Goal: Task Accomplishment & Management: Use online tool/utility

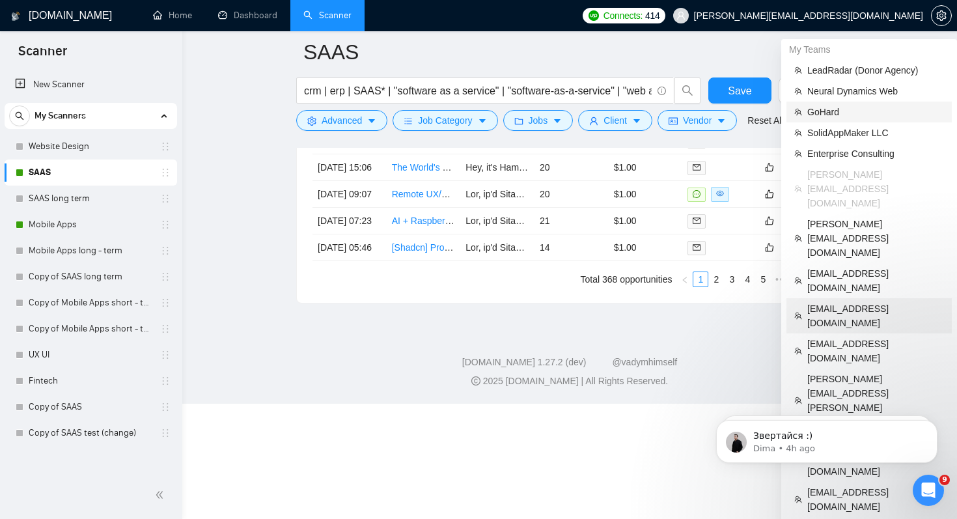
click at [853, 302] on span "[EMAIL_ADDRESS][DOMAIN_NAME]" at bounding box center [876, 316] width 137 height 29
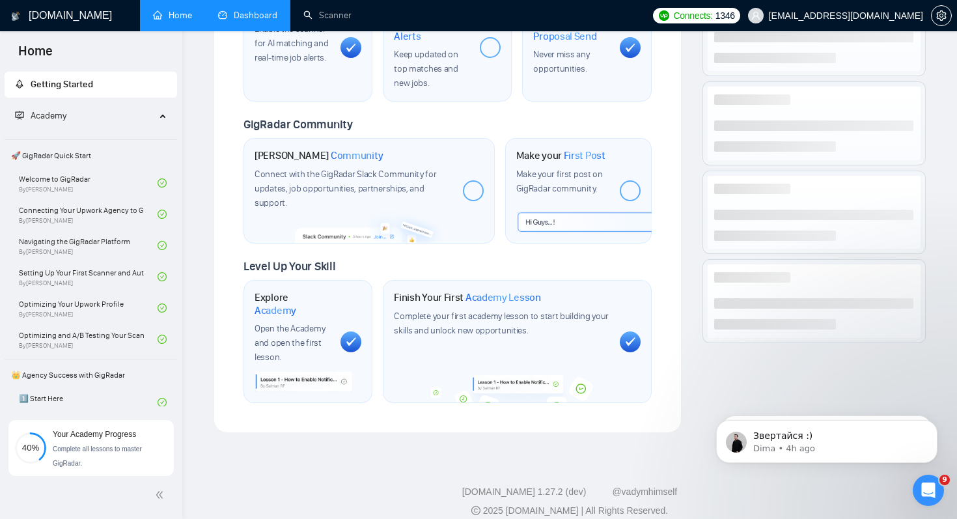
click at [254, 11] on link "Dashboard" at bounding box center [247, 15] width 59 height 11
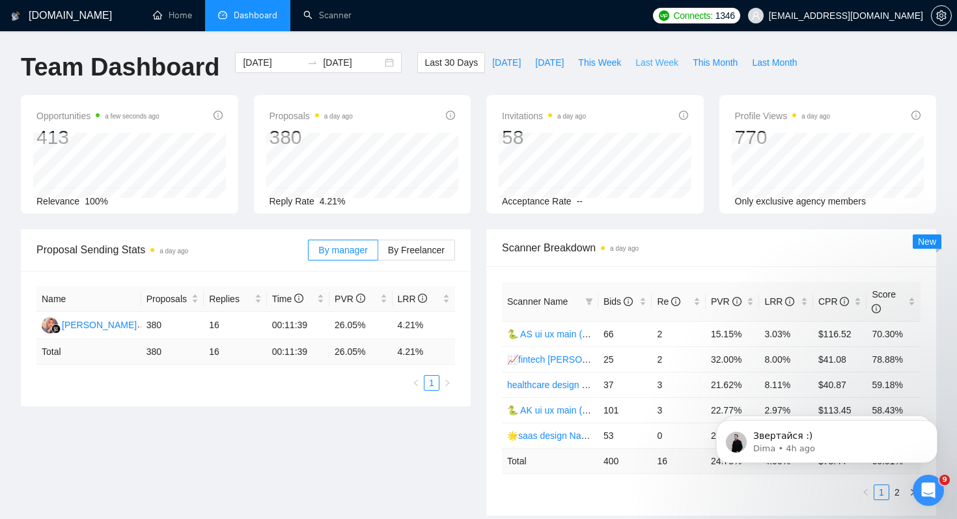
click at [662, 62] on span "Last Week" at bounding box center [657, 62] width 43 height 14
type input "2025-10-06"
type input "2025-10-12"
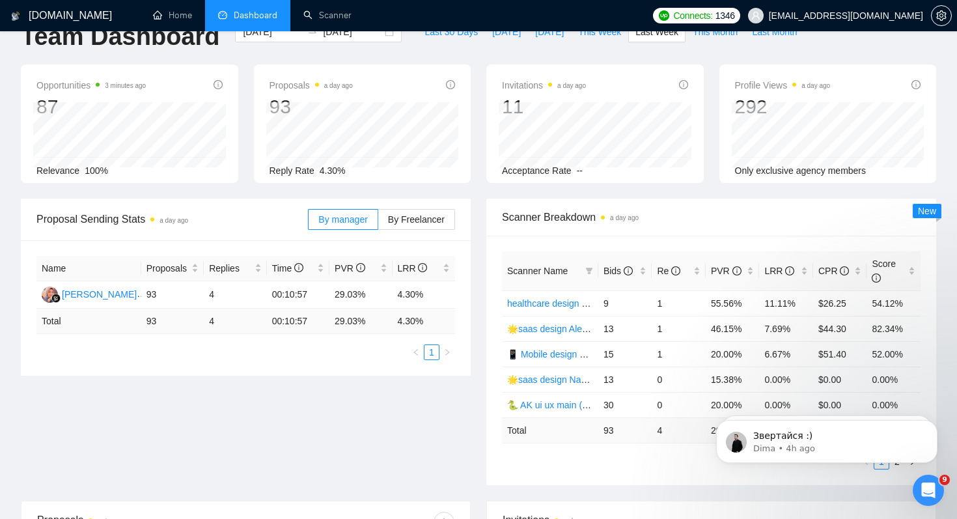
scroll to position [72, 0]
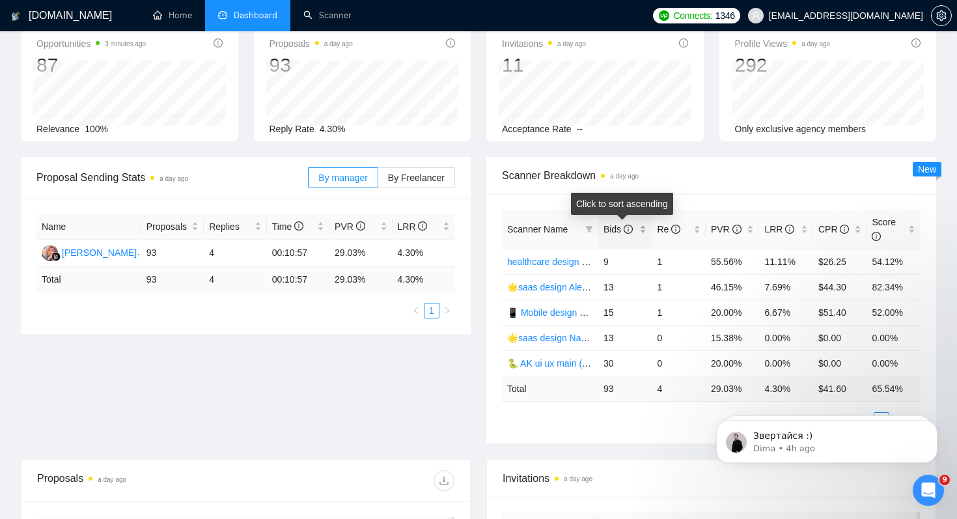
click at [615, 227] on span "Bids" at bounding box center [618, 229] width 29 height 10
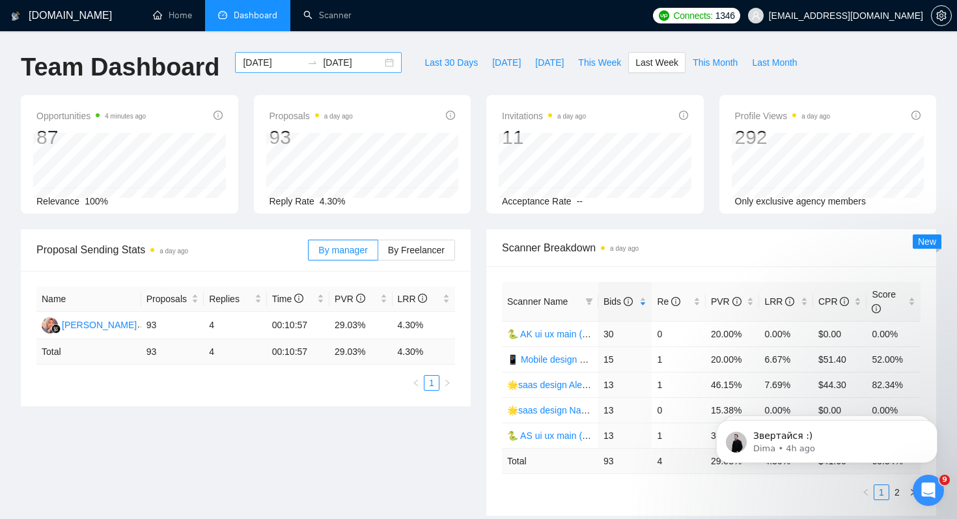
click at [267, 63] on input "2025-10-06" at bounding box center [272, 62] width 59 height 14
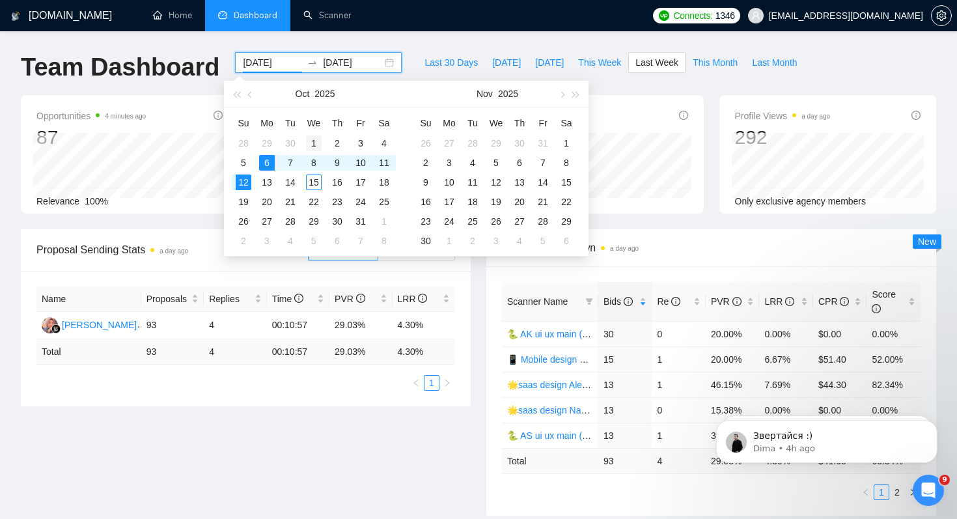
type input "2025-10-01"
click at [313, 144] on div "1" at bounding box center [314, 143] width 16 height 16
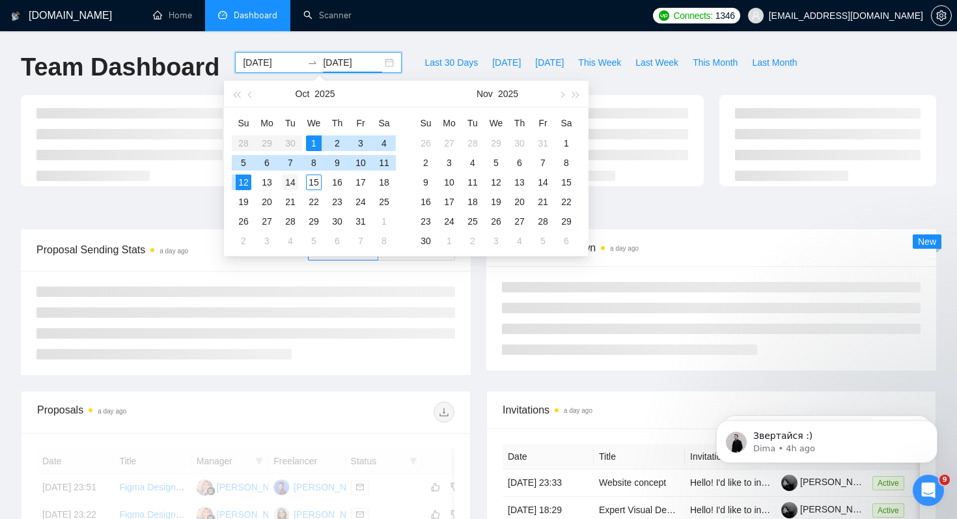
type input "2025-10-14"
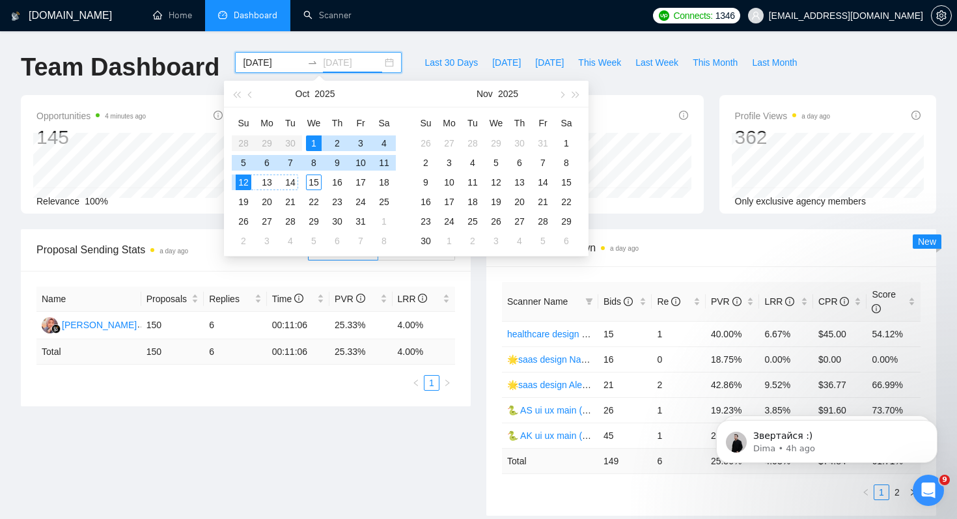
click at [292, 183] on div "14" at bounding box center [291, 183] width 16 height 16
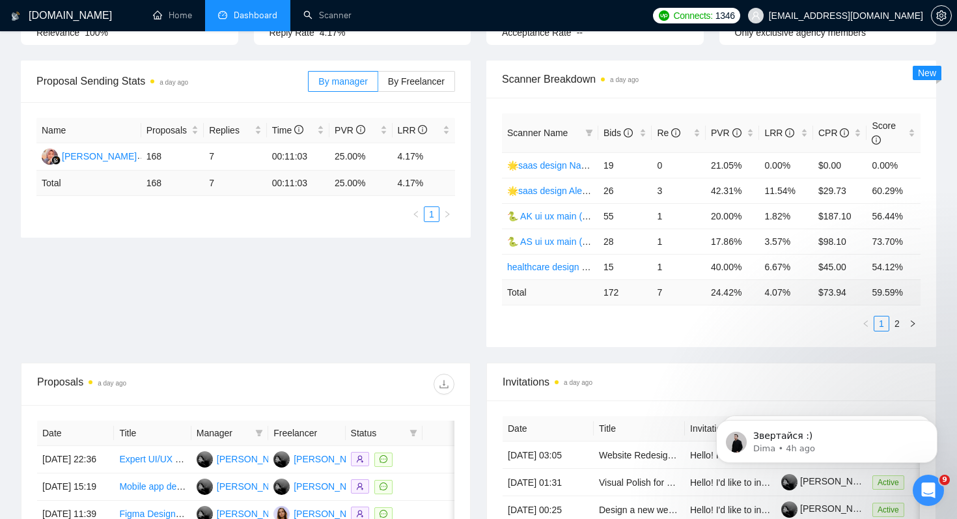
scroll to position [173, 0]
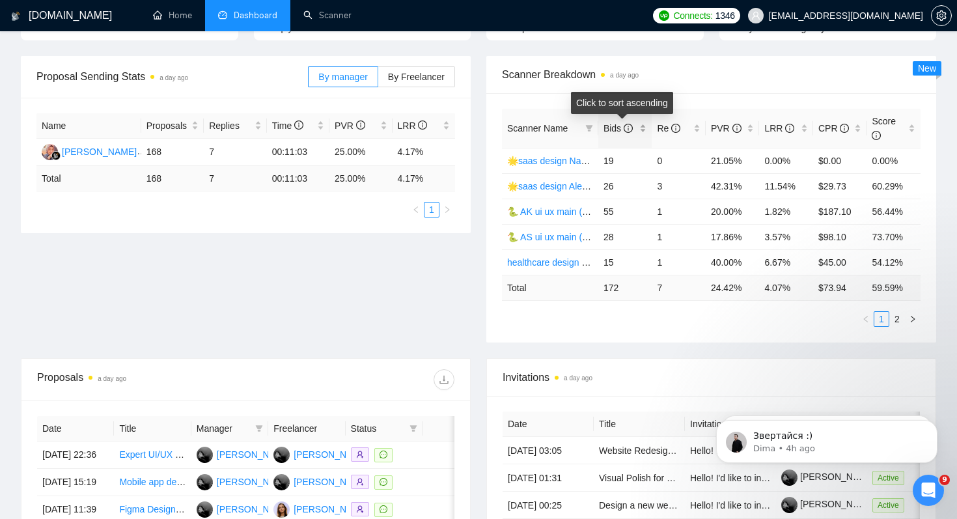
click at [618, 126] on span "Bids" at bounding box center [618, 128] width 29 height 10
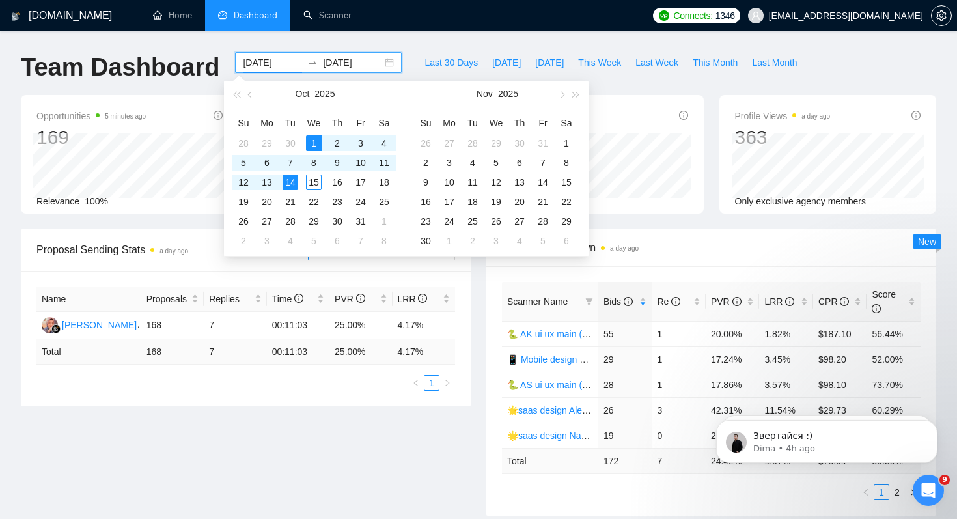
click at [265, 63] on input "2025-10-01" at bounding box center [272, 62] width 59 height 14
type input "2025-10-01"
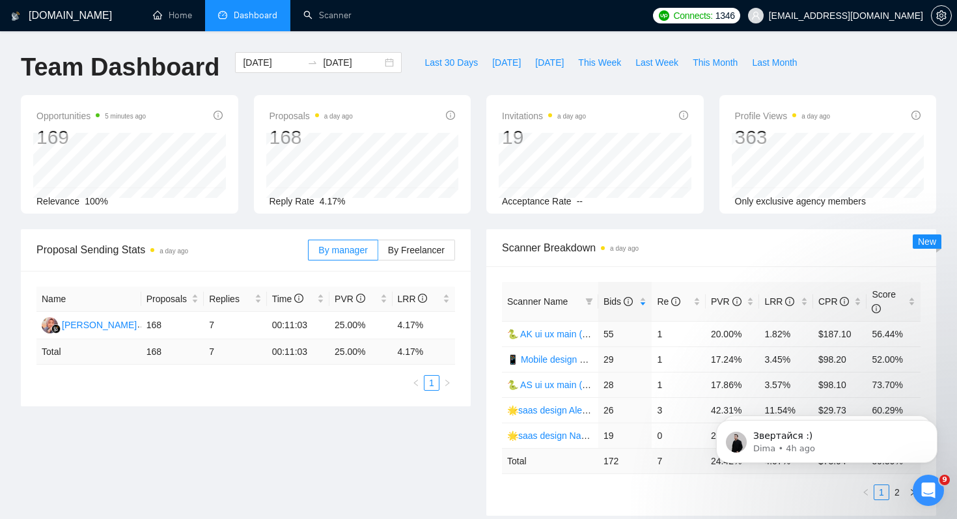
click at [315, 444] on div "Proposal Sending Stats a day ago By manager By Freelancer Name Proposals Replie…" at bounding box center [478, 380] width 931 height 302
click at [417, 247] on span "By Freelancer" at bounding box center [416, 250] width 57 height 10
click at [378, 253] on input "By Freelancer" at bounding box center [378, 253] width 0 height 0
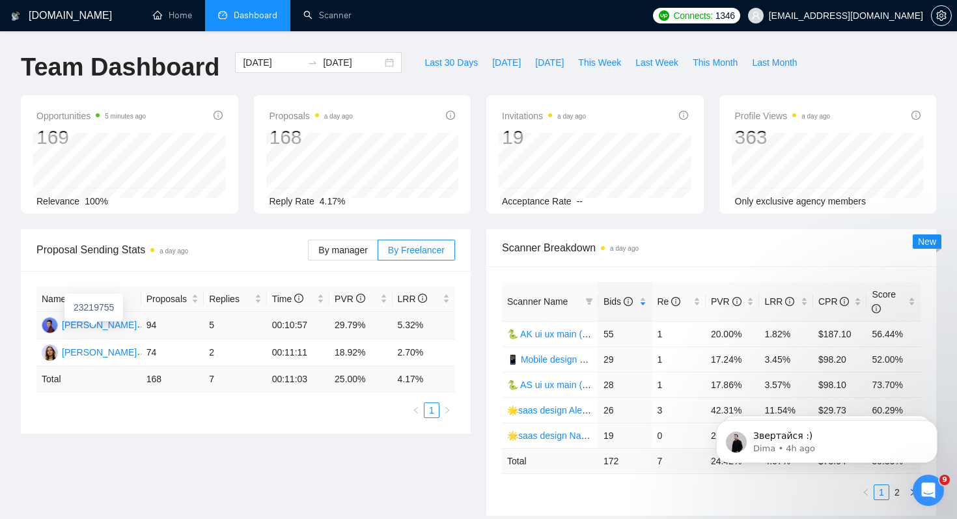
click at [119, 324] on div "Alexander Kuzminets" at bounding box center [99, 325] width 75 height 14
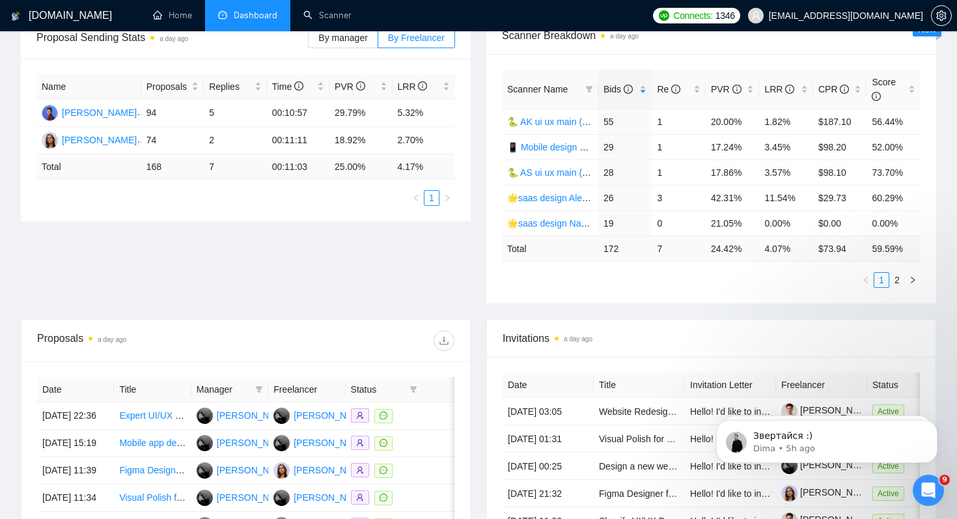
scroll to position [221, 0]
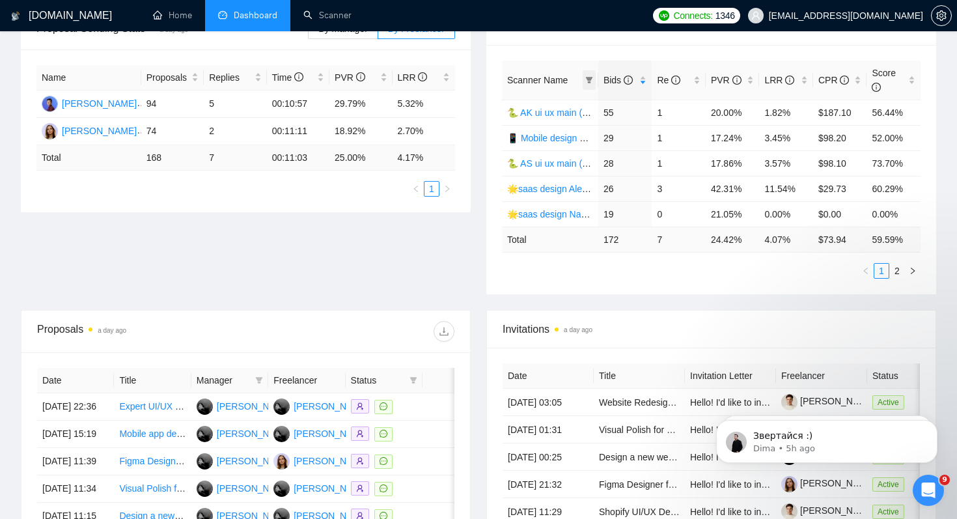
click at [591, 79] on icon "filter" at bounding box center [589, 80] width 7 height 7
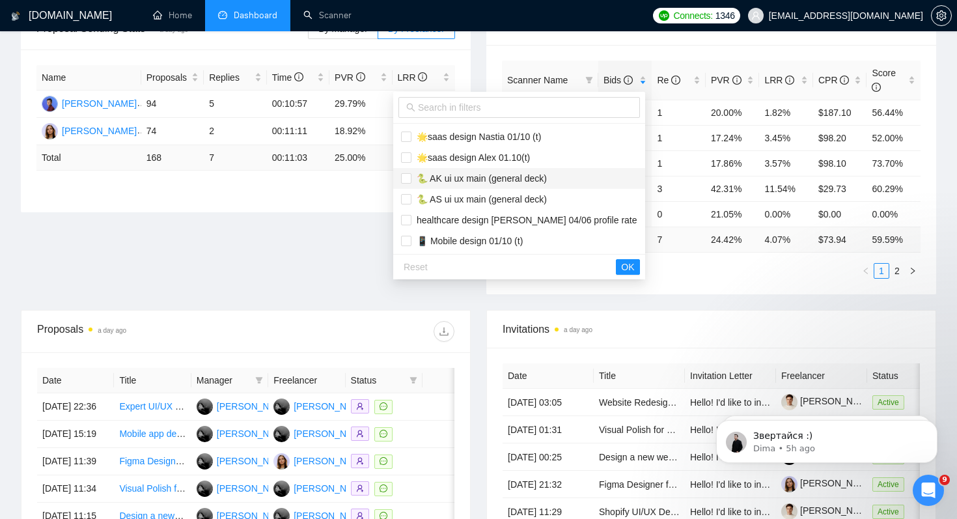
click at [513, 177] on span "🐍 AK ui ux main (general deck)" at bounding box center [479, 178] width 135 height 10
checkbox input "true"
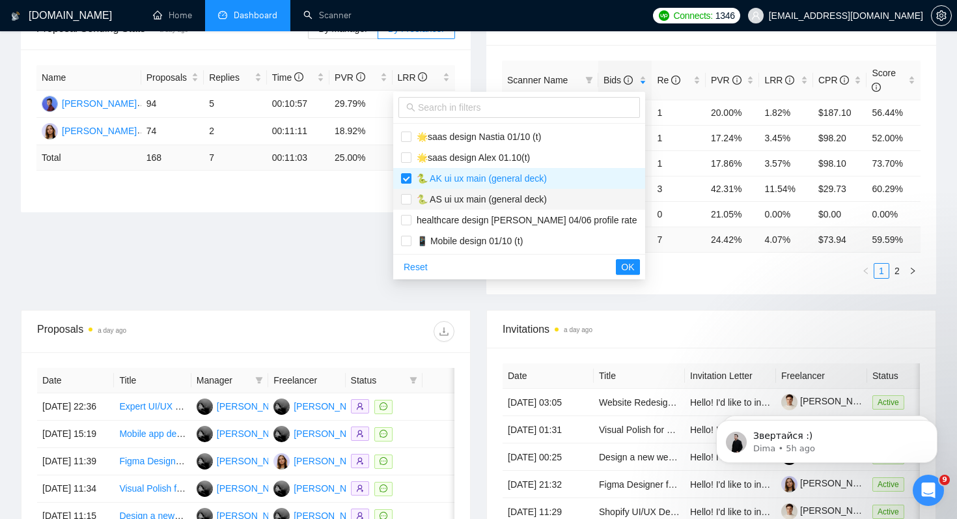
click at [513, 197] on span "🐍 AS ui ux main (general deck)" at bounding box center [479, 199] width 135 height 10
checkbox input "true"
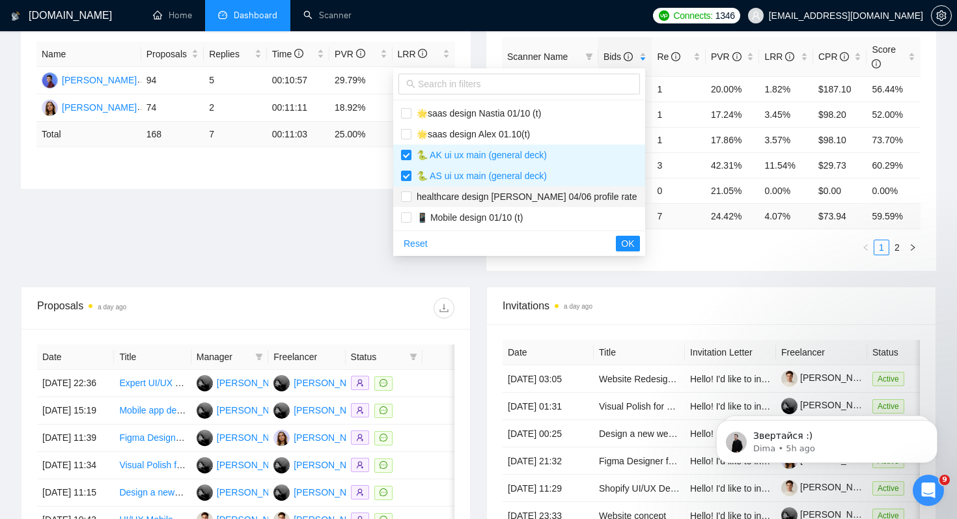
scroll to position [236, 0]
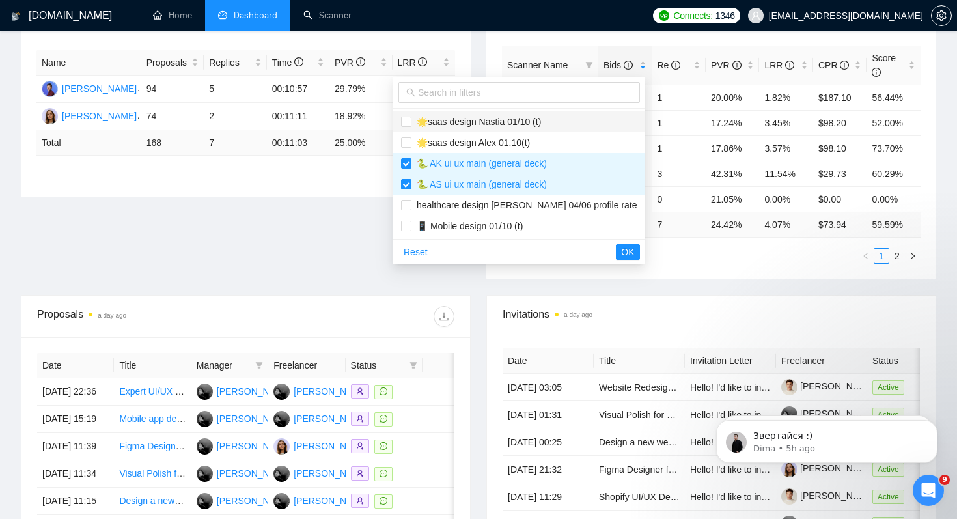
click at [497, 127] on span "🌟saas design Nastia 01/10 (t)" at bounding box center [519, 122] width 236 height 14
checkbox input "true"
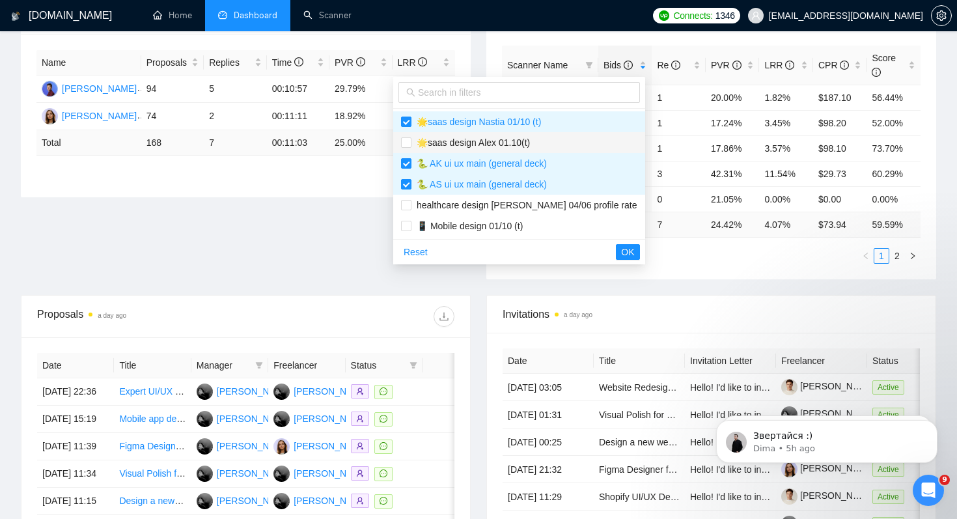
click at [497, 138] on span "🌟saas design Alex 01.10(t)" at bounding box center [471, 142] width 119 height 10
checkbox input "true"
click at [621, 253] on span "OK" at bounding box center [627, 252] width 13 height 14
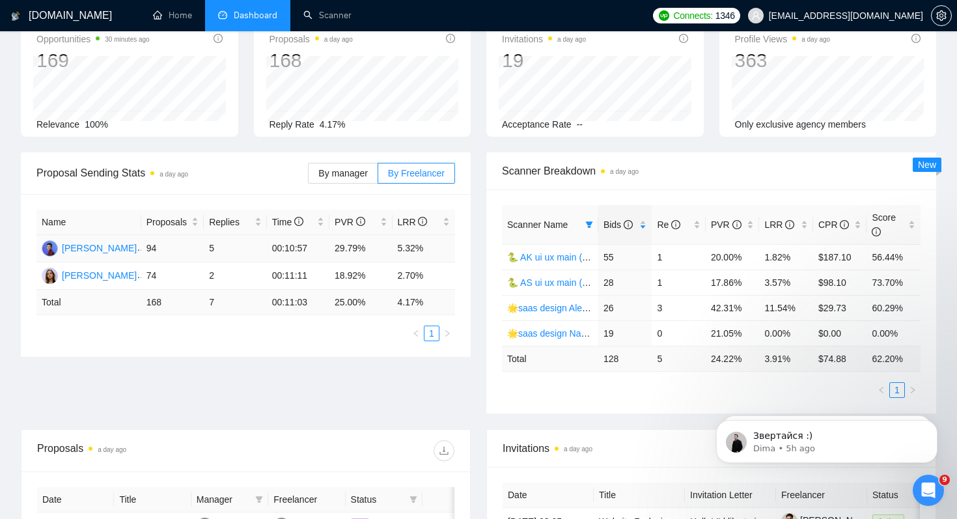
scroll to position [100, 0]
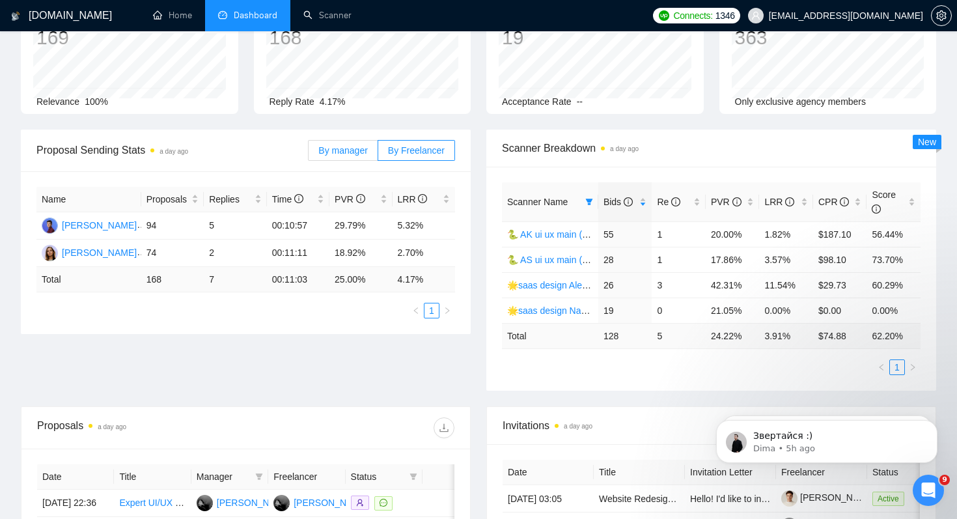
click at [350, 157] on label "By manager" at bounding box center [343, 150] width 70 height 21
click at [309, 154] on input "By manager" at bounding box center [309, 154] width 0 height 0
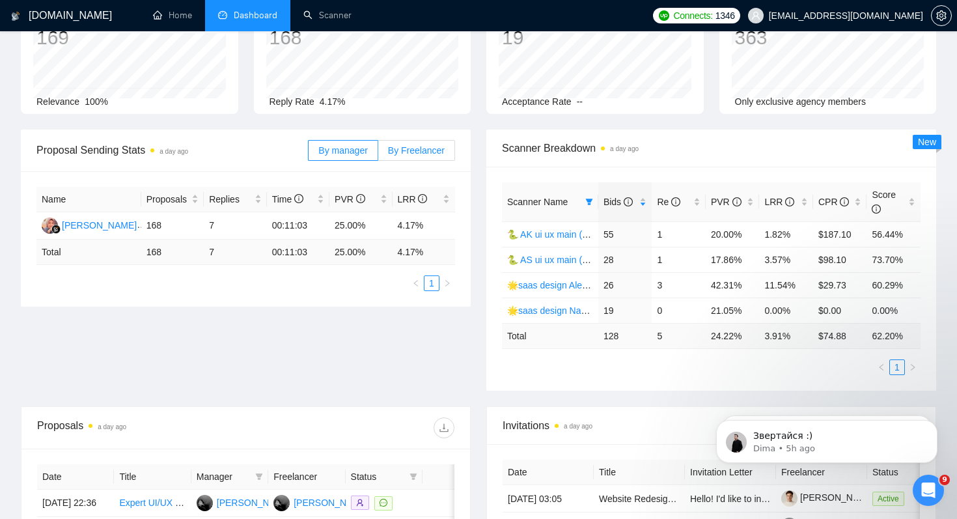
click at [419, 155] on span "By Freelancer" at bounding box center [416, 150] width 57 height 10
click at [378, 154] on input "By Freelancer" at bounding box center [378, 154] width 0 height 0
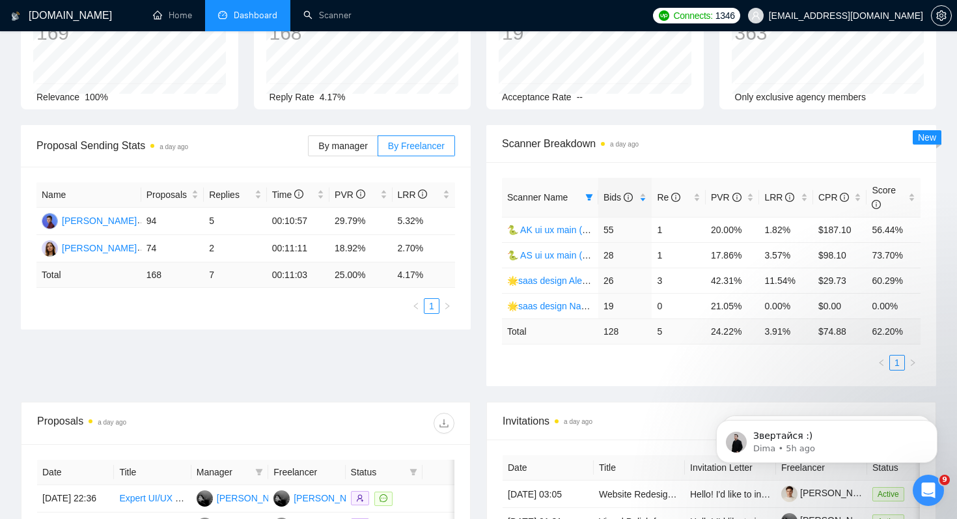
scroll to position [130, 0]
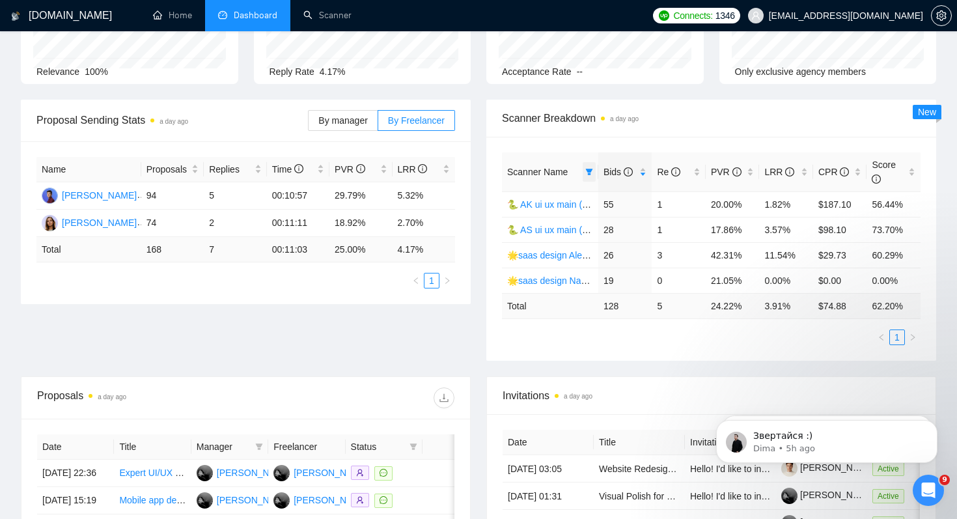
click at [587, 173] on icon "filter" at bounding box center [589, 172] width 8 height 8
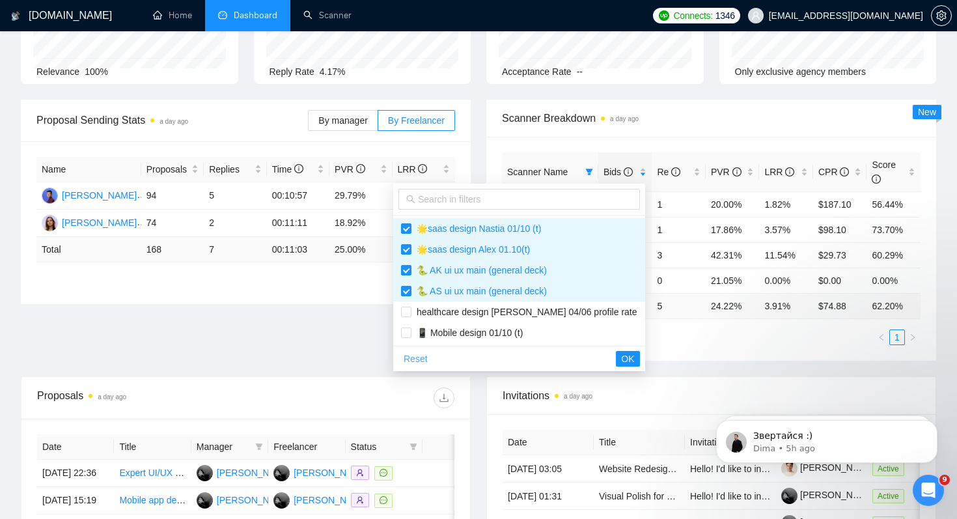
click at [408, 359] on span "Reset" at bounding box center [416, 359] width 24 height 14
checkbox input "false"
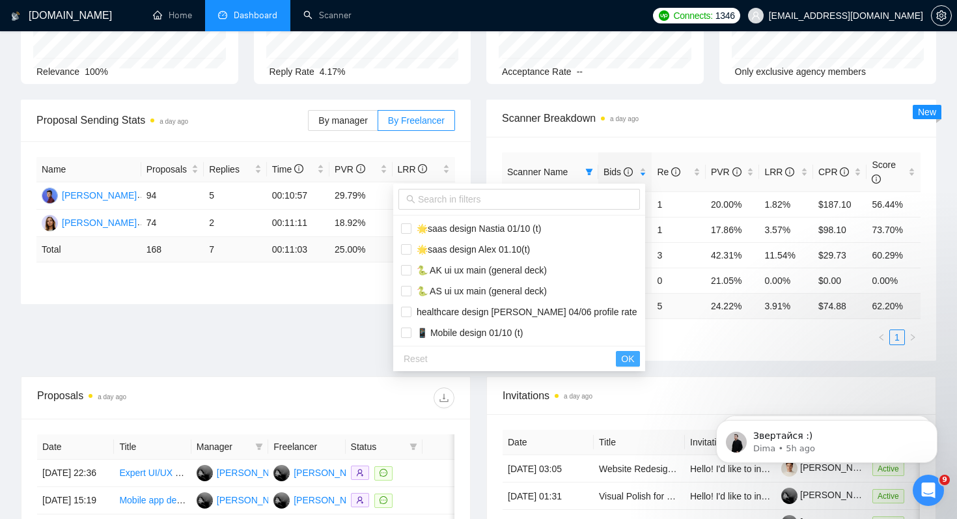
click at [621, 356] on span "OK" at bounding box center [627, 359] width 13 height 14
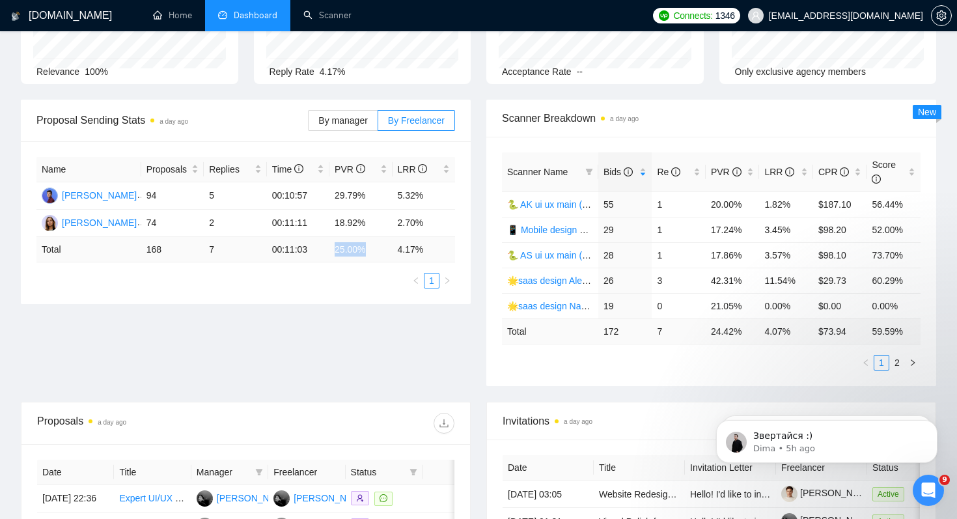
drag, startPoint x: 333, startPoint y: 249, endPoint x: 379, endPoint y: 249, distance: 46.2
click at [379, 249] on td "25.00 %" at bounding box center [361, 249] width 63 height 25
click at [406, 244] on td "4.17 %" at bounding box center [424, 249] width 63 height 25
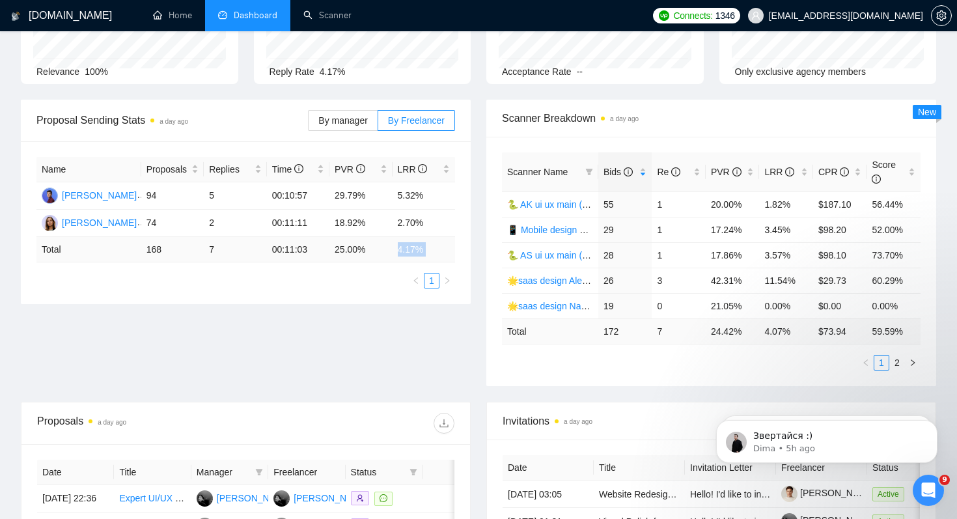
click at [410, 251] on td "4.17 %" at bounding box center [424, 249] width 63 height 25
click at [405, 248] on td "4.17 %" at bounding box center [424, 249] width 63 height 25
drag, startPoint x: 332, startPoint y: 188, endPoint x: 369, endPoint y: 193, distance: 37.5
click at [369, 193] on td "29.79%" at bounding box center [361, 195] width 63 height 27
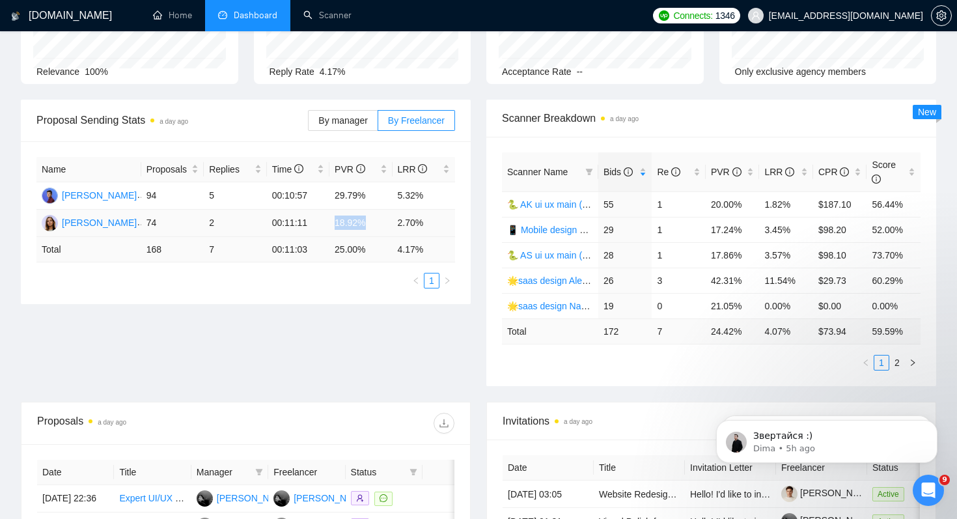
drag, startPoint x: 323, startPoint y: 219, endPoint x: 370, endPoint y: 223, distance: 47.1
click at [370, 223] on tr "Anastasia Shengel 74 2 00:11:11 18.92% 2.70%" at bounding box center [245, 223] width 419 height 27
click at [356, 207] on td "29.79%" at bounding box center [361, 195] width 63 height 27
drag, startPoint x: 341, startPoint y: 247, endPoint x: 370, endPoint y: 247, distance: 29.3
click at [371, 247] on td "25.00 %" at bounding box center [361, 249] width 63 height 25
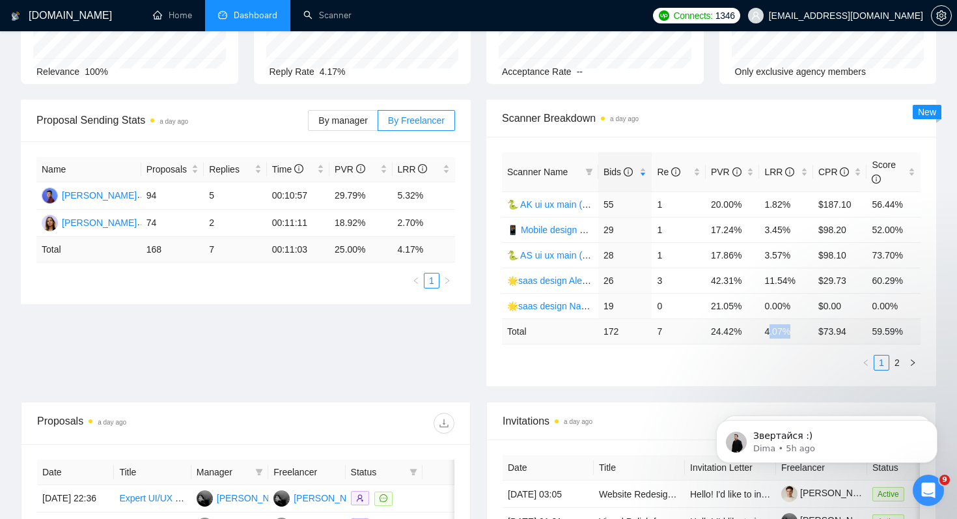
drag, startPoint x: 768, startPoint y: 332, endPoint x: 793, endPoint y: 333, distance: 24.8
click at [793, 333] on td "4.07 %" at bounding box center [786, 330] width 54 height 25
click at [618, 169] on span "Bids" at bounding box center [618, 172] width 29 height 10
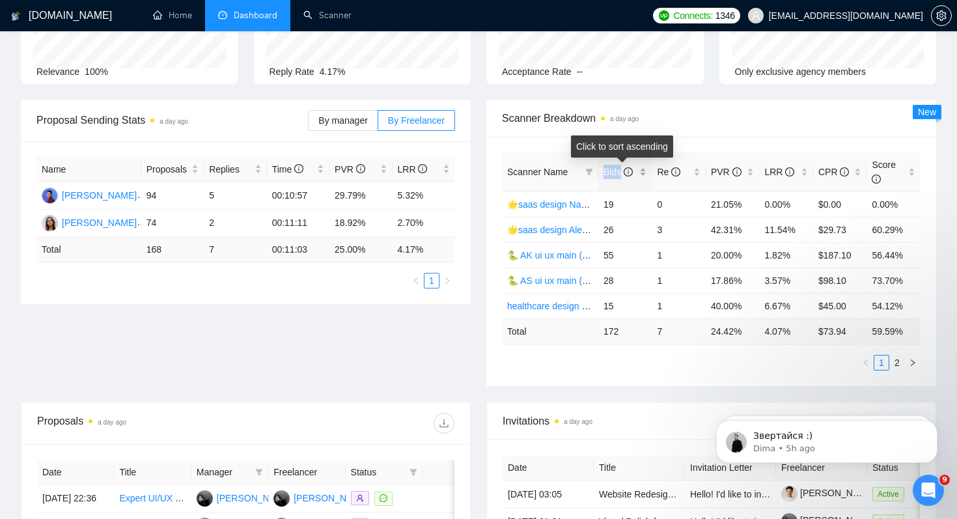
click at [618, 169] on span "Bids" at bounding box center [618, 172] width 29 height 10
click at [617, 174] on span "Bids" at bounding box center [618, 172] width 29 height 10
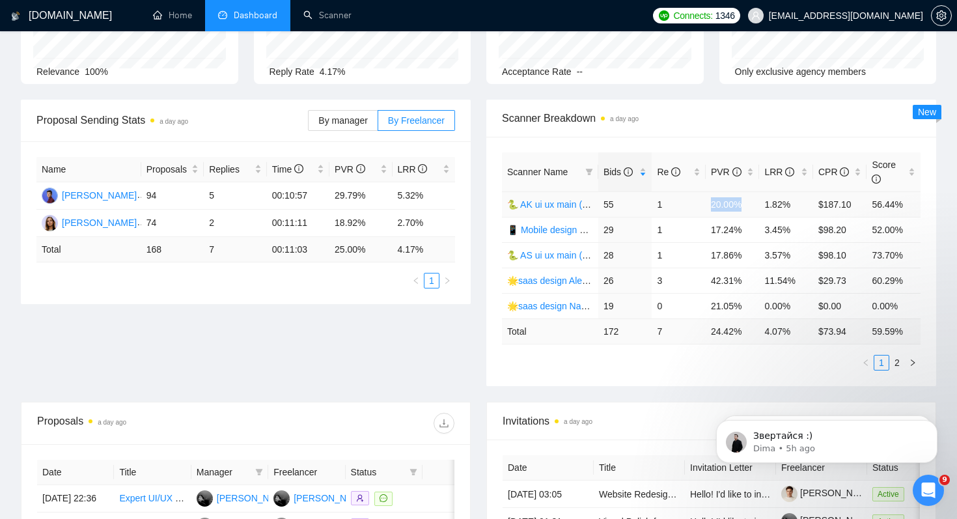
drag, startPoint x: 712, startPoint y: 205, endPoint x: 753, endPoint y: 205, distance: 41.0
click at [753, 205] on td "20.00%" at bounding box center [733, 203] width 54 height 25
click at [726, 205] on td "20.00%" at bounding box center [733, 203] width 54 height 25
click at [776, 203] on td "1.82%" at bounding box center [786, 203] width 54 height 25
click at [776, 231] on td "3.45%" at bounding box center [786, 229] width 54 height 25
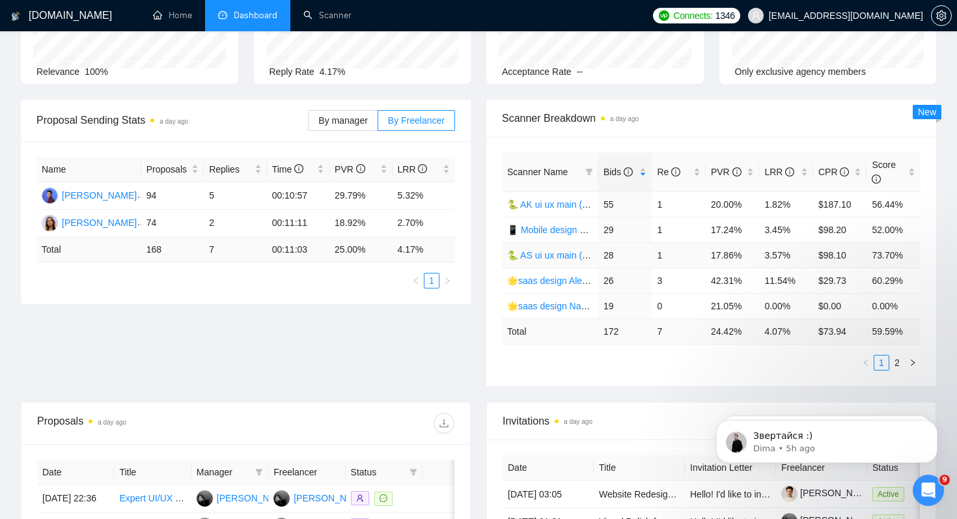
click at [776, 251] on td "3.57%" at bounding box center [786, 254] width 54 height 25
drag, startPoint x: 709, startPoint y: 279, endPoint x: 753, endPoint y: 278, distance: 45.0
click at [753, 278] on td "42.31%" at bounding box center [733, 280] width 54 height 25
drag, startPoint x: 768, startPoint y: 280, endPoint x: 807, endPoint y: 282, distance: 39.1
click at [808, 282] on td "11.54%" at bounding box center [786, 280] width 54 height 25
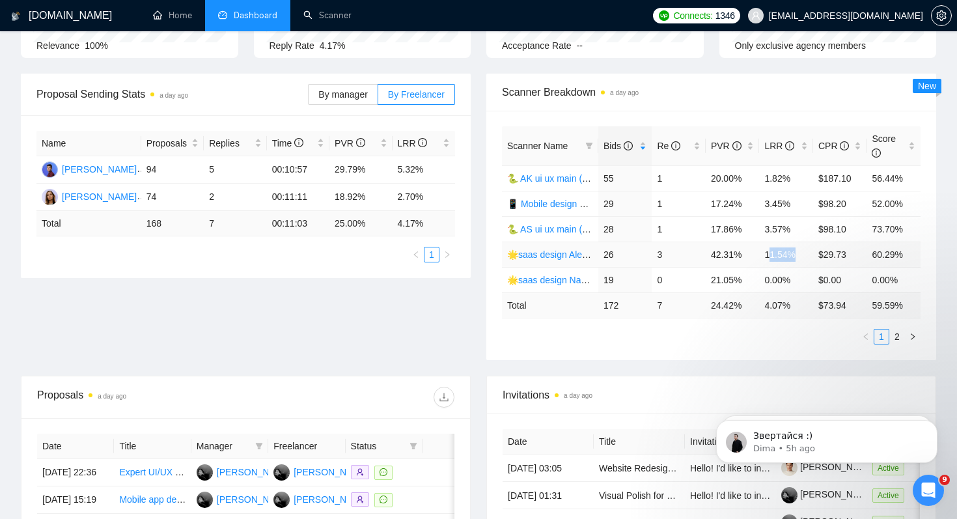
scroll to position [157, 0]
click at [748, 257] on td "42.31%" at bounding box center [733, 252] width 54 height 25
click at [769, 254] on td "11.54%" at bounding box center [786, 252] width 54 height 25
click at [899, 335] on link "2" at bounding box center [897, 335] width 14 height 14
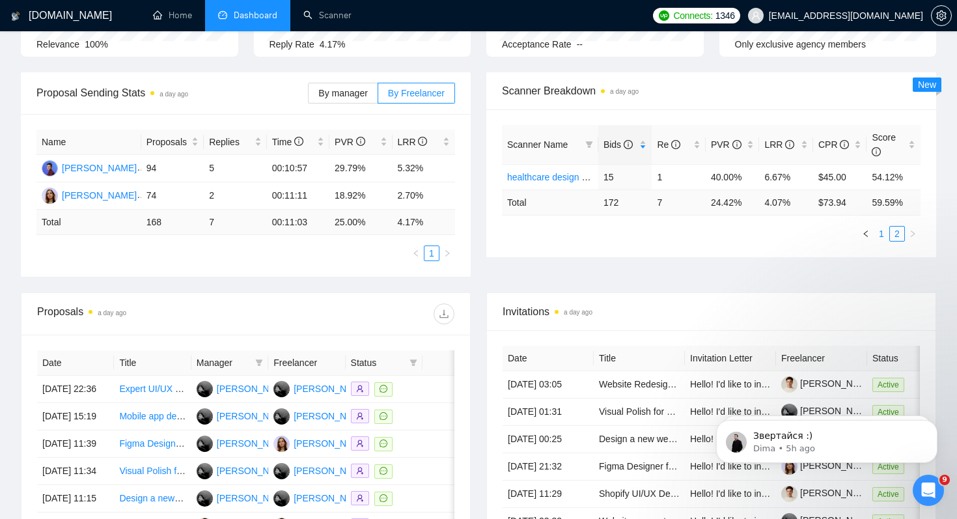
click at [879, 237] on link "1" at bounding box center [882, 234] width 14 height 14
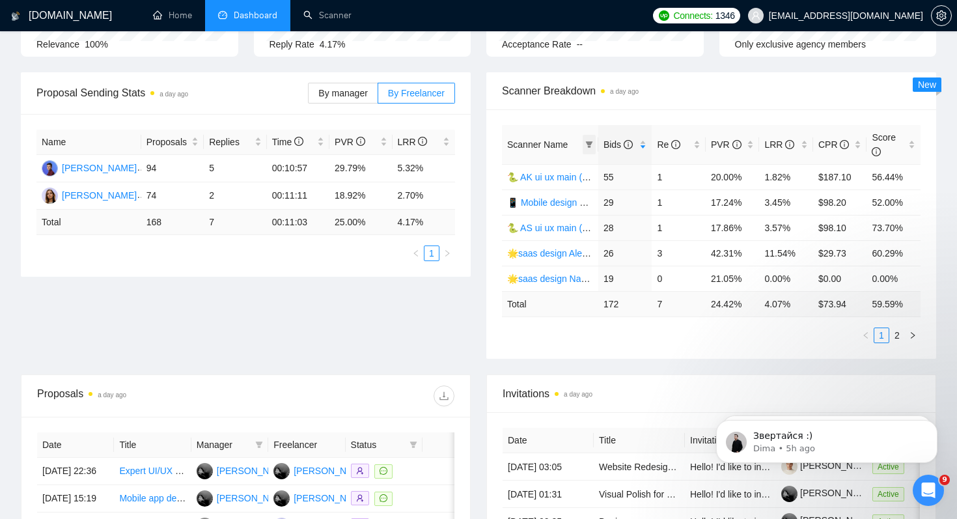
click at [585, 141] on icon "filter" at bounding box center [589, 145] width 8 height 8
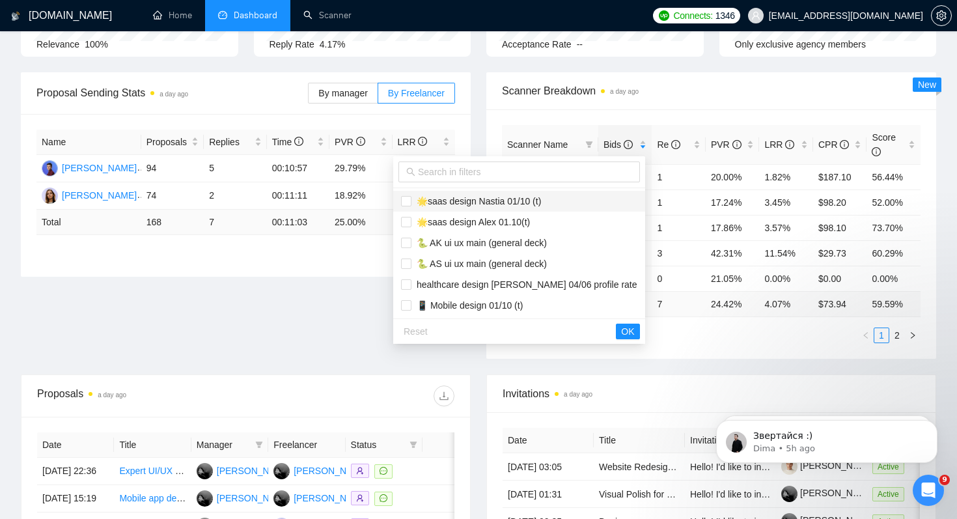
click at [543, 210] on li "🌟saas design Nastia 01/10 (t)" at bounding box center [519, 201] width 252 height 21
checkbox input "true"
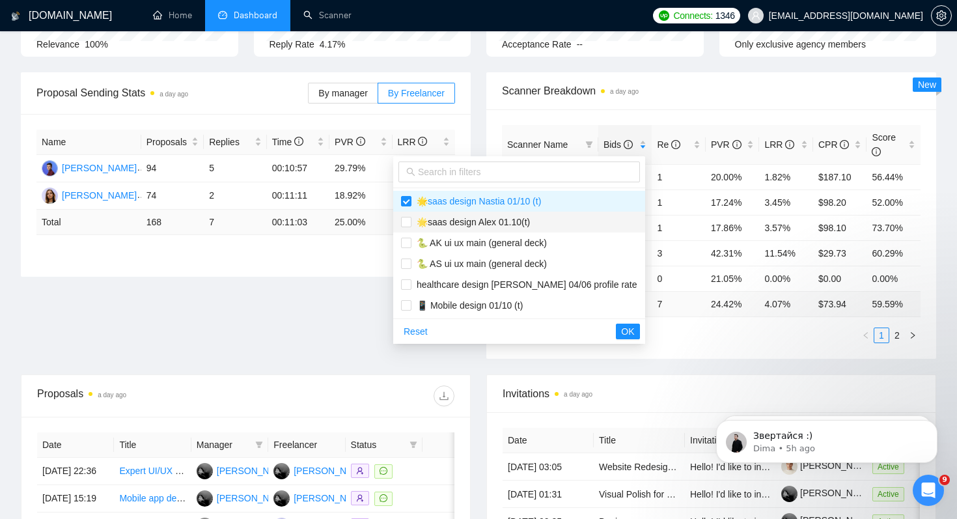
click at [543, 221] on span "🌟saas design Alex 01.10(t)" at bounding box center [519, 222] width 236 height 14
checkbox input "true"
click at [543, 254] on li "🐍 AS ui ux main (general deck)" at bounding box center [519, 263] width 252 height 21
checkbox input "true"
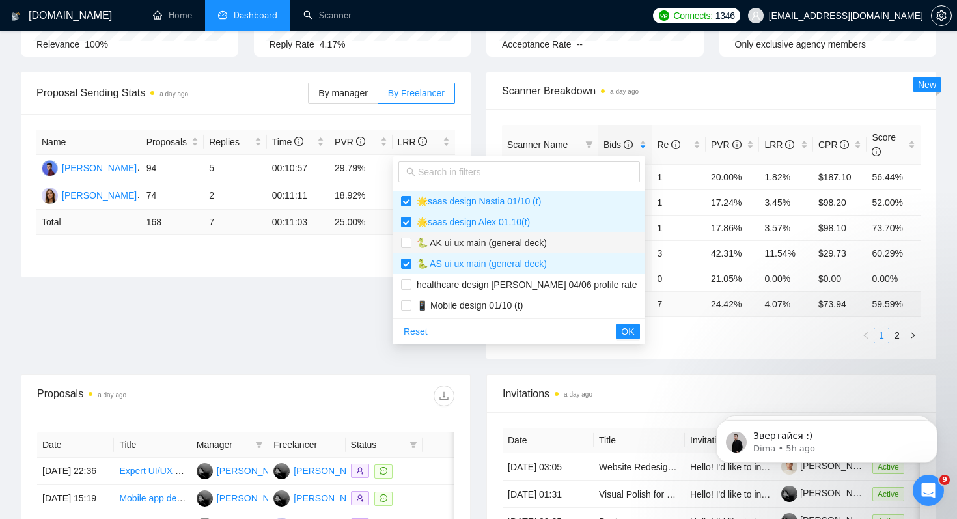
click at [544, 240] on span "🐍 AK ui ux main (general deck)" at bounding box center [479, 243] width 135 height 10
checkbox input "true"
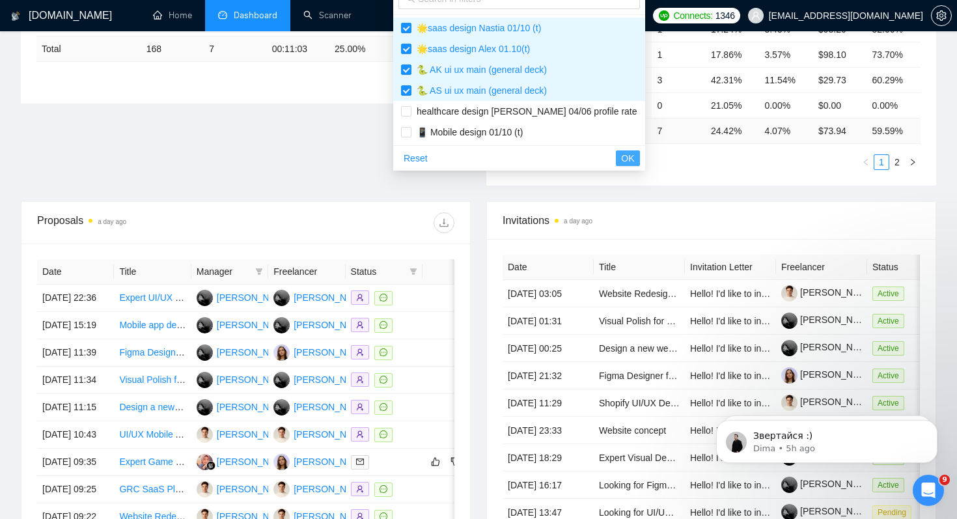
click at [621, 161] on span "OK" at bounding box center [627, 158] width 13 height 14
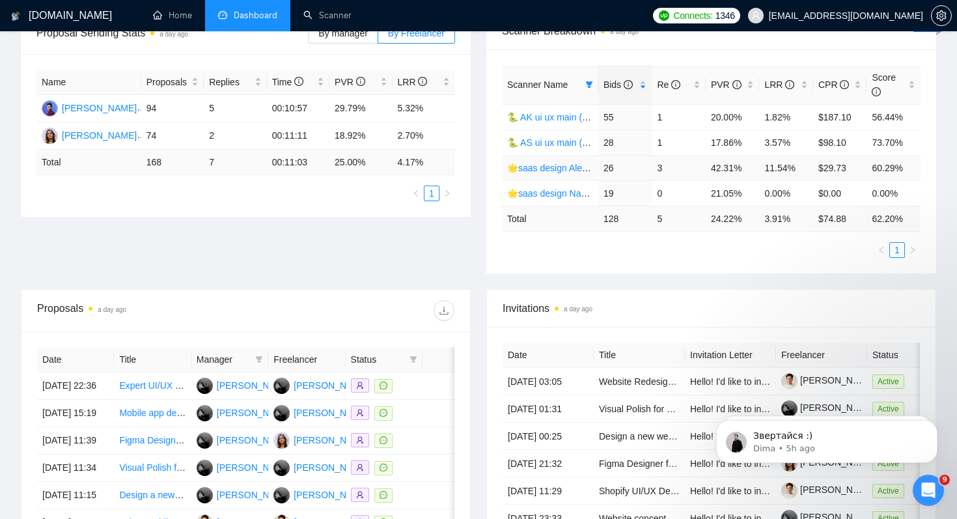
scroll to position [181, 0]
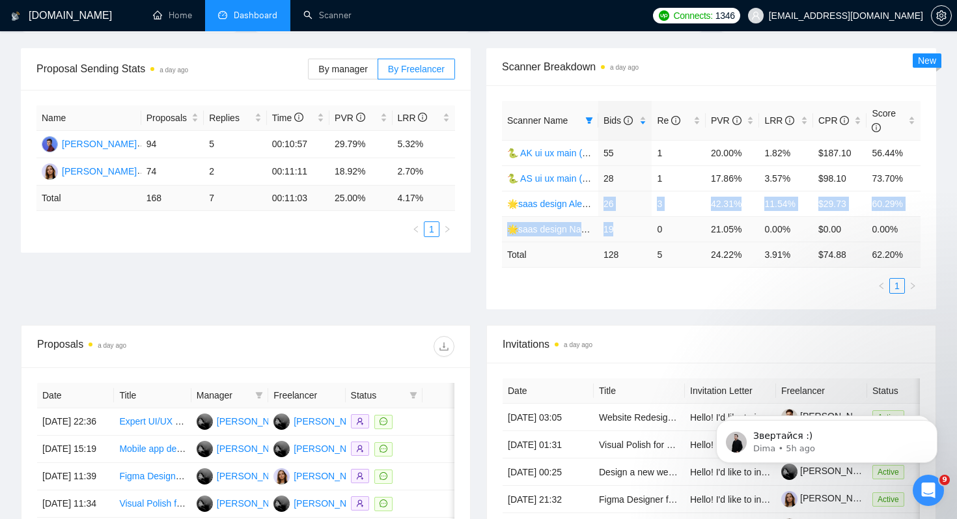
drag, startPoint x: 598, startPoint y: 203, endPoint x: 613, endPoint y: 238, distance: 38.6
click at [613, 238] on tbody "🐍 AK ui ux main (general deck) 55 1 20.00% 1.82% $187.10 56.44% 🐍 AS ui ux main…" at bounding box center [711, 191] width 419 height 102
click at [699, 225] on td "0" at bounding box center [679, 228] width 54 height 25
drag, startPoint x: 766, startPoint y: 203, endPoint x: 813, endPoint y: 203, distance: 46.9
click at [813, 203] on td "11.54%" at bounding box center [786, 203] width 54 height 25
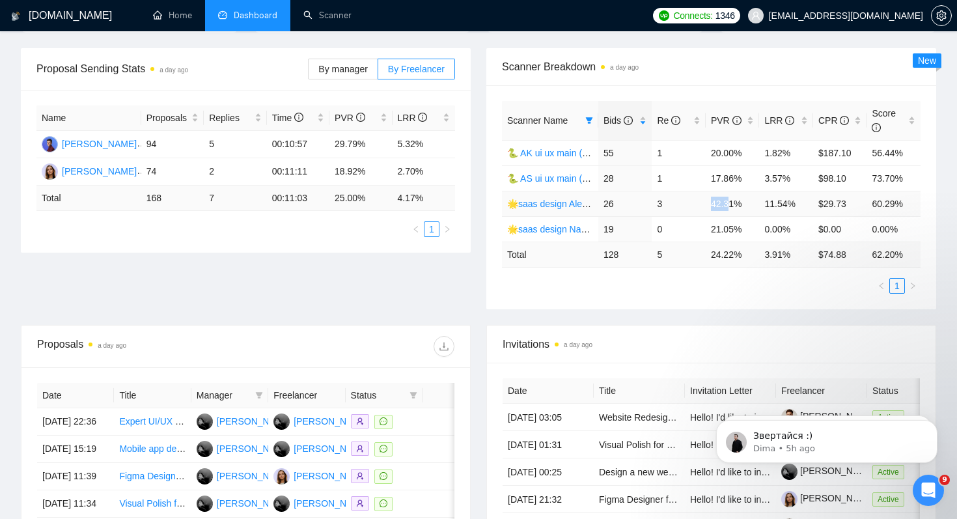
drag, startPoint x: 709, startPoint y: 202, endPoint x: 733, endPoint y: 203, distance: 24.8
click at [733, 203] on td "42.31%" at bounding box center [733, 203] width 54 height 25
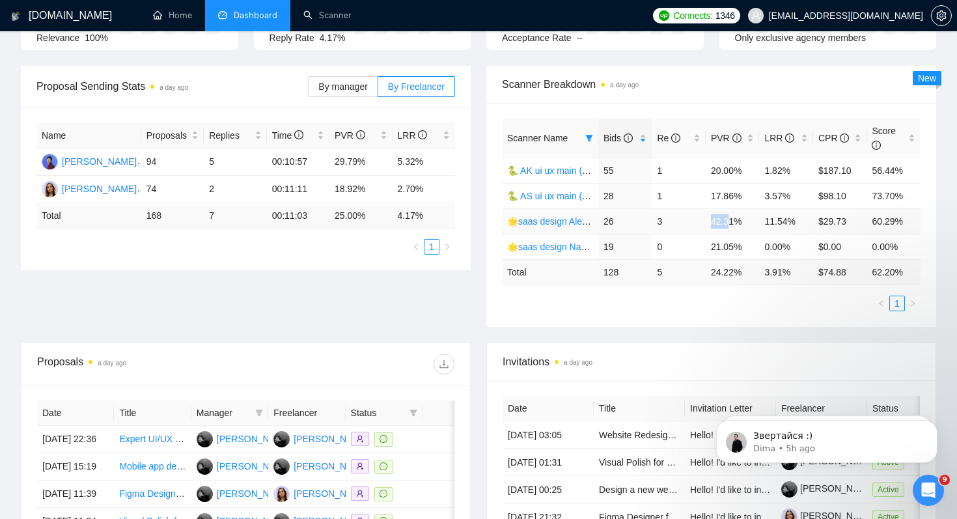
scroll to position [155, 0]
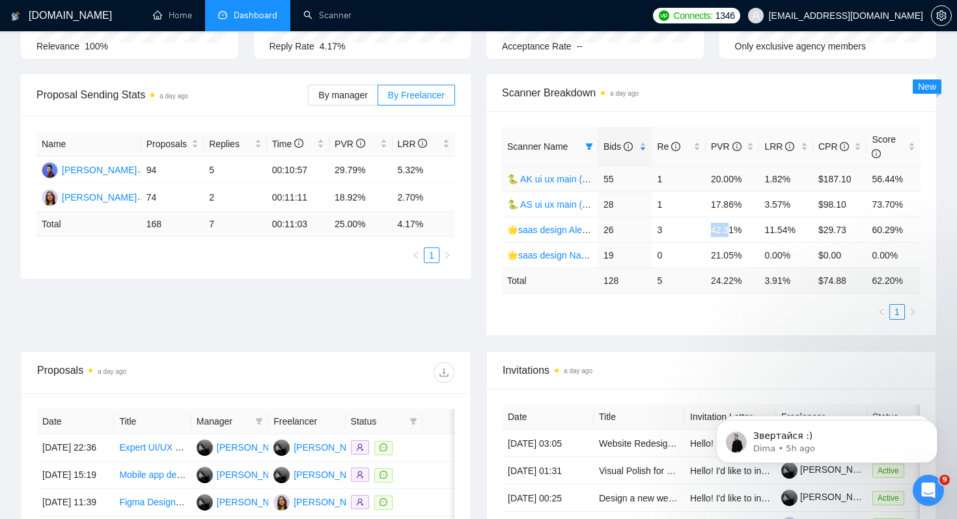
click at [538, 178] on link "🐍 AK ui ux main (general deck)" at bounding box center [572, 179] width 130 height 10
click at [540, 206] on link "🐍 AS ui ux main (general deck)" at bounding box center [572, 204] width 130 height 10
drag, startPoint x: 713, startPoint y: 175, endPoint x: 763, endPoint y: 174, distance: 50.2
click at [763, 174] on tr "🐍 AK ui ux main (general deck) 55 1 20.00% 1.82% $187.10 56.44%" at bounding box center [711, 178] width 419 height 25
click at [590, 144] on icon "filter" at bounding box center [589, 146] width 7 height 7
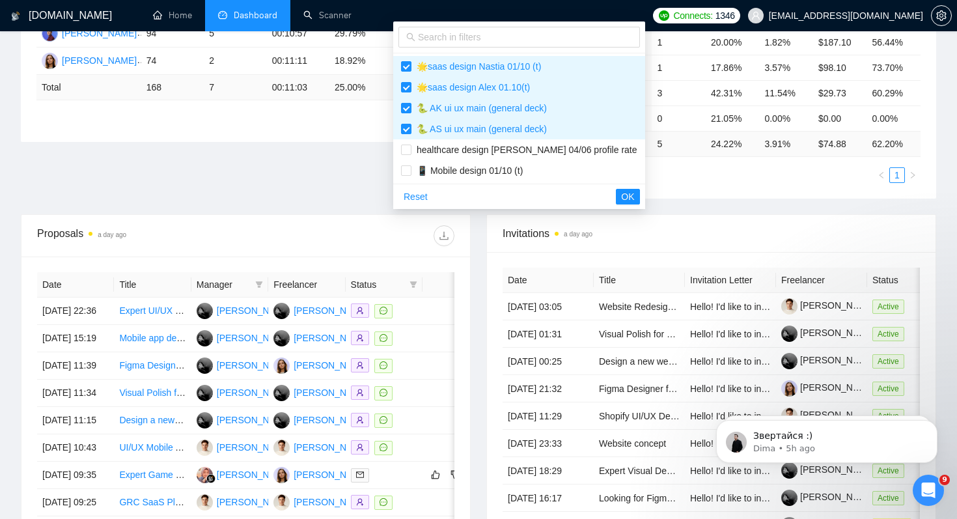
scroll to position [266, 0]
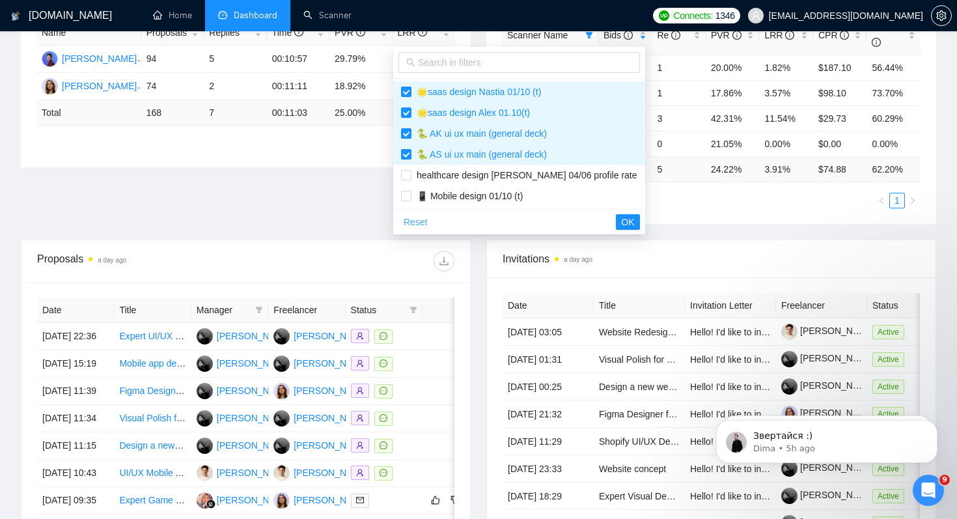
click at [420, 220] on span "Reset" at bounding box center [416, 222] width 24 height 14
checkbox input "false"
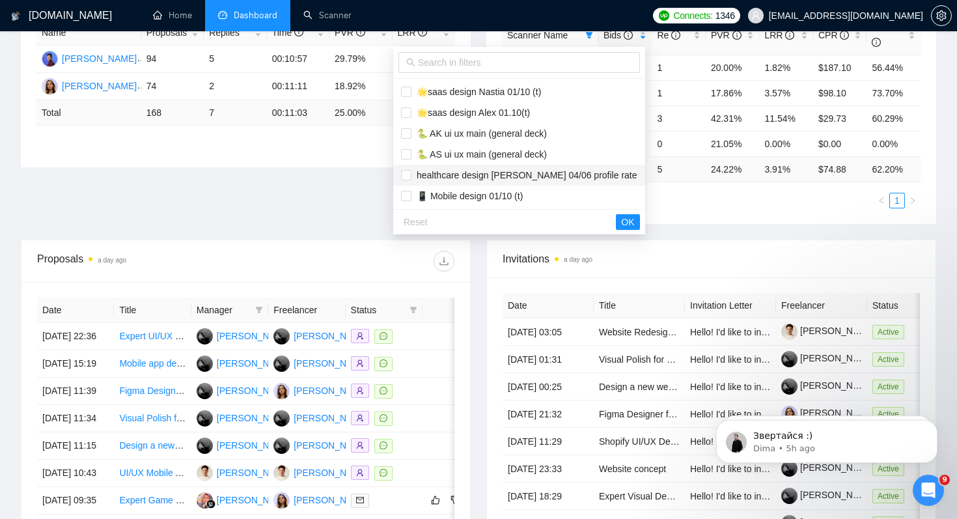
click at [442, 176] on span "healthcare design Alex 04/06 profile rate" at bounding box center [525, 175] width 226 height 10
checkbox input "true"
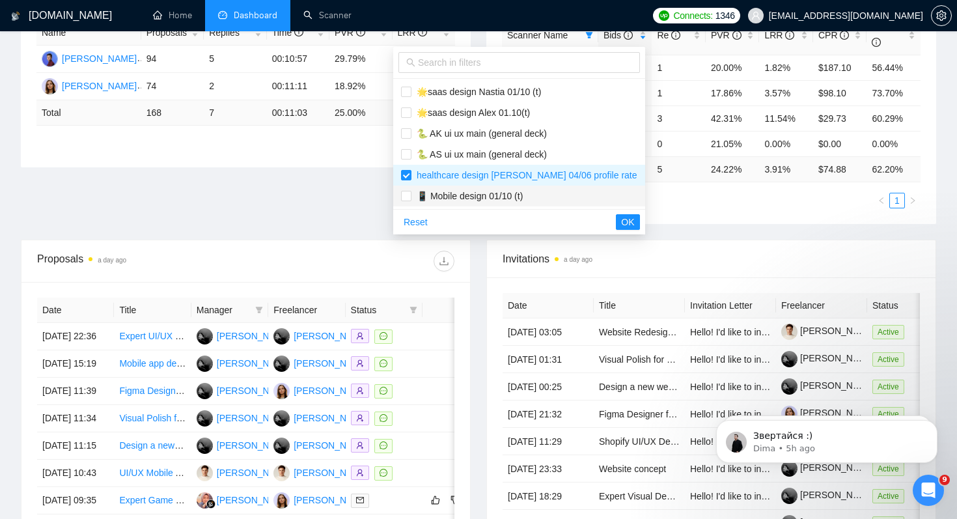
click at [442, 197] on span "📱 Mobile design 01/10 (t)" at bounding box center [467, 196] width 111 height 10
checkbox input "true"
click at [621, 219] on span "OK" at bounding box center [627, 222] width 13 height 14
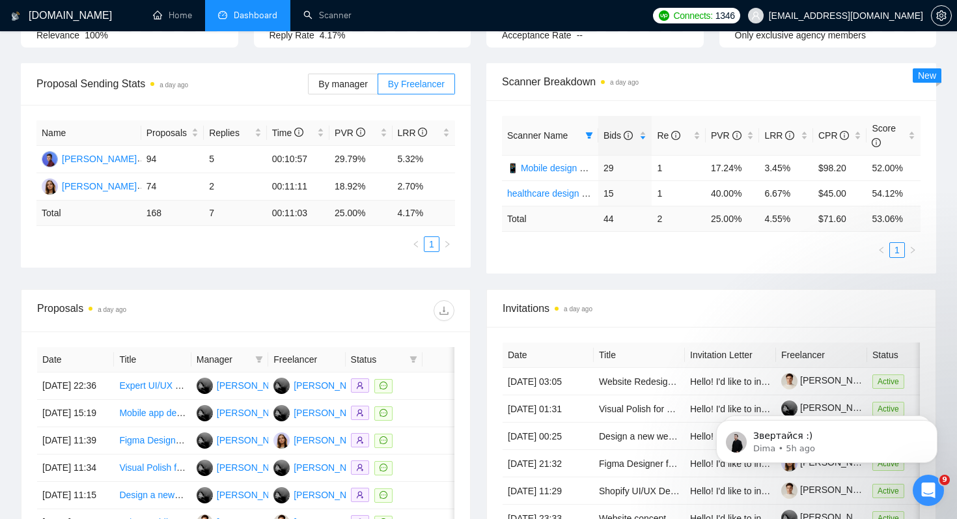
scroll to position [162, 0]
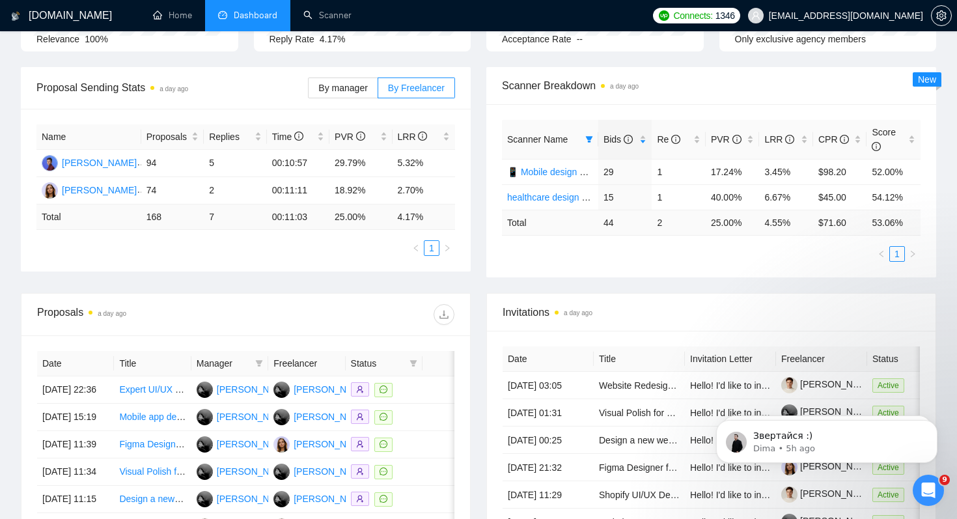
click at [671, 289] on div "Proposal Sending Stats a day ago By manager By Freelancer Name Proposals Replie…" at bounding box center [478, 180] width 931 height 226
click at [686, 275] on div "Scanner Name Bids Re PVR LRR CPR Score 📱 Mobile design 01/10 (t) 29 1 17.24% 3.…" at bounding box center [711, 190] width 450 height 173
click at [696, 255] on ul "1" at bounding box center [711, 254] width 419 height 16
drag, startPoint x: 707, startPoint y: 195, endPoint x: 750, endPoint y: 195, distance: 43.0
click at [750, 195] on td "40.00%" at bounding box center [733, 196] width 54 height 25
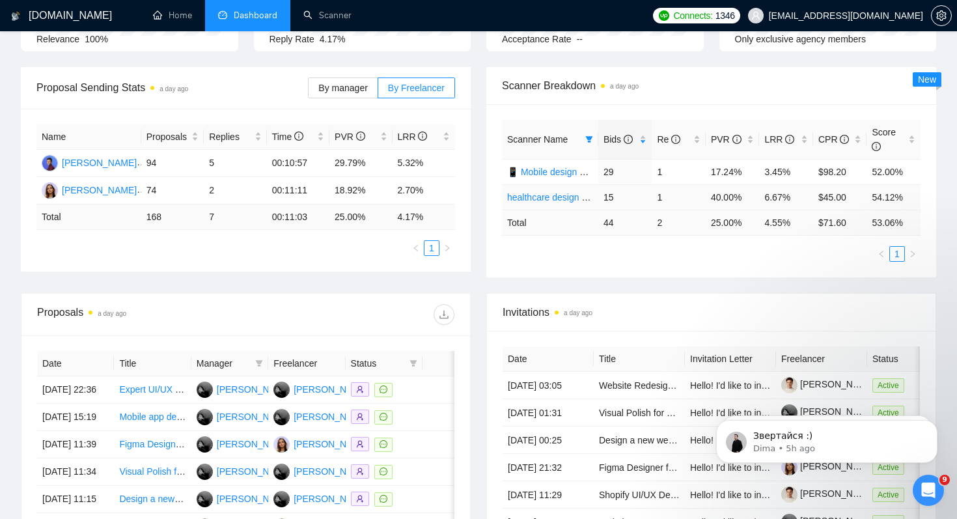
click at [765, 197] on td "6.67%" at bounding box center [786, 196] width 54 height 25
drag, startPoint x: 645, startPoint y: 192, endPoint x: 686, endPoint y: 197, distance: 41.3
click at [687, 198] on tr "healthcare design Alex 04/06 profile rate 15 1 40.00% 6.67% $45.00 54.12%" at bounding box center [711, 196] width 419 height 25
click at [769, 198] on td "6.67%" at bounding box center [786, 196] width 54 height 25
drag, startPoint x: 761, startPoint y: 198, endPoint x: 809, endPoint y: 202, distance: 48.4
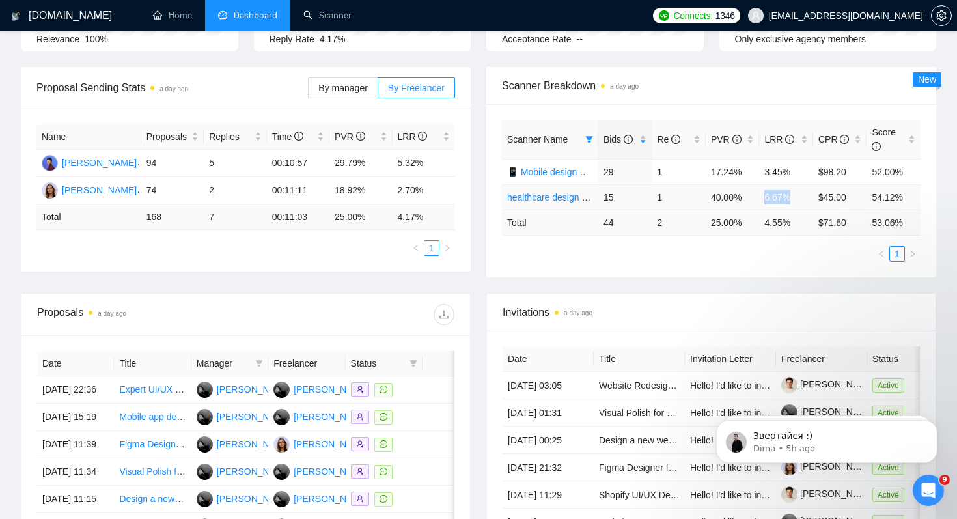
click at [809, 202] on td "6.67%" at bounding box center [786, 196] width 54 height 25
drag, startPoint x: 765, startPoint y: 171, endPoint x: 808, endPoint y: 171, distance: 43.0
click at [808, 171] on td "3.45%" at bounding box center [786, 171] width 54 height 25
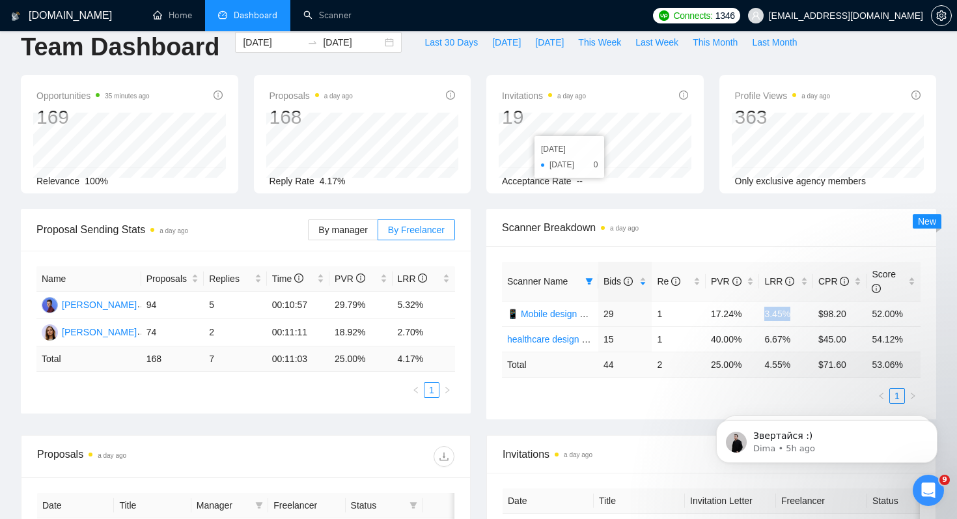
scroll to position [0, 0]
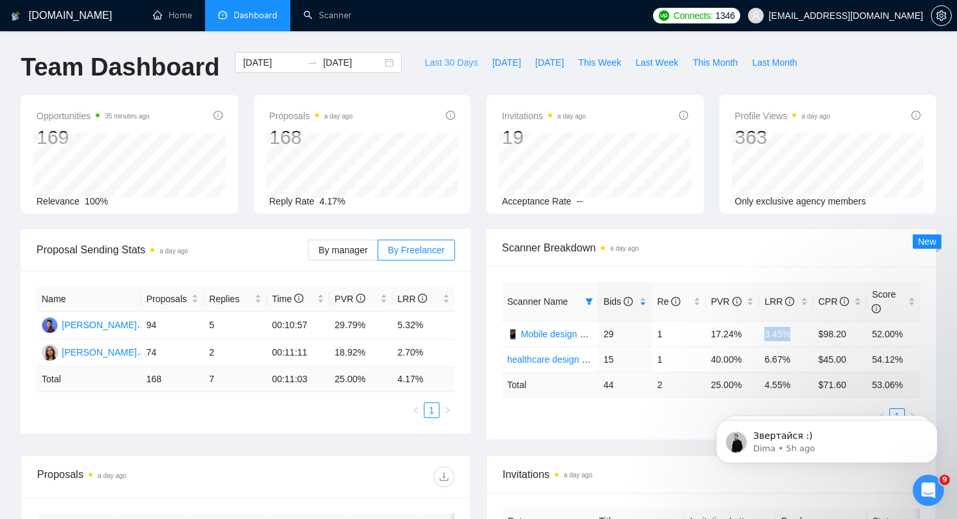
click at [433, 65] on span "Last 30 Days" at bounding box center [451, 62] width 53 height 14
type input "[DATE]"
click at [346, 257] on label "By manager" at bounding box center [343, 250] width 70 height 21
click at [309, 253] on input "By manager" at bounding box center [309, 253] width 0 height 0
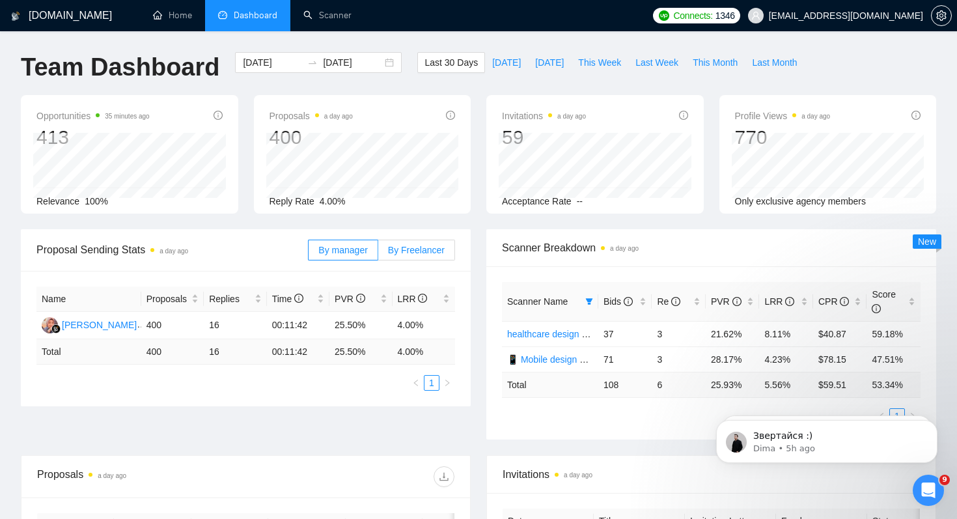
click at [412, 246] on span "By Freelancer" at bounding box center [416, 250] width 57 height 10
click at [378, 253] on input "By Freelancer" at bounding box center [378, 253] width 0 height 0
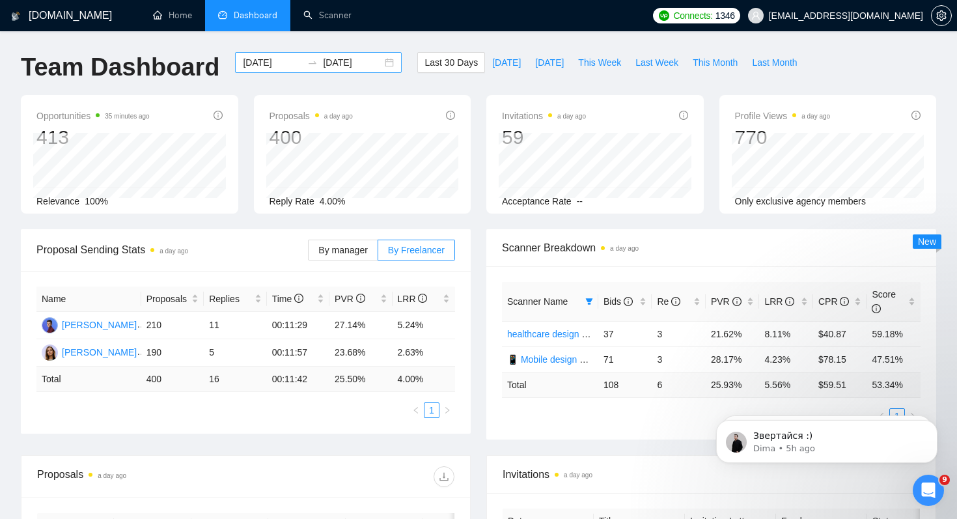
click at [262, 65] on input "[DATE]" at bounding box center [272, 62] width 59 height 14
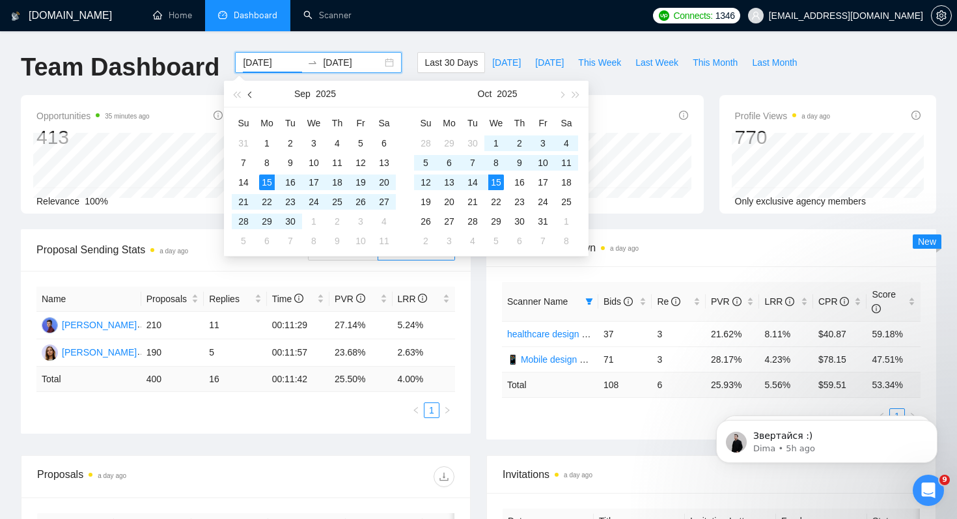
click at [254, 97] on button "button" at bounding box center [251, 94] width 14 height 26
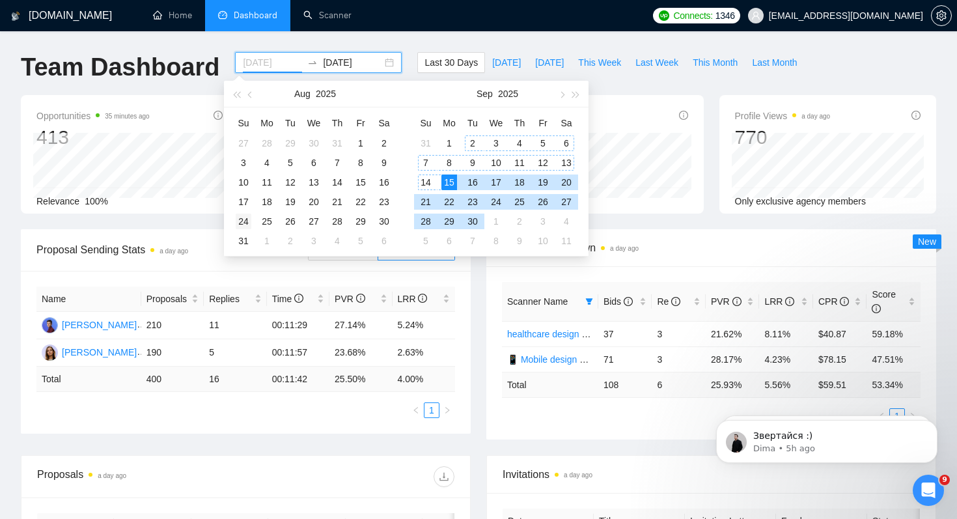
type input "2025-08-24"
click at [245, 225] on div "24" at bounding box center [244, 222] width 16 height 16
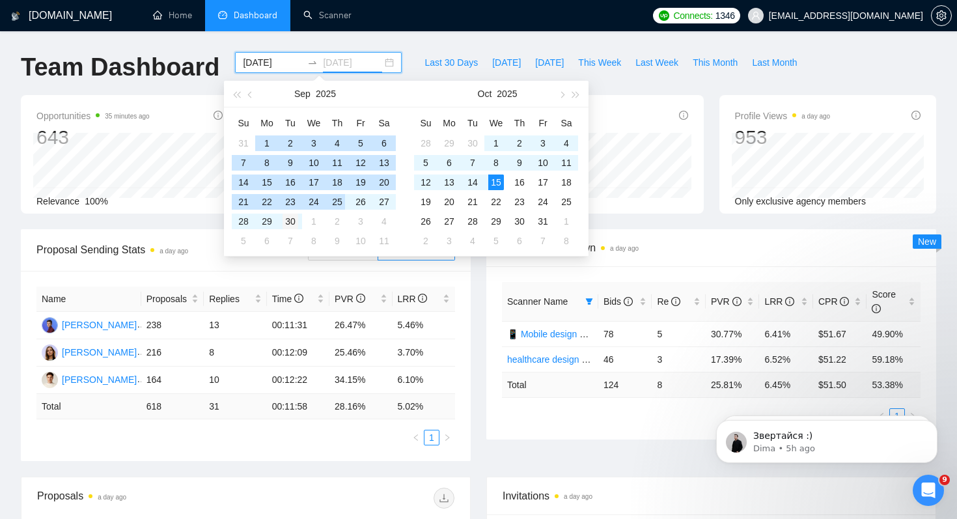
type input "2025-09-30"
click at [296, 221] on div "30" at bounding box center [291, 222] width 16 height 16
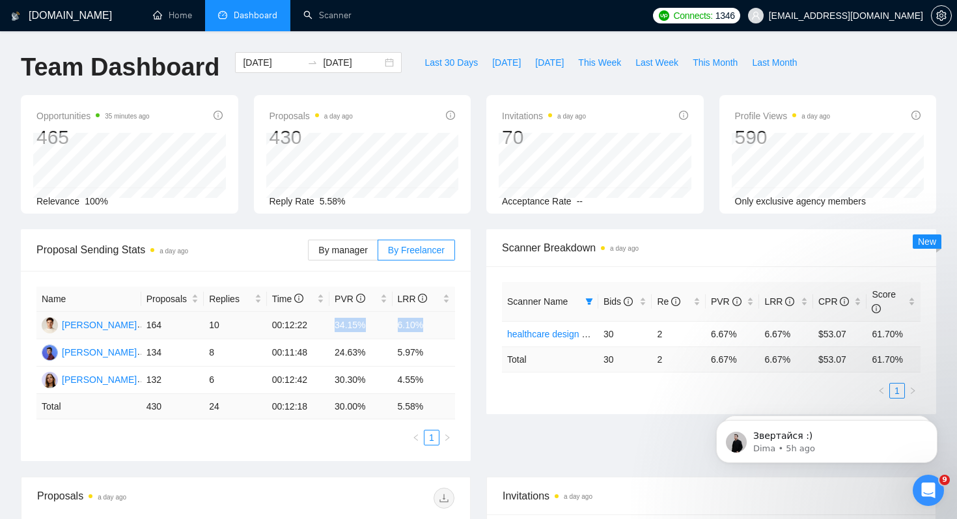
drag, startPoint x: 322, startPoint y: 328, endPoint x: 443, endPoint y: 320, distance: 120.8
click at [443, 320] on tr "Dmytro Zelinskyi 164 10 00:12:22 34.15% 6.10%" at bounding box center [245, 325] width 419 height 27
click at [443, 320] on td "6.10%" at bounding box center [424, 325] width 63 height 27
click at [587, 302] on icon "filter" at bounding box center [589, 302] width 8 height 8
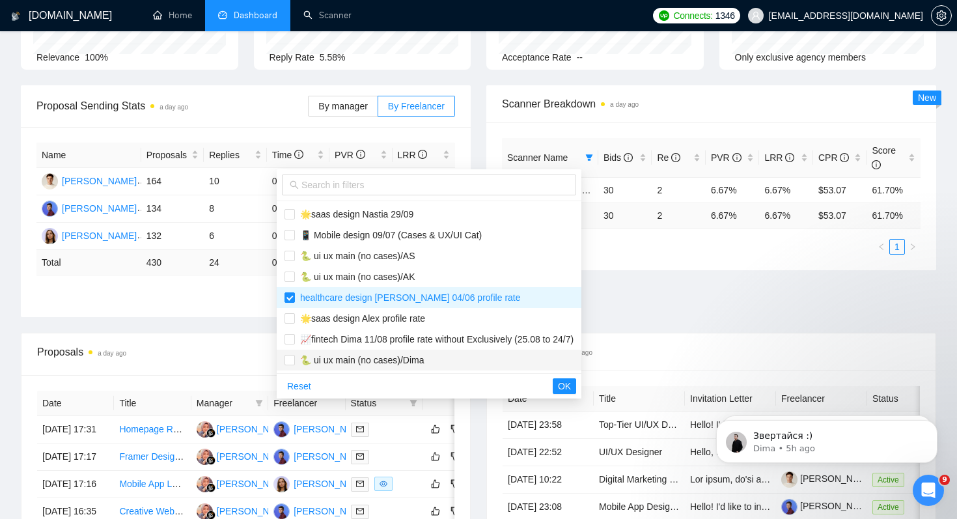
scroll to position [150, 0]
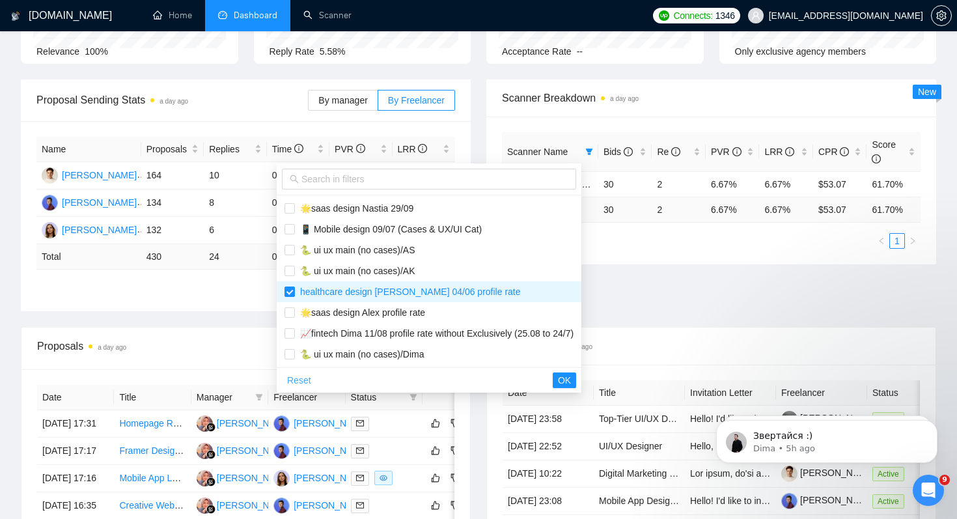
click at [302, 377] on span "Reset" at bounding box center [299, 380] width 24 height 14
checkbox input "false"
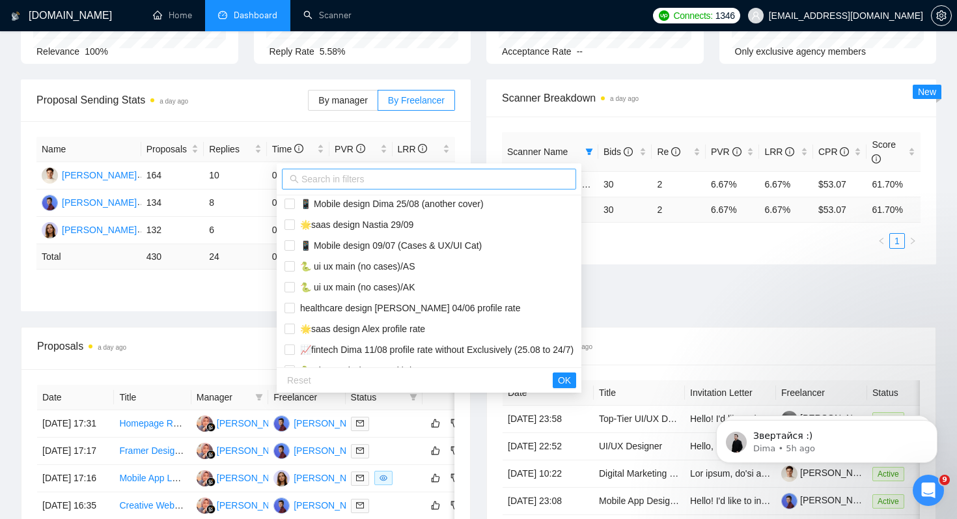
click at [349, 179] on input "text" at bounding box center [435, 179] width 267 height 14
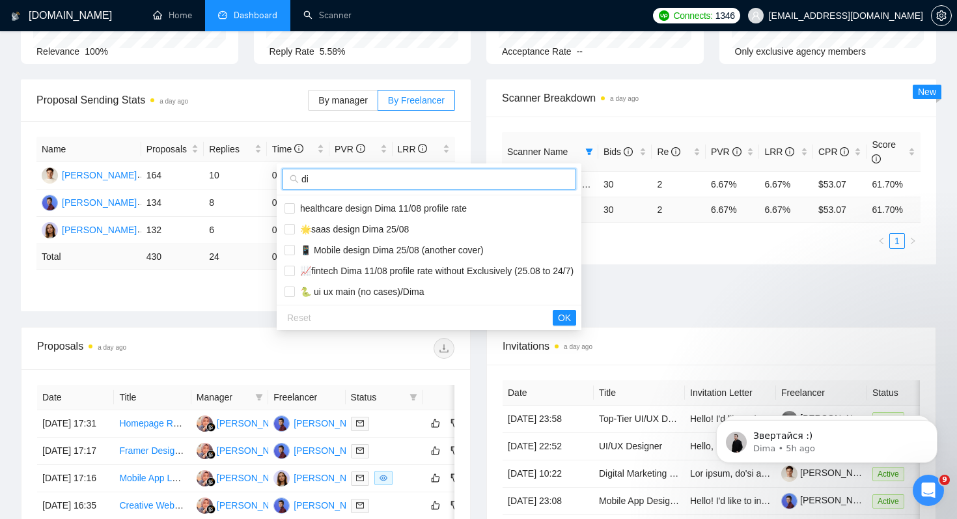
scroll to position [0, 0]
type input "dim"
click at [285, 208] on input "checkbox" at bounding box center [290, 208] width 10 height 10
checkbox input "true"
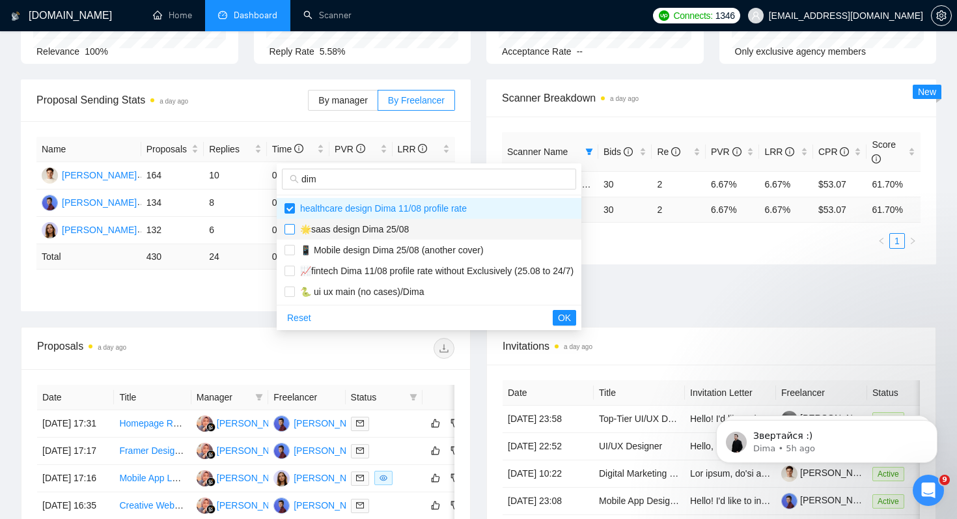
click at [289, 226] on input "checkbox" at bounding box center [290, 229] width 10 height 10
checkbox input "true"
click at [286, 275] on input "checkbox" at bounding box center [290, 271] width 10 height 10
checkbox input "true"
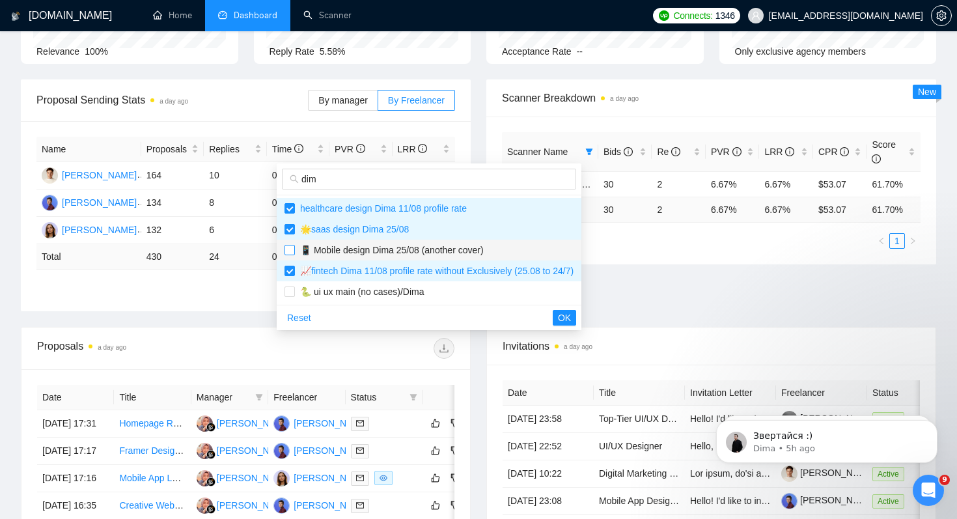
click at [285, 257] on label at bounding box center [290, 250] width 10 height 14
click at [285, 255] on input "checkbox" at bounding box center [290, 250] width 10 height 10
checkbox input "false"
click at [285, 290] on input "checkbox" at bounding box center [290, 292] width 10 height 10
checkbox input "true"
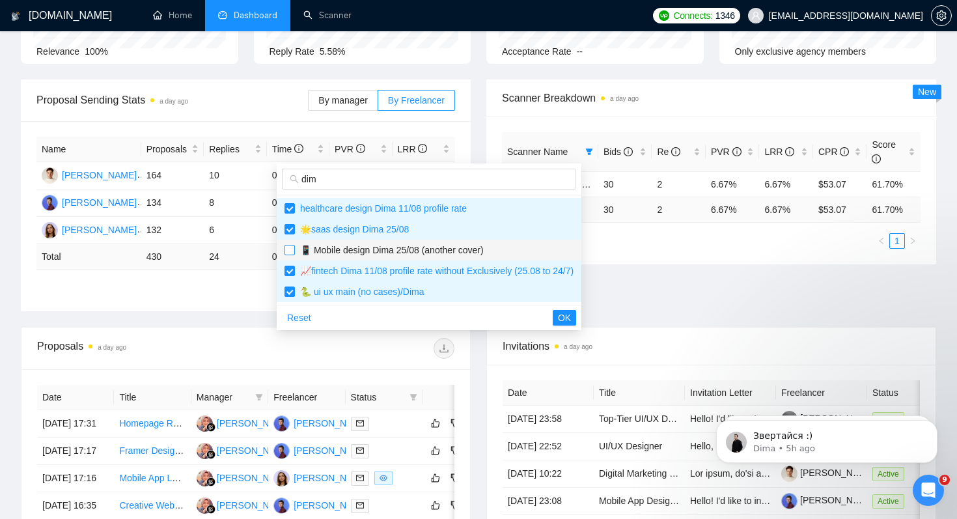
click at [285, 253] on input "checkbox" at bounding box center [290, 250] width 10 height 10
checkbox input "true"
click at [571, 316] on span "OK" at bounding box center [564, 318] width 13 height 14
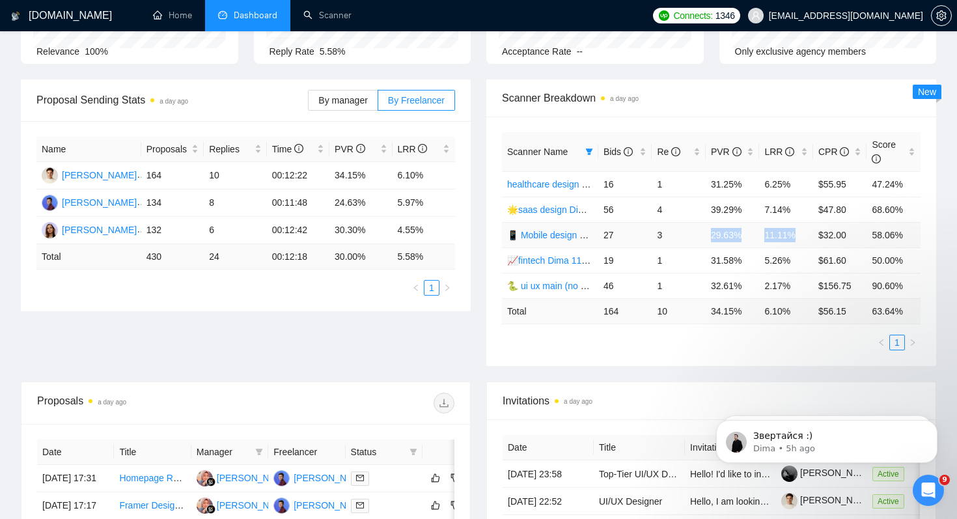
drag, startPoint x: 701, startPoint y: 234, endPoint x: 802, endPoint y: 235, distance: 100.9
click at [802, 234] on tr "📱 Mobile design Dima 25/08 (another cover) 27 3 29.63% 11.11% $32.00 58.06%" at bounding box center [711, 234] width 419 height 25
click at [770, 238] on td "11.11%" at bounding box center [786, 234] width 54 height 25
drag, startPoint x: 764, startPoint y: 237, endPoint x: 818, endPoint y: 237, distance: 54.1
click at [818, 237] on tr "📱 Mobile design Dima 25/08 (another cover) 27 3 29.63% 11.11% $32.00 58.06%" at bounding box center [711, 234] width 419 height 25
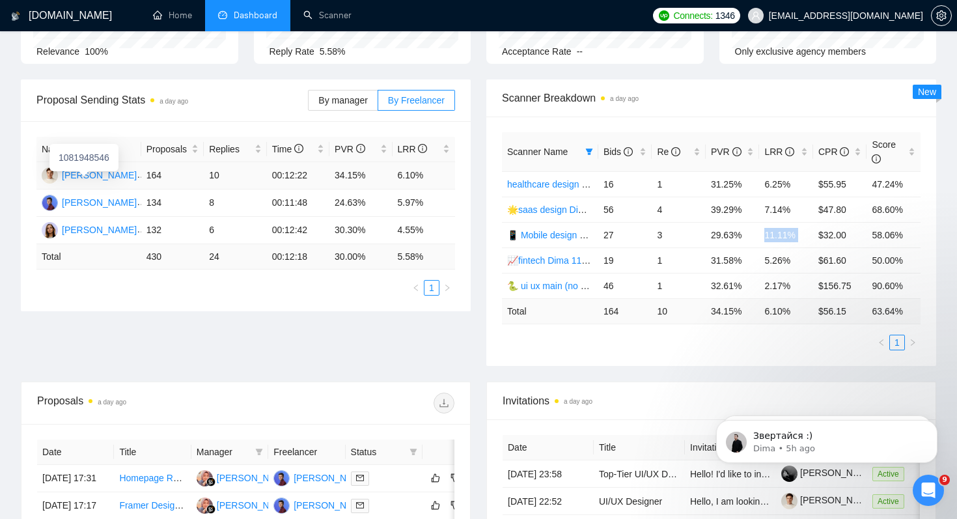
click at [65, 175] on div "Dmytro Zelinskyi" at bounding box center [99, 175] width 75 height 14
drag, startPoint x: 711, startPoint y: 235, endPoint x: 765, endPoint y: 234, distance: 54.1
click at [765, 234] on tr "📱 Mobile design Dima 25/08 (another cover) 27 3 29.63% 11.11% $32.00 58.06%" at bounding box center [711, 234] width 419 height 25
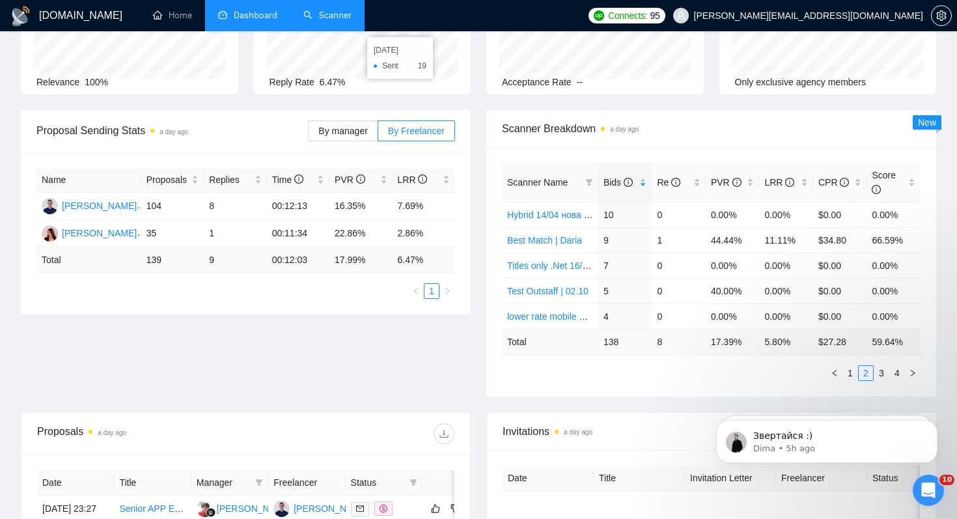
scroll to position [1818, 0]
click at [335, 16] on link "Scanner" at bounding box center [327, 15] width 48 height 11
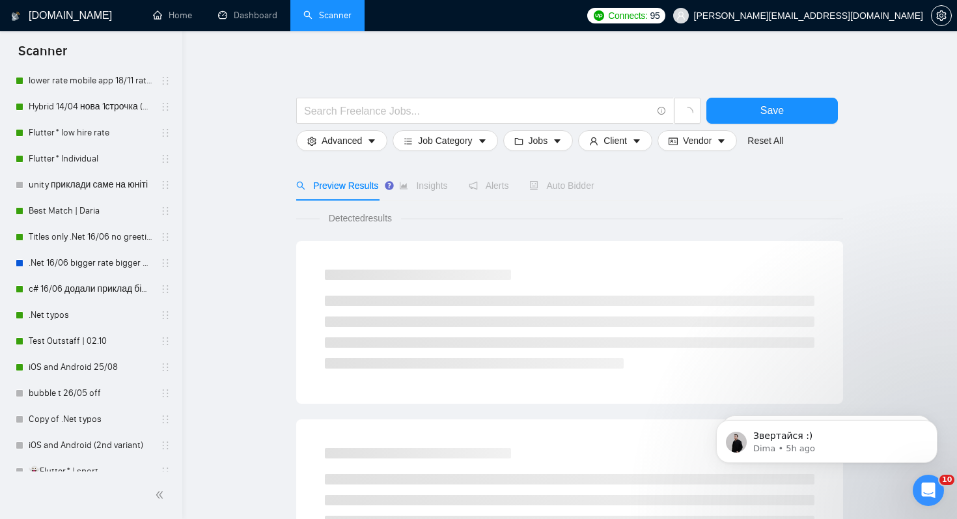
scroll to position [226, 0]
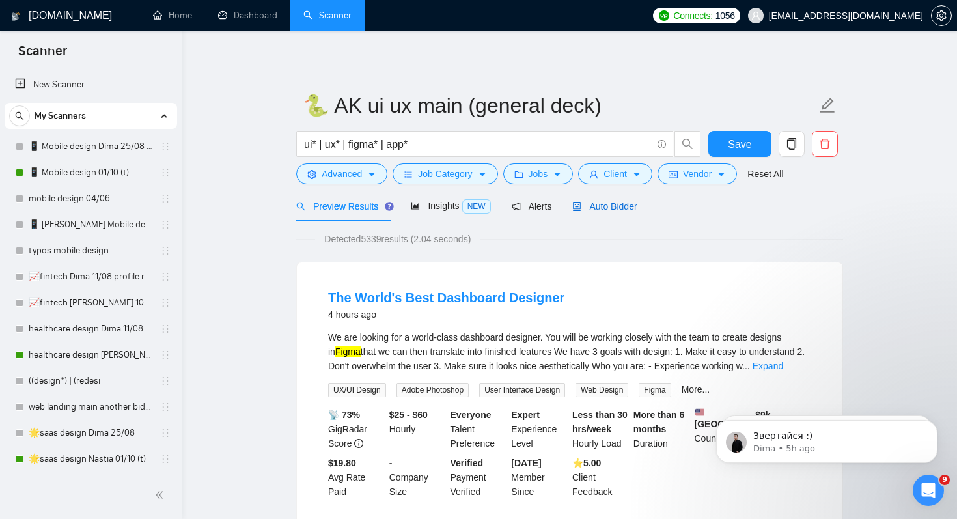
click at [609, 206] on span "Auto Bidder" at bounding box center [604, 206] width 64 height 10
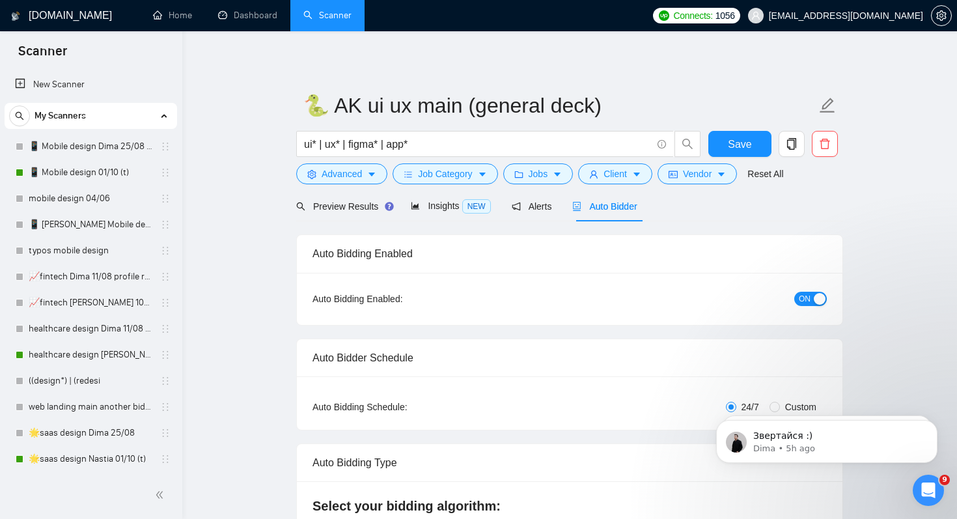
radio input "false"
radio input "true"
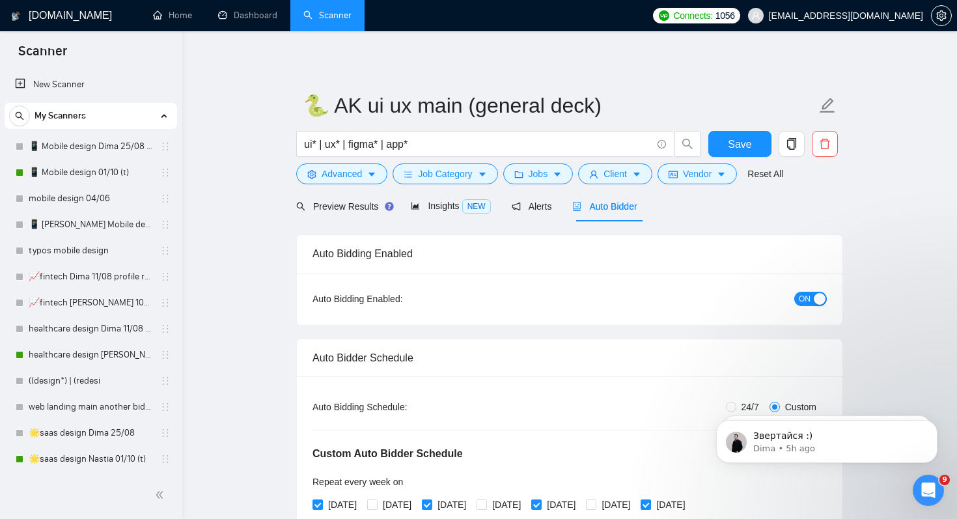
scroll to position [467, 0]
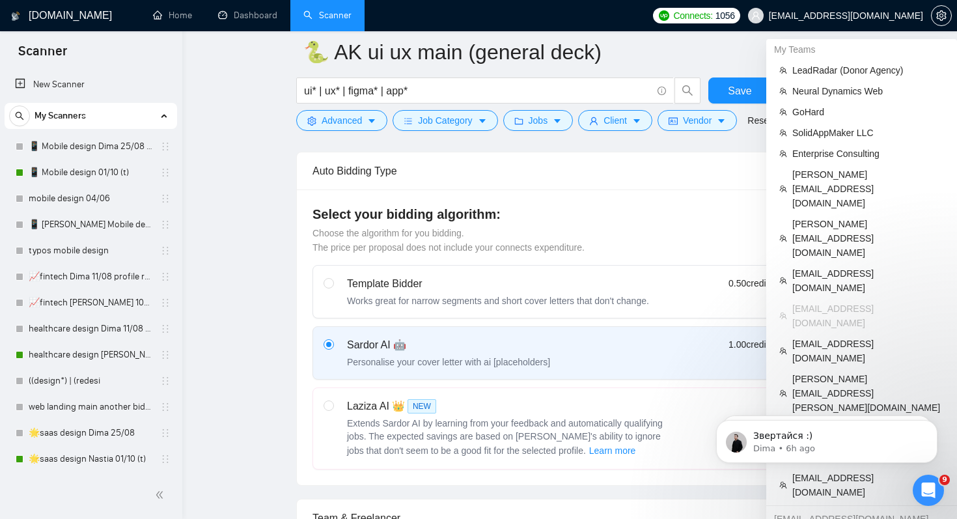
click at [899, 16] on span "akuzminets@gmail.com" at bounding box center [846, 16] width 154 height 0
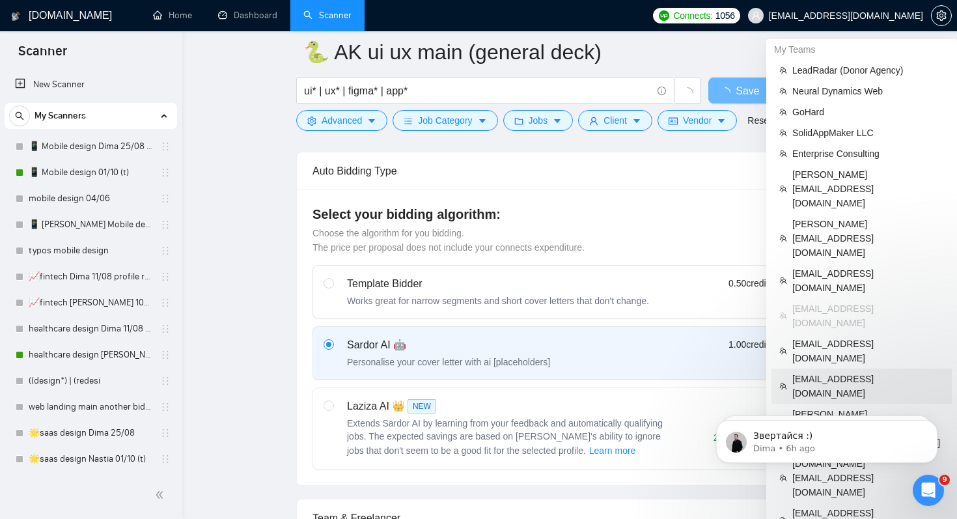
click at [858, 372] on span "[EMAIL_ADDRESS][DOMAIN_NAME]" at bounding box center [869, 386] width 152 height 29
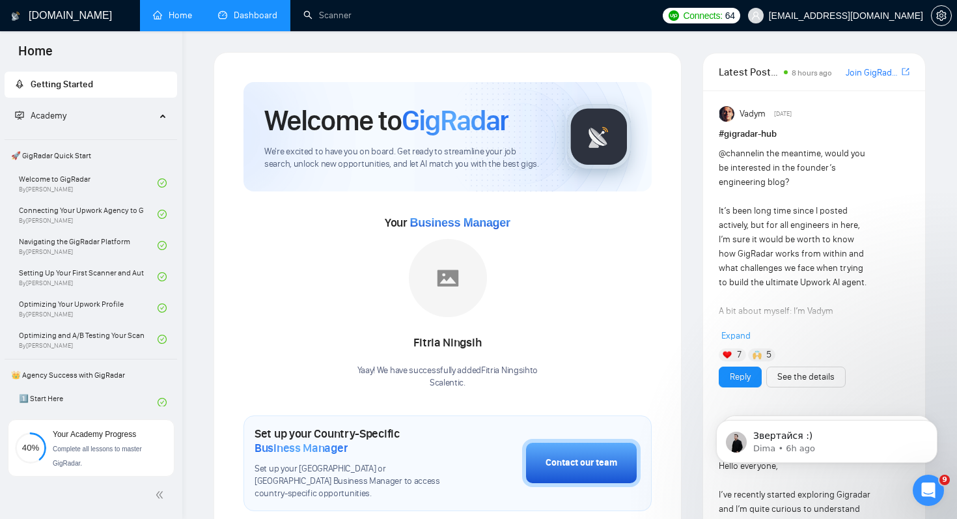
click at [259, 19] on link "Dashboard" at bounding box center [247, 15] width 59 height 11
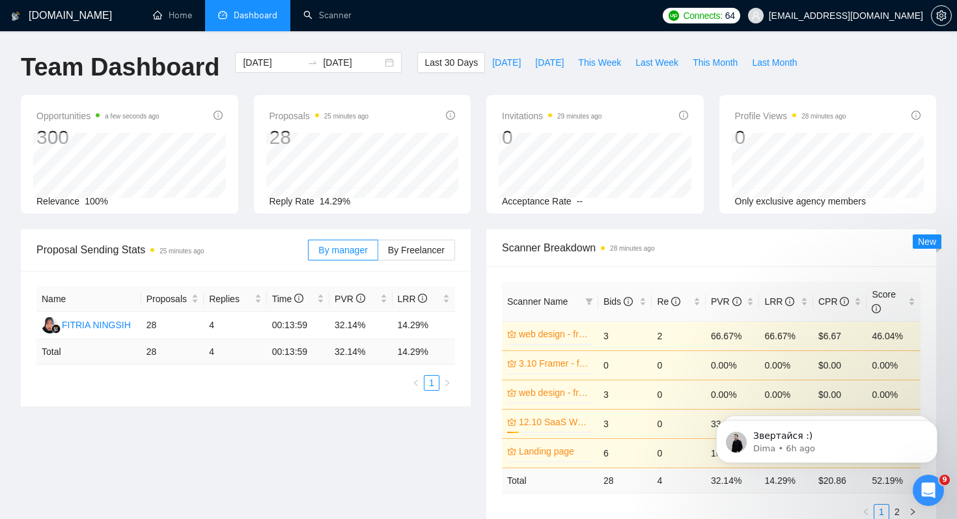
click at [335, 445] on div "Proposal Sending Stats 25 minutes ago By manager By Freelancer Name Proposals R…" at bounding box center [478, 390] width 931 height 322
click at [613, 301] on span "Bids" at bounding box center [618, 301] width 29 height 10
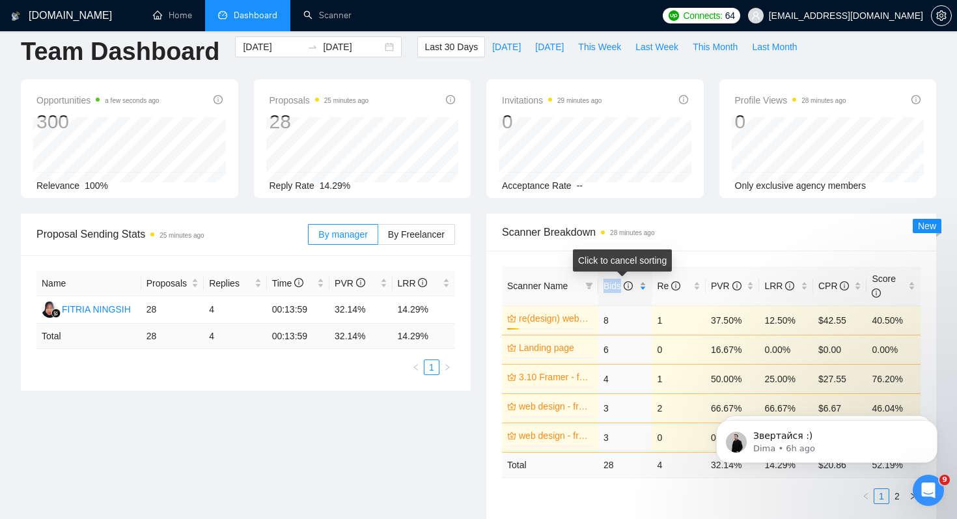
scroll to position [14, 0]
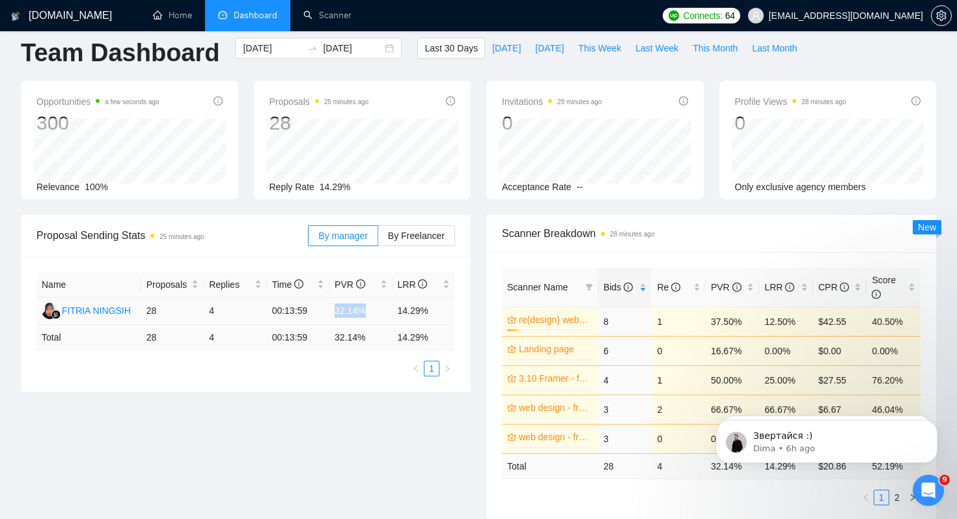
drag, startPoint x: 330, startPoint y: 309, endPoint x: 376, endPoint y: 309, distance: 46.2
click at [376, 309] on td "32.14%" at bounding box center [361, 311] width 63 height 27
drag, startPoint x: 406, startPoint y: 309, endPoint x: 470, endPoint y: 308, distance: 63.2
click at [470, 308] on div "Name Proposals Replies Time PVR LRR FITRIA NINGSIH 28 4 00:13:59 32.14% 14.29% …" at bounding box center [246, 324] width 450 height 135
click at [378, 418] on div "Proposal Sending Stats 25 minutes ago By manager By Freelancer Name Proposals R…" at bounding box center [478, 376] width 931 height 322
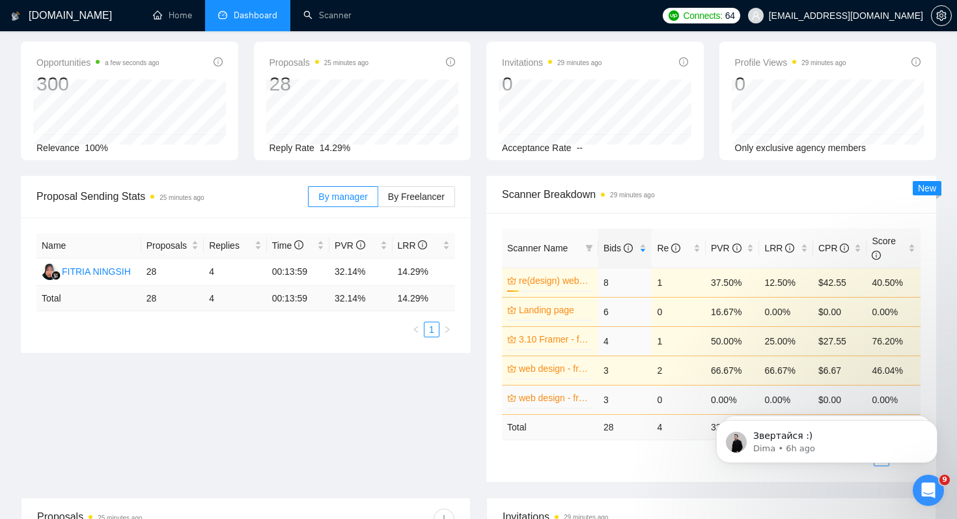
scroll to position [61, 0]
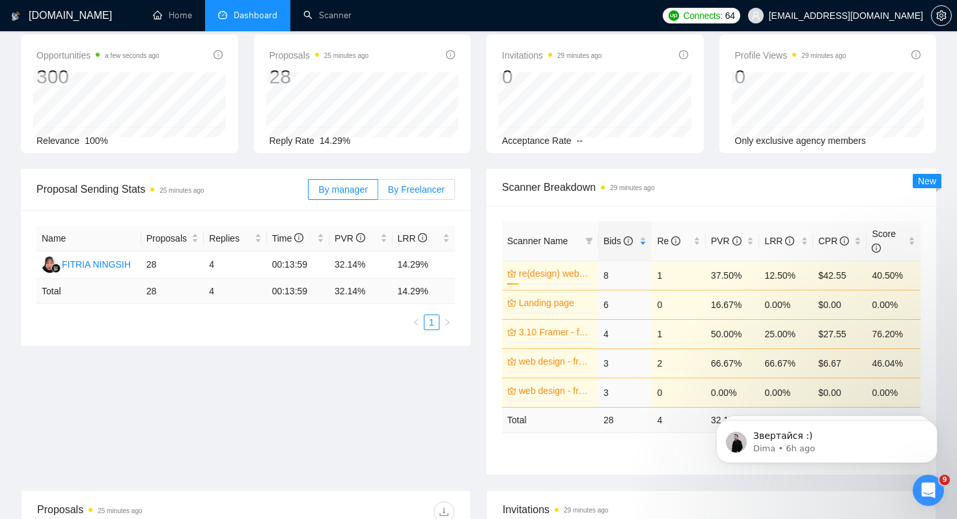
click at [409, 184] on span "By Freelancer" at bounding box center [416, 189] width 57 height 10
click at [378, 193] on input "By Freelancer" at bounding box center [378, 193] width 0 height 0
click at [94, 263] on div "Igor Šalagin" at bounding box center [99, 264] width 75 height 14
click at [613, 236] on span "Bids" at bounding box center [618, 241] width 29 height 10
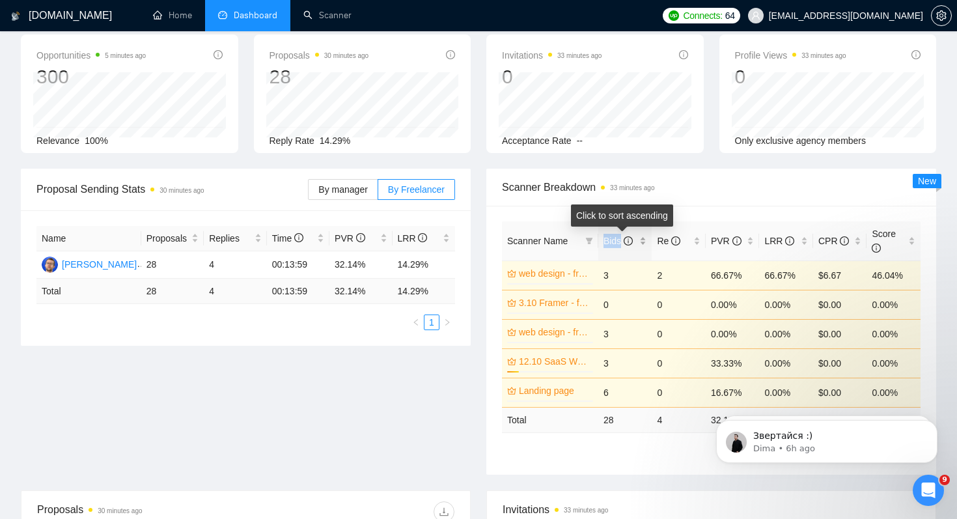
click at [613, 236] on span "Bids" at bounding box center [618, 241] width 29 height 10
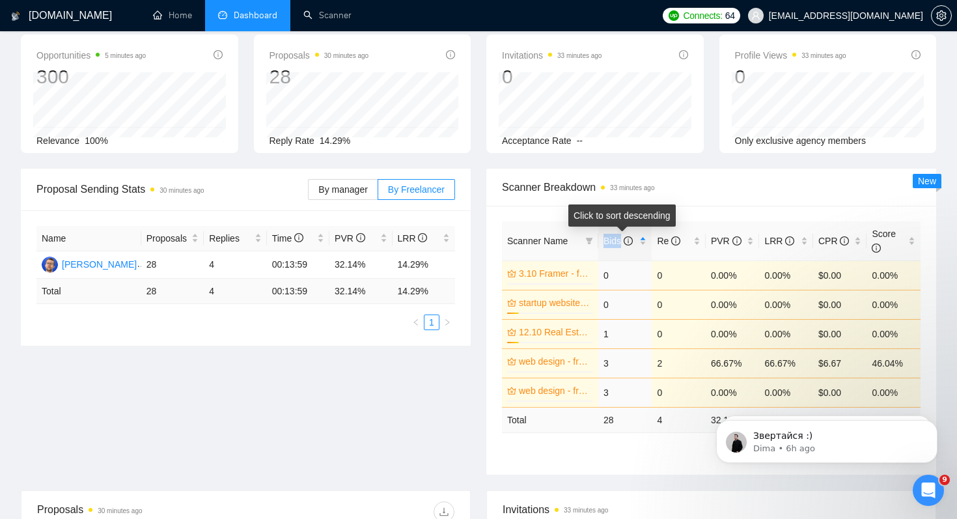
scroll to position [0, 0]
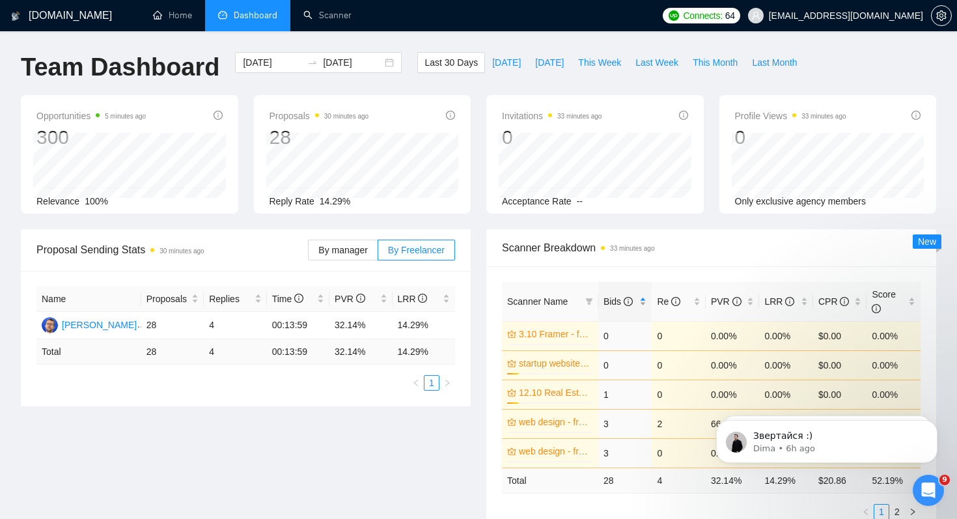
click at [616, 296] on span "Bids" at bounding box center [618, 301] width 29 height 10
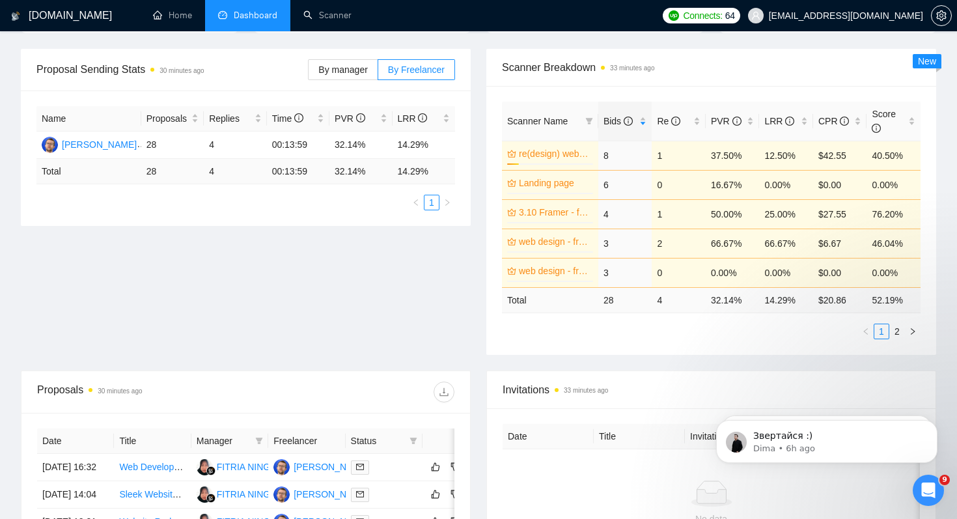
scroll to position [178, 0]
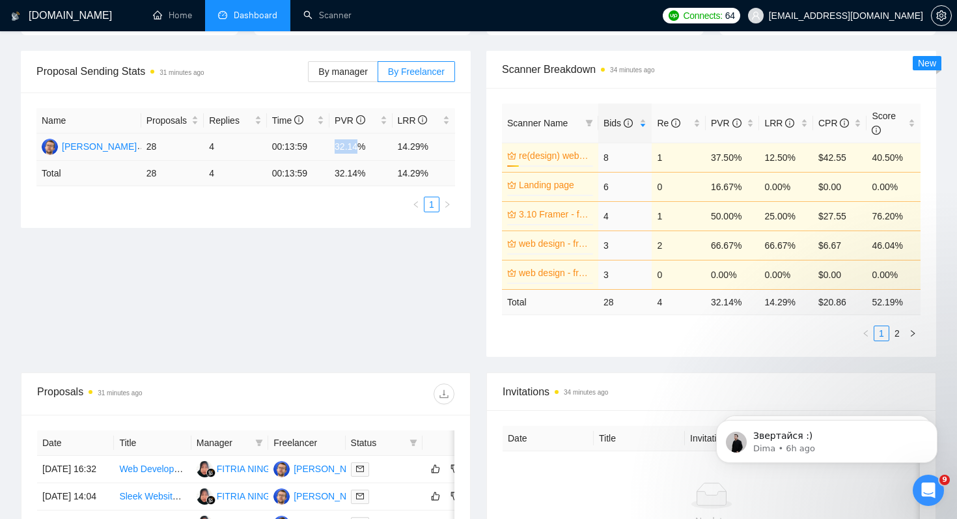
drag, startPoint x: 332, startPoint y: 148, endPoint x: 358, endPoint y: 147, distance: 26.1
click at [358, 147] on td "32.14%" at bounding box center [361, 147] width 63 height 27
drag, startPoint x: 406, startPoint y: 143, endPoint x: 439, endPoint y: 143, distance: 32.6
click at [439, 143] on td "14.29%" at bounding box center [424, 147] width 63 height 27
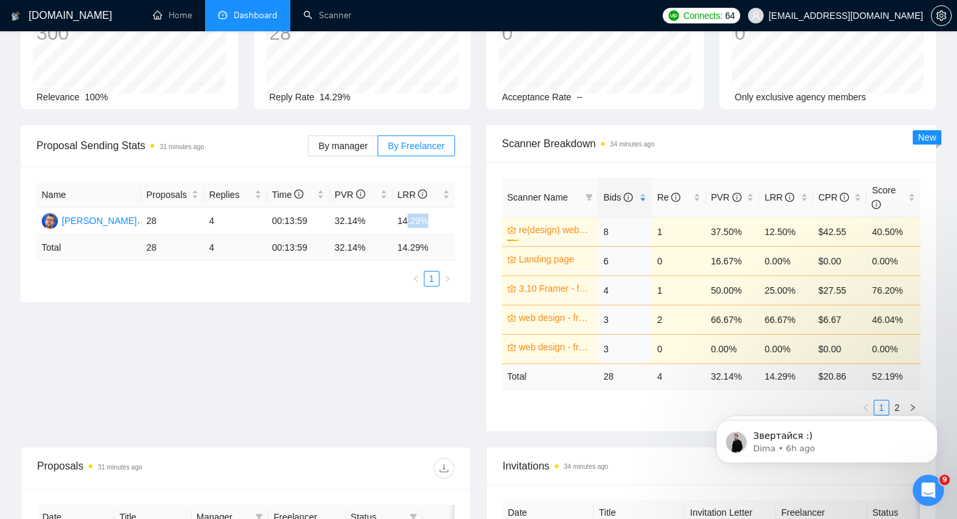
scroll to position [147, 0]
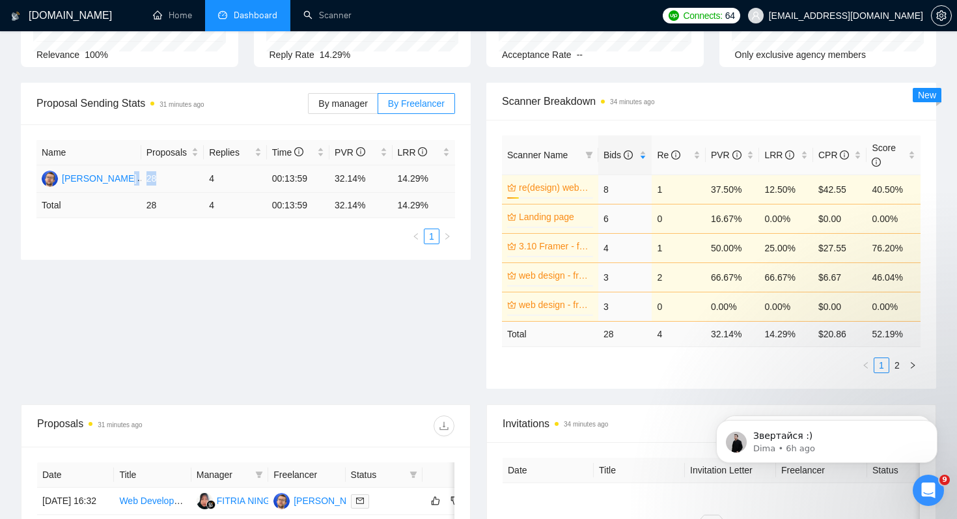
drag, startPoint x: 139, startPoint y: 180, endPoint x: 178, endPoint y: 180, distance: 38.4
click at [178, 180] on tr "Igor Šalagin 28 4 00:13:59 32.14% 14.29%" at bounding box center [245, 178] width 419 height 27
click at [288, 247] on div "Name Proposals Replies Time PVR LRR Igor Šalagin 28 4 00:13:59 32.14% 14.29% To…" at bounding box center [246, 191] width 450 height 135
click at [397, 365] on div "Proposal Sending Stats 31 minutes ago By manager By Freelancer Name Proposals R…" at bounding box center [478, 244] width 931 height 322
click at [612, 151] on span "Bids" at bounding box center [618, 155] width 29 height 10
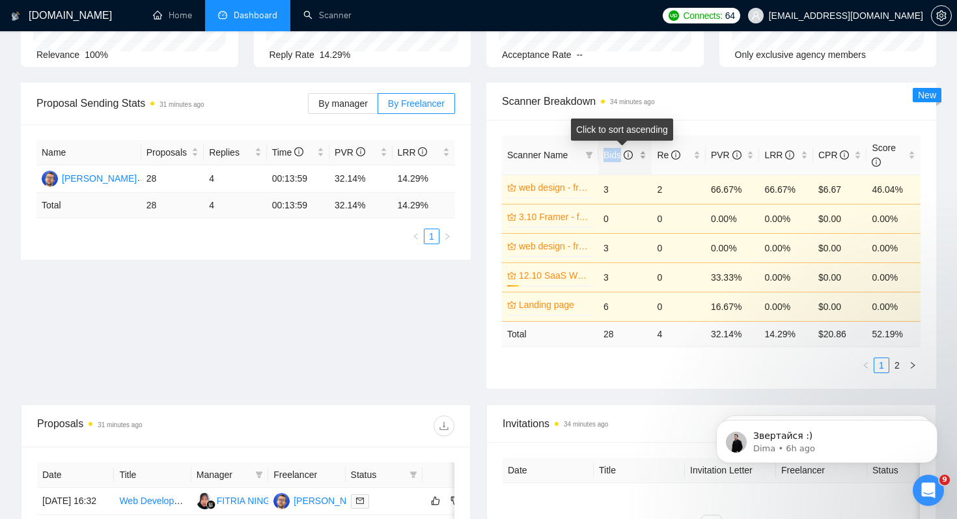
click at [612, 151] on span "Bids" at bounding box center [618, 155] width 29 height 10
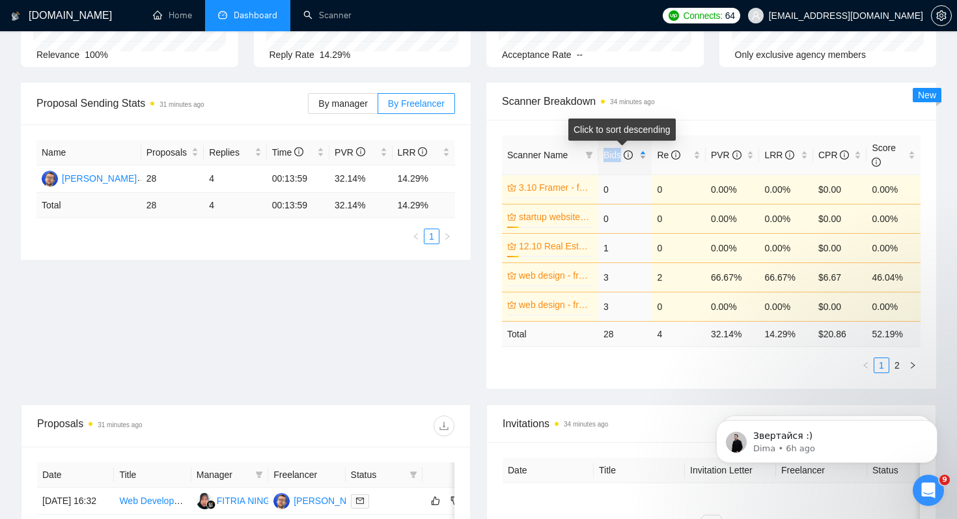
click at [612, 151] on span "Bids" at bounding box center [618, 155] width 29 height 10
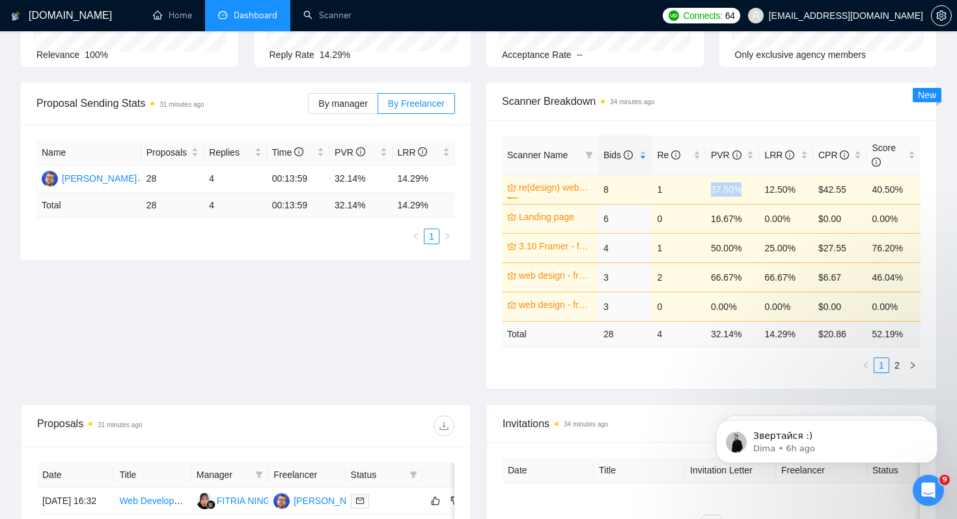
drag, startPoint x: 708, startPoint y: 192, endPoint x: 744, endPoint y: 192, distance: 35.8
click at [744, 192] on td "37.50%" at bounding box center [733, 189] width 54 height 29
click at [766, 188] on td "12.50%" at bounding box center [786, 189] width 54 height 29
drag, startPoint x: 712, startPoint y: 219, endPoint x: 740, endPoint y: 219, distance: 28.0
click at [740, 219] on td "16.67%" at bounding box center [733, 218] width 54 height 29
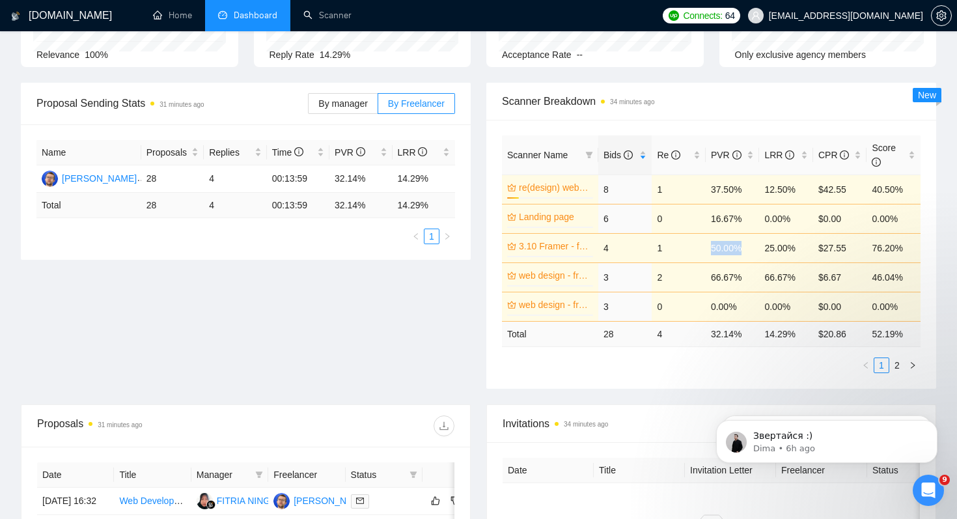
drag, startPoint x: 711, startPoint y: 249, endPoint x: 748, endPoint y: 249, distance: 36.5
click at [748, 249] on td "50.00%" at bounding box center [733, 247] width 54 height 29
drag, startPoint x: 698, startPoint y: 278, endPoint x: 811, endPoint y: 285, distance: 113.5
click at [811, 285] on tr "web design - from Specialised profile 0% 3 2 66.67% 66.67% $6.67 46.04%" at bounding box center [711, 276] width 419 height 29
drag, startPoint x: 722, startPoint y: 309, endPoint x: 823, endPoint y: 313, distance: 101.0
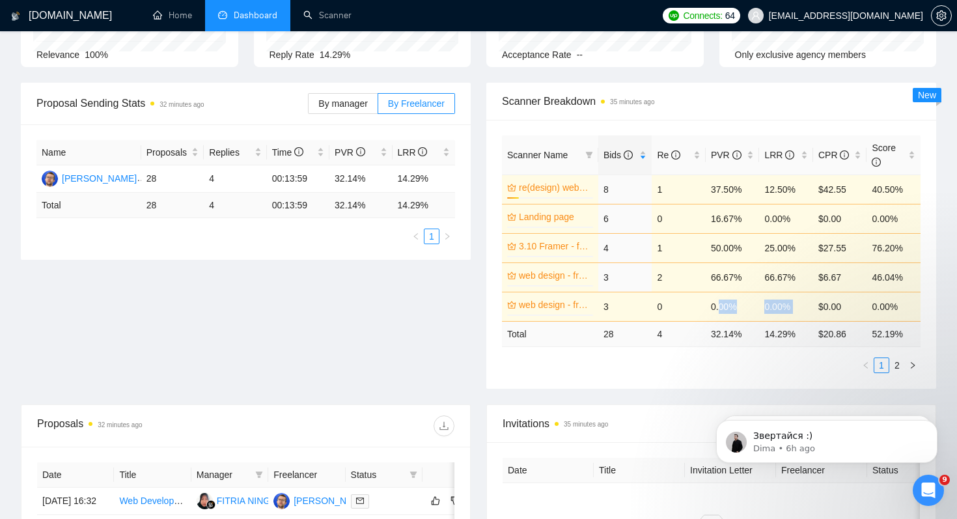
click at [823, 313] on tr "web design - from General profile 0% 3 0 0.00% 0.00% $0.00 0.00%" at bounding box center [711, 306] width 419 height 29
click at [667, 378] on div "Scanner Name Bids Re PVR LRR CPR Score re(design) website - excluded Webflow 14…" at bounding box center [711, 254] width 450 height 269
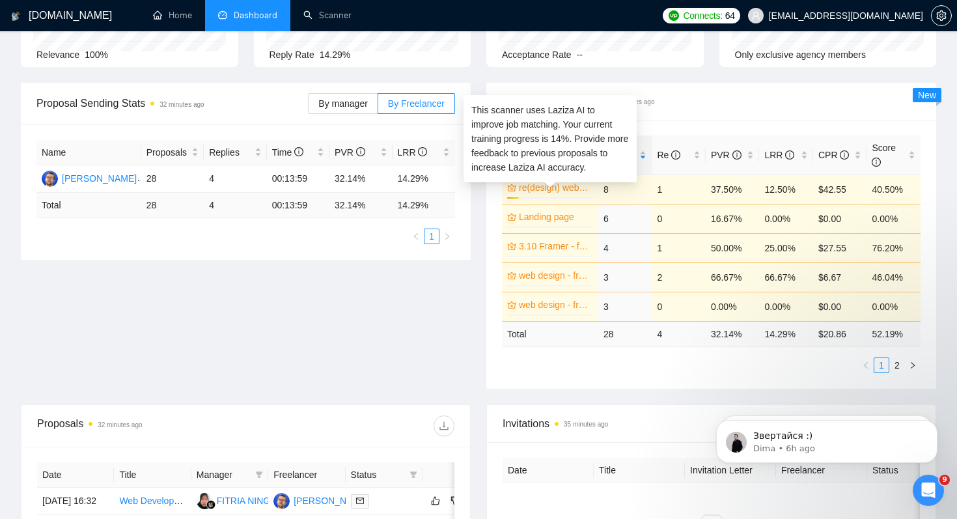
click at [561, 186] on link "re(design) website - excluded Webflow" at bounding box center [555, 187] width 72 height 14
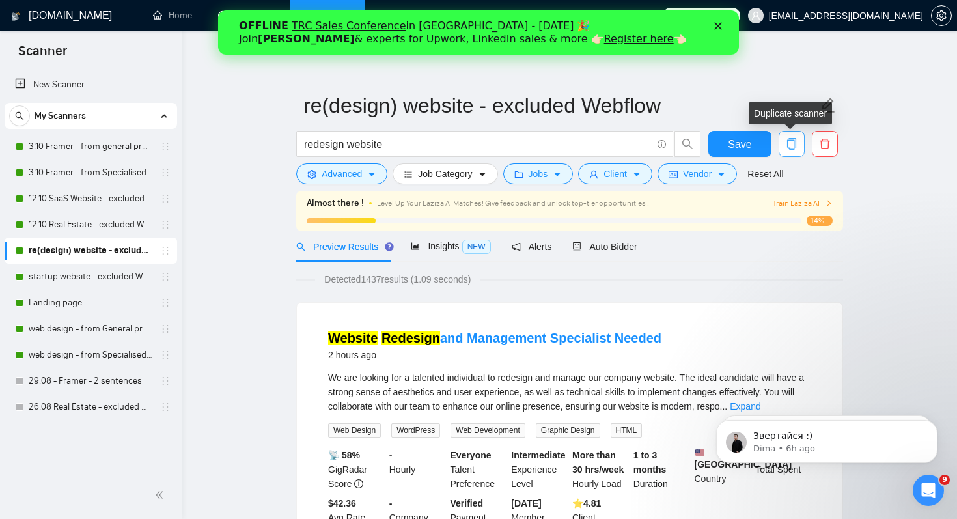
click at [798, 135] on button "button" at bounding box center [792, 144] width 26 height 26
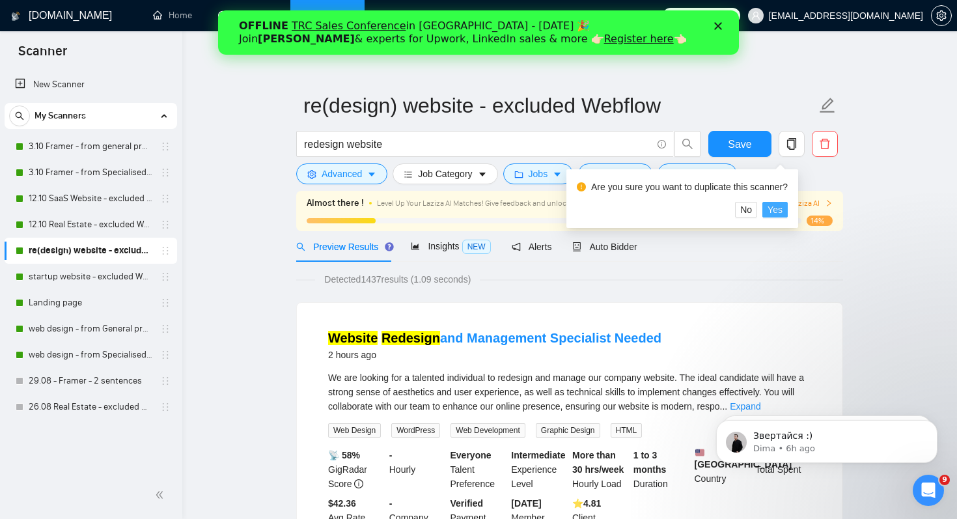
click at [783, 215] on span "Yes" at bounding box center [775, 210] width 15 height 14
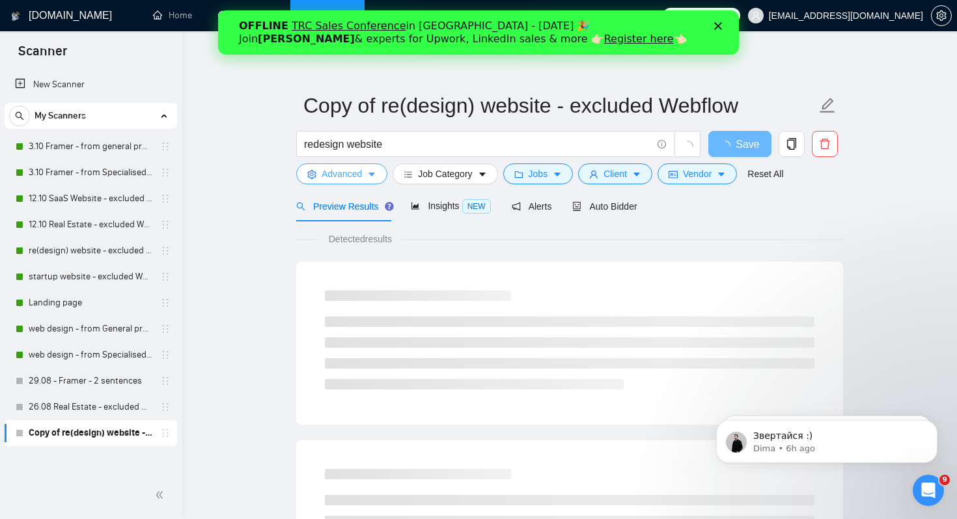
click at [348, 175] on span "Advanced" at bounding box center [342, 174] width 40 height 14
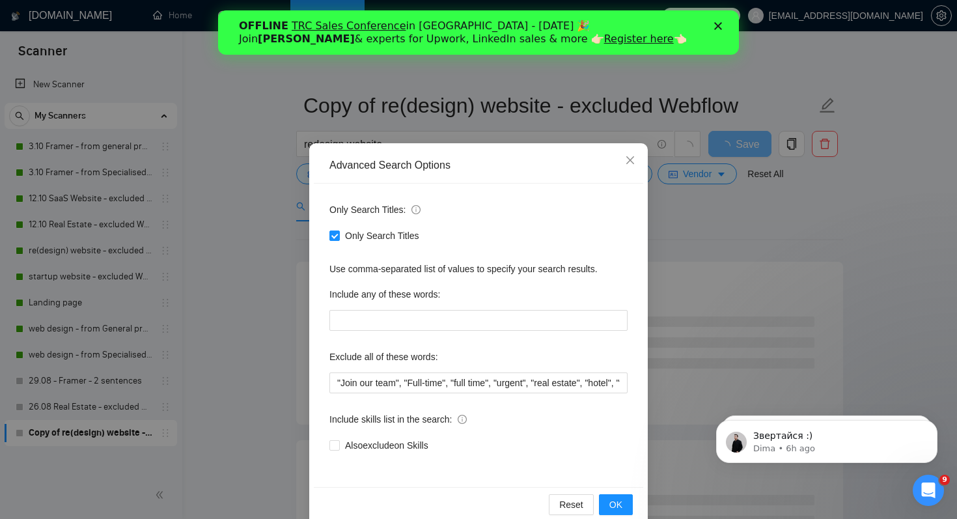
click at [227, 279] on div "Advanced Search Options Only Search Titles: Only Search Titles Use comma-separa…" at bounding box center [478, 259] width 957 height 519
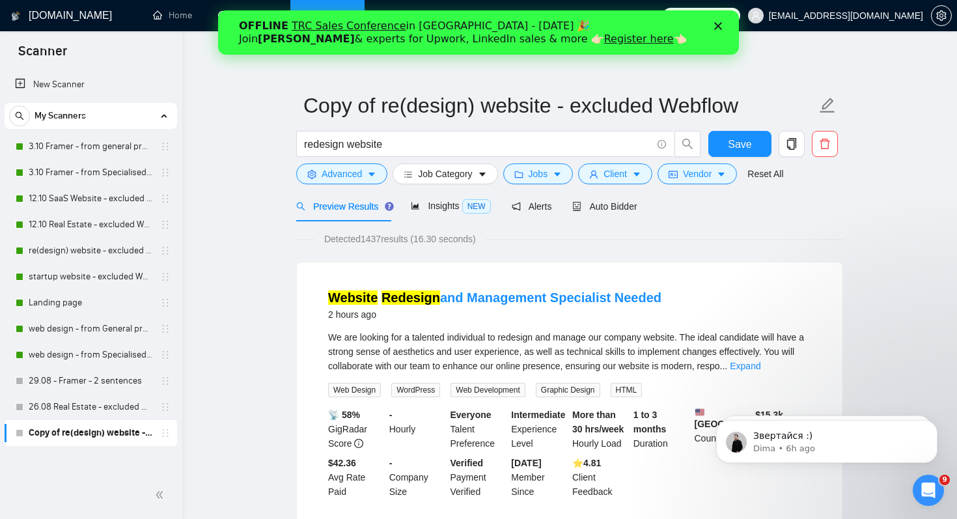
click at [353, 147] on input "redesign website" at bounding box center [478, 144] width 348 height 16
click at [346, 145] on input "redesign website" at bounding box center [478, 144] width 348 height 16
click at [349, 145] on input "redesign website" at bounding box center [478, 144] width 348 height 16
click at [350, 174] on span "Advanced" at bounding box center [342, 174] width 40 height 14
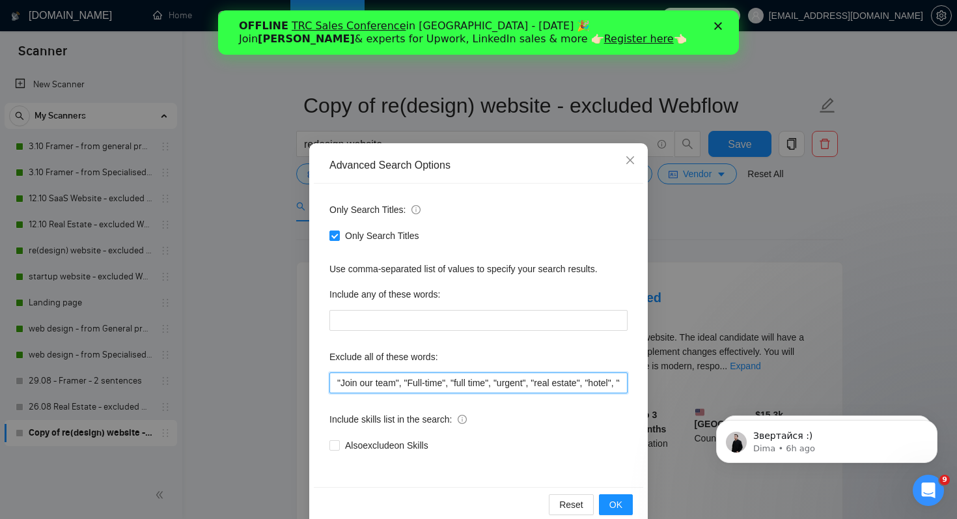
click at [481, 385] on input ""Join our team", "Full-time", "full time", "urgent", "real estate", "hotel", "t…" at bounding box center [479, 383] width 298 height 21
click at [623, 385] on input ""Join our team", "Full-time", "full time", "urgent", "real estate", "hotel", "t…" at bounding box center [479, 383] width 298 height 21
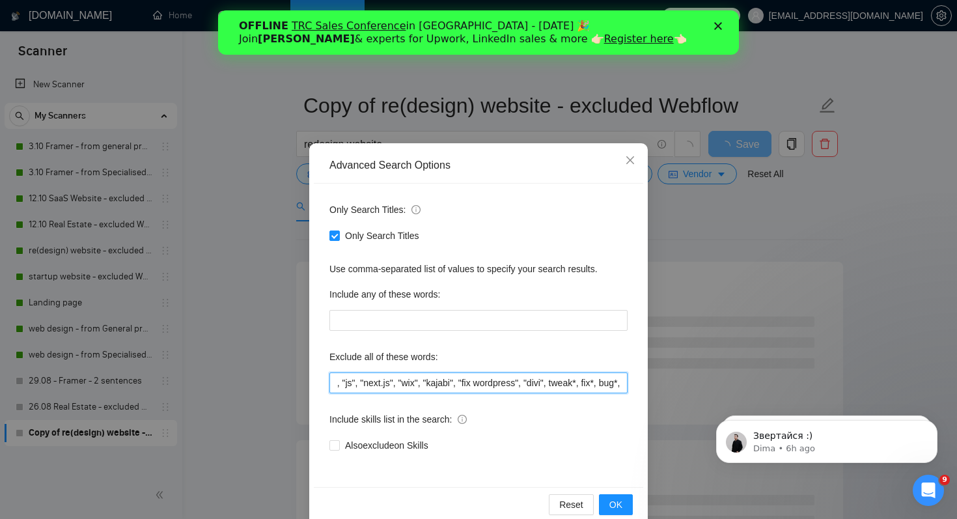
click at [459, 386] on input ""Join our team", "Full-time", "full time", "urgent", "real estate", "hotel", "t…" at bounding box center [479, 383] width 298 height 21
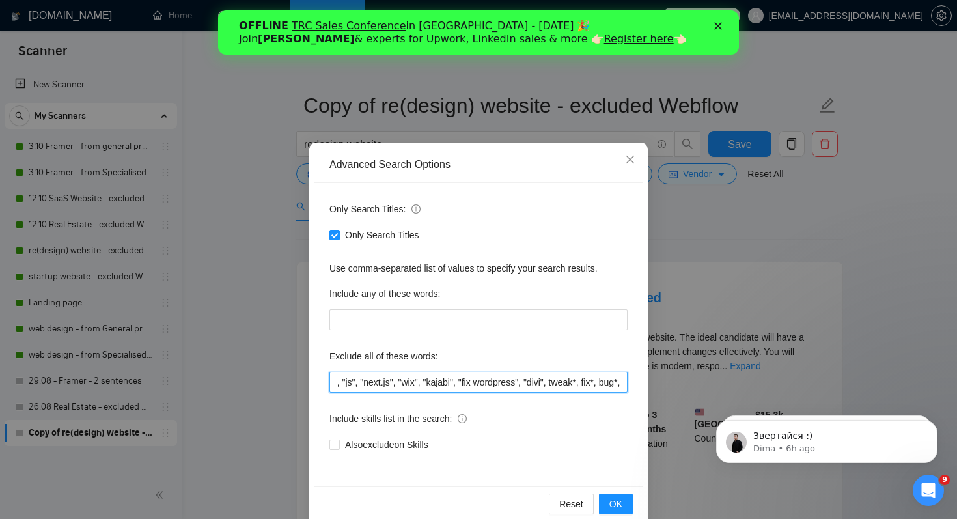
click at [619, 382] on input ""Join our team", "Full-time", "full time", "urgent", "real estate", "hotel", "t…" at bounding box center [479, 382] width 298 height 21
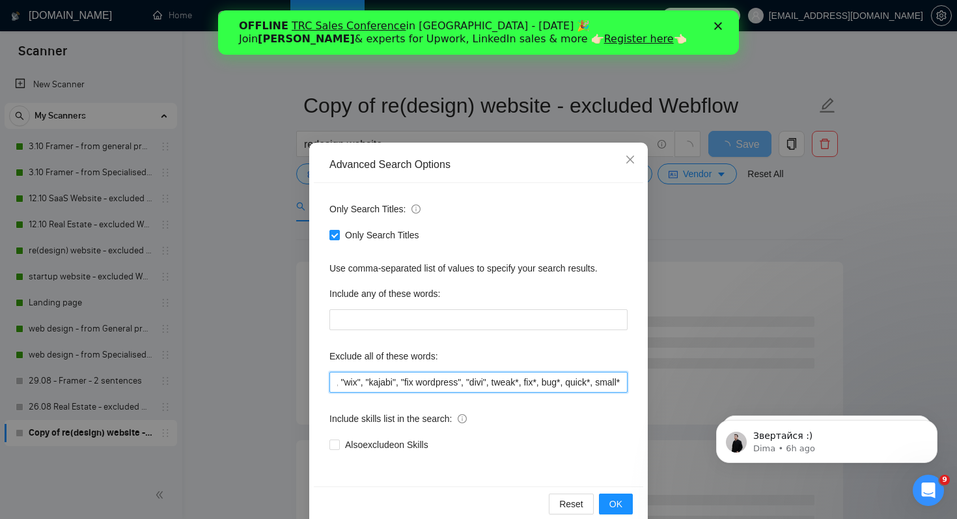
scroll to position [0, 1211]
type input ""Join our team", "Full-time", "full time", "urgent", "real estate", "hotel", "t…"
click at [611, 514] on div "Reset OK" at bounding box center [479, 503] width 330 height 35
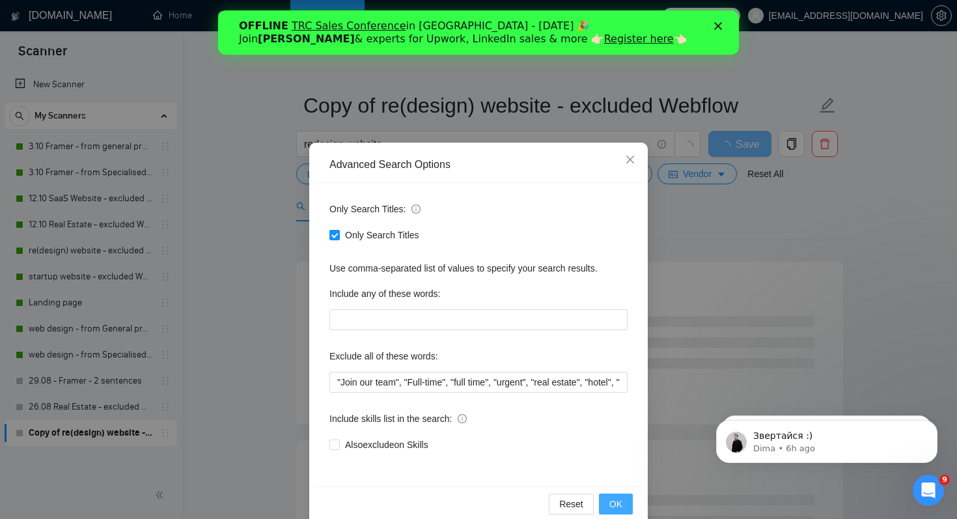
click at [615, 507] on span "OK" at bounding box center [616, 504] width 13 height 14
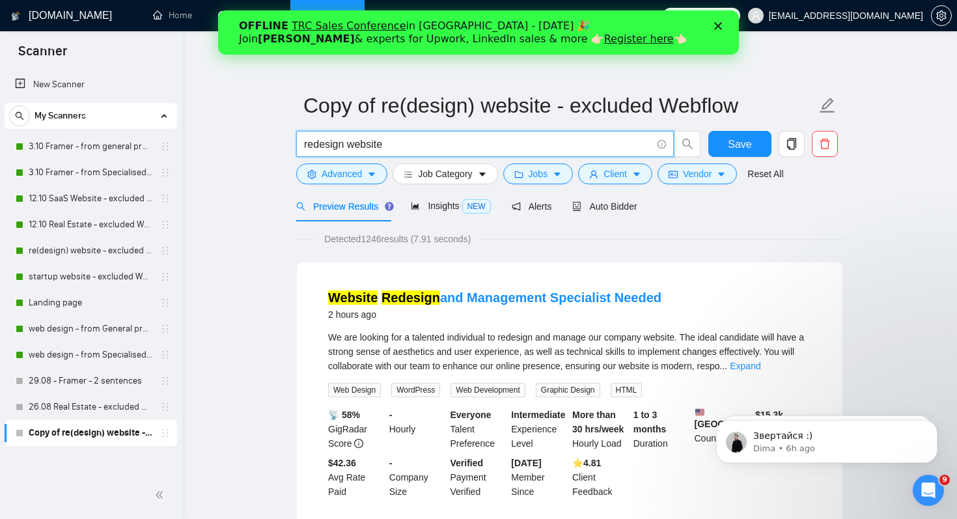
drag, startPoint x: 346, startPoint y: 143, endPoint x: 453, endPoint y: 153, distance: 107.3
click at [453, 153] on span "redesign website" at bounding box center [485, 144] width 378 height 26
click at [449, 154] on span "redesign website" at bounding box center [485, 144] width 378 height 26
click at [354, 146] on input "redesign website" at bounding box center [478, 144] width 348 height 16
drag, startPoint x: 348, startPoint y: 145, endPoint x: 290, endPoint y: 145, distance: 58.0
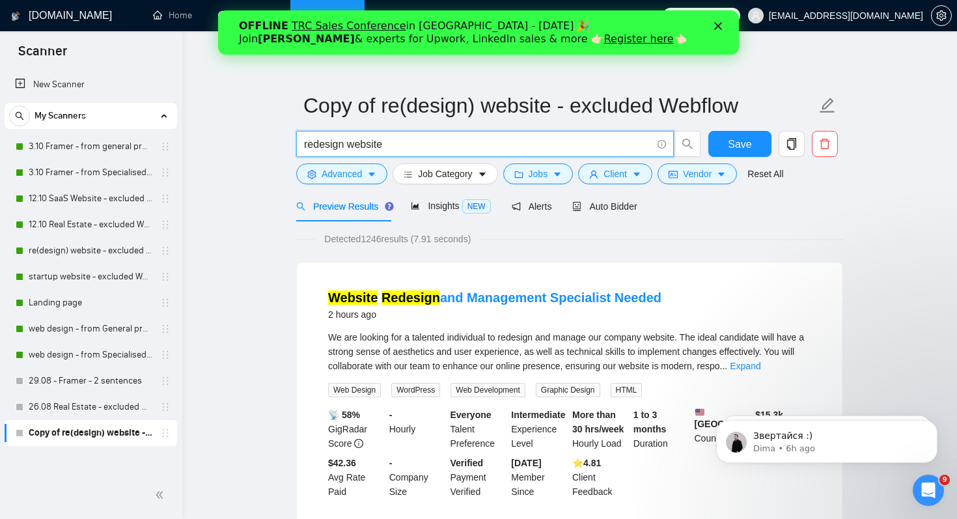
click at [421, 140] on input "website" at bounding box center [478, 144] width 348 height 16
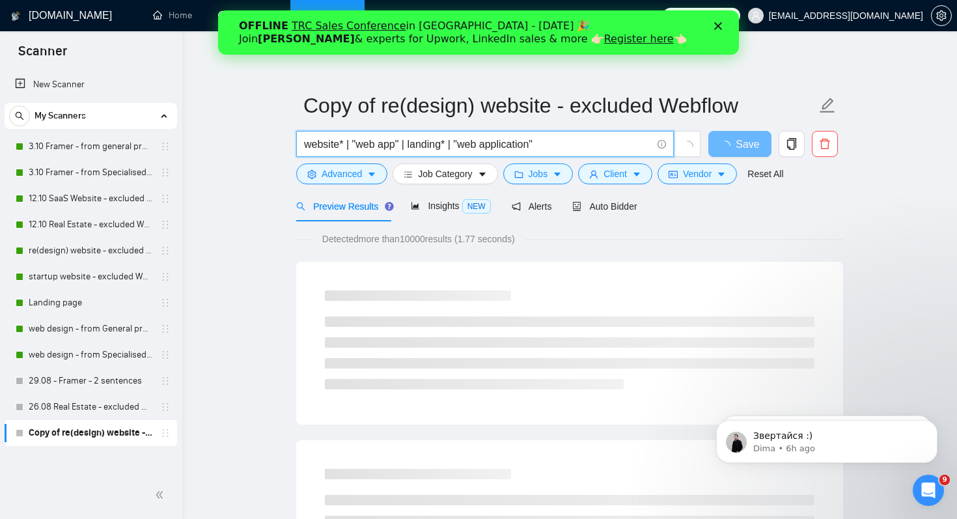
drag, startPoint x: 458, startPoint y: 144, endPoint x: 410, endPoint y: 147, distance: 48.9
click at [410, 147] on input "website* | "web app" | landing* | "web application"" at bounding box center [478, 144] width 348 height 16
type input "website* | "web app" | "web application""
click at [351, 181] on button "Advanced" at bounding box center [341, 173] width 91 height 21
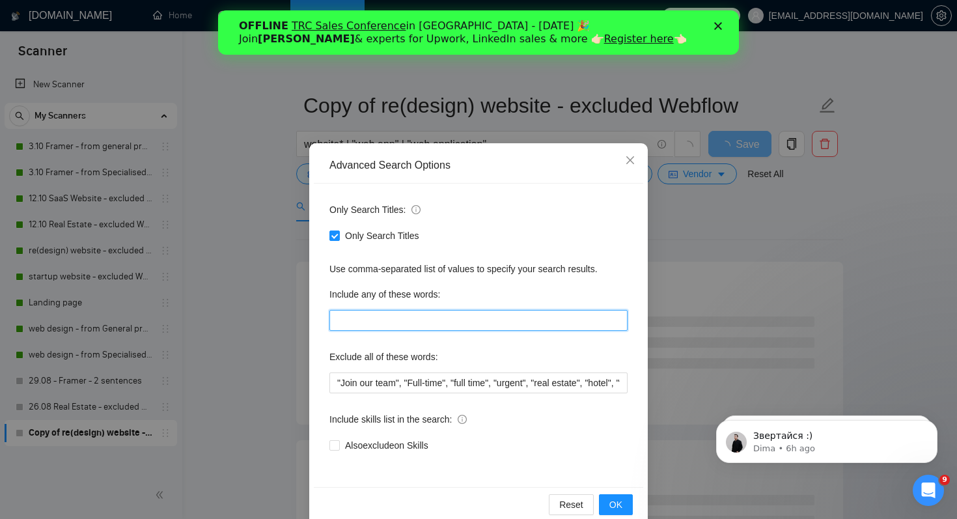
click at [412, 324] on input "text" at bounding box center [479, 320] width 298 height 21
click at [512, 318] on input "redesign*, re-design*, "re design", revamp, re-vamp," at bounding box center [479, 320] width 298 height 21
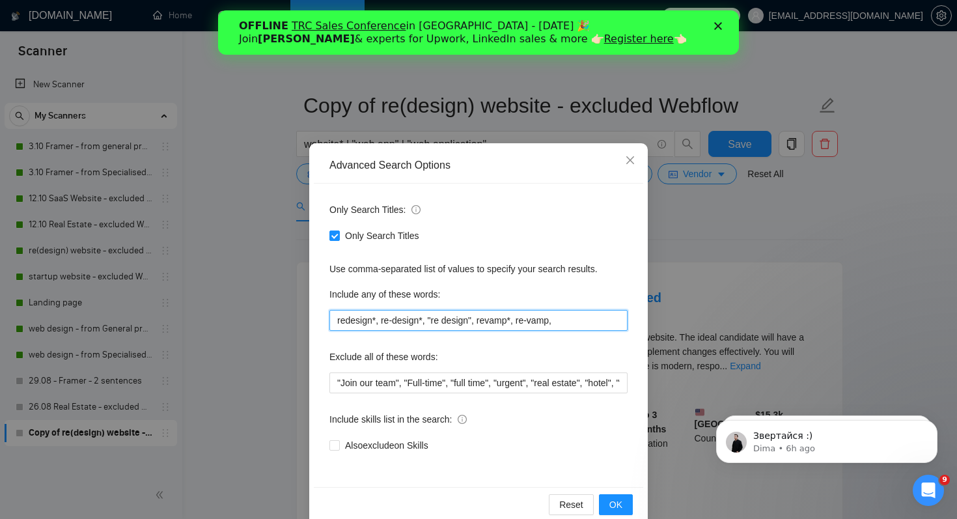
type input "redesign*, re-design*, "re design", revamp*, re-vamp,"
click at [567, 450] on div "Also exclude on Skills" at bounding box center [479, 445] width 298 height 14
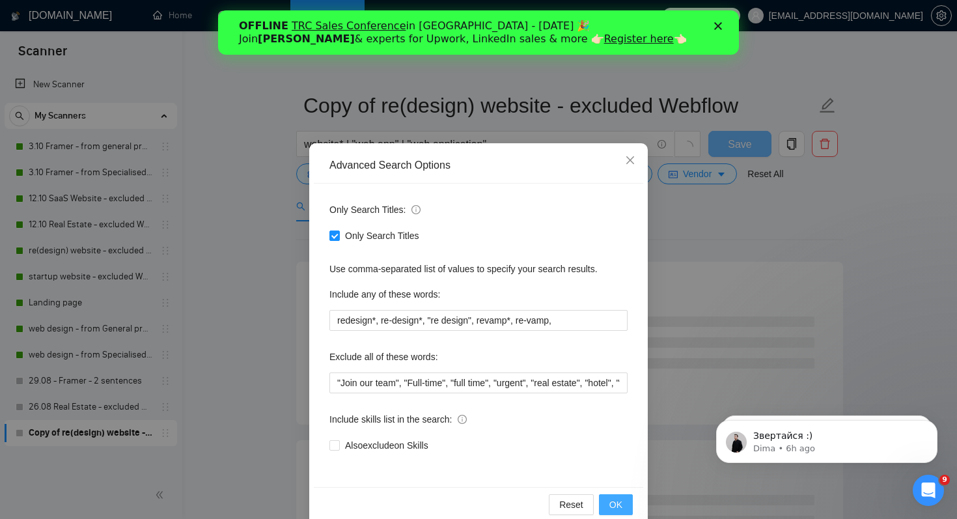
click at [619, 498] on span "OK" at bounding box center [616, 505] width 13 height 14
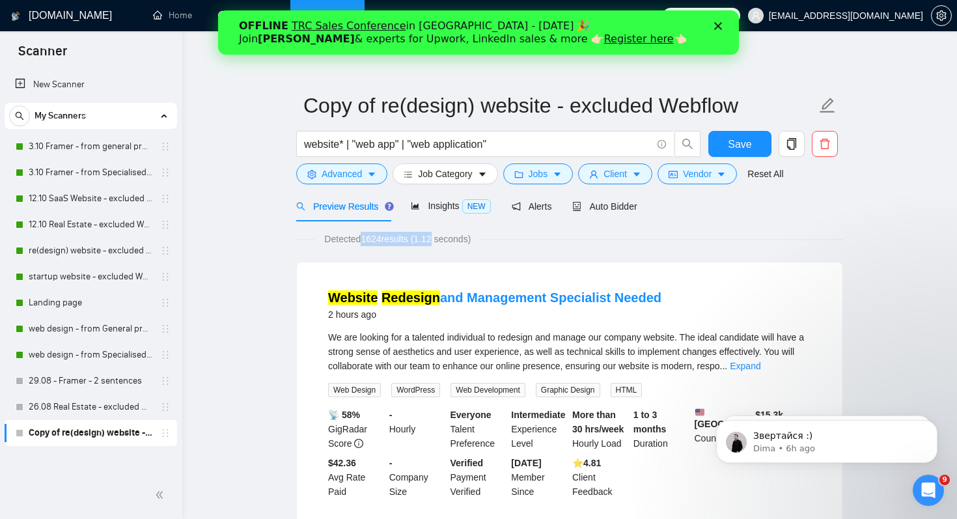
drag, startPoint x: 361, startPoint y: 237, endPoint x: 444, endPoint y: 236, distance: 82.7
click at [443, 236] on span "Detected 1624 results (1.12 seconds)" at bounding box center [397, 239] width 165 height 14
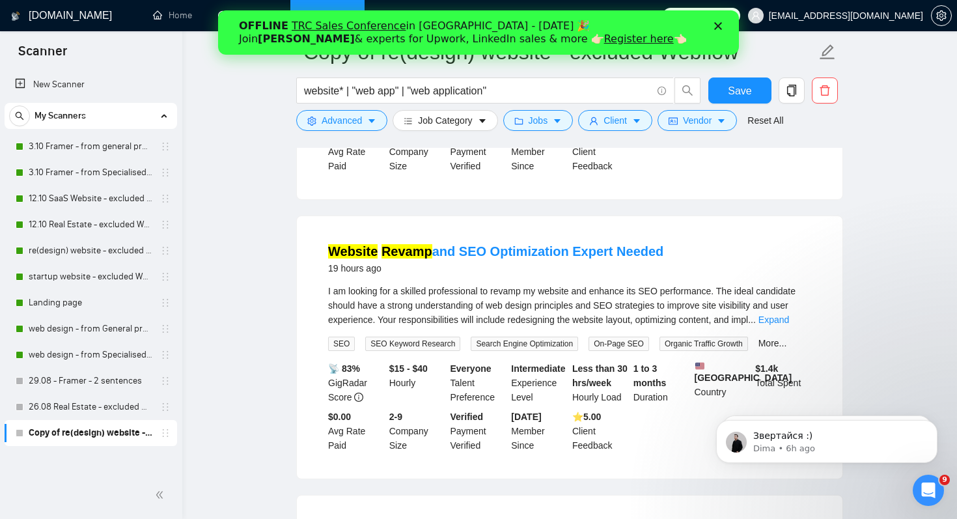
scroll to position [625, 0]
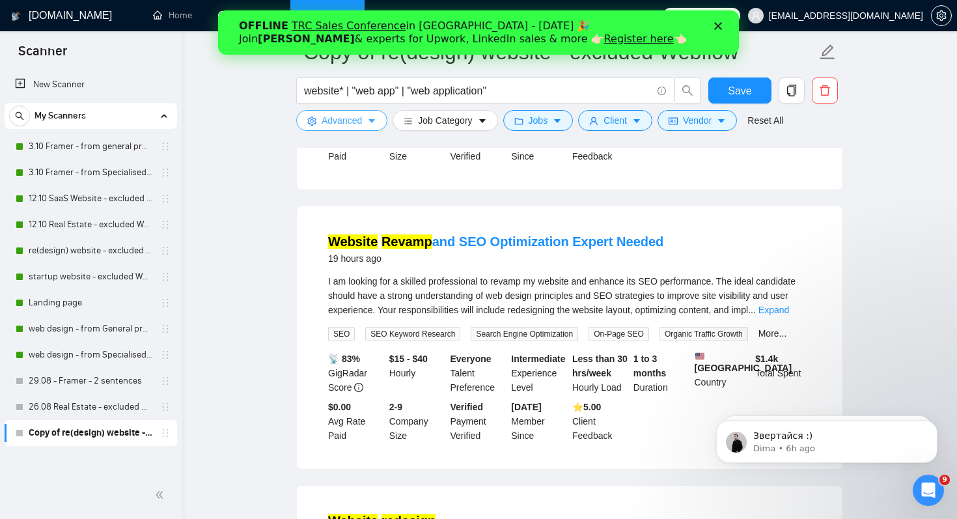
click at [369, 125] on icon "caret-down" at bounding box center [371, 121] width 9 height 9
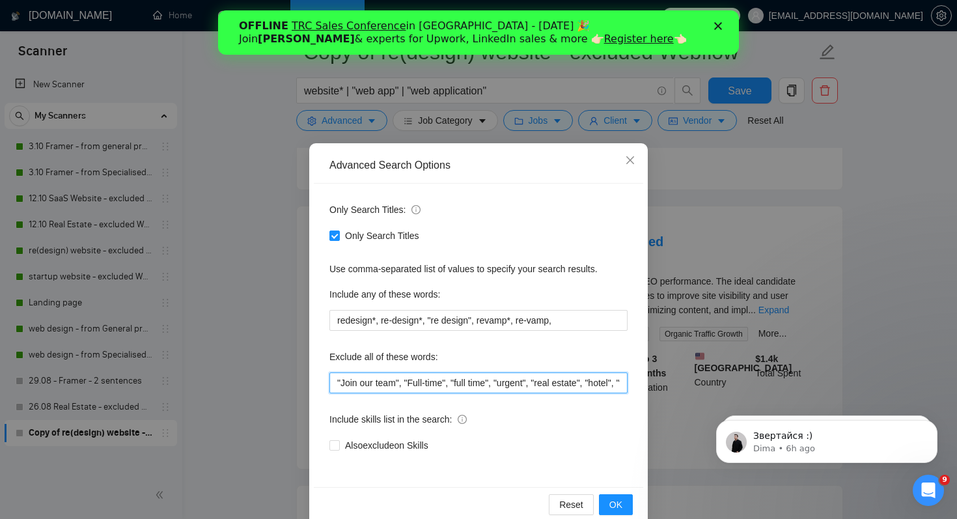
click at [330, 387] on input ""Join our team", "Full-time", "full time", "urgent", "real estate", "hotel", "t…" at bounding box center [479, 383] width 298 height 21
type input "seo*, "Join our team", "Full-time", "full time", "urgent", "real estate", "hote…"
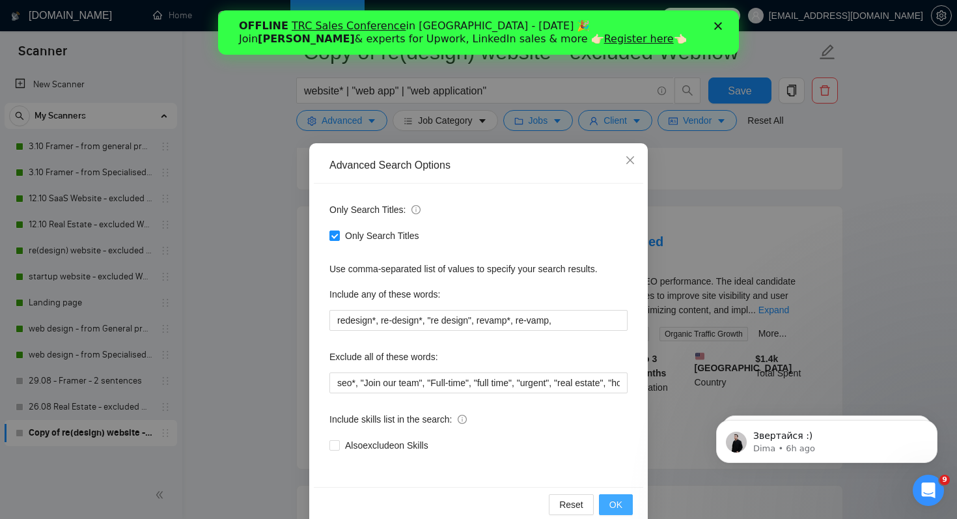
click at [615, 500] on span "OK" at bounding box center [616, 505] width 13 height 14
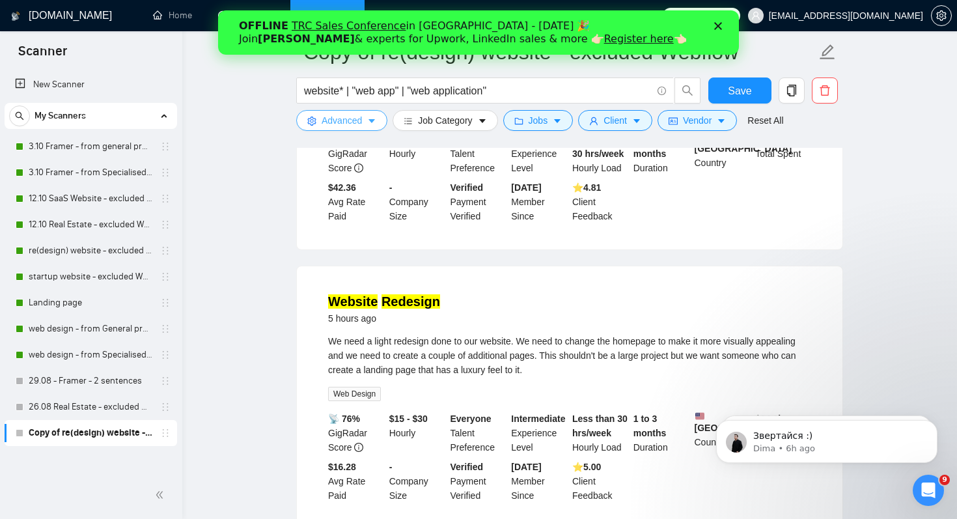
scroll to position [0, 0]
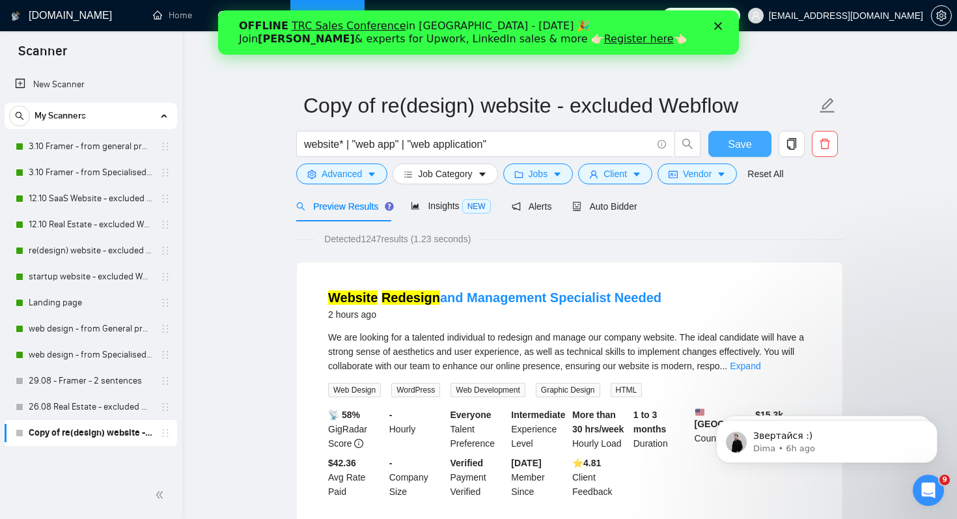
click at [737, 145] on span "Save" at bounding box center [739, 144] width 23 height 16
click at [625, 204] on span "Auto Bidder" at bounding box center [604, 206] width 64 height 10
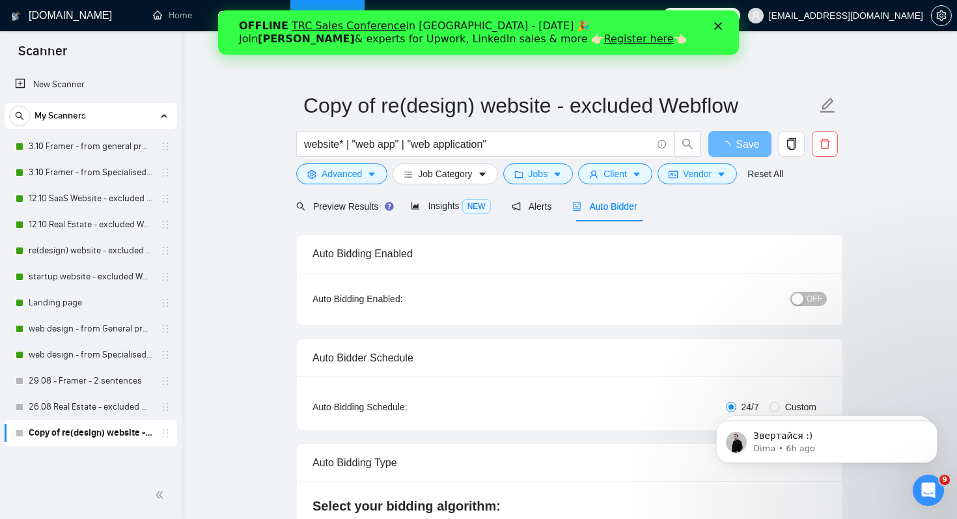
radio input "false"
radio input "true"
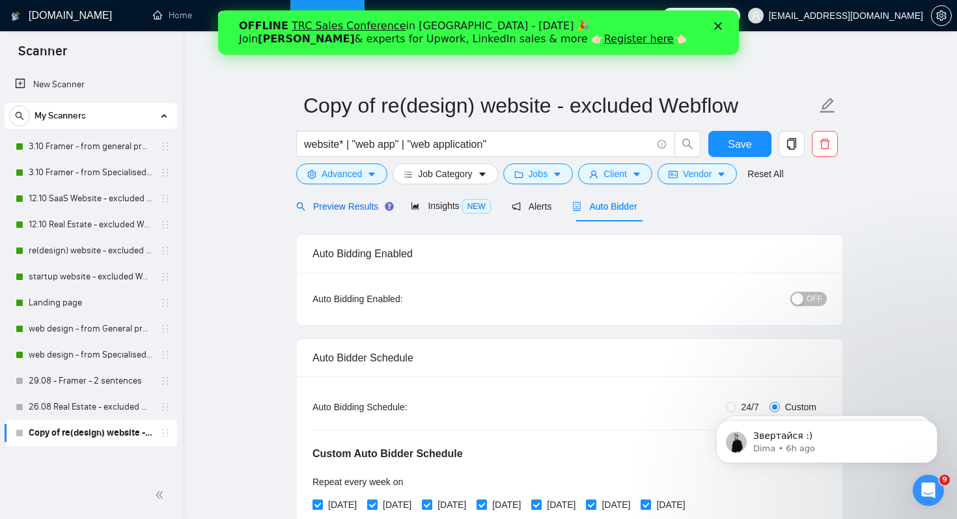
click at [344, 209] on span "Preview Results" at bounding box center [343, 206] width 94 height 10
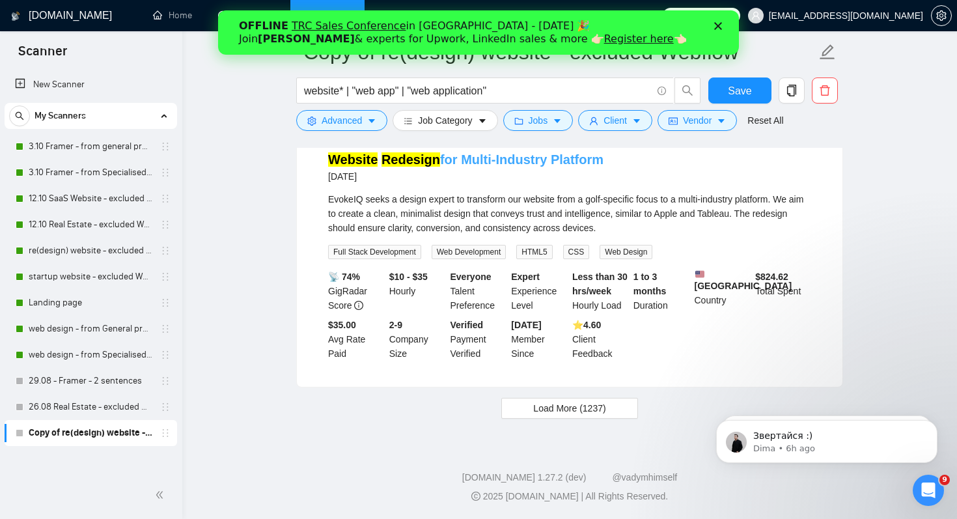
scroll to position [2691, 0]
click at [552, 404] on span "Load More (1237)" at bounding box center [569, 408] width 72 height 14
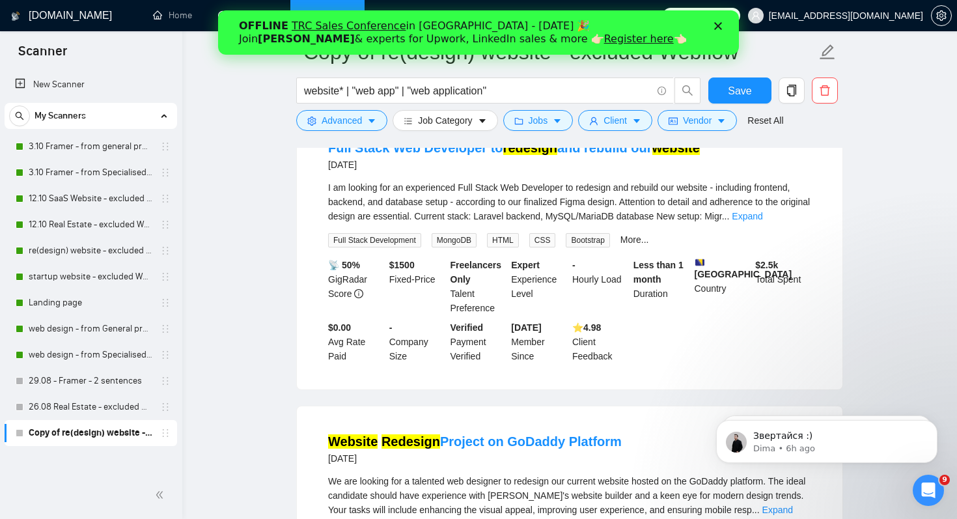
scroll to position [3766, 0]
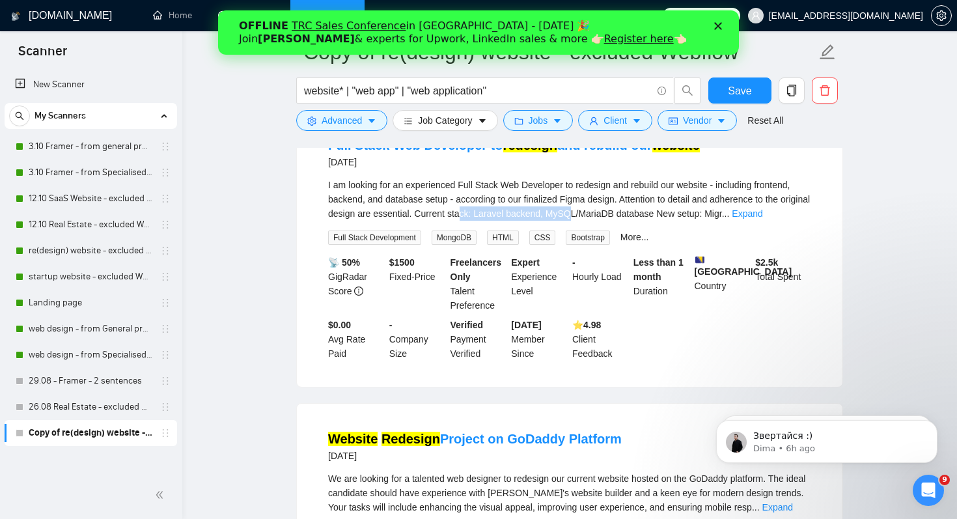
drag, startPoint x: 500, startPoint y: 281, endPoint x: 611, endPoint y: 281, distance: 111.4
click at [611, 219] on span "I am looking for an experienced Full Stack Web Developer to redesign and rebuil…" at bounding box center [569, 199] width 482 height 39
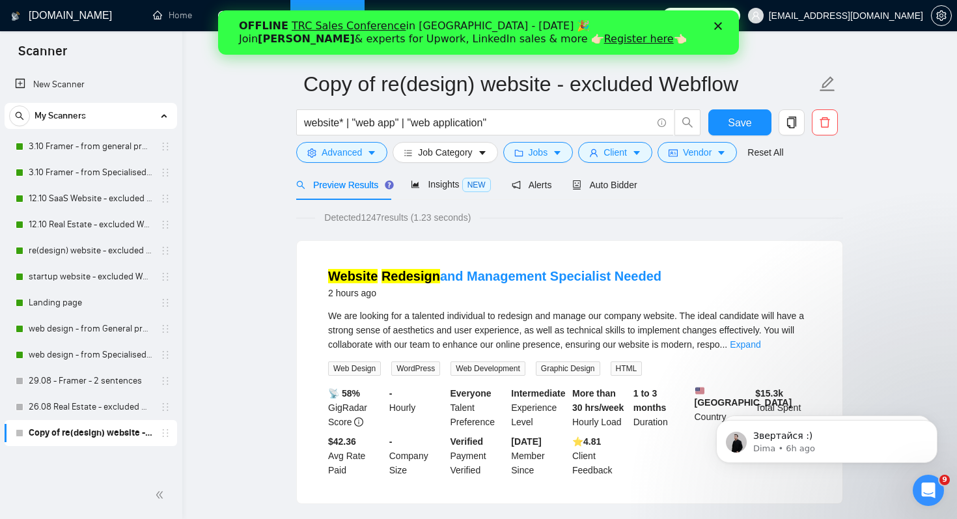
scroll to position [0, 0]
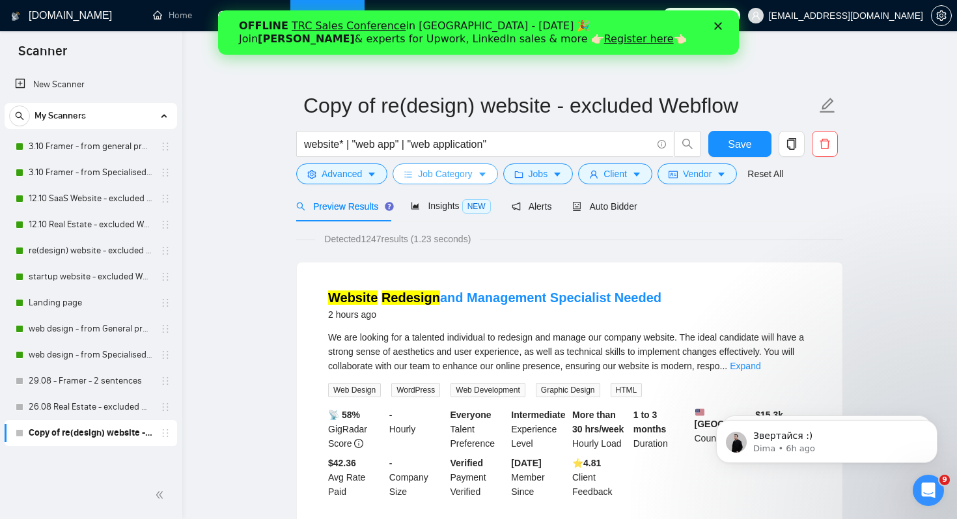
click at [466, 171] on span "Job Category" at bounding box center [445, 174] width 54 height 14
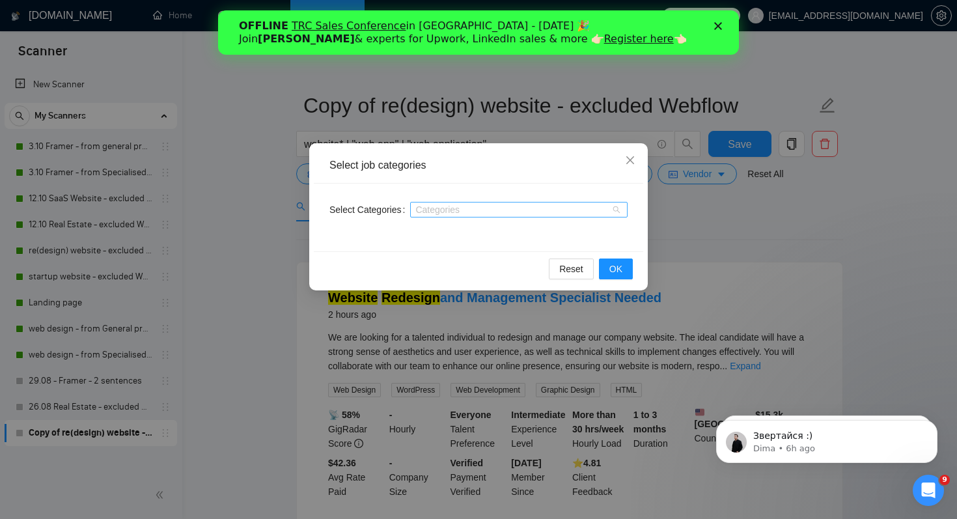
click at [482, 206] on div at bounding box center [513, 209] width 198 height 10
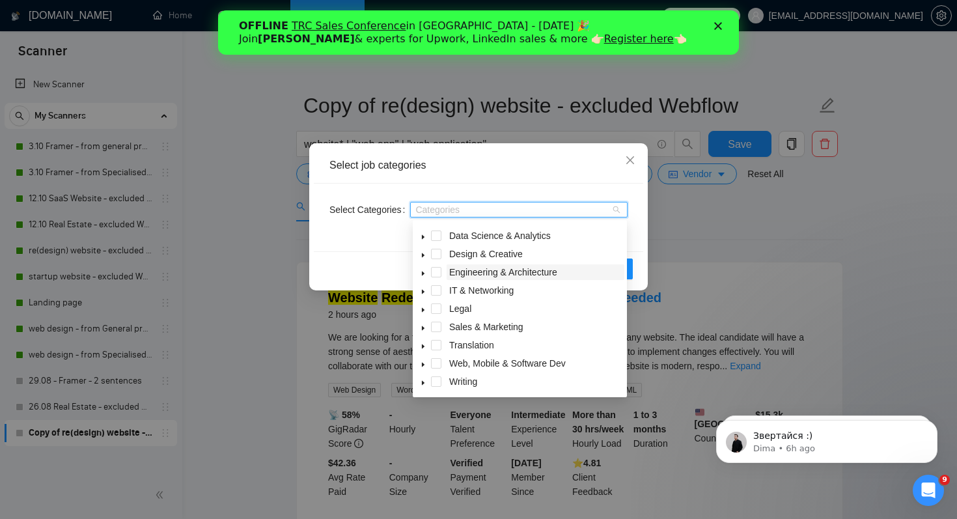
scroll to position [52, 0]
click at [420, 365] on icon "caret-down" at bounding box center [423, 364] width 7 height 7
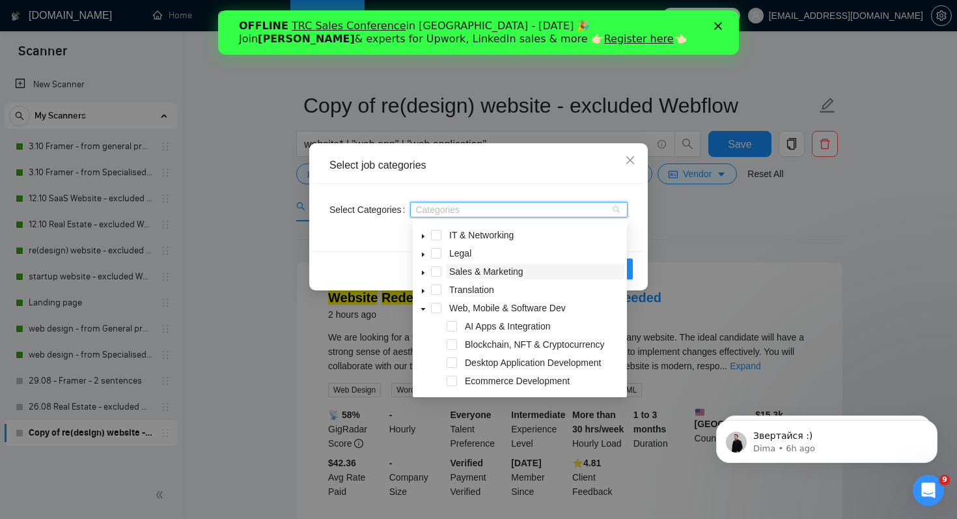
scroll to position [99, 0]
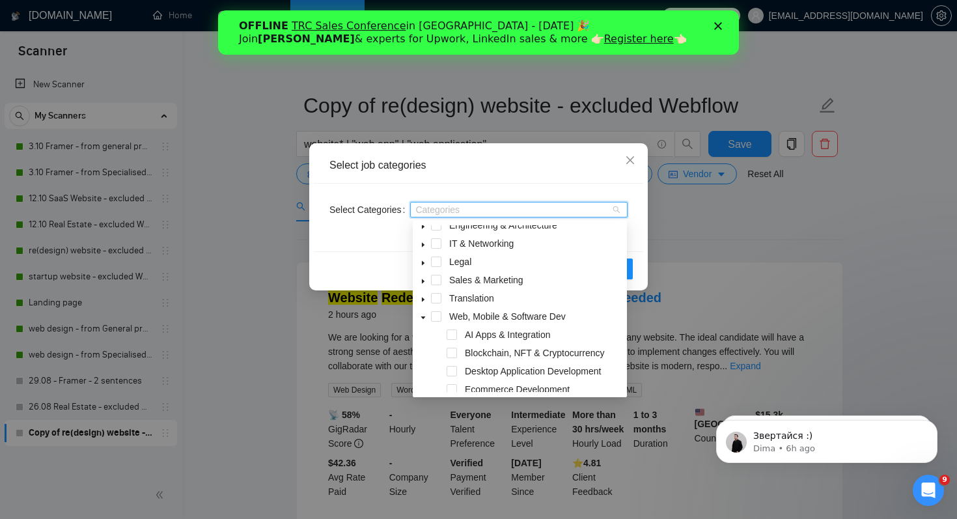
click at [442, 316] on div "Web, Mobile & Software Dev" at bounding box center [519, 318] width 209 height 18
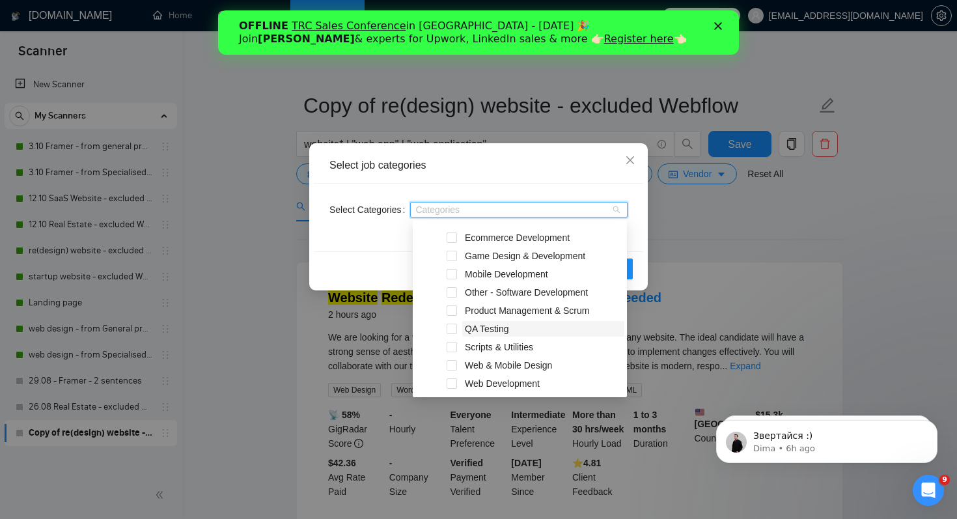
scroll to position [271, 0]
click at [451, 346] on span at bounding box center [452, 345] width 10 height 10
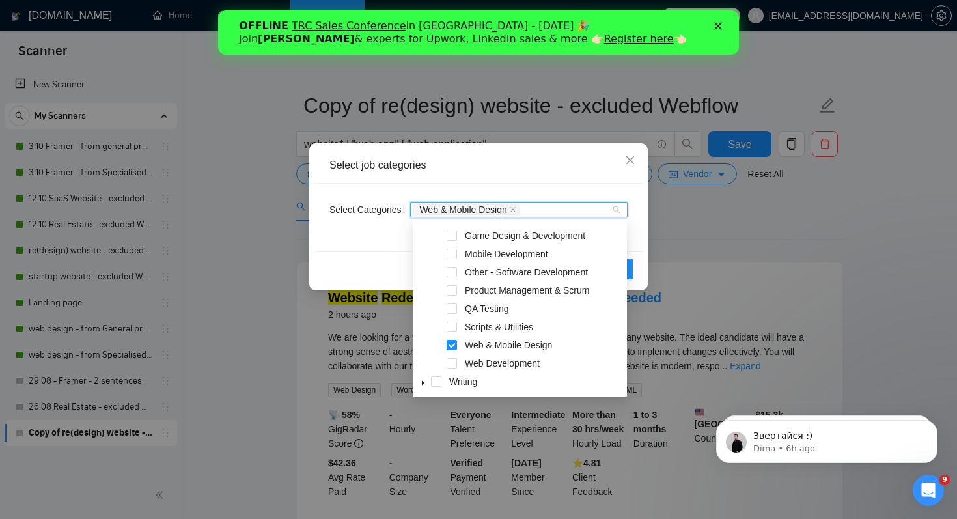
click at [378, 248] on div "Select Categories Web & Mobile Design" at bounding box center [479, 218] width 330 height 68
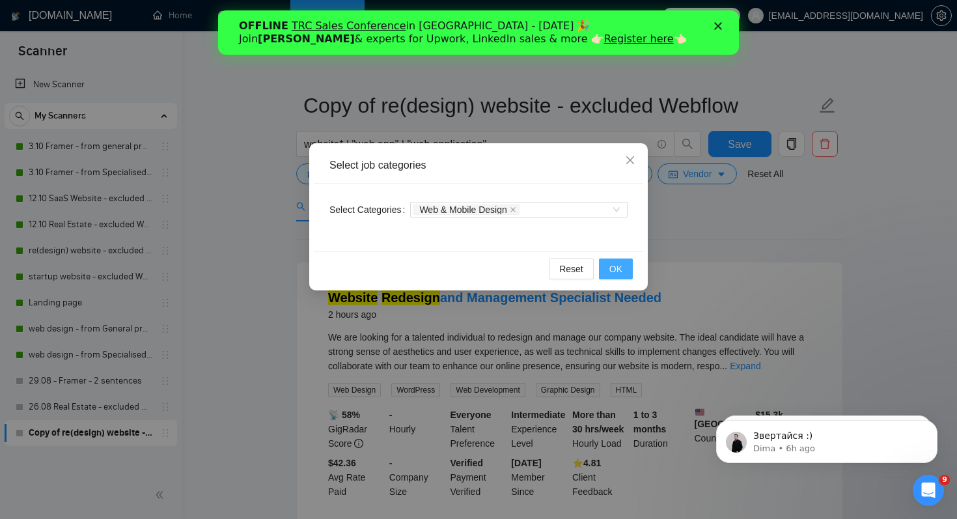
click at [617, 268] on span "OK" at bounding box center [616, 269] width 13 height 14
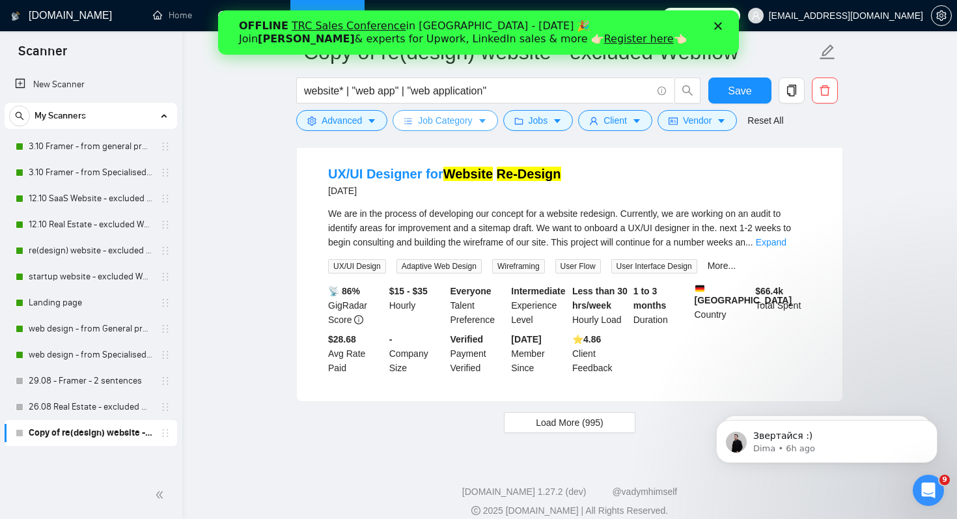
scroll to position [2691, 0]
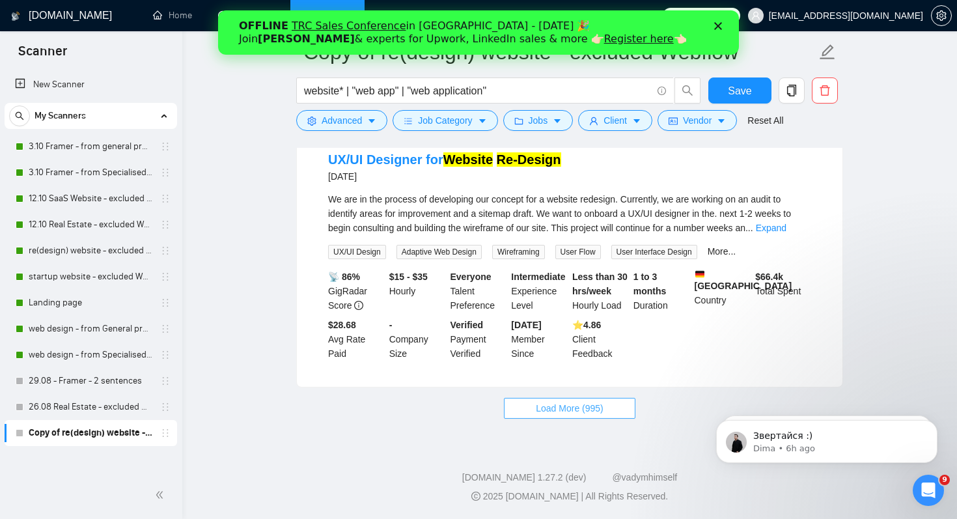
click at [591, 402] on span "Load More (995)" at bounding box center [570, 408] width 68 height 14
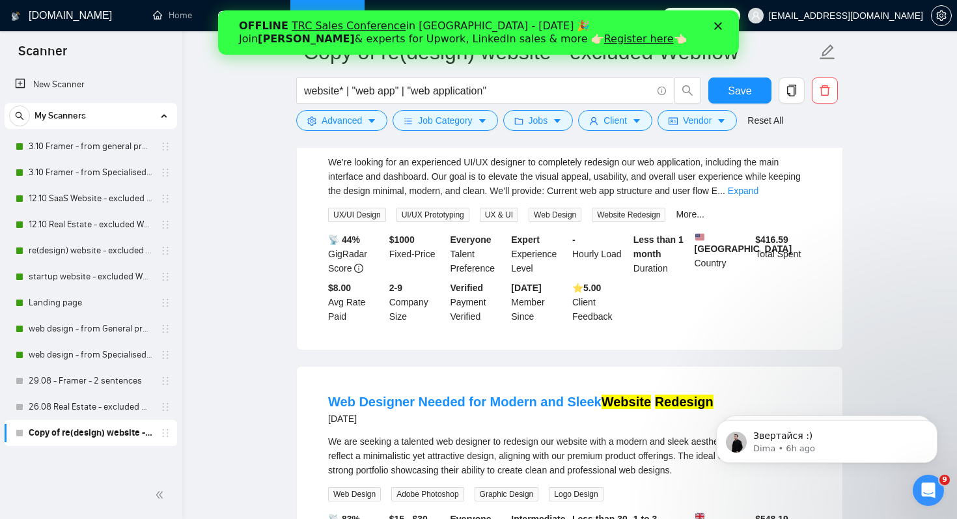
scroll to position [3510, 0]
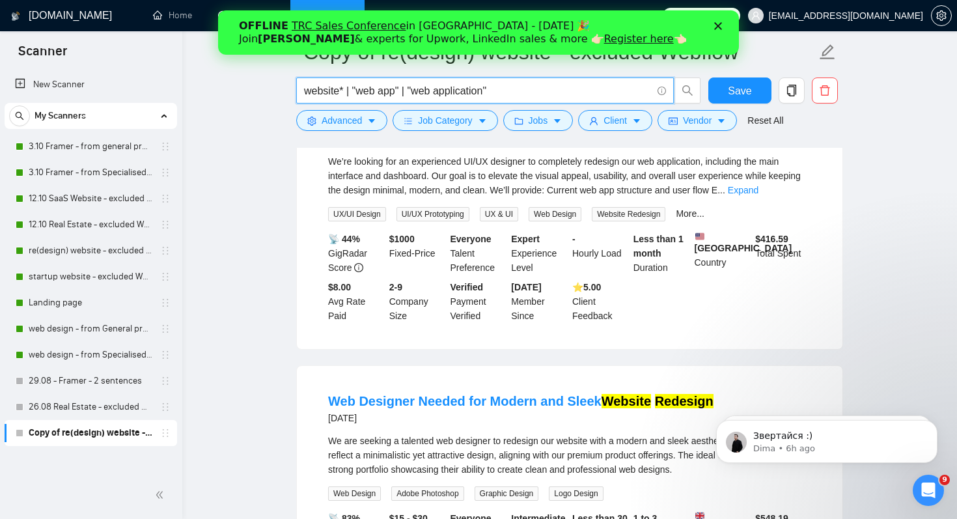
click at [517, 92] on input "website* | "web app" | "web application"" at bounding box center [478, 91] width 348 height 16
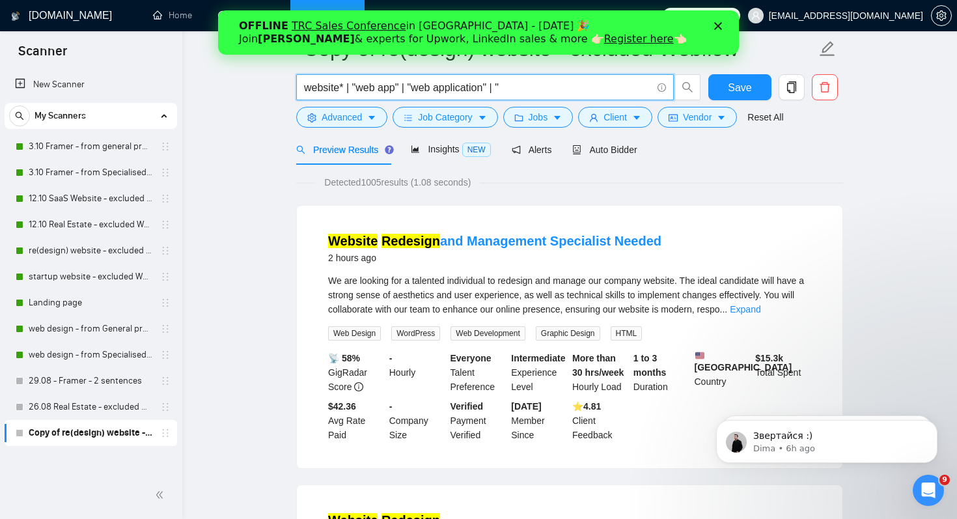
scroll to position [0, 0]
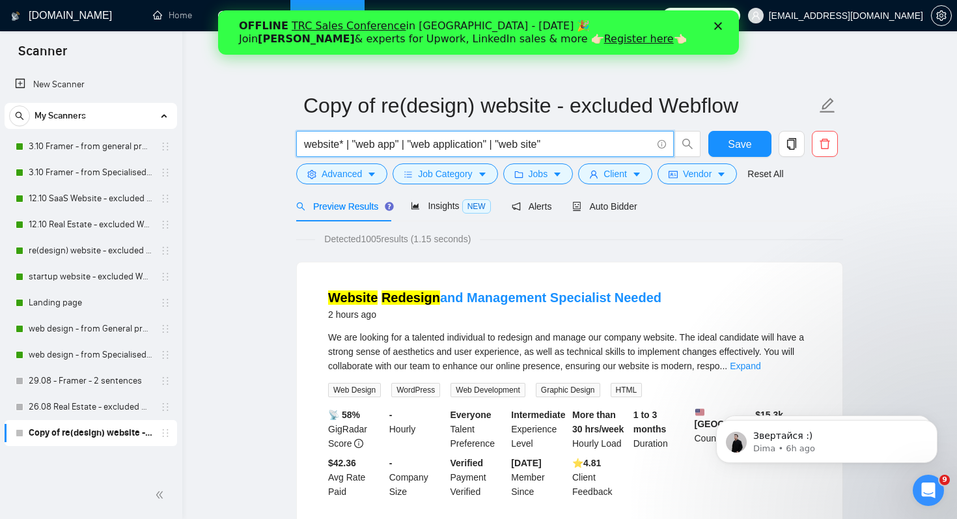
click at [603, 145] on input "website* | "web app" | "web application" | "web site"" at bounding box center [478, 144] width 348 height 16
drag, startPoint x: 359, startPoint y: 242, endPoint x: 459, endPoint y: 246, distance: 100.4
drag, startPoint x: 569, startPoint y: 146, endPoint x: 502, endPoint y: 147, distance: 67.1
click at [502, 147] on input "website* | "web app" | "web application" | "web site"" at bounding box center [478, 144] width 348 height 16
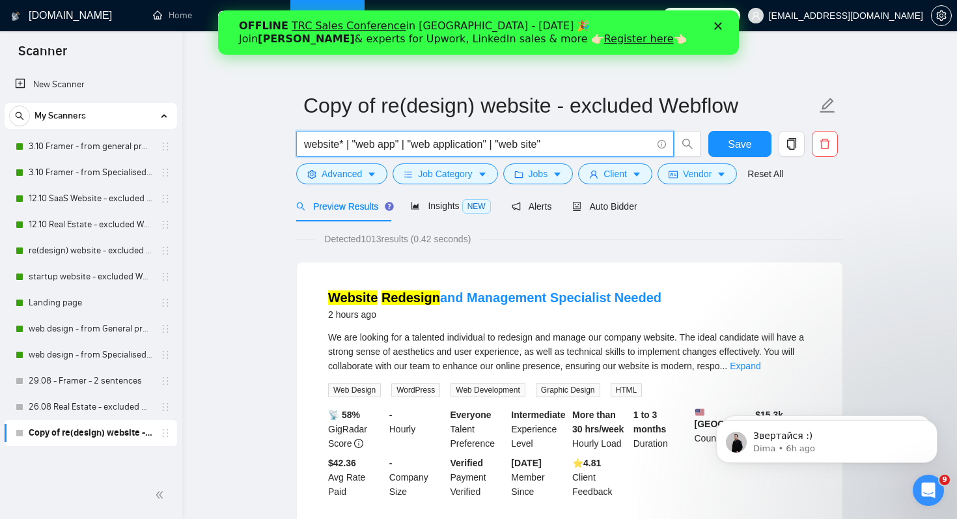
click at [575, 148] on input "website* | "web app" | "web application" | "web site"" at bounding box center [478, 144] width 348 height 16
type input "website* | "web app" | "web application" | "web site" | web-site* | webapp*"
drag, startPoint x: 353, startPoint y: 241, endPoint x: 436, endPoint y: 240, distance: 83.4
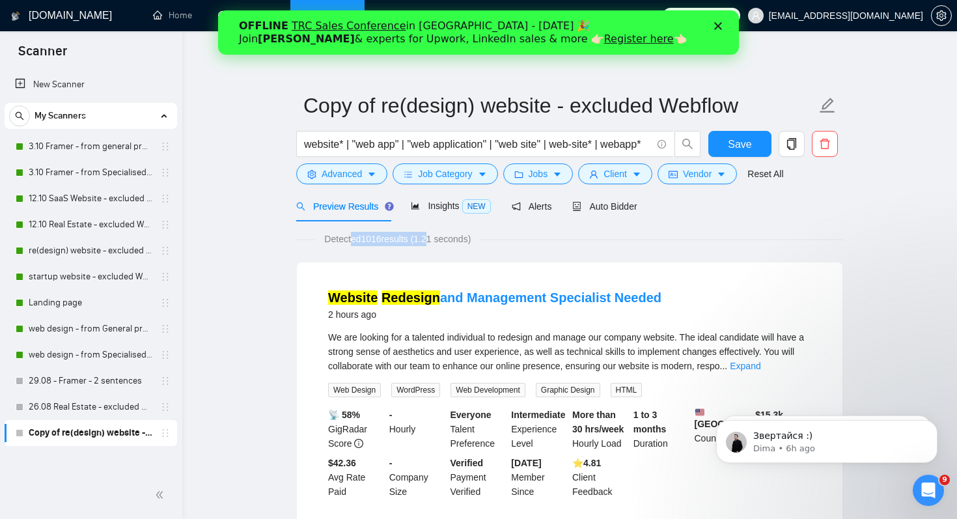
click at [437, 241] on span "Detected 1016 results (1.21 seconds)" at bounding box center [397, 239] width 165 height 14
click at [380, 145] on input "website* | "web app" | "web application" | "web site" | web-site* | webapp*" at bounding box center [478, 144] width 348 height 16
click at [619, 205] on span "Auto Bidder" at bounding box center [604, 206] width 64 height 10
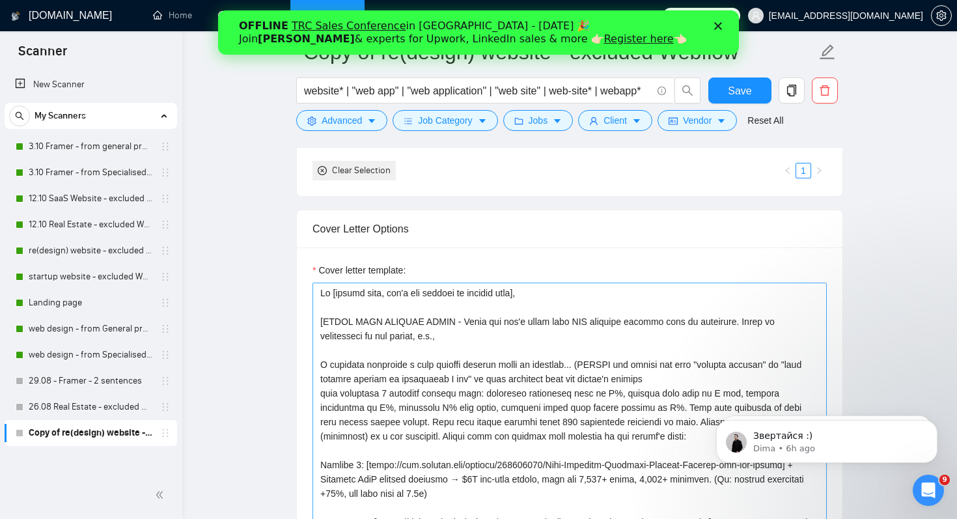
scroll to position [1607, 0]
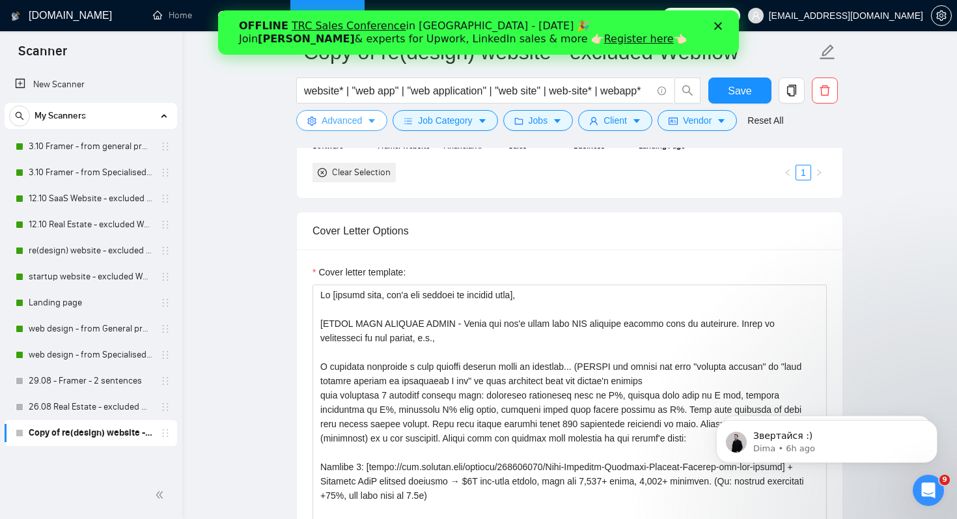
click at [322, 125] on span "Advanced" at bounding box center [342, 120] width 40 height 14
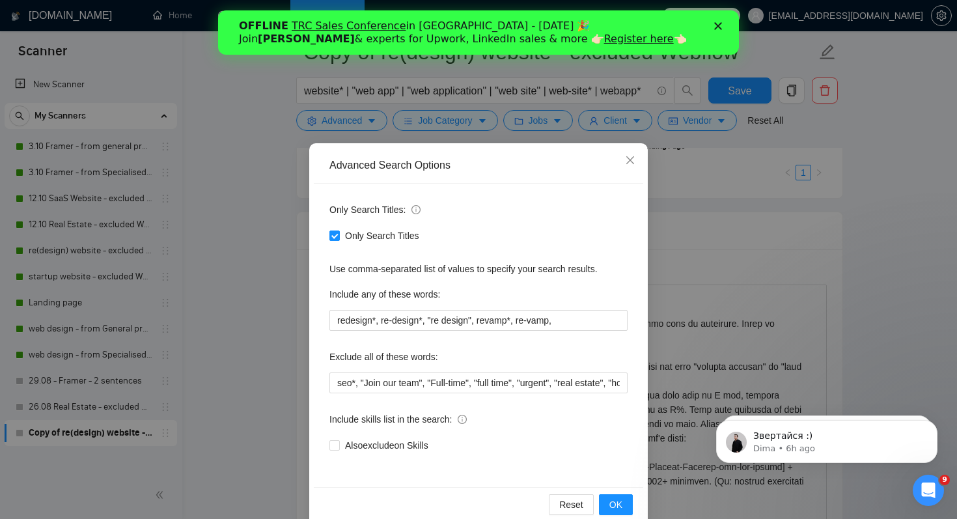
click at [262, 297] on div "Advanced Search Options Only Search Titles: Only Search Titles Use comma-separa…" at bounding box center [478, 259] width 957 height 519
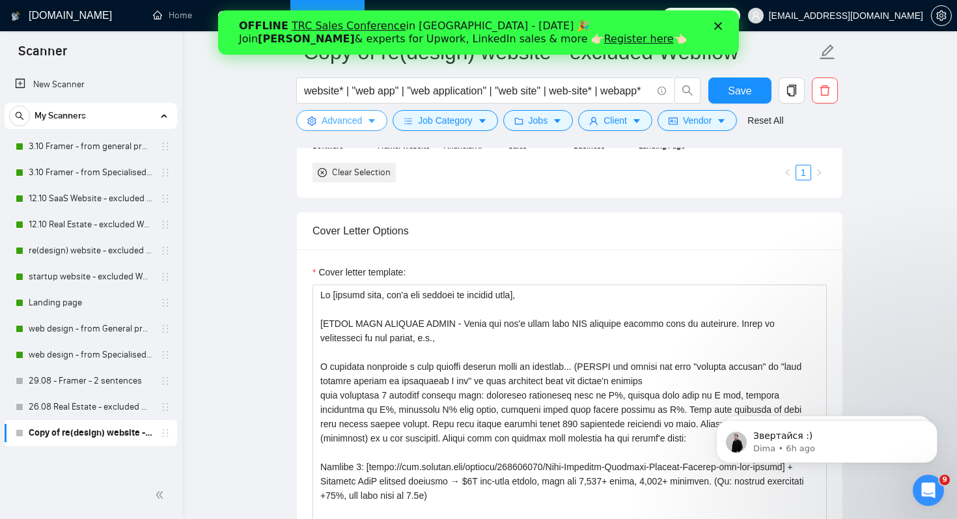
click at [339, 120] on span "Advanced" at bounding box center [342, 120] width 40 height 14
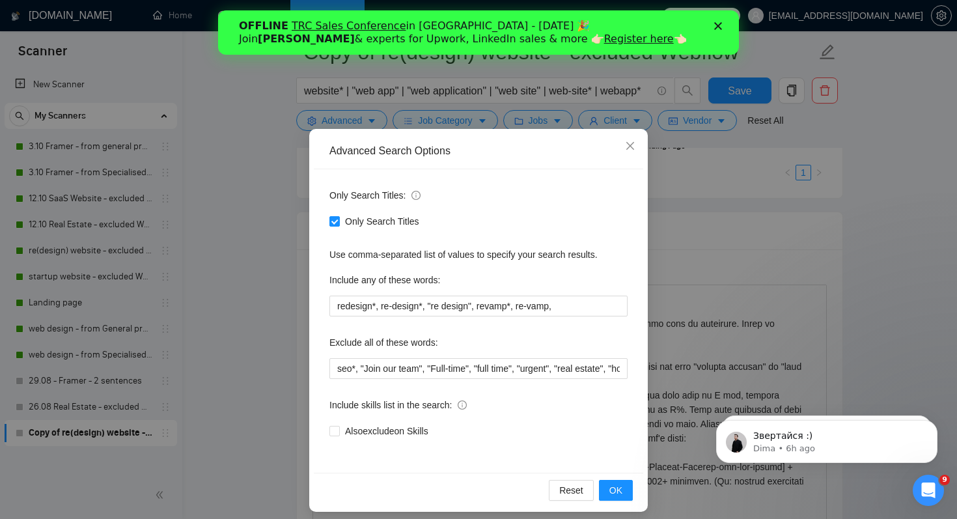
scroll to position [23, 0]
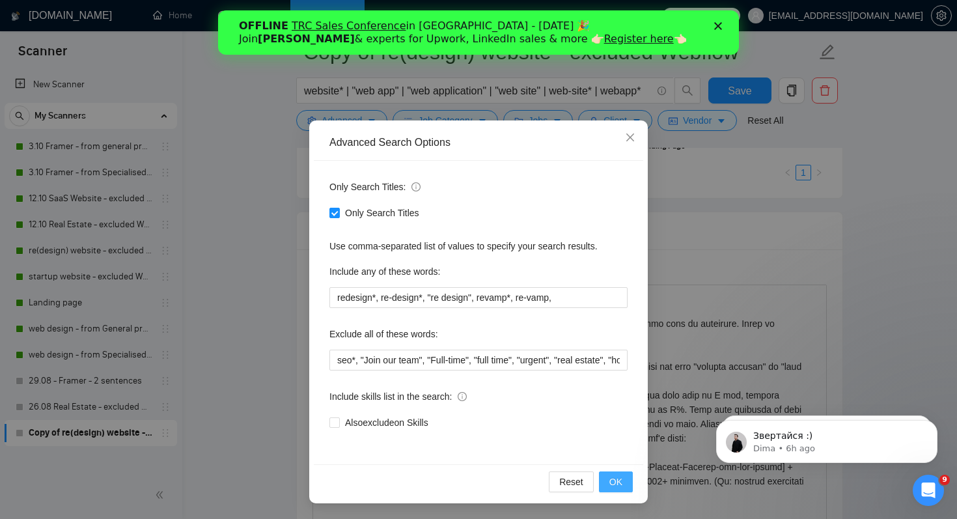
click at [617, 481] on span "OK" at bounding box center [616, 482] width 13 height 14
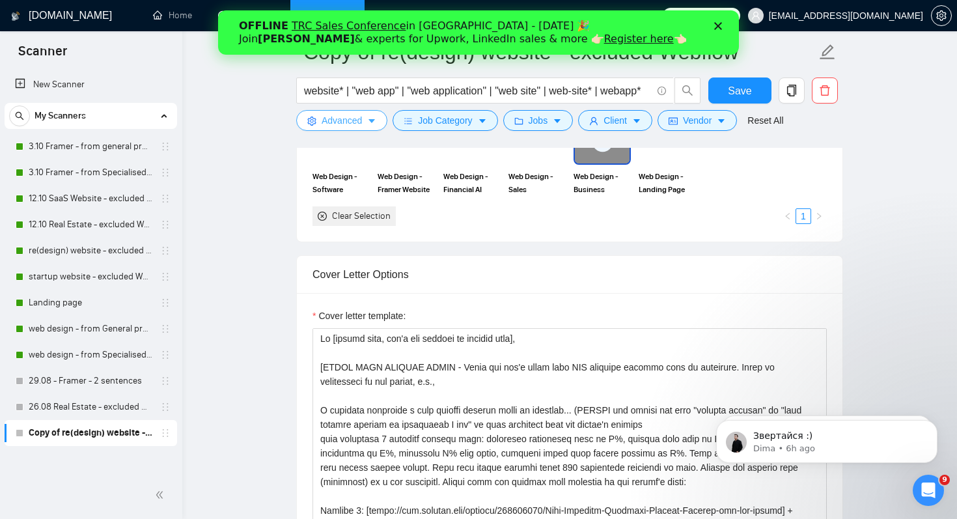
scroll to position [1560, 0]
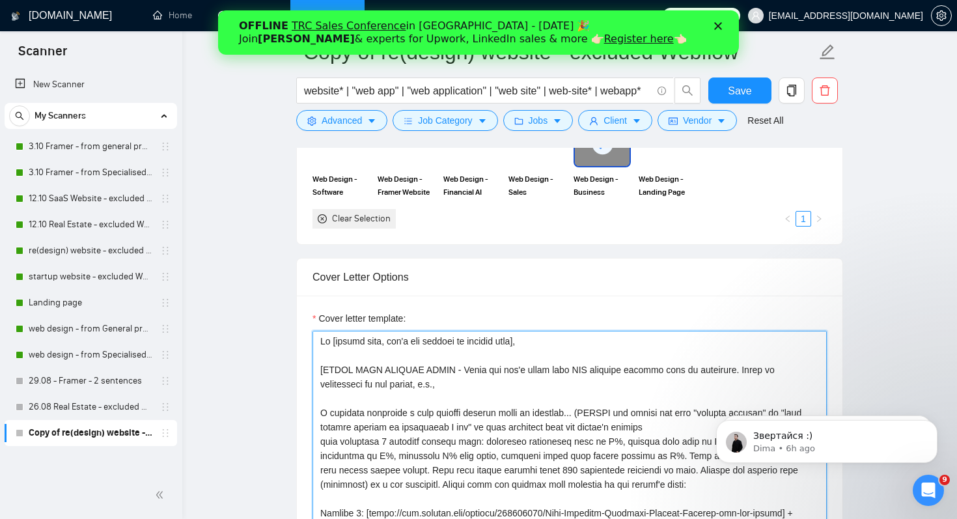
click at [609, 333] on textarea "Cover letter template:" at bounding box center [570, 477] width 514 height 293
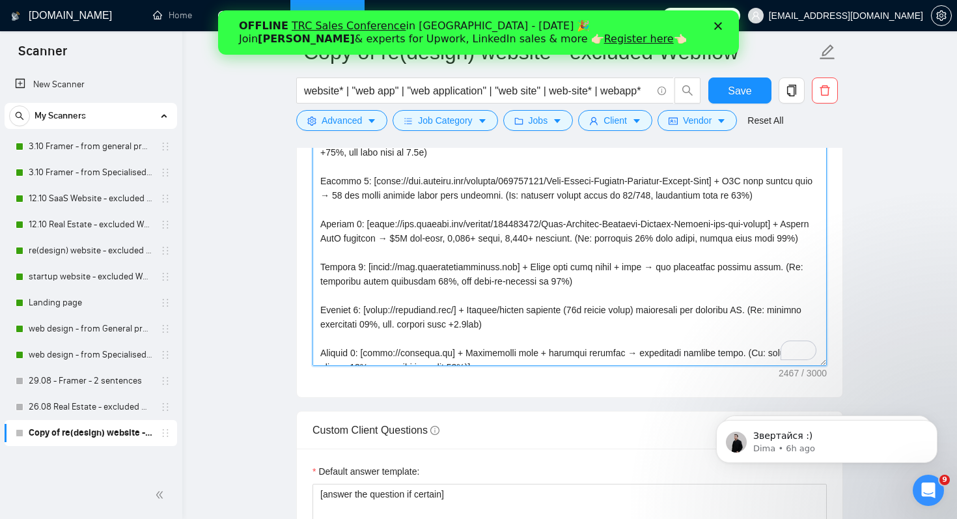
scroll to position [0, 0]
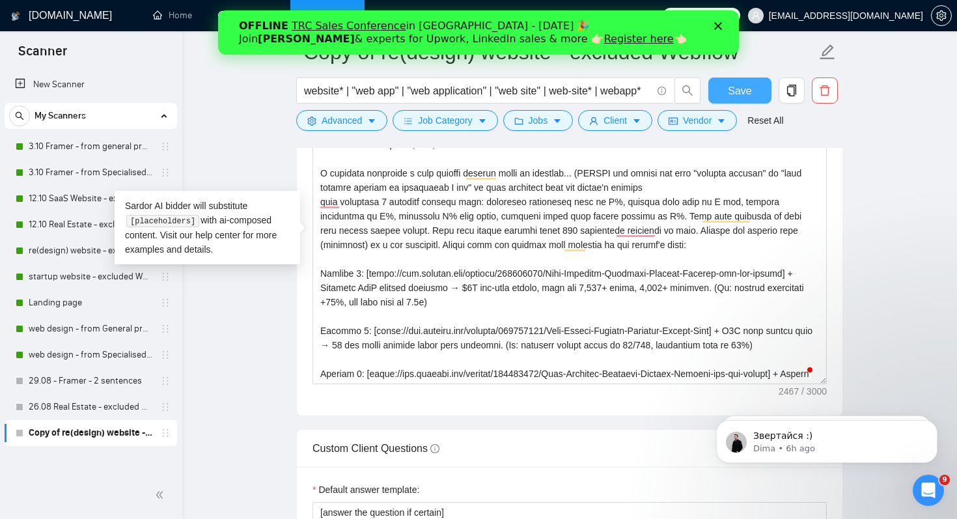
click at [736, 87] on span "Save" at bounding box center [739, 91] width 23 height 16
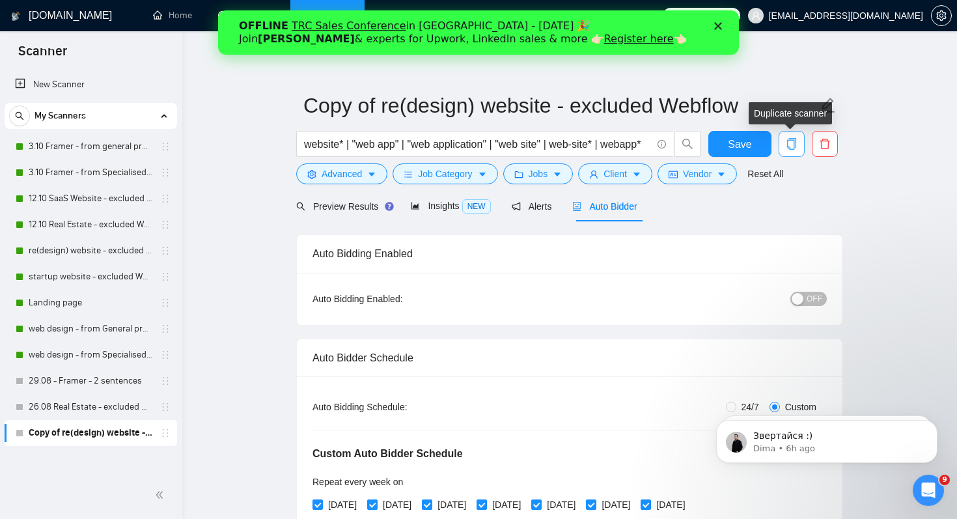
click at [793, 146] on icon "copy" at bounding box center [792, 144] width 12 height 12
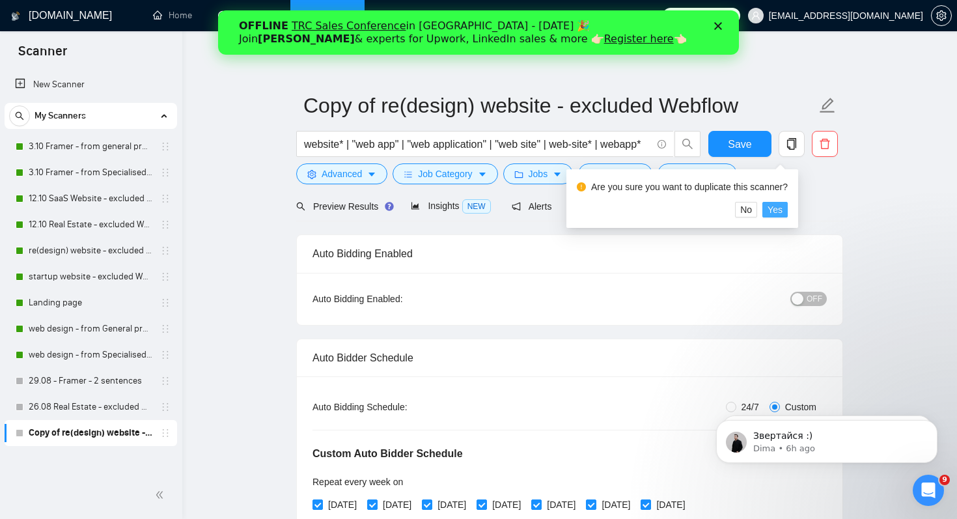
click at [783, 206] on span "Yes" at bounding box center [775, 210] width 15 height 14
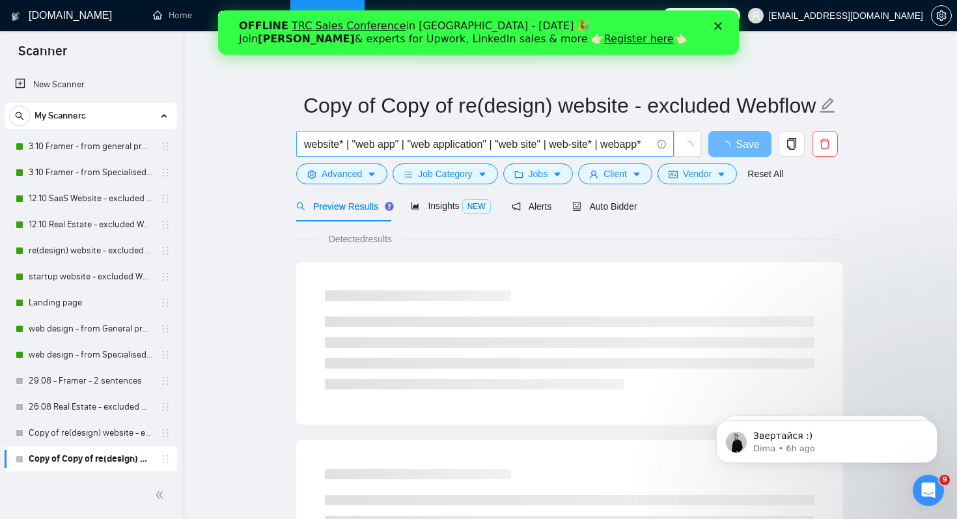
click at [387, 137] on input "website* | "web app" | "web application" | "web site" | web-site* | webapp*" at bounding box center [478, 144] width 348 height 16
type input "wordpress* | woocommerce* | wp* | "word press""
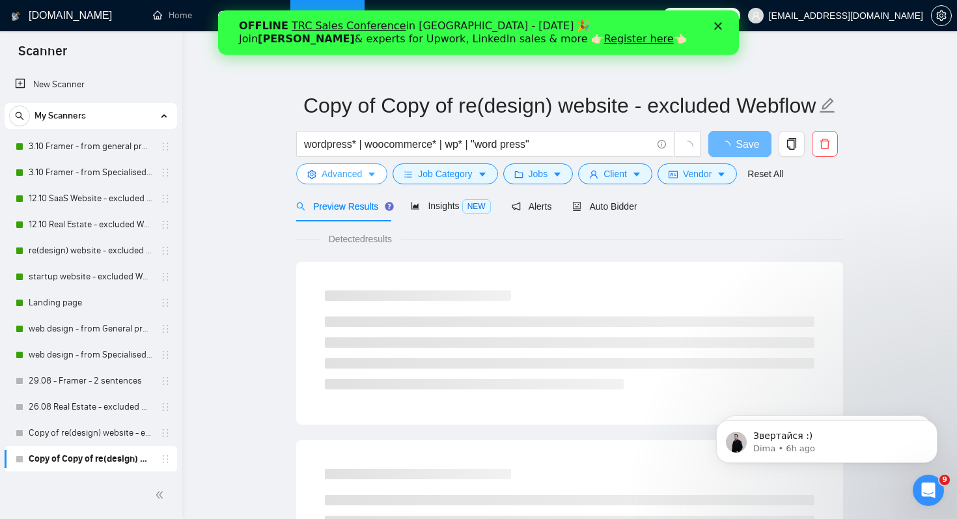
click at [361, 183] on button "Advanced" at bounding box center [341, 173] width 91 height 21
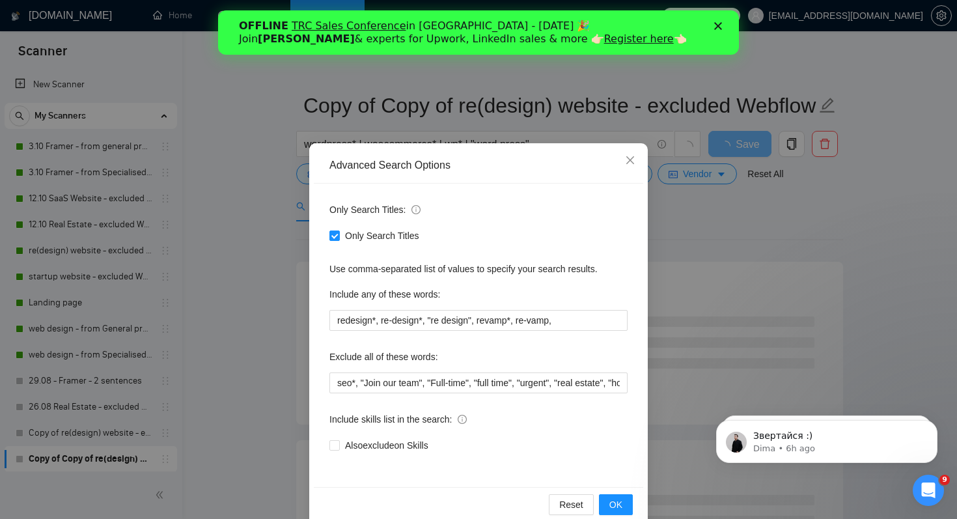
click at [359, 175] on div "Advanced Search Options" at bounding box center [479, 166] width 330 height 36
click at [578, 331] on div "Only Search Titles: Only Search Titles Use comma-separated list of values to sp…" at bounding box center [479, 335] width 330 height 303
click at [578, 325] on input "redesign*, re-design*, "re design", revamp*, re-vamp," at bounding box center [479, 320] width 298 height 21
click at [849, 273] on div "Advanced Search Options Only Search Titles: Only Search Titles Use comma-separa…" at bounding box center [478, 259] width 957 height 519
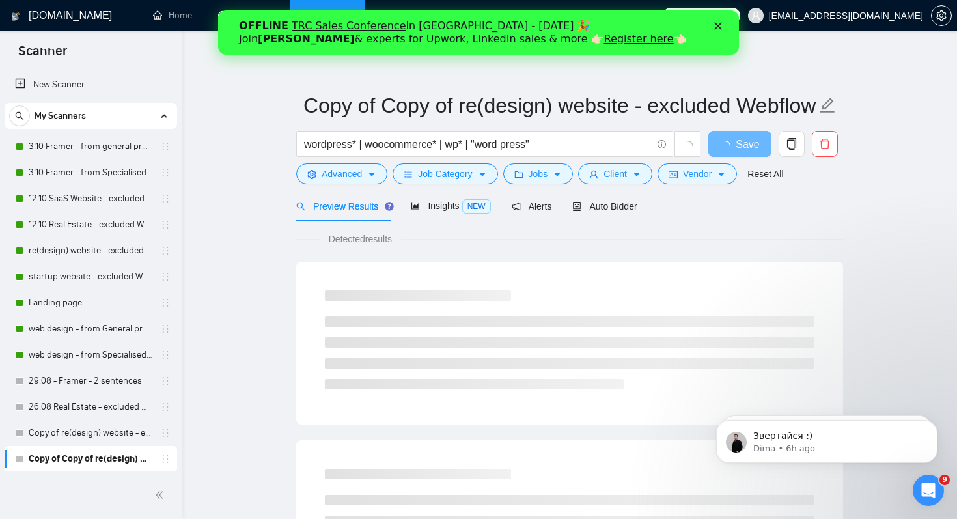
click at [720, 29] on icon "Close" at bounding box center [718, 26] width 8 height 8
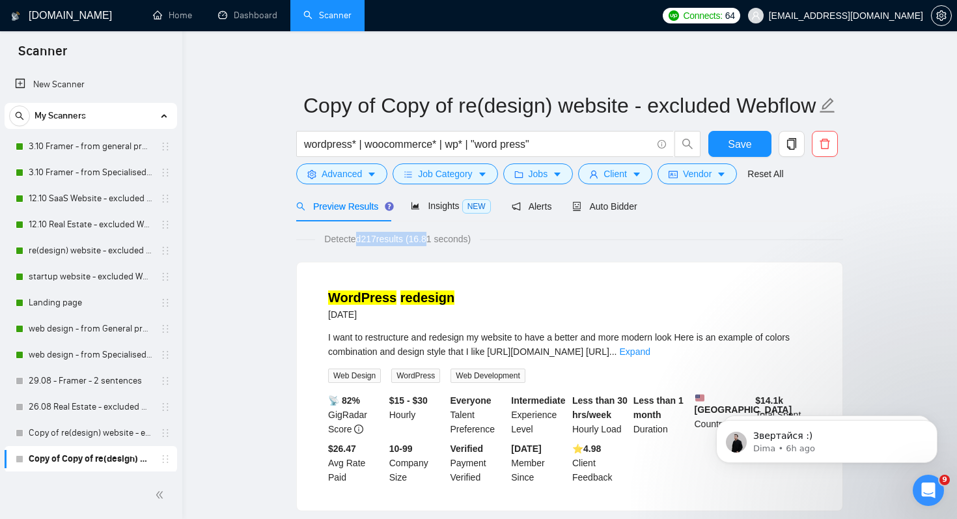
drag, startPoint x: 356, startPoint y: 234, endPoint x: 435, endPoint y: 236, distance: 79.5
click at [435, 236] on span "Detected 217 results (16.81 seconds)" at bounding box center [397, 239] width 165 height 14
click at [339, 173] on span "Advanced" at bounding box center [342, 174] width 40 height 14
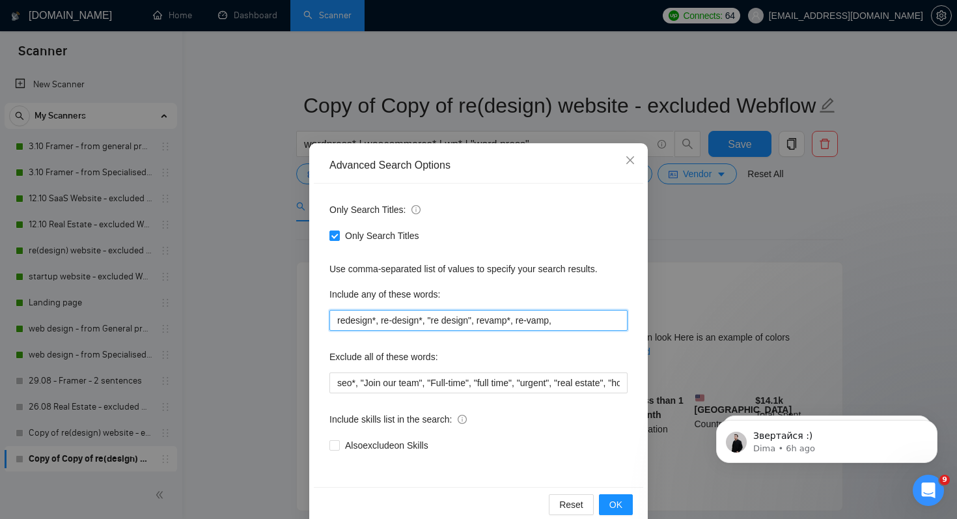
click at [565, 318] on input "redesign*, re-design*, "re design", revamp*, re-vamp," at bounding box center [479, 320] width 298 height 21
type input "redesign*, re-design*, "re design", revamp*, re-vamp, (change design)"
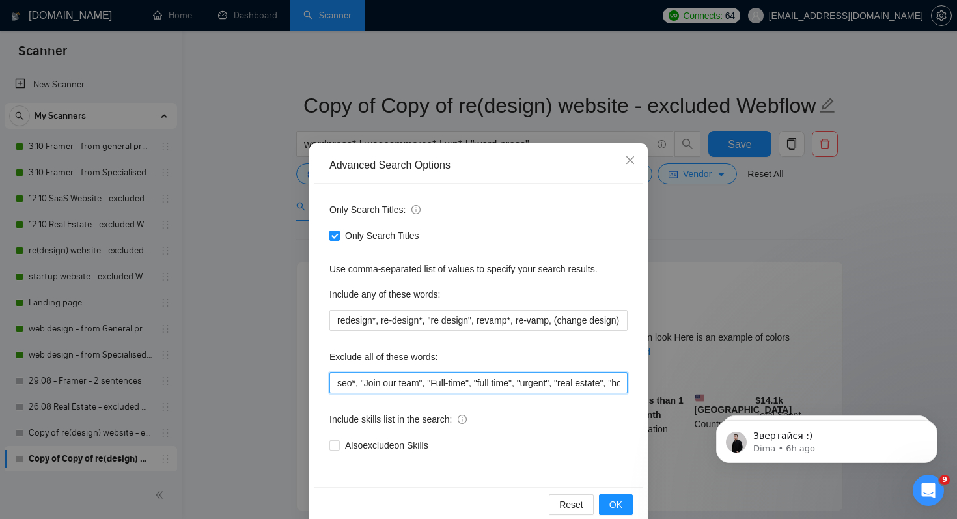
scroll to position [0, 0]
click at [456, 386] on input "seo*, "Join our team", "Full-time", "full time", "urgent", "real estate", "hote…" at bounding box center [479, 383] width 298 height 21
click at [456, 386] on input "seo*, "Join our team", "Full-time", "full time", "urgent", "real estate", "hote…" at bounding box center [479, 381] width 298 height 21
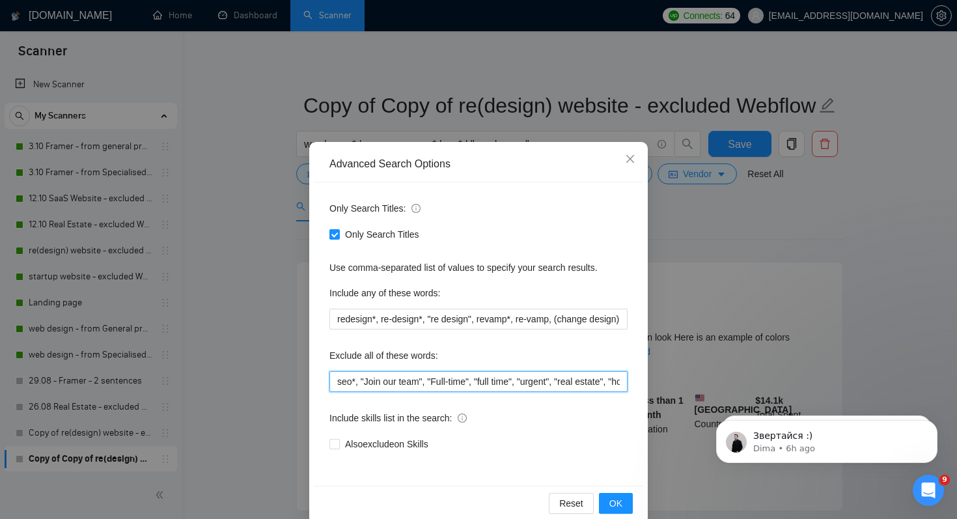
click at [491, 378] on input "seo*, "Join our team", "Full-time", "full time", "urgent", "real estate", "hote…" at bounding box center [479, 381] width 298 height 21
drag, startPoint x: 455, startPoint y: 382, endPoint x: 539, endPoint y: 382, distance: 83.4
click at [539, 382] on input "seo*, "Join our team", "Full-time", "full time", "urgent", "real estate", "hote…" at bounding box center [479, 381] width 298 height 21
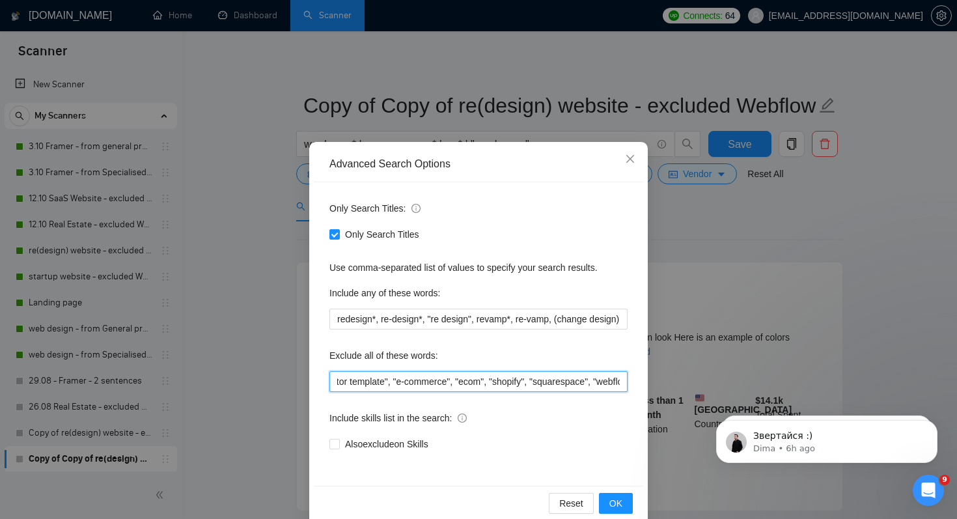
click at [504, 386] on input "seo*, "Join our team", "Full-time", "full time", "urgent", "real estate", "hote…" at bounding box center [479, 381] width 298 height 21
click at [542, 381] on input "seo*, "Join our team", "Full-time", "full time", "urgent", "real estate", "hote…" at bounding box center [479, 381] width 298 height 21
drag, startPoint x: 529, startPoint y: 380, endPoint x: 430, endPoint y: 376, distance: 99.0
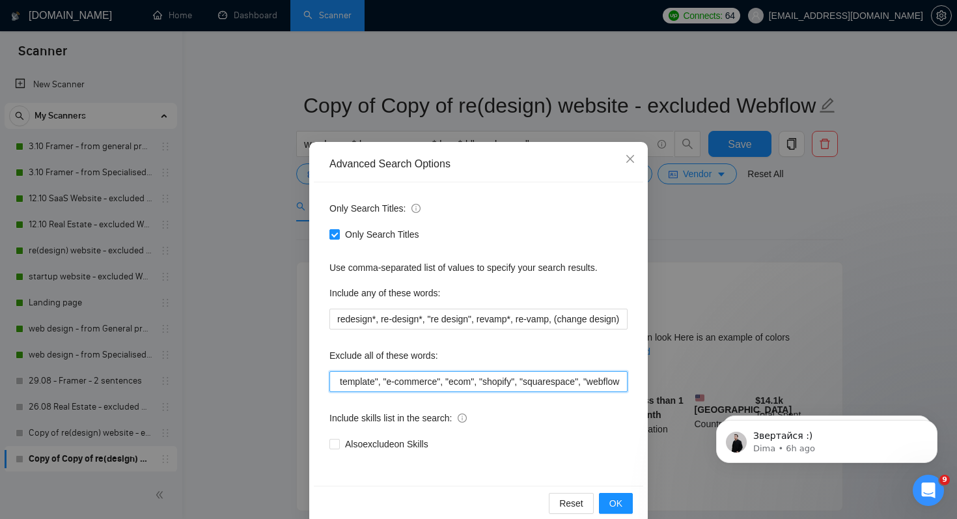
click at [430, 376] on input "seo*, "Join our team", "Full-time", "full time", "urgent", "real estate", "hote…" at bounding box center [479, 381] width 298 height 21
click at [484, 386] on input "seo*, "Join our team", "Full-time", "full time", "urgent", "real estate", "hote…" at bounding box center [479, 381] width 298 height 21
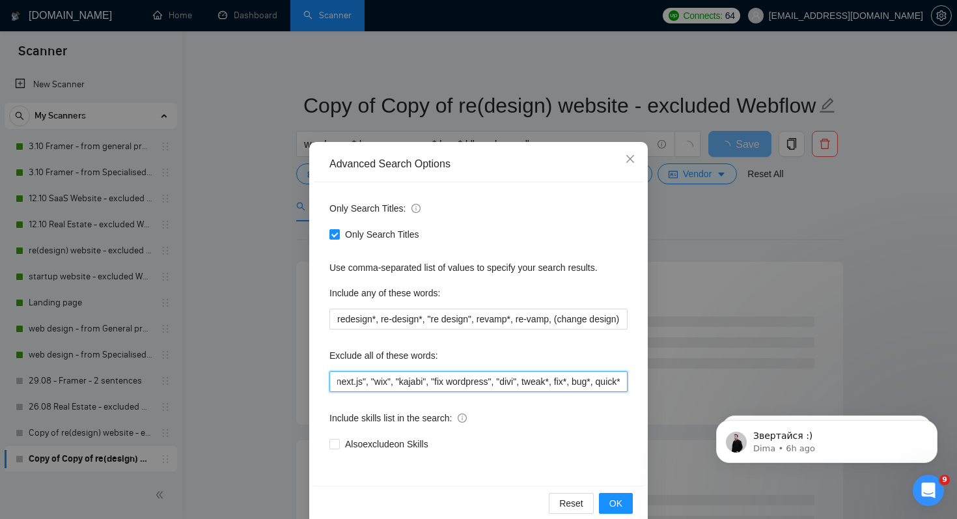
scroll to position [0, 1037]
click at [538, 382] on input "seo*, "Join our team", "Full-time", "full time", "urgent", "real estate", "hote…" at bounding box center [479, 381] width 298 height 21
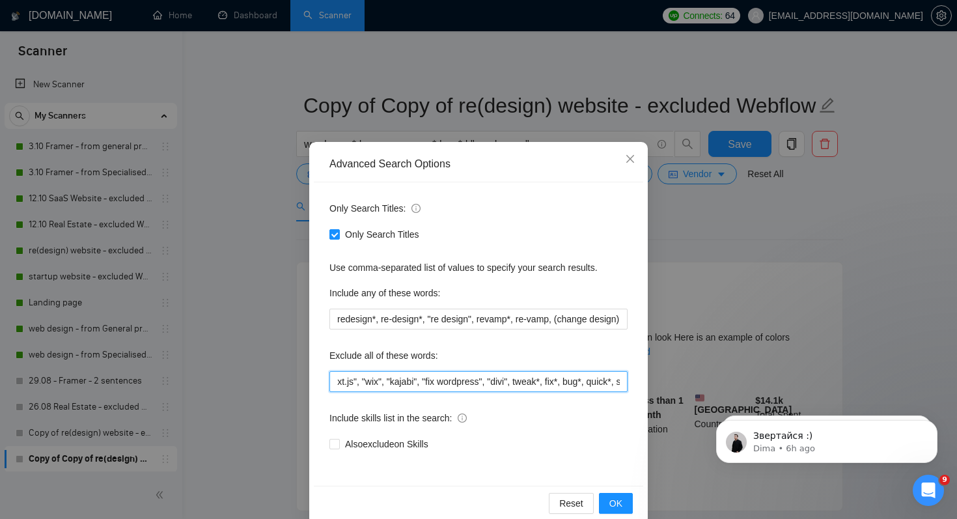
click at [576, 387] on input "seo*, "Join our team", "Full-time", "full time", "urgent", "real estate", "hote…" at bounding box center [479, 381] width 298 height 21
type input "seo*, "Join our team", "Full-time", "full time", "urgent", "real estate", "hote…"
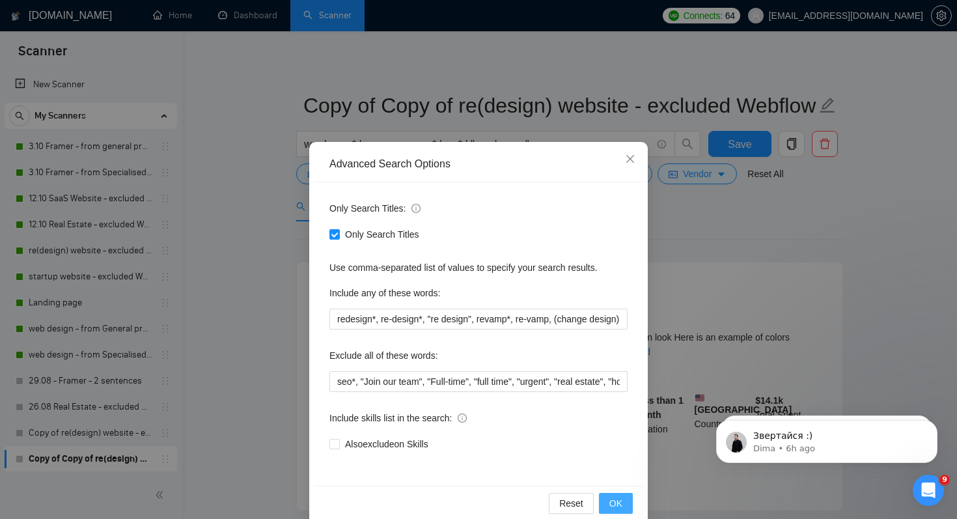
click at [617, 497] on span "OK" at bounding box center [616, 503] width 13 height 14
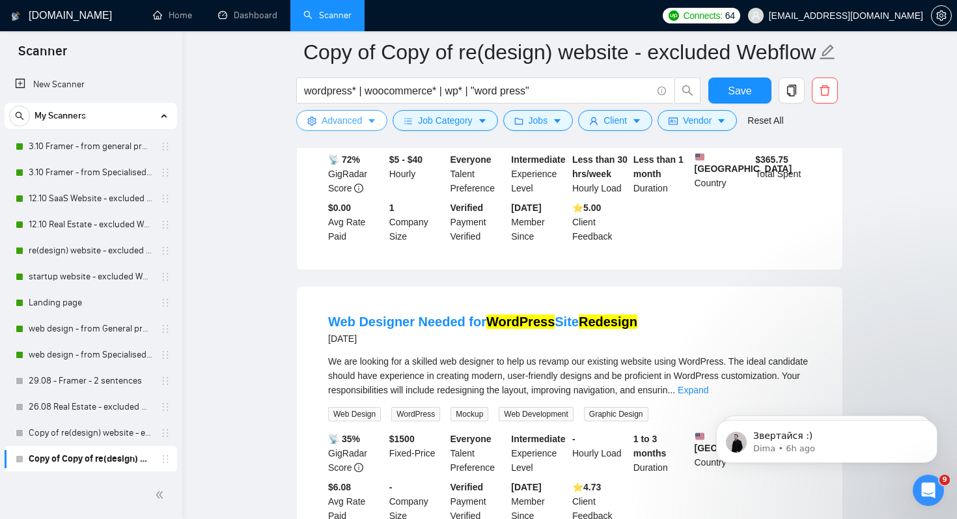
scroll to position [1680, 0]
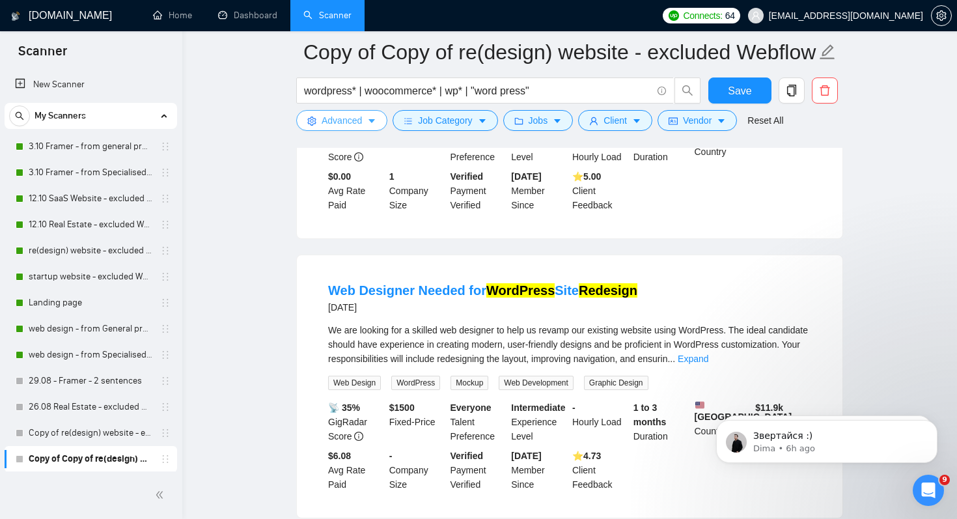
click at [353, 120] on span "Advanced" at bounding box center [342, 120] width 40 height 14
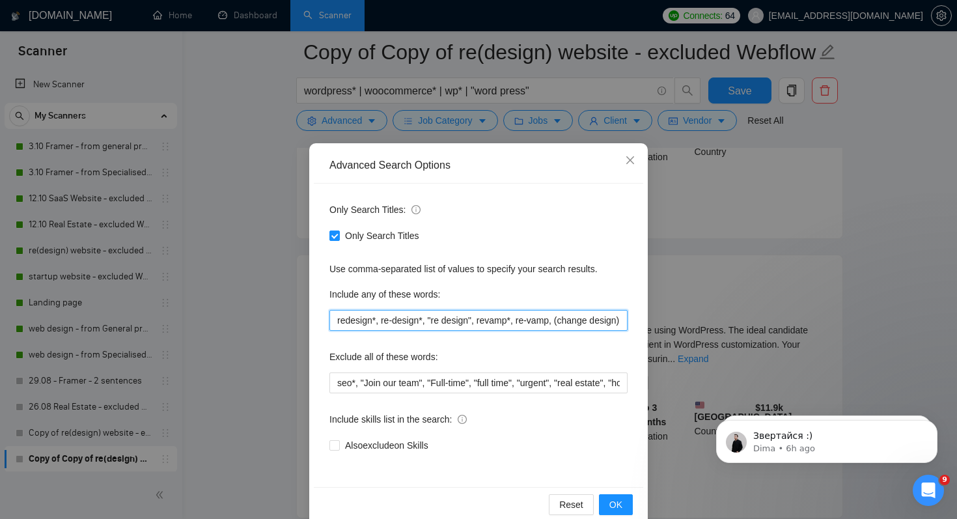
click at [538, 312] on input "redesign*, re-design*, "re design", revamp*, re-vamp, (change design)" at bounding box center [479, 320] width 298 height 21
click at [616, 319] on input "redesign*, re-design*, "re design", revamp*, re-vamp, (change design)" at bounding box center [479, 320] width 298 height 21
click at [597, 320] on input "redesign*, re-design*, "re design", revamp*, re-vamp, (change design*)" at bounding box center [479, 320] width 298 height 21
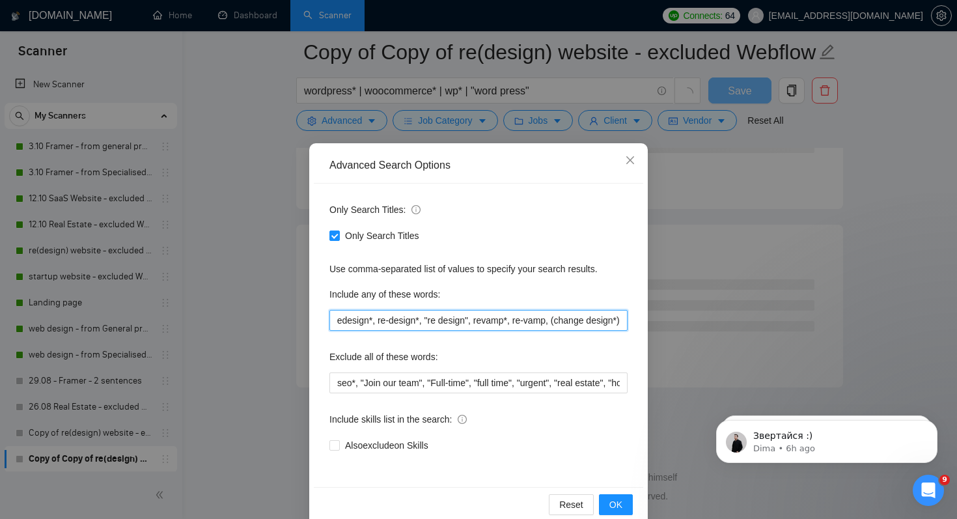
scroll to position [1654, 0]
click at [619, 322] on input "redesign*, re-design*, "re design", revamp*, re-vamp, (change design*)" at bounding box center [479, 320] width 298 height 21
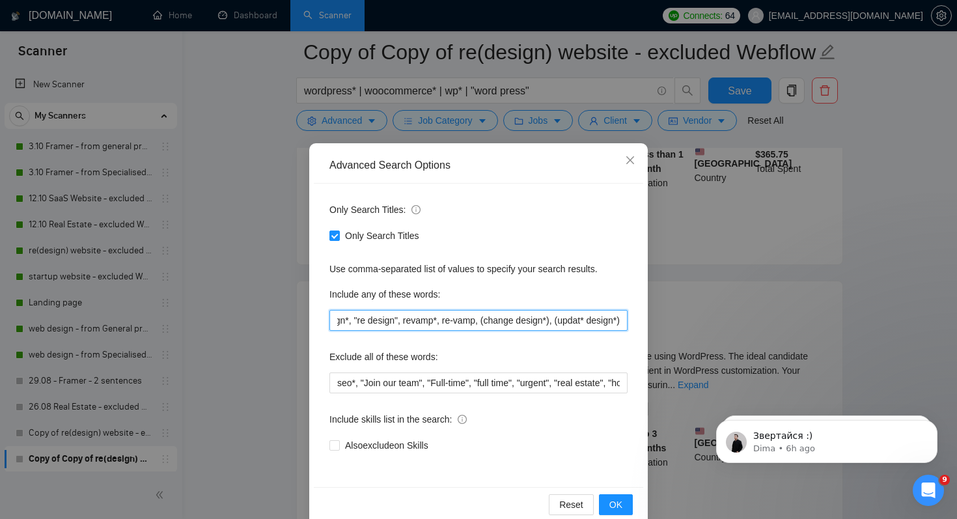
scroll to position [0, 86]
click at [609, 325] on input "redesign*, re-design*, "re design", revamp*, re-vamp, (change design*), (updat*…" at bounding box center [479, 320] width 298 height 21
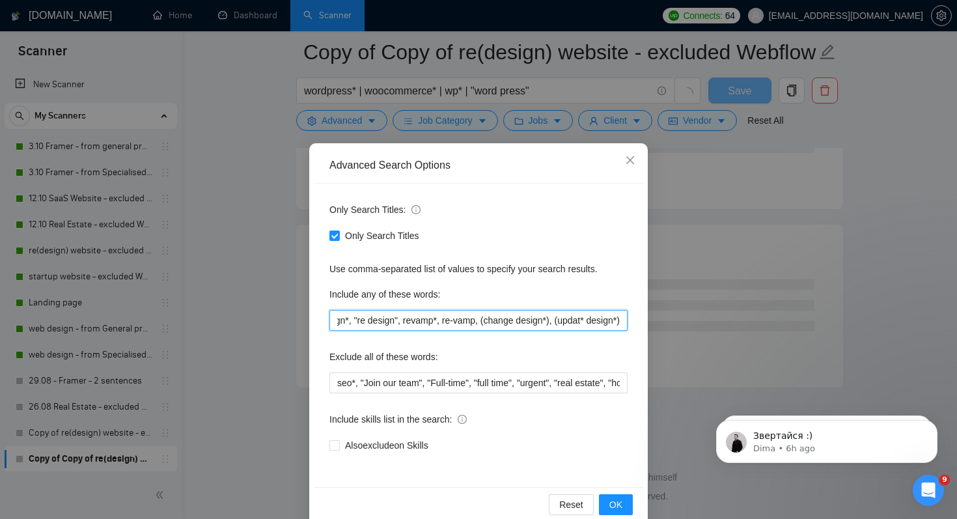
scroll to position [0, 89]
drag, startPoint x: 556, startPoint y: 321, endPoint x: 630, endPoint y: 322, distance: 74.3
click at [630, 323] on div "Only Search Titles: Only Search Titles Use comma-separated list of values to sp…" at bounding box center [479, 335] width 330 height 303
click at [576, 324] on input "redesign*, re-design*, "re design", revamp*, re-vamp, (change design*), (updat*…" at bounding box center [479, 320] width 298 height 21
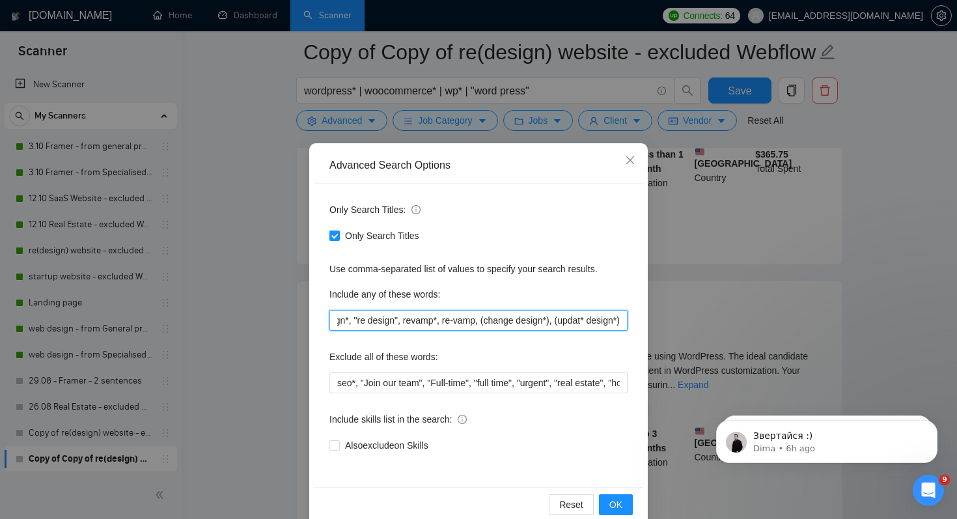
drag, startPoint x: 554, startPoint y: 318, endPoint x: 627, endPoint y: 318, distance: 72.9
click at [627, 318] on input "redesign*, re-design*, "re design", revamp*, re-vamp, (change design*), (updat*…" at bounding box center [479, 320] width 298 height 21
click at [619, 500] on span "OK" at bounding box center [616, 505] width 13 height 14
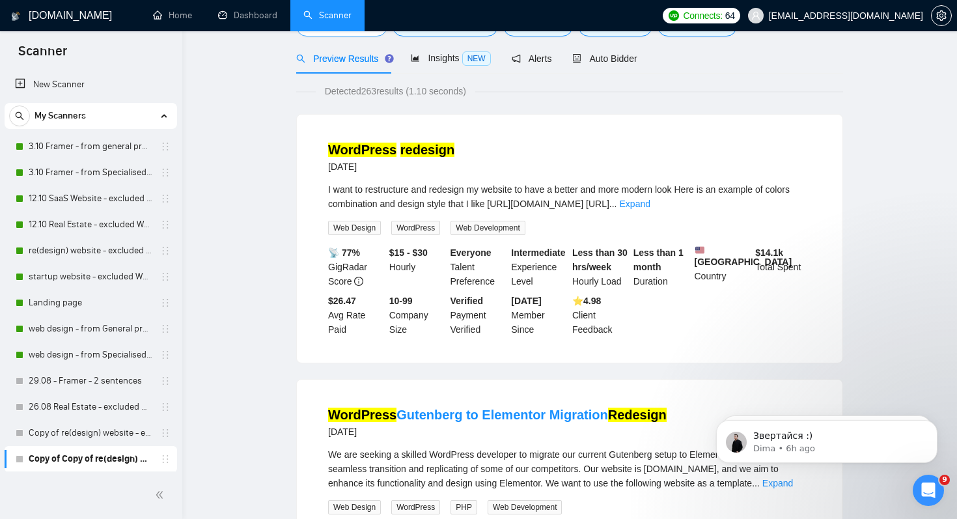
scroll to position [0, 0]
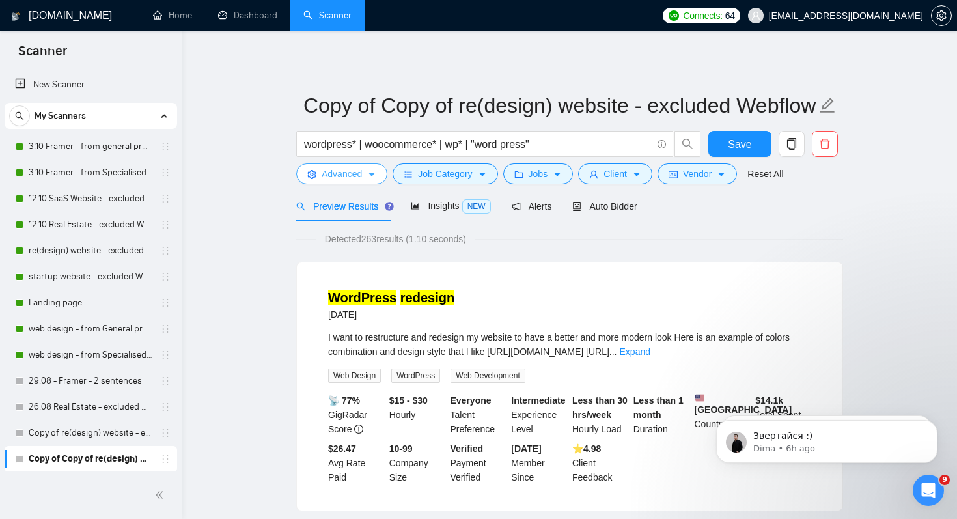
click at [337, 171] on span "Advanced" at bounding box center [342, 174] width 40 height 14
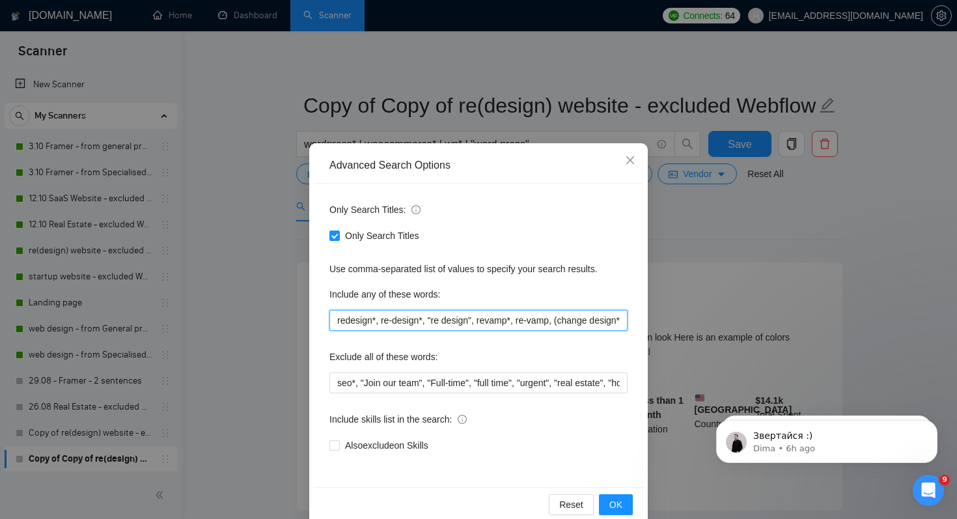
drag, startPoint x: 561, startPoint y: 322, endPoint x: 238, endPoint y: 319, distance: 323.7
click at [238, 319] on div "Advanced Search Options Only Search Titles: Only Search Titles Use comma-separa…" at bounding box center [478, 259] width 957 height 519
click at [530, 315] on input "redesign*, re-design*, "re design", revamp*, re-vamp, (change design*), (updat*…" at bounding box center [479, 320] width 298 height 21
drag, startPoint x: 550, startPoint y: 322, endPoint x: 274, endPoint y: 315, distance: 276.2
click at [274, 315] on div "Advanced Search Options Only Search Titles: Only Search Titles Use comma-separa…" at bounding box center [478, 259] width 957 height 519
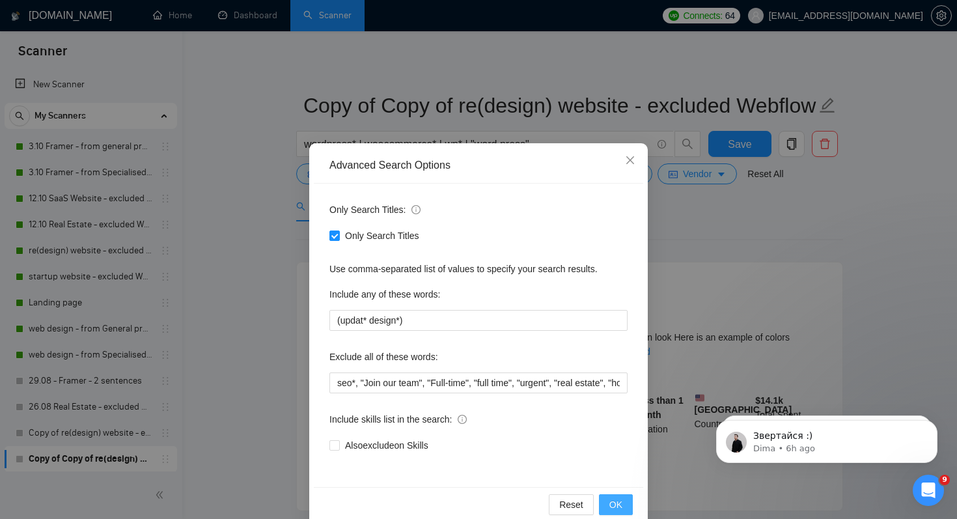
click at [618, 507] on span "OK" at bounding box center [616, 505] width 13 height 14
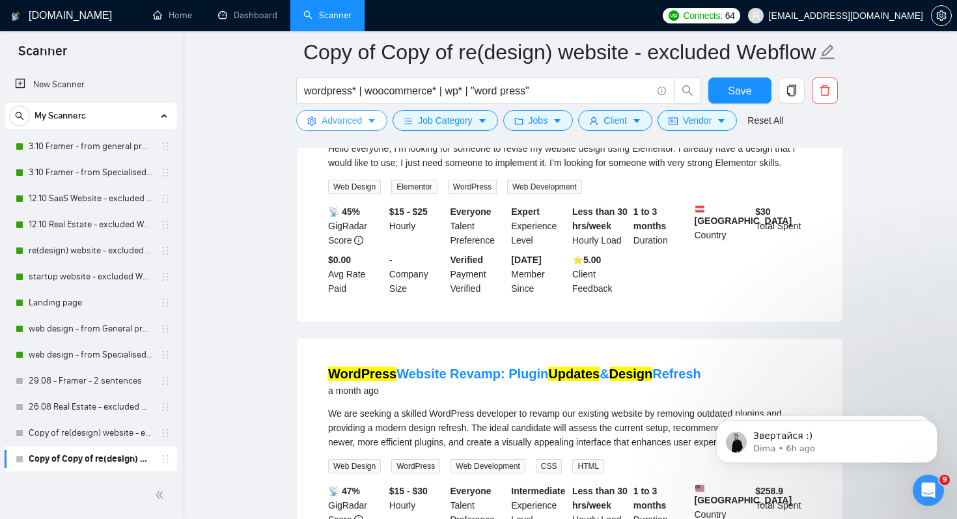
scroll to position [747, 0]
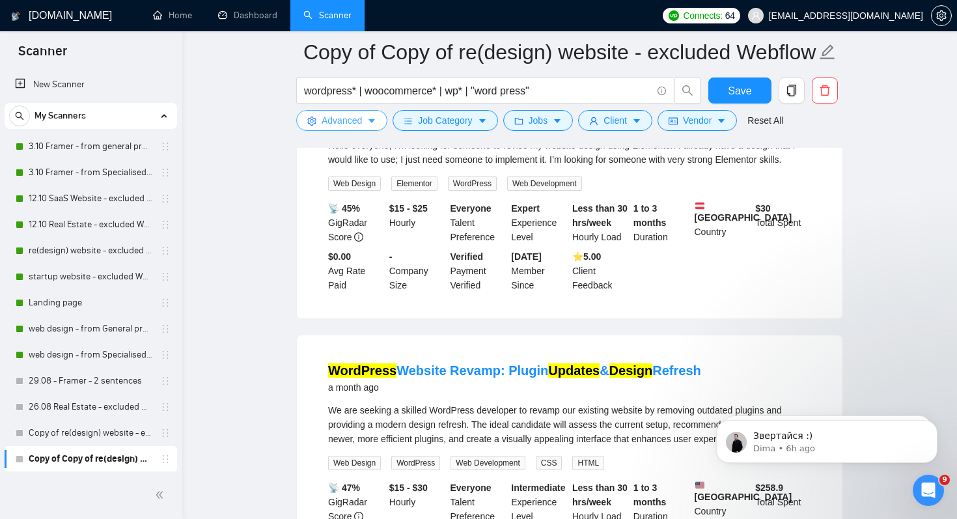
click at [333, 121] on span "Advanced" at bounding box center [342, 120] width 40 height 14
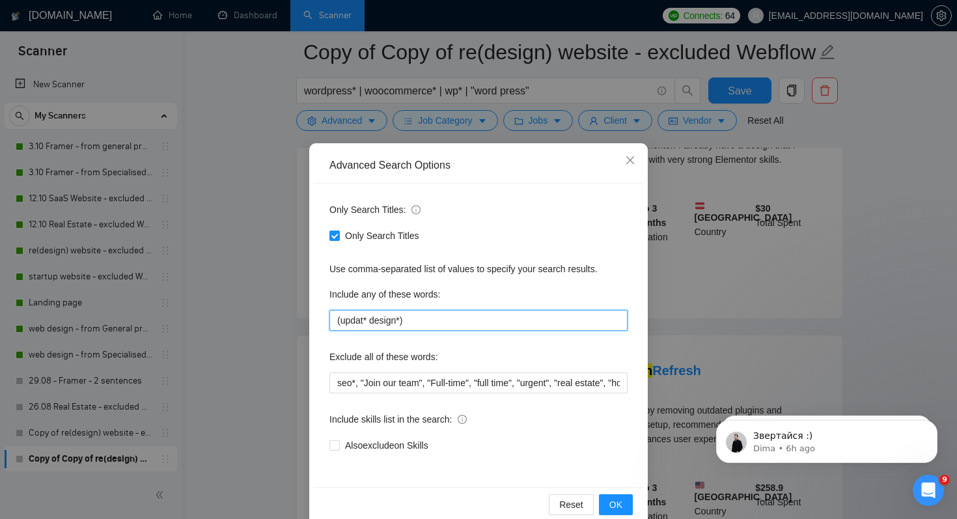
click at [337, 319] on input "(updat* design*)" at bounding box center [479, 320] width 298 height 21
paste input "redesign*, re-design*, "re design", revamp*, re-vamp, (change design*),"
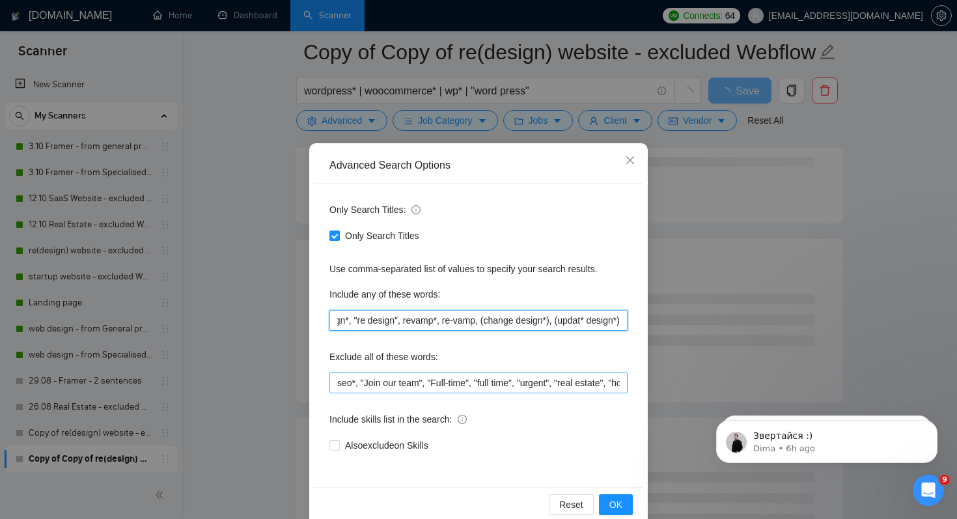
type input "redesign*, re-design*, "re design", revamp*, re-vamp, (change design*), (updat*…"
click at [339, 384] on input "seo*, "Join our team", "Full-time", "full time", "urgent", "real estate", "hote…" at bounding box center [479, 383] width 298 height 21
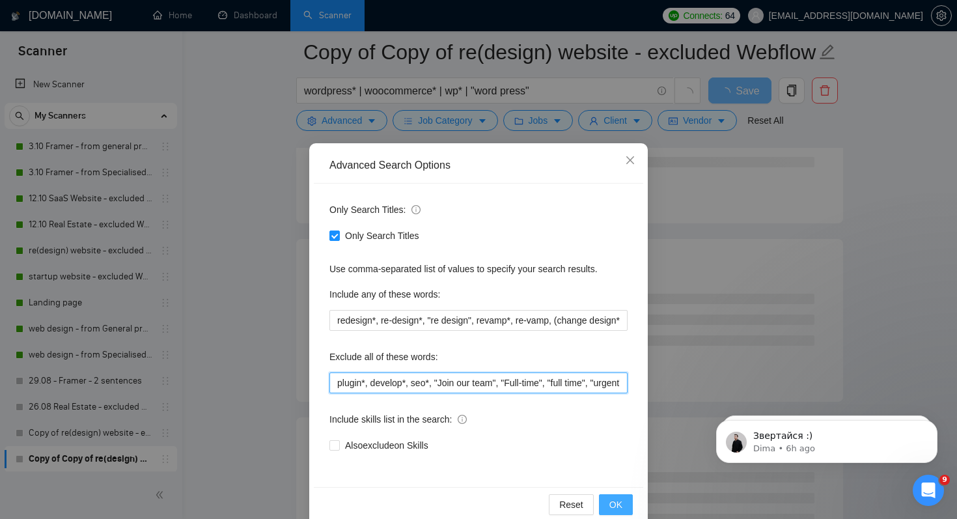
type input "plugin*, develop*, seo*, "Join our team", "Full-time", "full time", "urgent", "…"
click at [621, 503] on span "OK" at bounding box center [616, 505] width 13 height 14
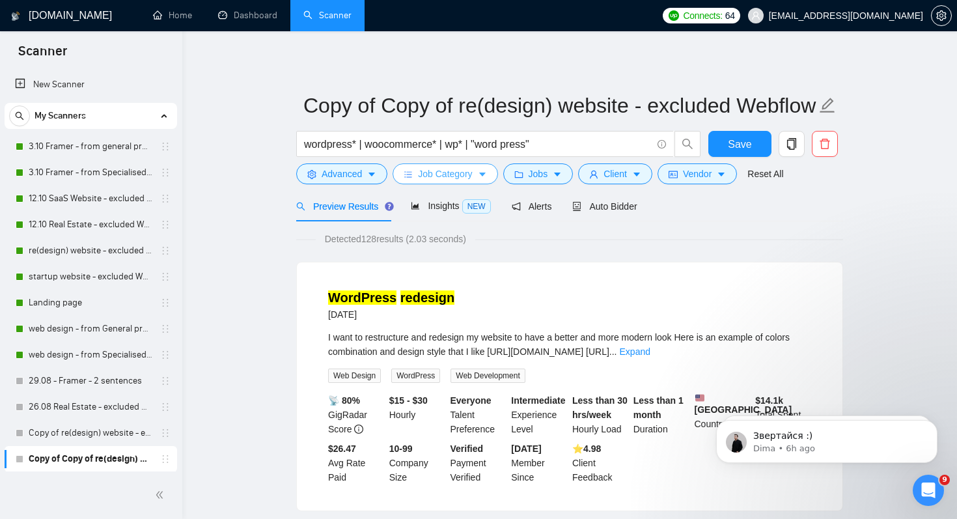
click at [469, 174] on span "Job Category" at bounding box center [445, 174] width 54 height 14
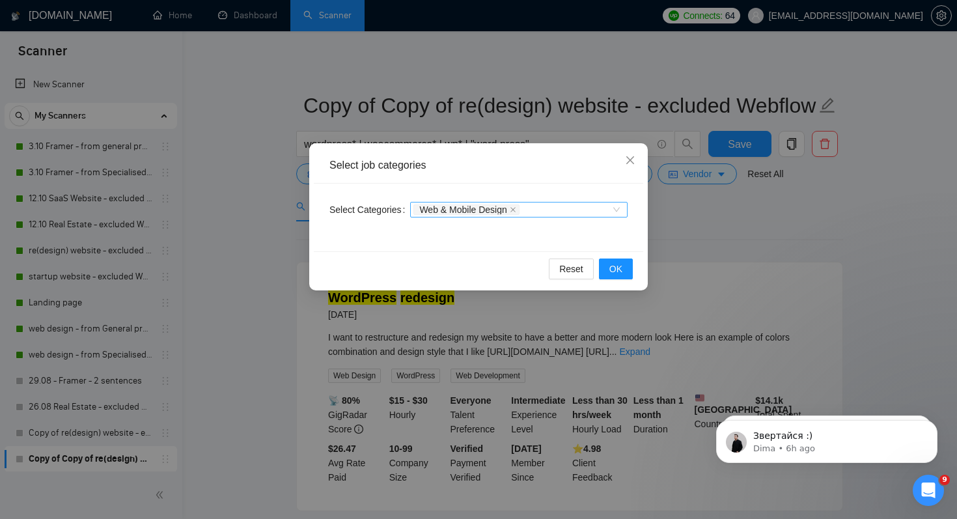
click at [542, 210] on div "Web & Mobile Design" at bounding box center [513, 209] width 198 height 13
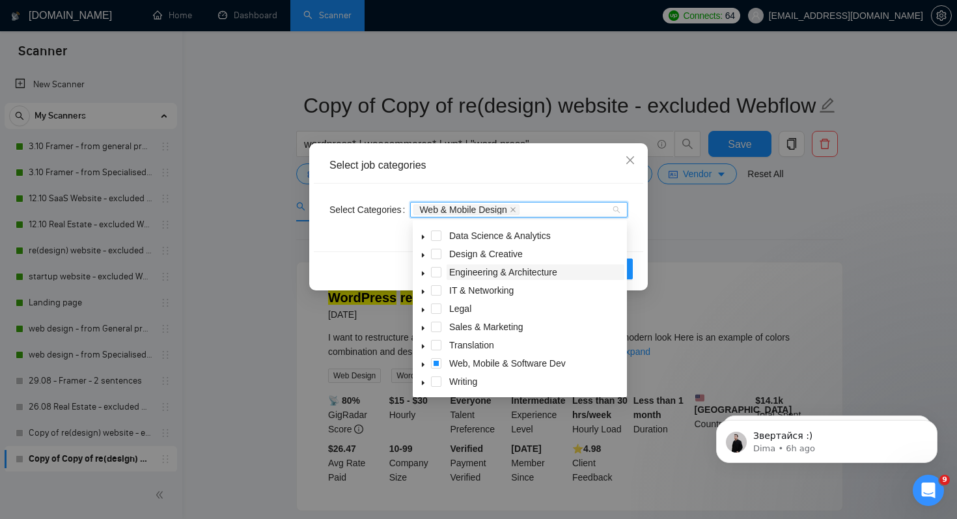
scroll to position [52, 0]
click at [421, 363] on icon "caret-down" at bounding box center [423, 364] width 7 height 7
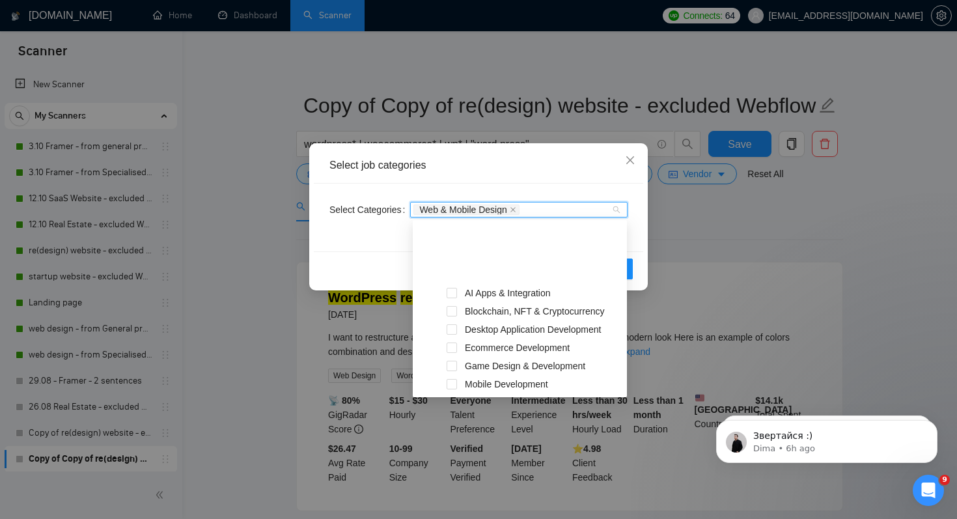
scroll to position [204, 0]
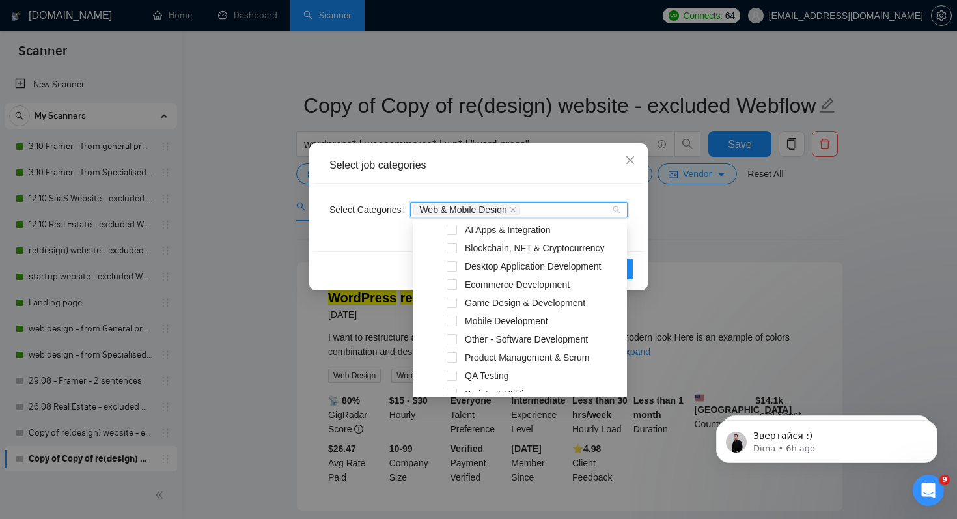
click at [471, 316] on span "Mobile Development" at bounding box center [506, 321] width 83 height 10
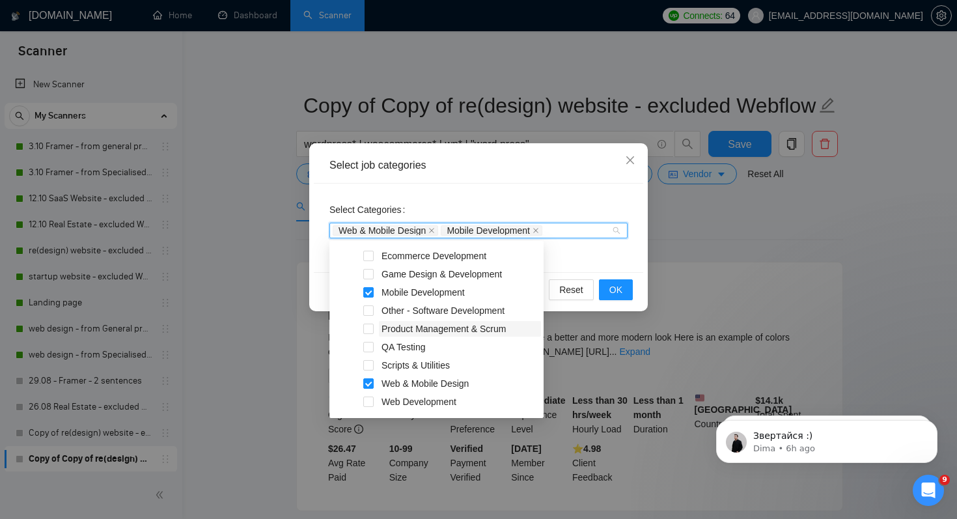
scroll to position [261, 0]
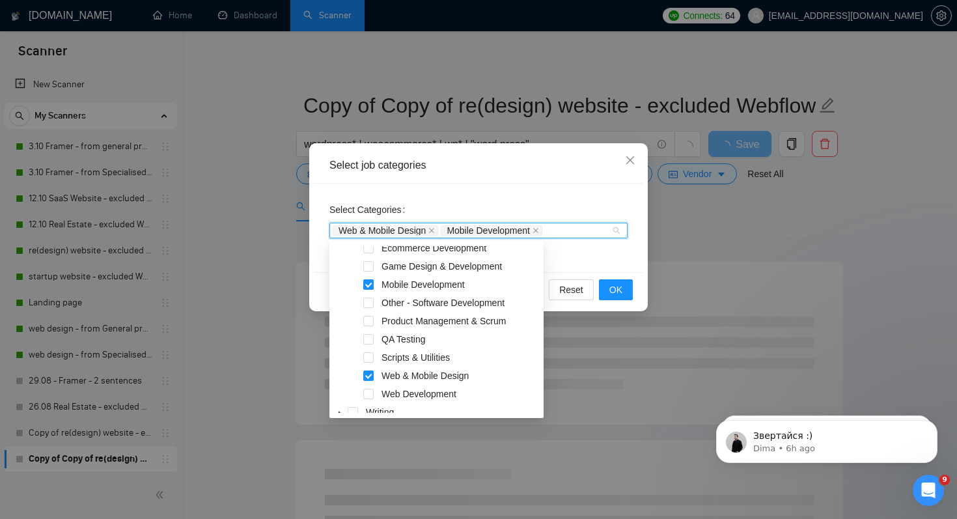
click at [365, 289] on span at bounding box center [368, 284] width 10 height 10
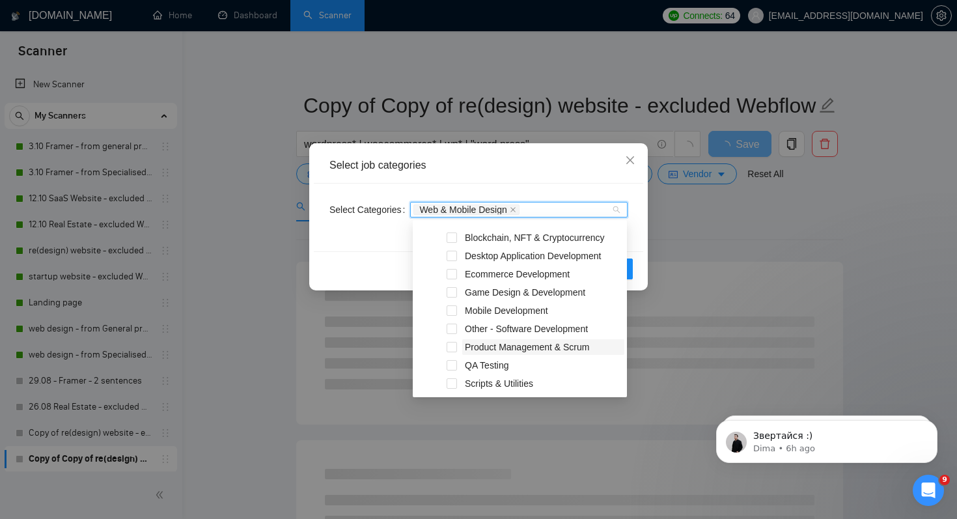
scroll to position [213, 0]
click at [451, 279] on span at bounding box center [452, 275] width 10 height 10
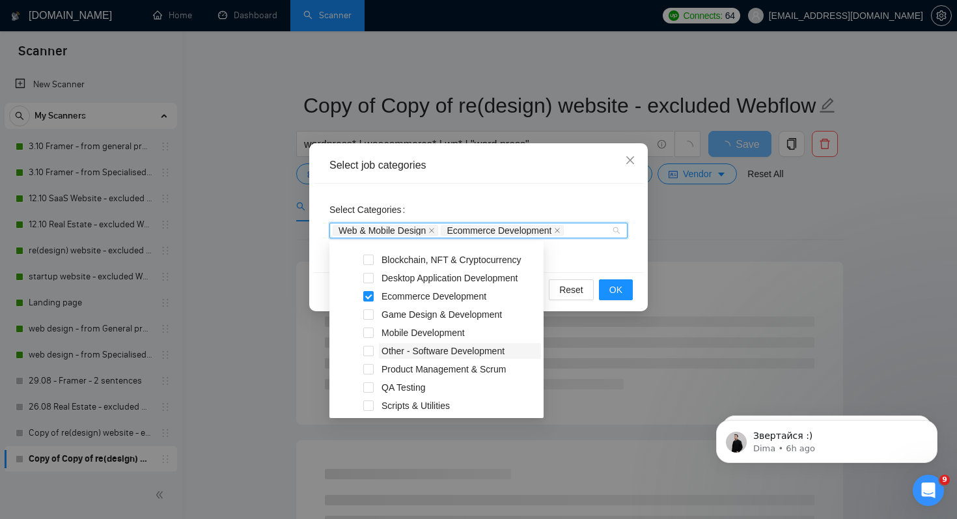
scroll to position [271, 0]
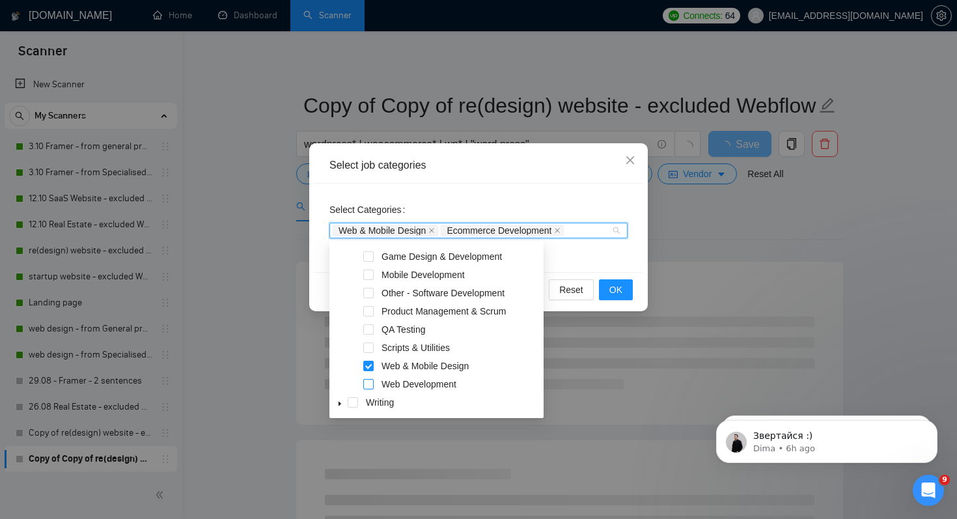
click at [371, 384] on span at bounding box center [368, 384] width 10 height 10
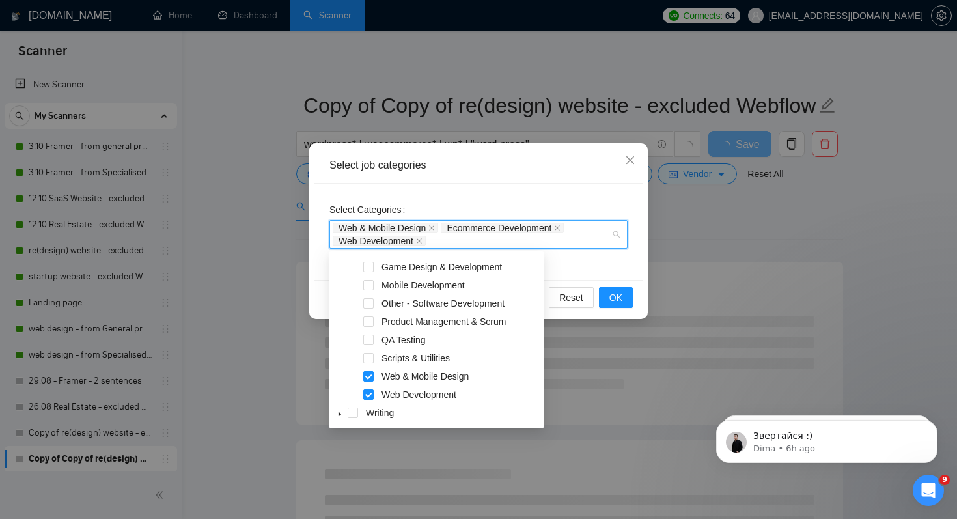
click at [593, 268] on div "Select Categories Web & Mobile Design Ecommerce Development Web Development" at bounding box center [479, 232] width 330 height 96
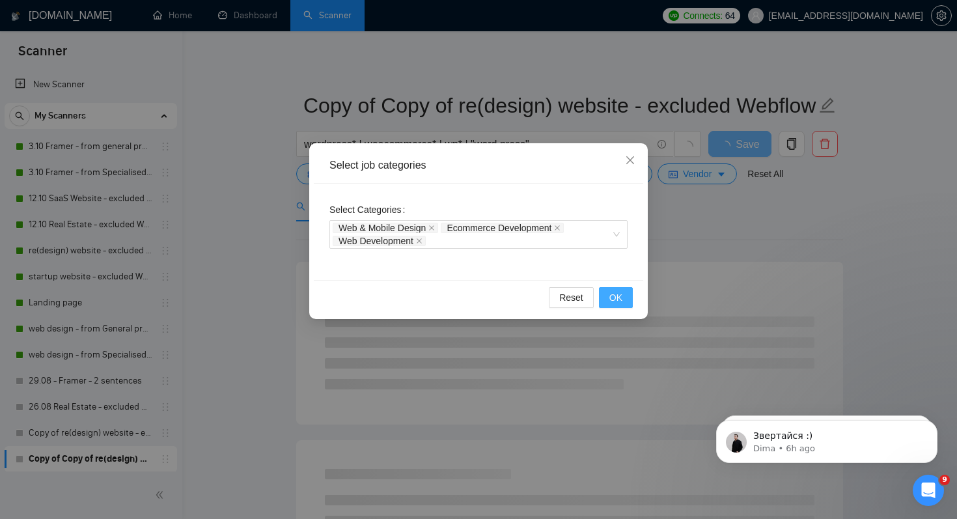
click at [627, 300] on button "OK" at bounding box center [616, 297] width 34 height 21
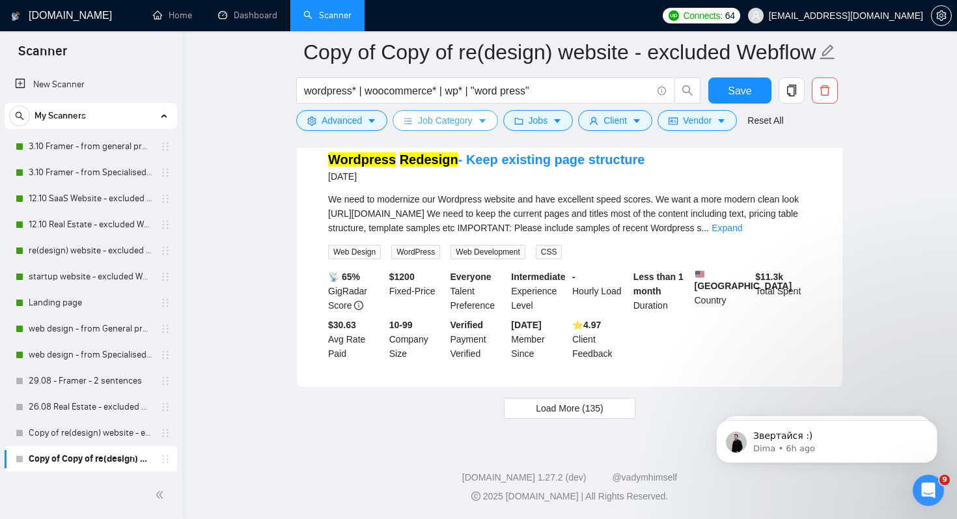
scroll to position [2720, 0]
click at [581, 409] on span "Load More (135)" at bounding box center [570, 408] width 68 height 14
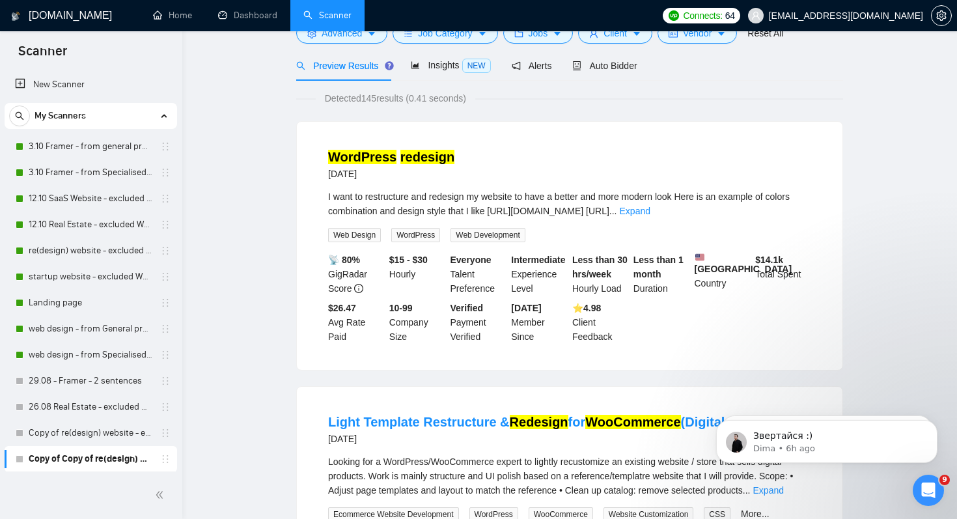
scroll to position [0, 0]
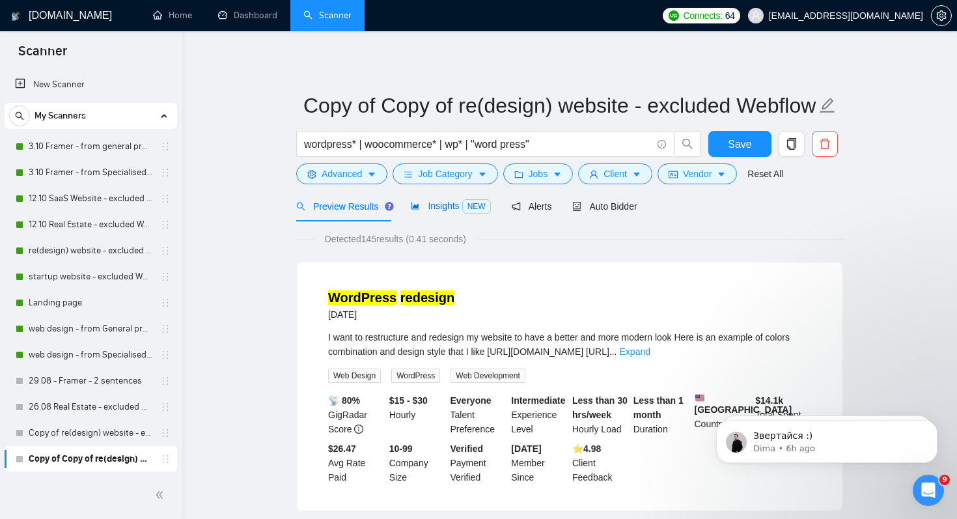
click at [436, 201] on span "Insights NEW" at bounding box center [450, 206] width 79 height 10
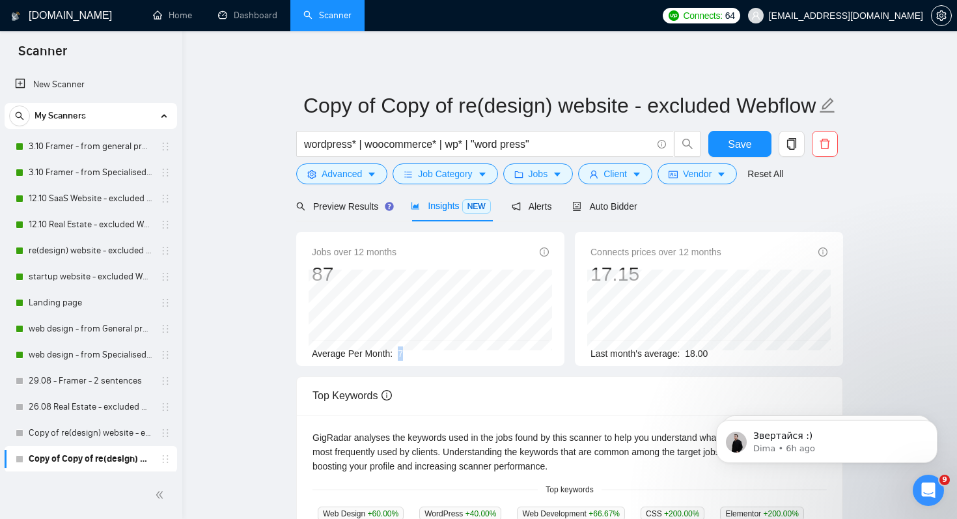
drag, startPoint x: 399, startPoint y: 355, endPoint x: 427, endPoint y: 355, distance: 28.0
click at [427, 355] on div "Average Per Month: 7" at bounding box center [430, 353] width 237 height 14
click at [744, 141] on span "Save" at bounding box center [739, 144] width 23 height 16
click at [341, 212] on div "Preview Results" at bounding box center [343, 206] width 94 height 14
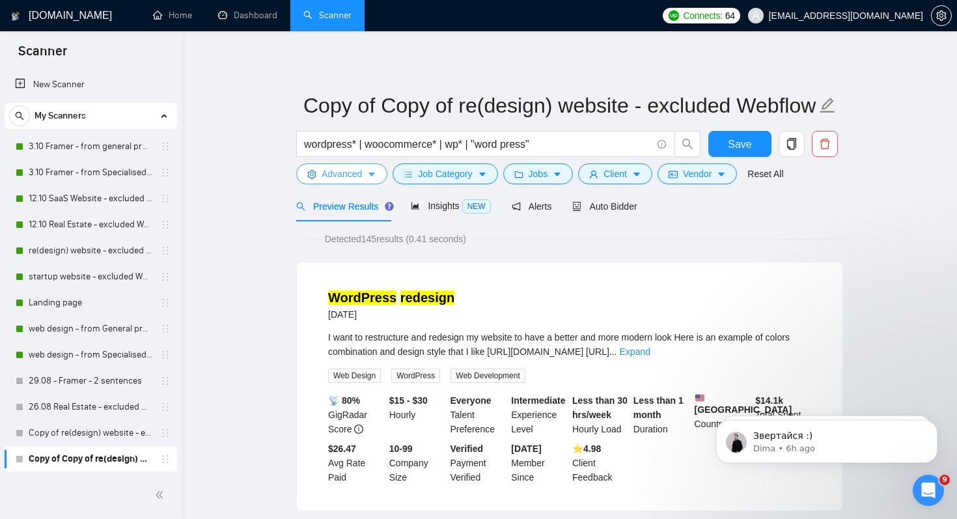
click at [354, 179] on span "Advanced" at bounding box center [342, 174] width 40 height 14
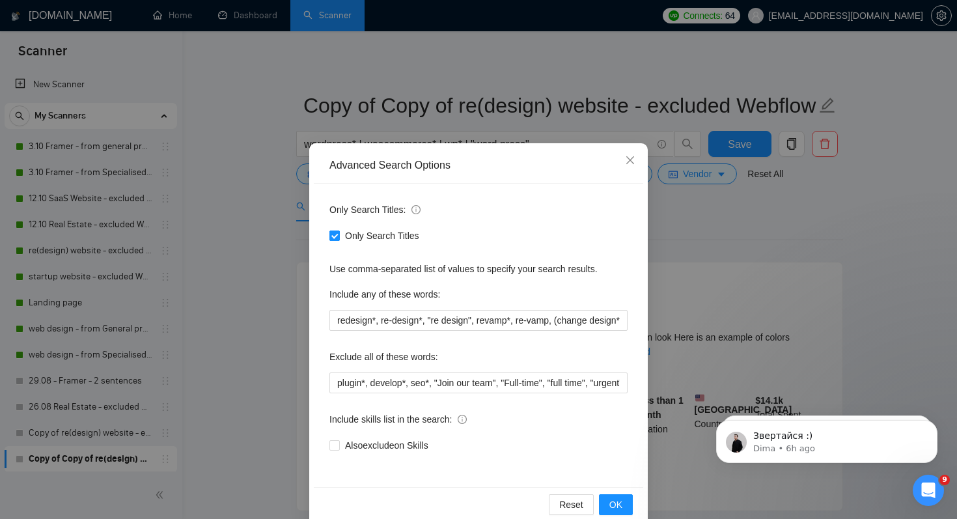
click at [335, 238] on input "Only Search Titles" at bounding box center [334, 235] width 9 height 9
checkbox input "false"
click at [620, 507] on span "OK" at bounding box center [616, 505] width 13 height 14
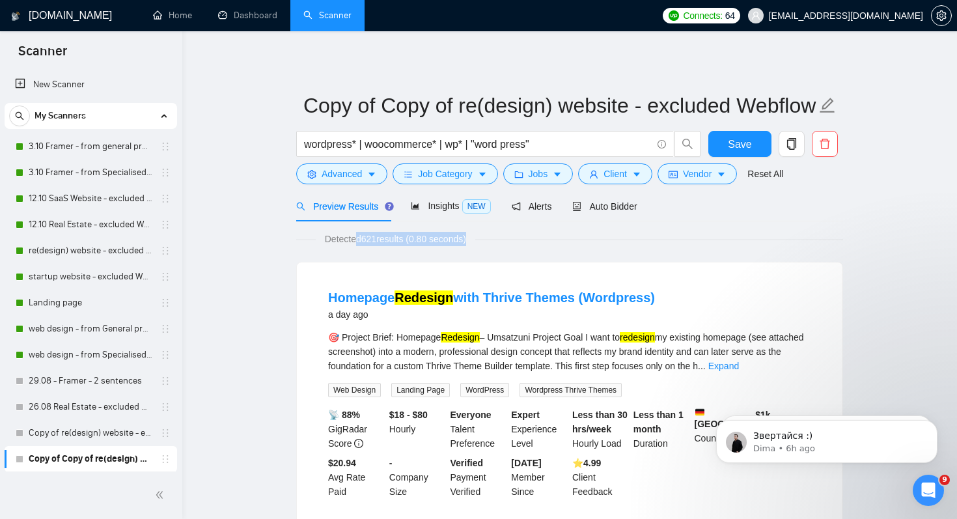
drag, startPoint x: 356, startPoint y: 239, endPoint x: 493, endPoint y: 240, distance: 136.8
click at [493, 240] on div "Detected 621 results (0.80 seconds)" at bounding box center [569, 239] width 547 height 14
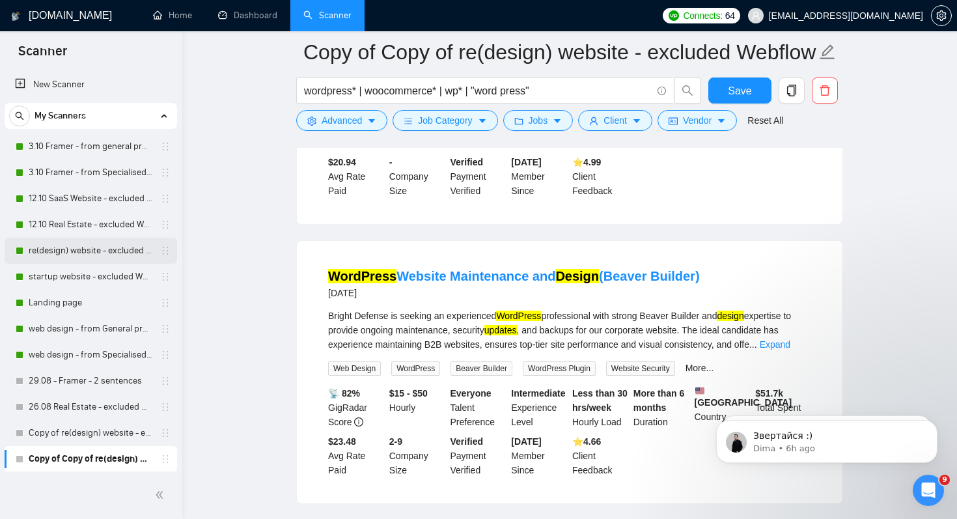
scroll to position [1, 0]
click at [87, 145] on link "3.10 Framer - from general profile" at bounding box center [91, 146] width 124 height 26
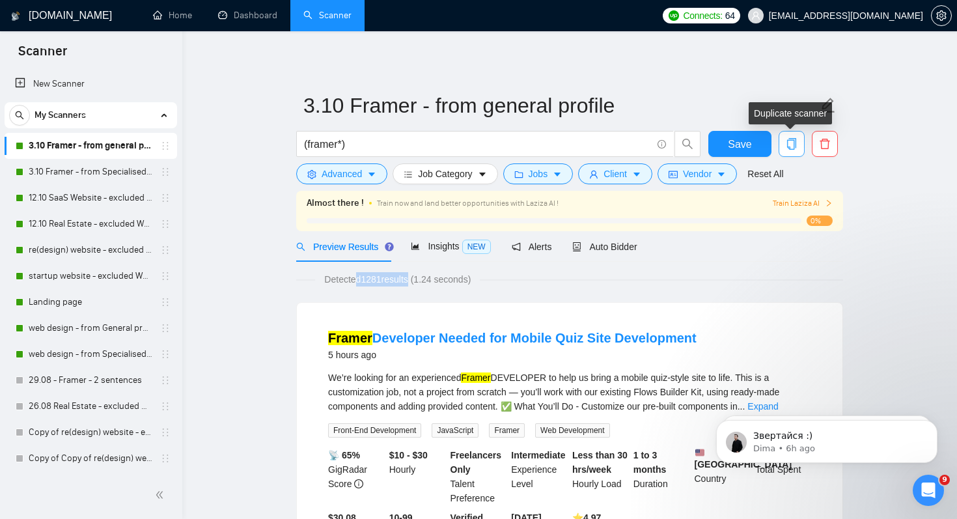
click at [789, 148] on icon "copy" at bounding box center [792, 144] width 12 height 12
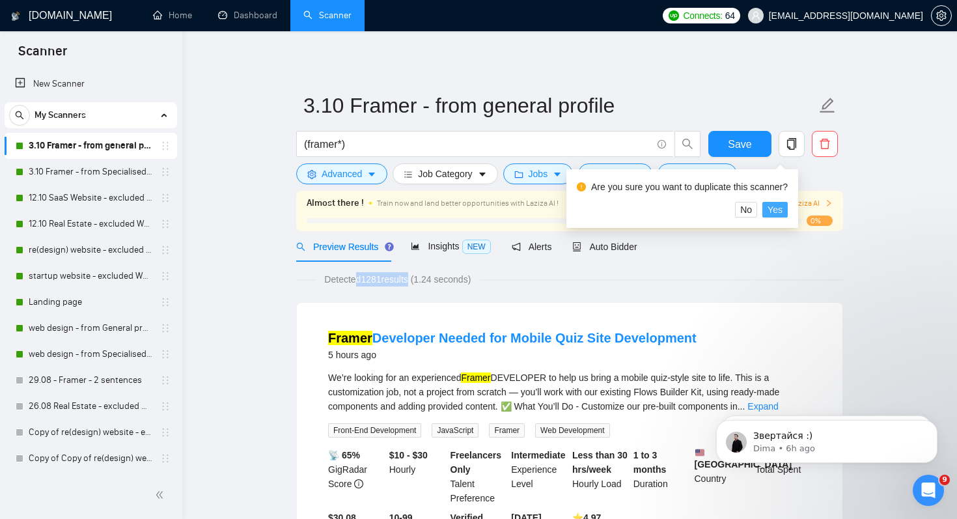
click at [783, 208] on span "Yes" at bounding box center [775, 210] width 15 height 14
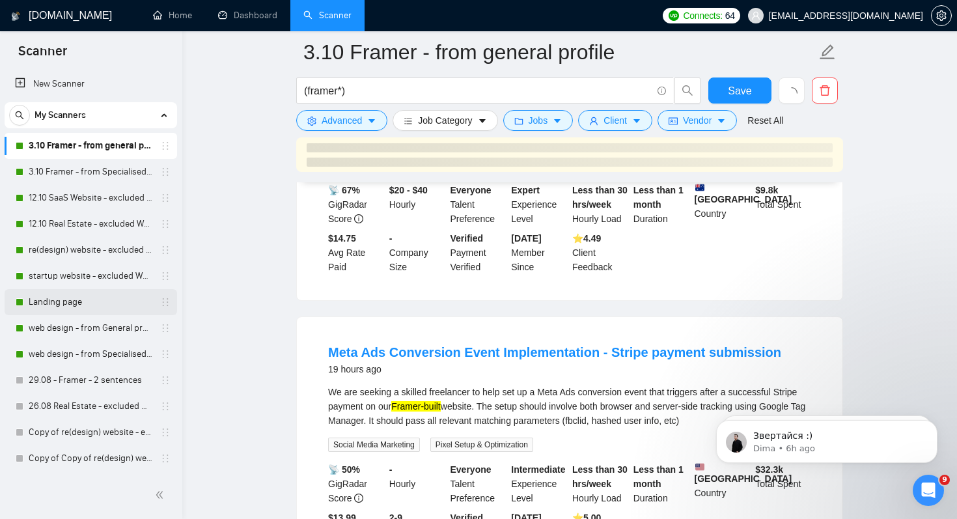
scroll to position [1113, 0]
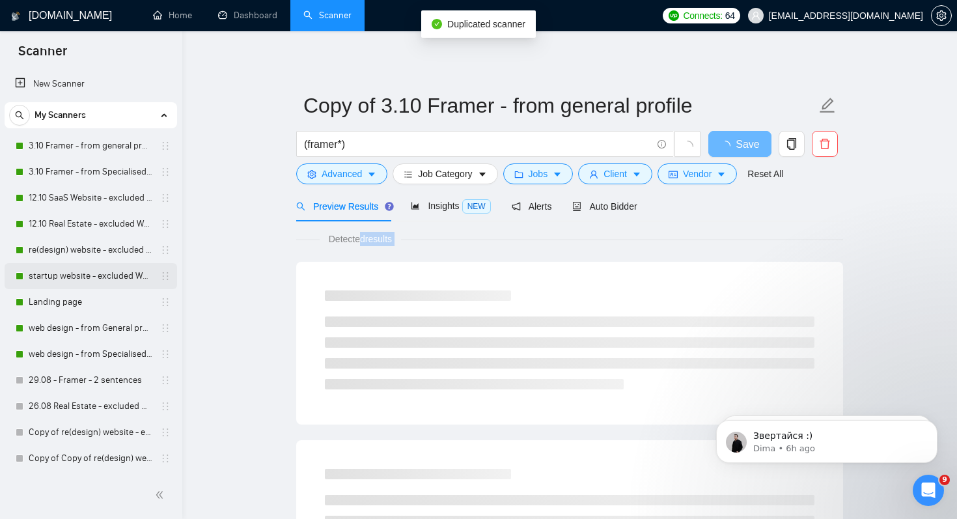
scroll to position [27, 0]
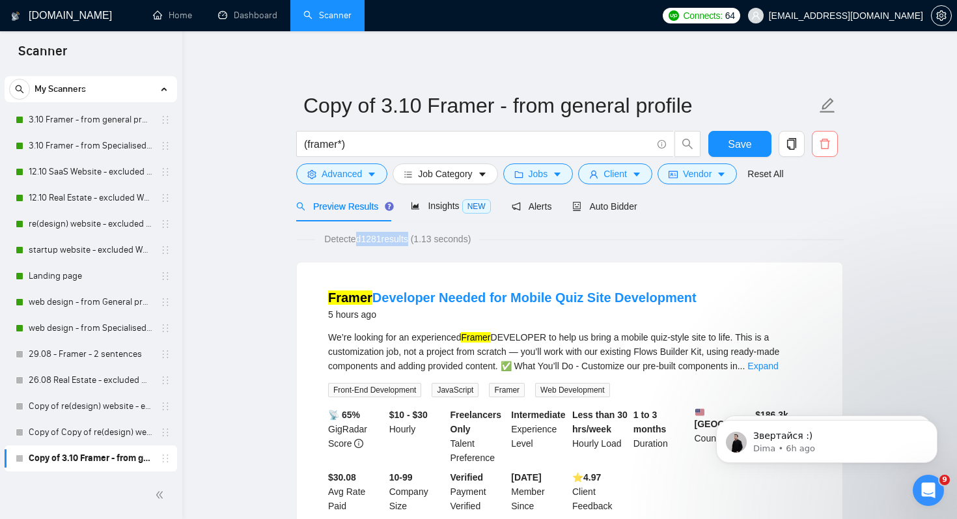
click at [832, 143] on span "delete" at bounding box center [825, 144] width 25 height 12
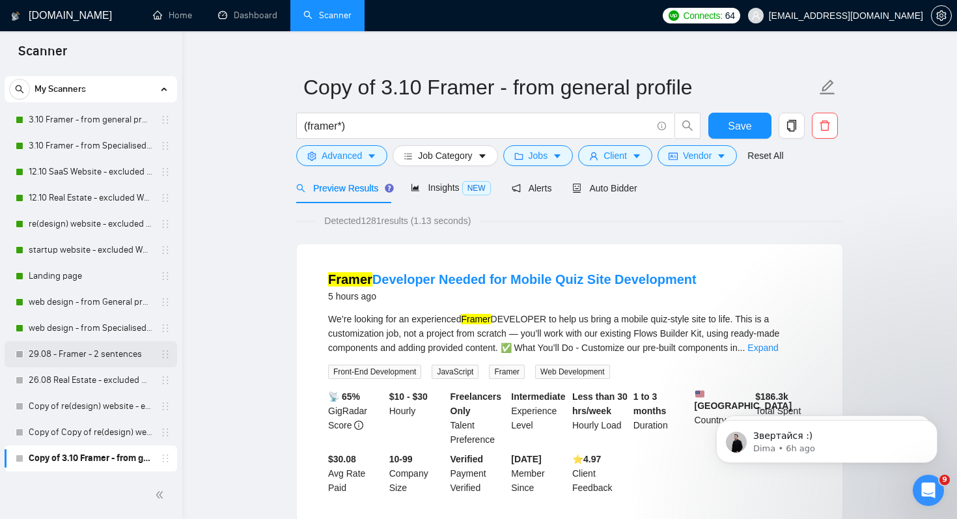
scroll to position [19, 0]
click at [828, 137] on button "button" at bounding box center [825, 125] width 26 height 26
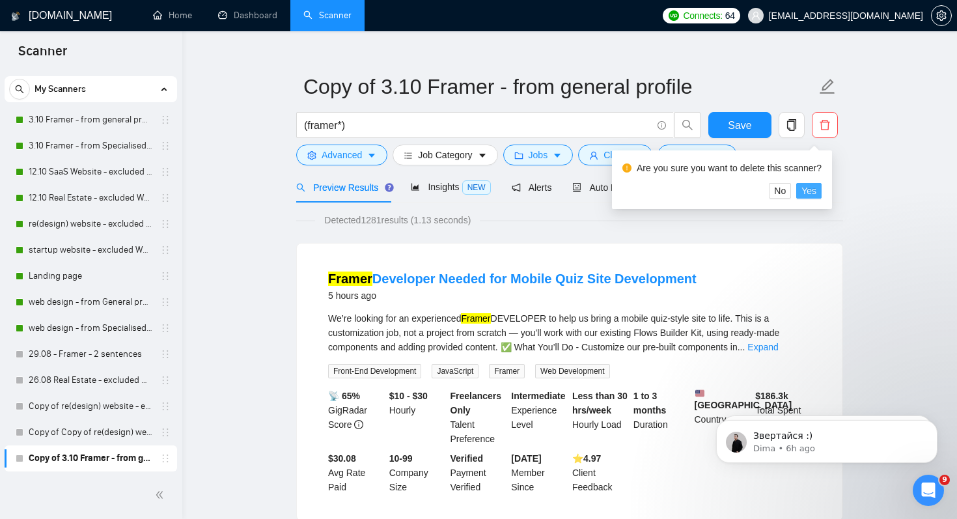
click at [817, 184] on span "Yes" at bounding box center [809, 191] width 15 height 14
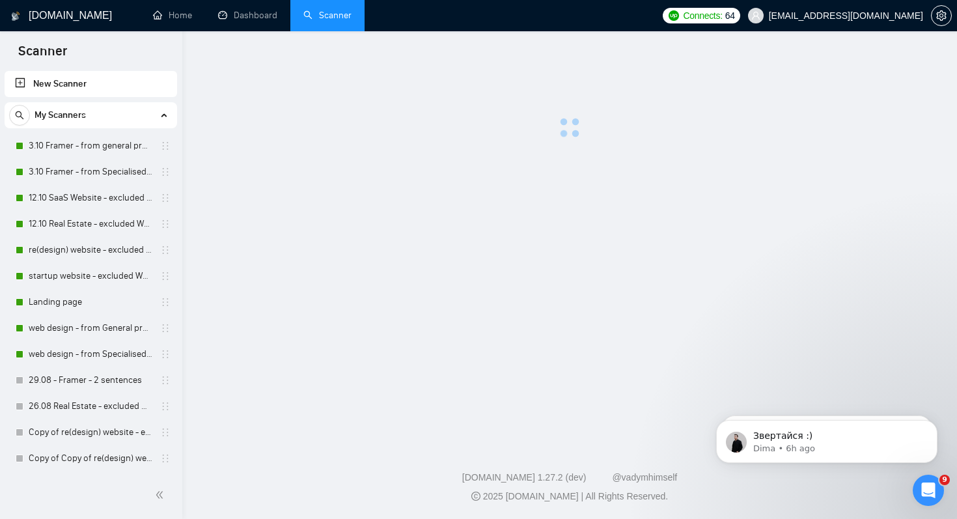
scroll to position [1, 0]
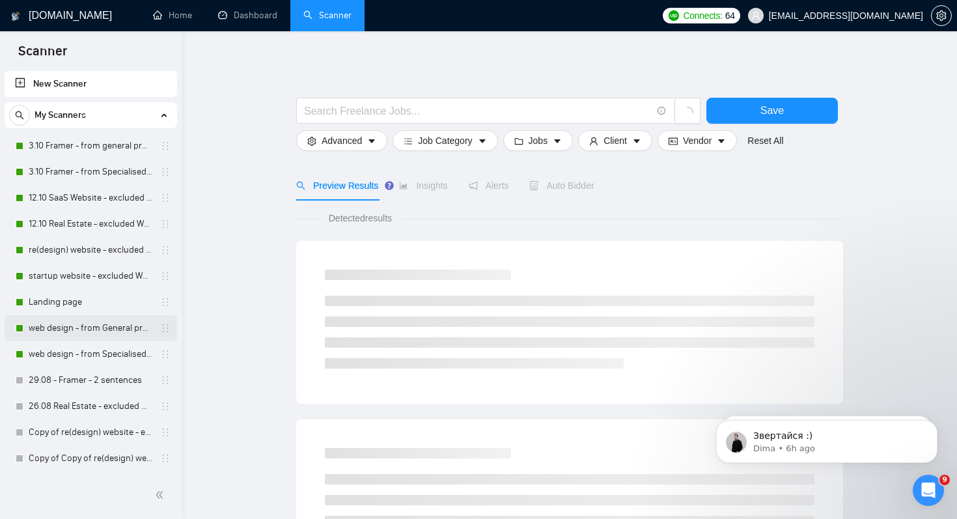
click at [95, 331] on link "web design - from General profile" at bounding box center [91, 328] width 124 height 26
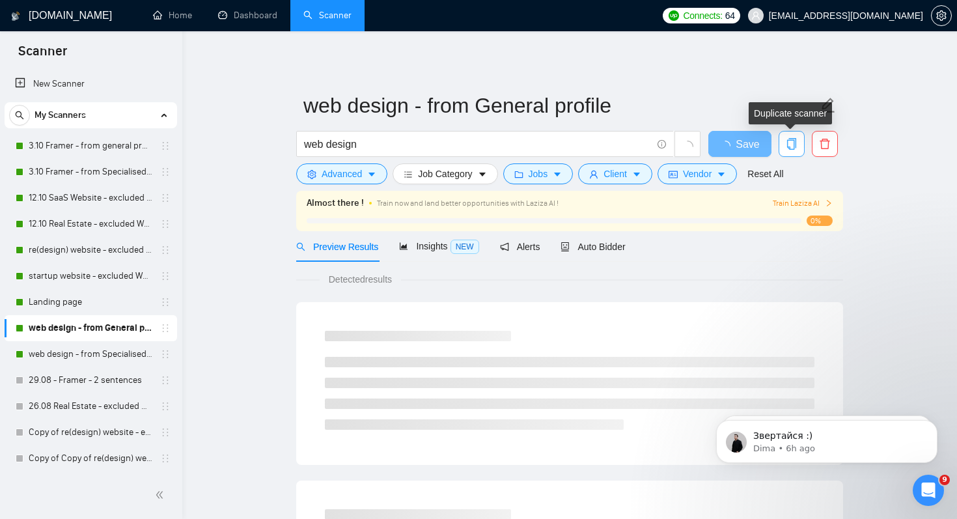
click at [795, 146] on icon "copy" at bounding box center [791, 144] width 9 height 12
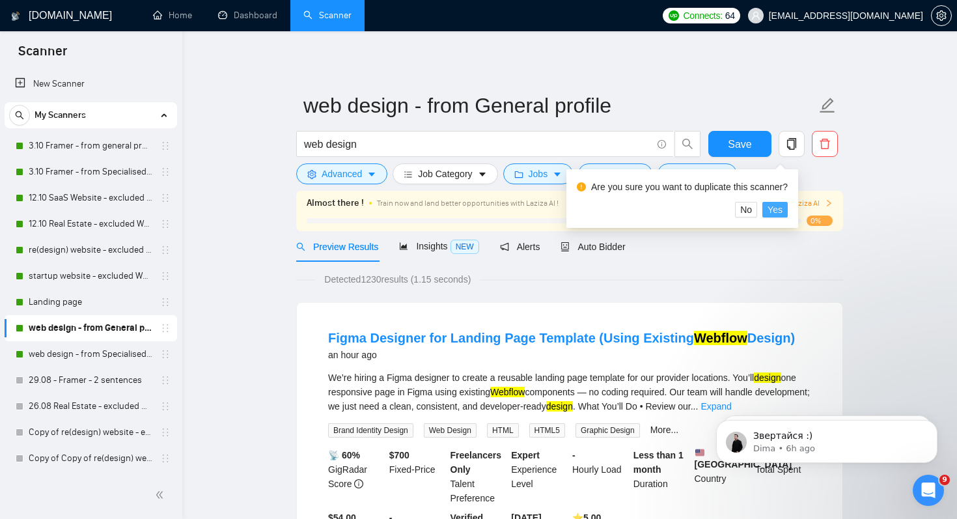
click at [777, 211] on span "Yes" at bounding box center [775, 210] width 15 height 14
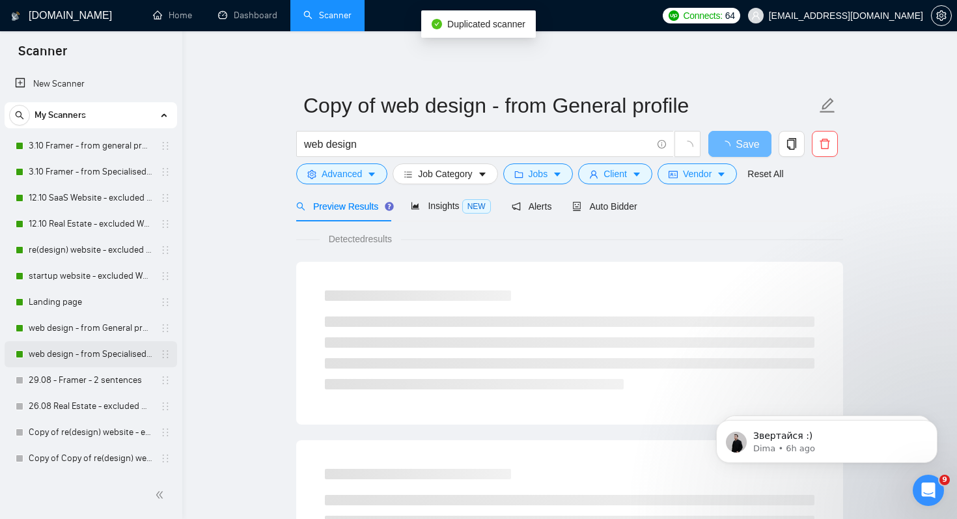
scroll to position [27, 0]
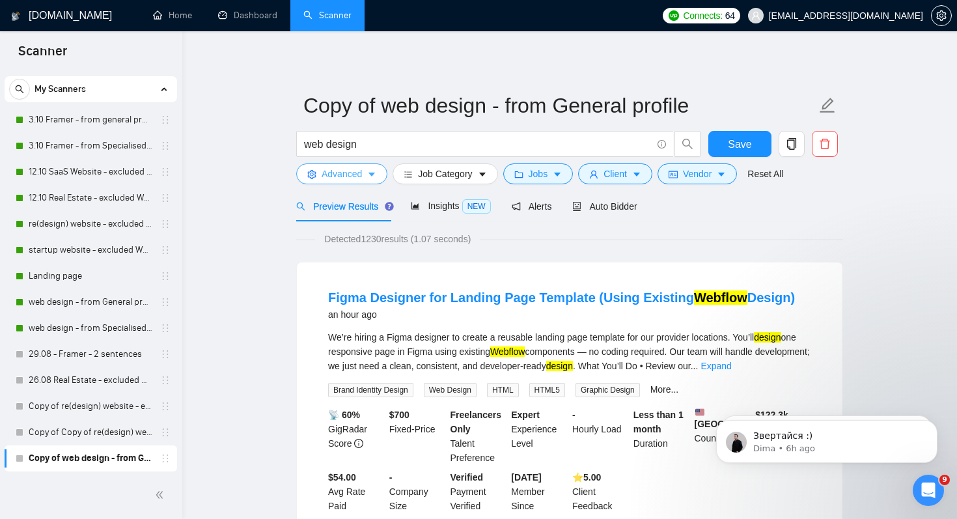
click at [356, 171] on span "Advanced" at bounding box center [342, 174] width 40 height 14
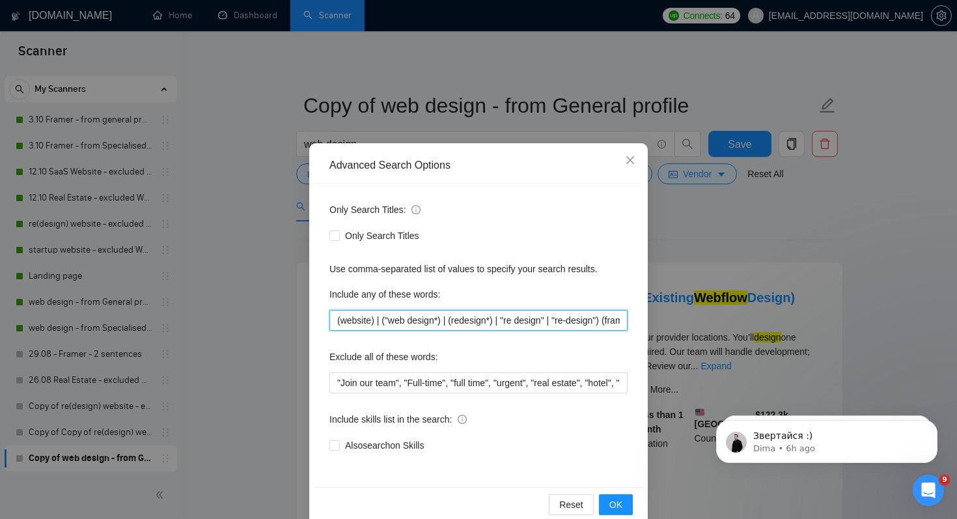
click at [509, 325] on input "(website) | ("web design*) | (redesign*) | "re design" | "re-design") (framer*)…" at bounding box center [479, 320] width 298 height 21
click at [578, 322] on input "(website) | ("web design*) | (redesign*) | "re design" | "re-design") (framer*)…" at bounding box center [479, 320] width 298 height 21
click at [540, 316] on input "(website) | ("web design*) | (redesign*) | "re design" | "re-design") (framer*)…" at bounding box center [479, 320] width 298 height 21
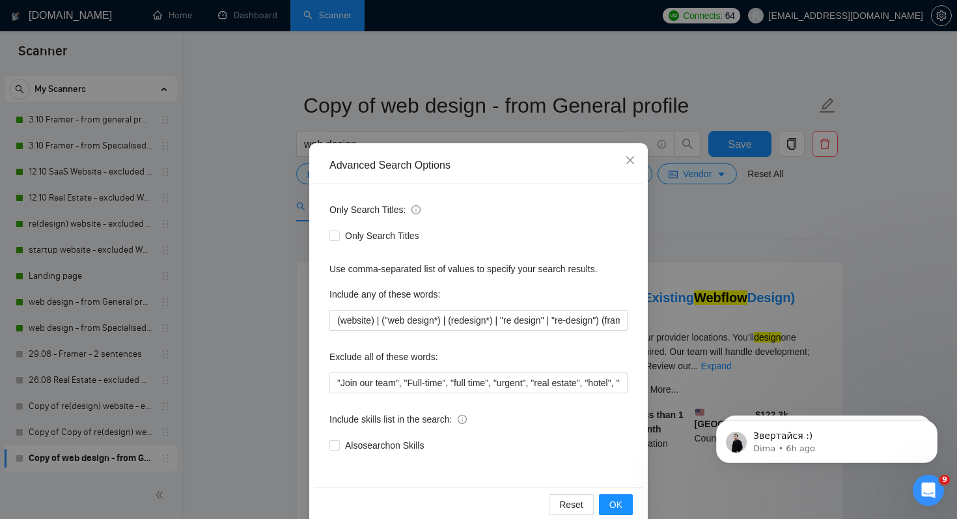
click at [720, 229] on div "Advanced Search Options Only Search Titles: Only Search Titles Use comma-separa…" at bounding box center [478, 259] width 957 height 519
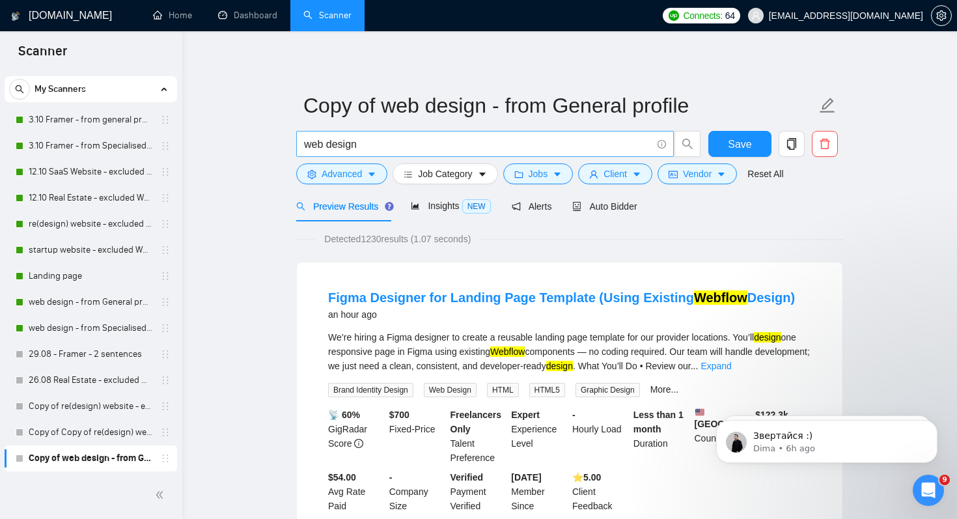
click at [320, 142] on input "web design" at bounding box center [478, 144] width 348 height 16
click at [324, 142] on input "web design" at bounding box center [478, 144] width 348 height 16
click at [327, 176] on span "Advanced" at bounding box center [342, 174] width 40 height 14
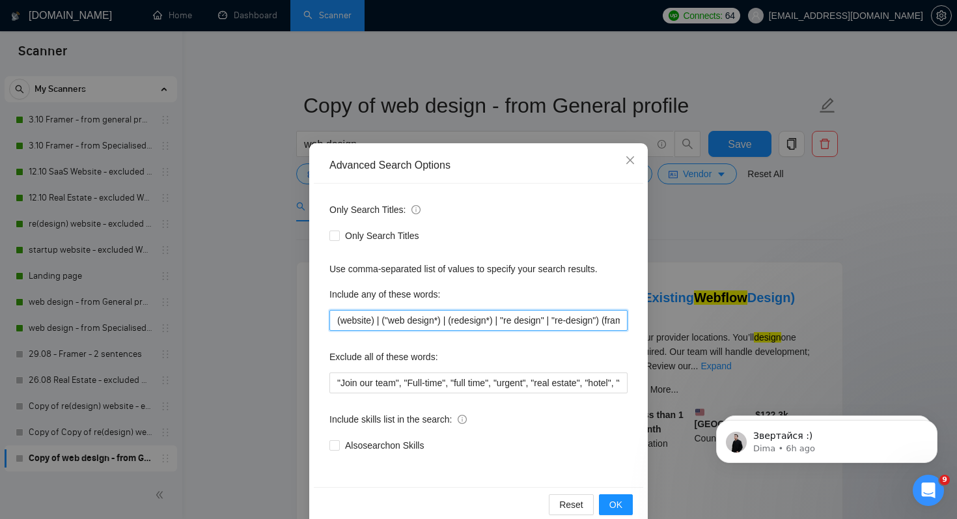
click at [368, 328] on input "(website) | ("web design*) | (redesign*) | "re design" | "re-design") (framer*)…" at bounding box center [479, 320] width 298 height 21
click at [246, 302] on div "Advanced Search Options Only Search Titles: Only Search Titles Use comma-separa…" at bounding box center [478, 259] width 957 height 519
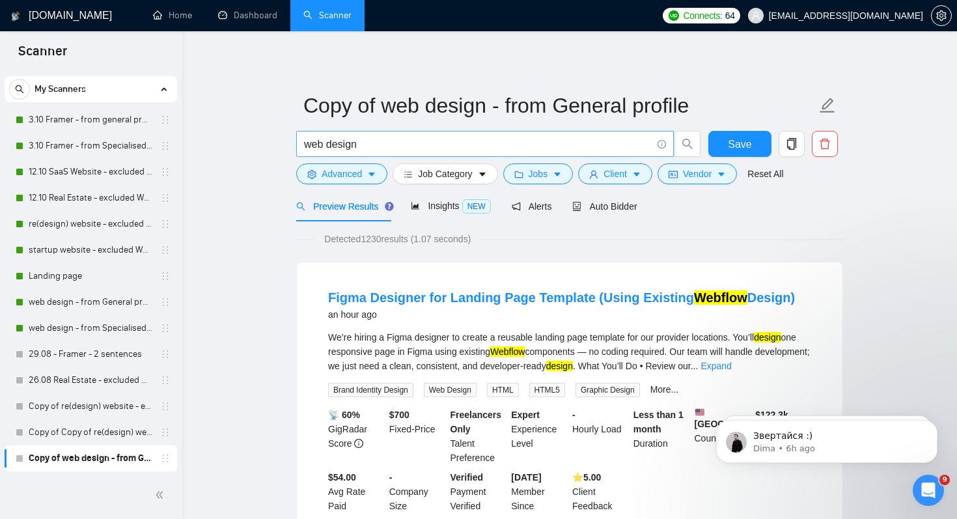
click at [324, 143] on input "web design" at bounding box center [478, 144] width 348 height 16
click at [365, 239] on span "Detected 1230 results (1.07 seconds)" at bounding box center [397, 239] width 165 height 14
click at [369, 240] on span "Detected 1230 results (1.07 seconds)" at bounding box center [397, 239] width 165 height 14
click at [348, 175] on span "Advanced" at bounding box center [342, 174] width 40 height 14
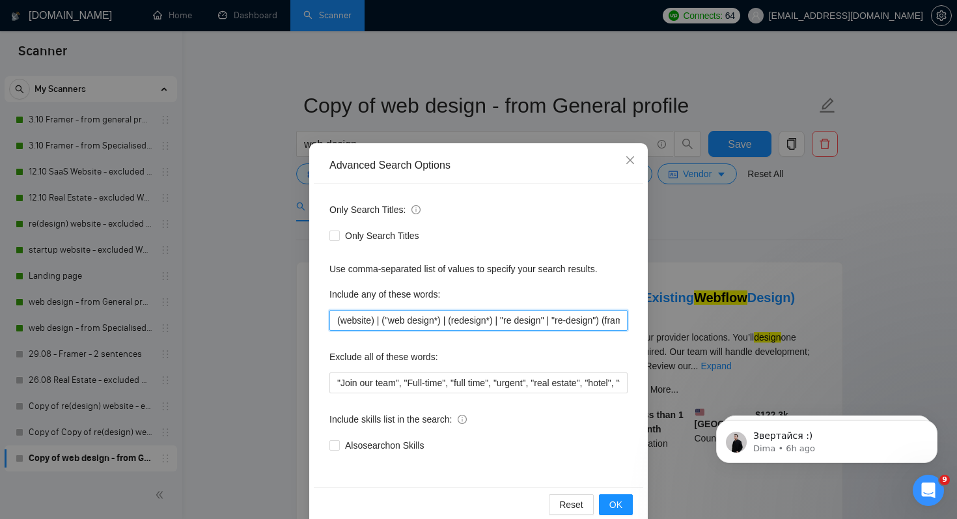
drag, startPoint x: 447, startPoint y: 321, endPoint x: 258, endPoint y: 328, distance: 189.6
click at [258, 328] on div "Advanced Search Options Only Search Titles: Only Search Titles Use comma-separa…" at bounding box center [478, 259] width 957 height 519
click at [438, 318] on input "(website) | ("web design*) | (redesign*) | "re design" | "re-design") (framer*)…" at bounding box center [479, 320] width 298 height 21
drag, startPoint x: 451, startPoint y: 320, endPoint x: 191, endPoint y: 317, distance: 259.9
click at [191, 317] on div "Advanced Search Options Only Search Titles: Only Search Titles Use comma-separa…" at bounding box center [478, 259] width 957 height 519
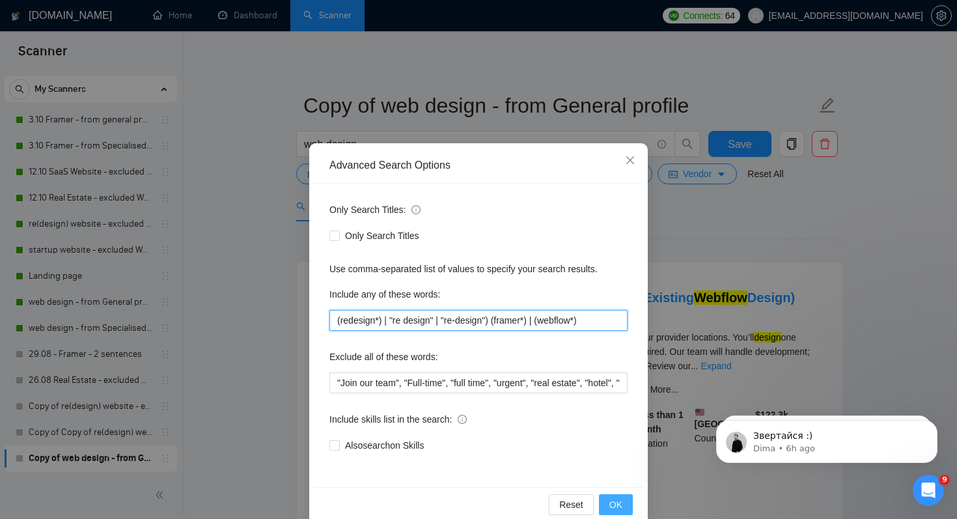
type input "(redesign*) | "re design" | "re-design") (framer*) | (webflow*)"
click at [609, 503] on button "OK" at bounding box center [616, 504] width 34 height 21
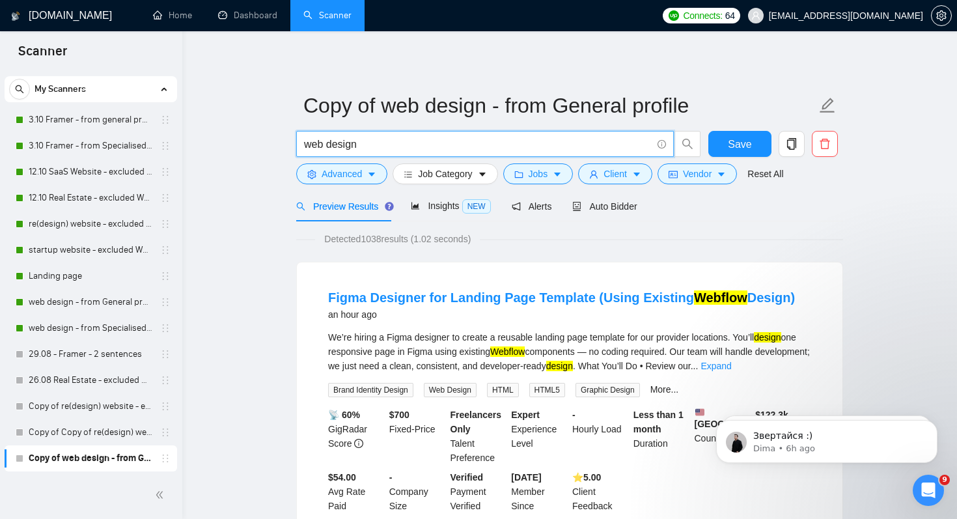
click at [325, 145] on input "web design" at bounding box center [478, 144] width 348 height 16
click at [519, 137] on input "web* design" at bounding box center [478, 144] width 348 height 16
type input "web* design*"
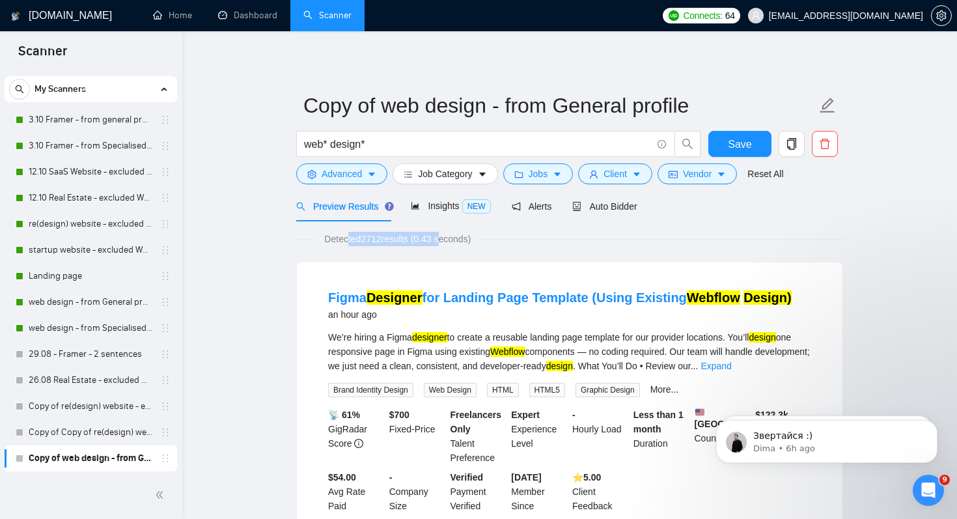
drag, startPoint x: 348, startPoint y: 243, endPoint x: 450, endPoint y: 243, distance: 101.6
click at [450, 243] on span "Detected 2712 results (0.43 seconds)" at bounding box center [397, 239] width 165 height 14
click at [350, 176] on span "Advanced" at bounding box center [342, 174] width 40 height 14
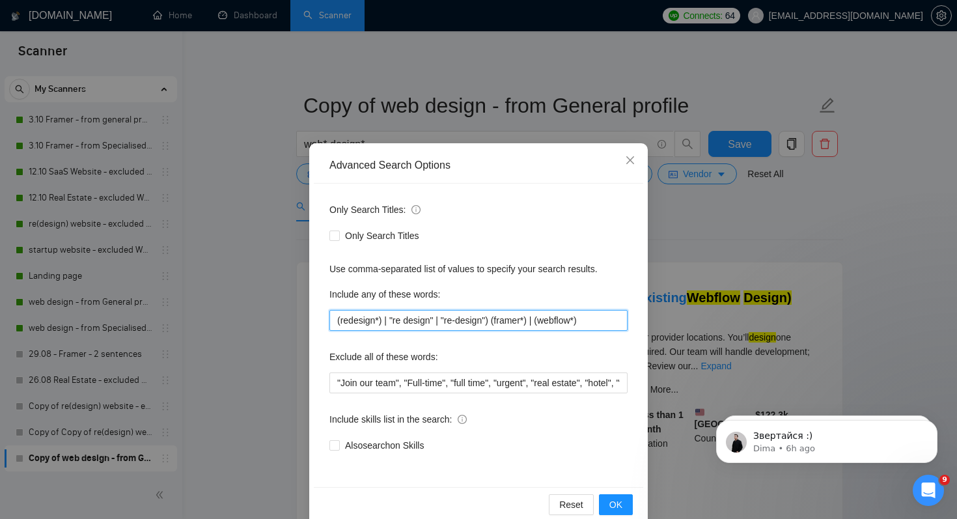
click at [513, 321] on input "(redesign*) | "re design" | "re-design") (framer*) | (webflow*)" at bounding box center [479, 320] width 298 height 21
click at [611, 322] on input "(redesign*) | "re design" | "re-design") (framer*) | (webflow*)" at bounding box center [479, 320] width 298 height 21
drag, startPoint x: 502, startPoint y: 320, endPoint x: 294, endPoint y: 311, distance: 207.9
click at [294, 311] on div "Advanced Search Options Only Search Titles: Only Search Titles Use comma-separa…" at bounding box center [478, 259] width 957 height 519
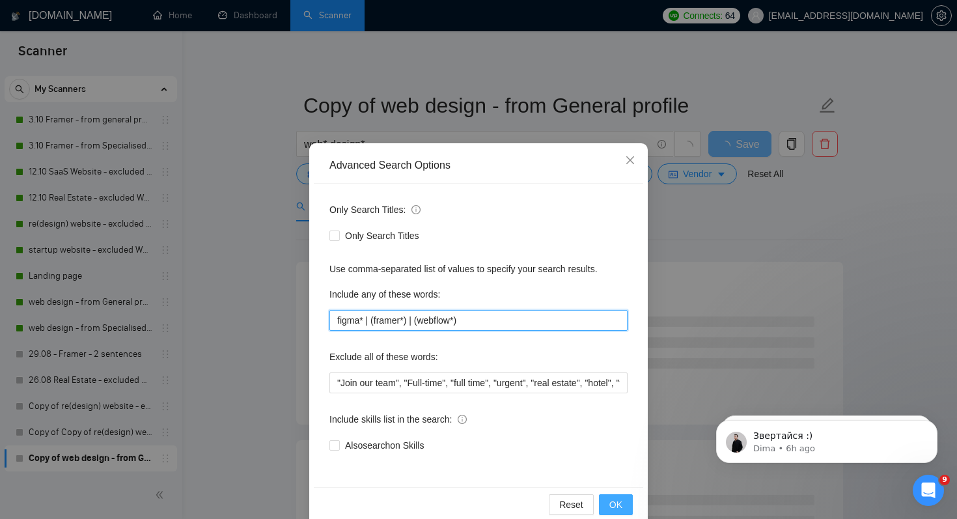
type input "figma* | (framer*) | (webflow*)"
click at [619, 500] on span "OK" at bounding box center [616, 505] width 13 height 14
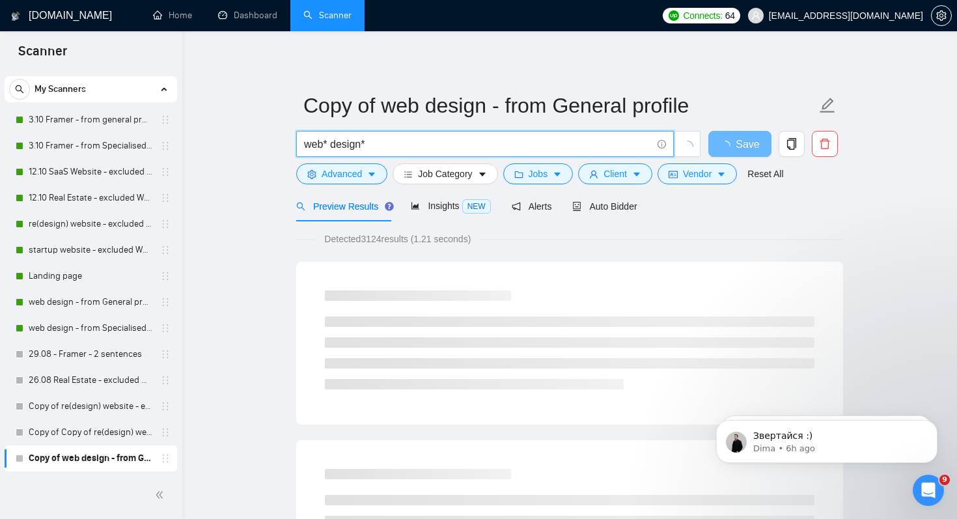
click at [384, 144] on input "web* design*" at bounding box center [478, 144] width 348 height 16
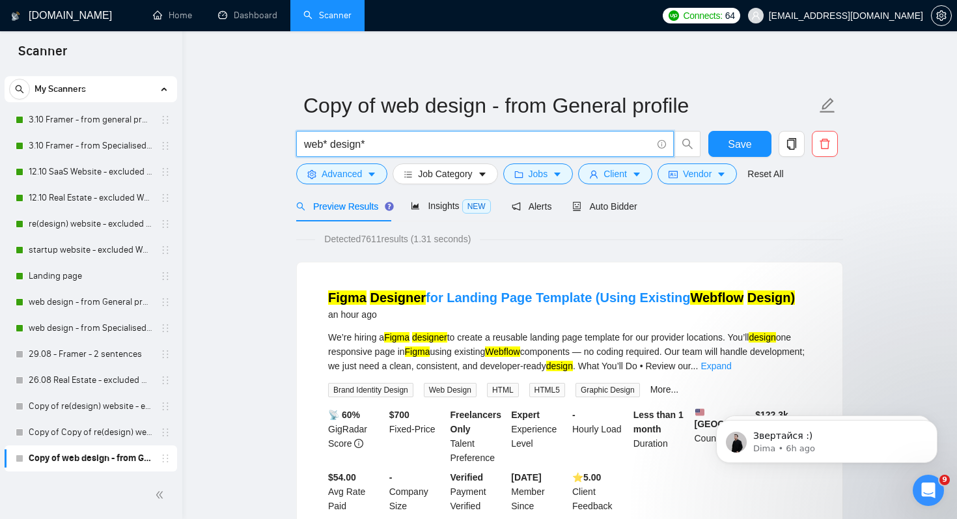
click at [329, 143] on input "web* design*" at bounding box center [478, 144] width 348 height 16
click at [331, 145] on input "web* design*" at bounding box center [478, 144] width 348 height 16
click at [443, 137] on input "web* (design*" at bounding box center [478, 144] width 348 height 16
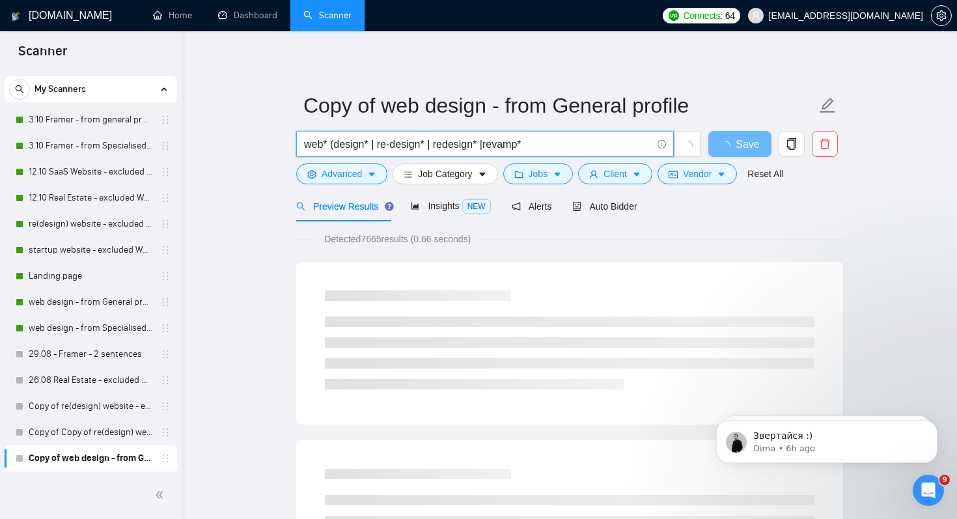
click at [489, 145] on input "web* (design* | re-design* | redesign* |revamp*" at bounding box center [478, 144] width 348 height 16
click at [557, 145] on input "web* (design* | re-design* | redesign* | revamp*" at bounding box center [478, 144] width 348 height 16
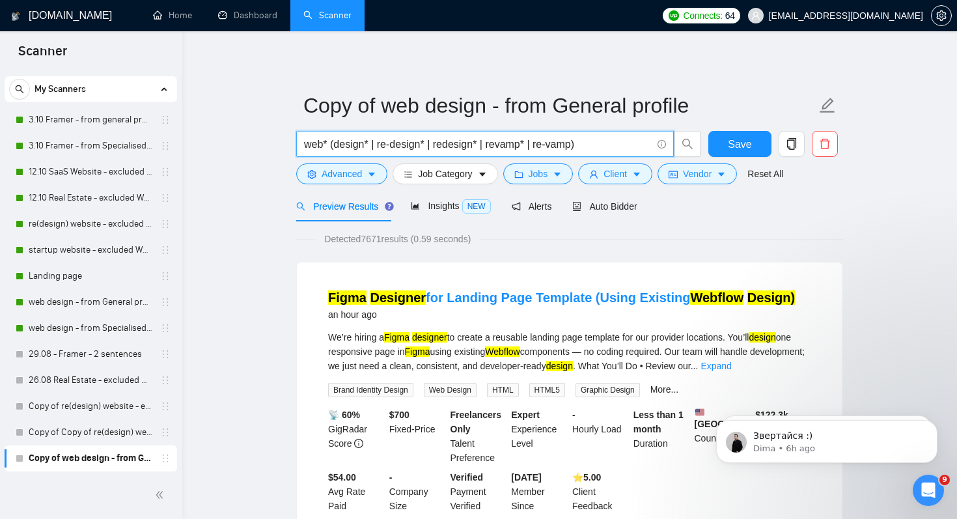
type input "web* (design* | re-design* | redesign* | revamp* | re-vamp)"
drag, startPoint x: 345, startPoint y: 237, endPoint x: 466, endPoint y: 236, distance: 120.5
click at [466, 236] on span "Detected 7671 results (0.59 seconds)" at bounding box center [397, 239] width 165 height 14
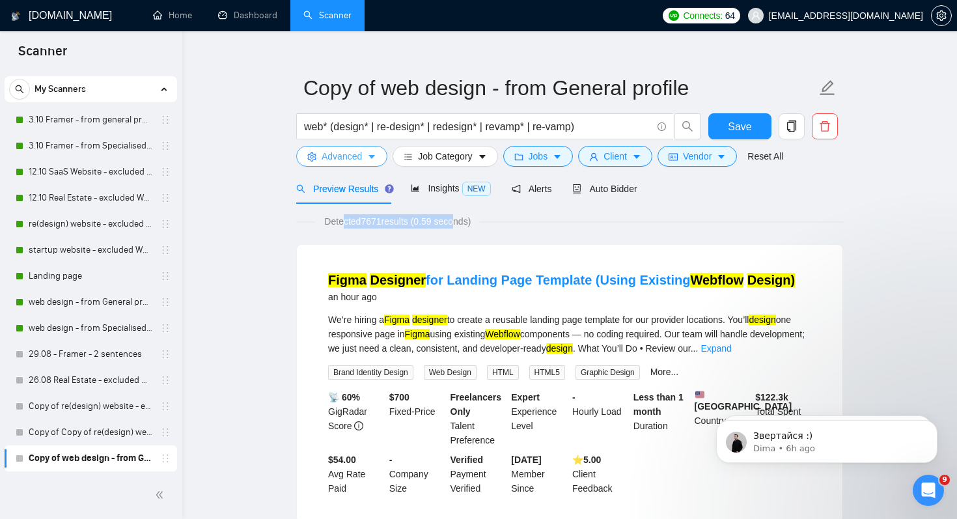
click at [362, 159] on span "Advanced" at bounding box center [342, 156] width 40 height 14
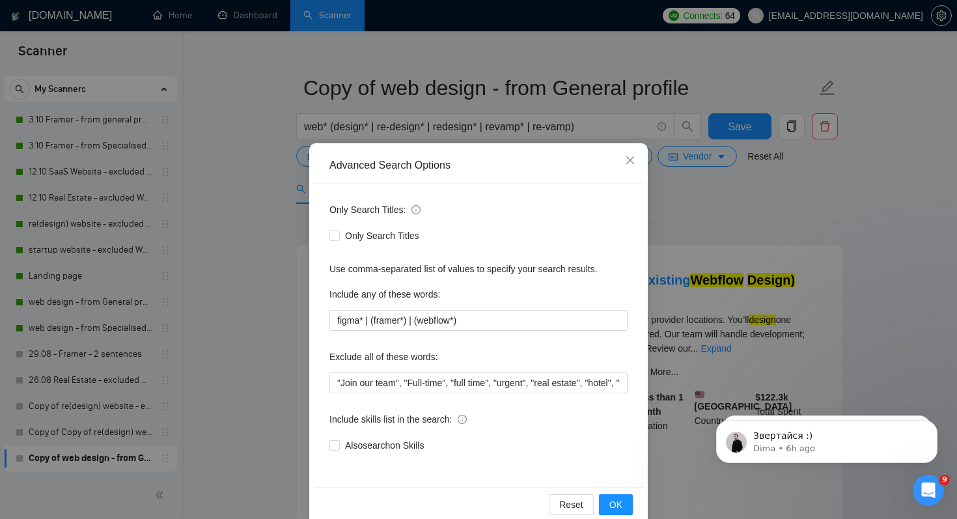
click at [275, 342] on div "Advanced Search Options Only Search Titles: Only Search Titles Use comma-separa…" at bounding box center [478, 259] width 957 height 519
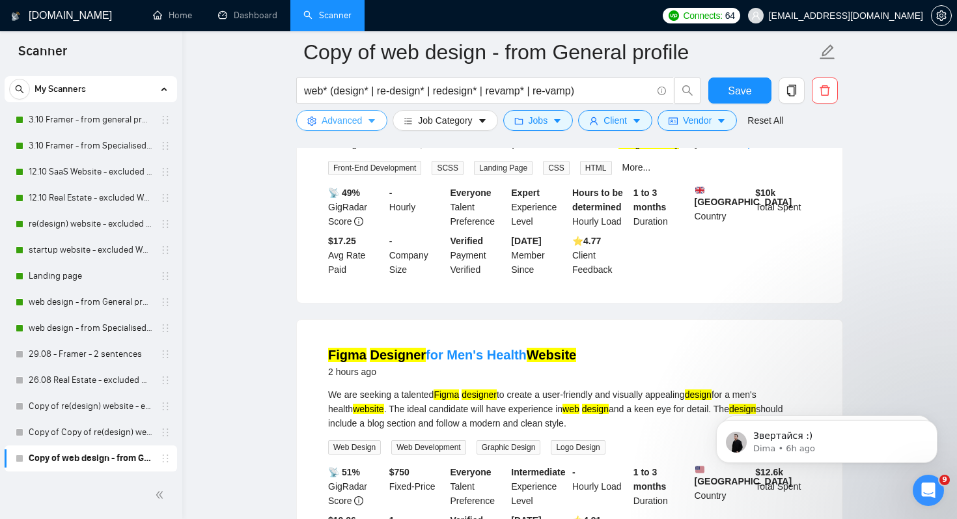
scroll to position [0, 0]
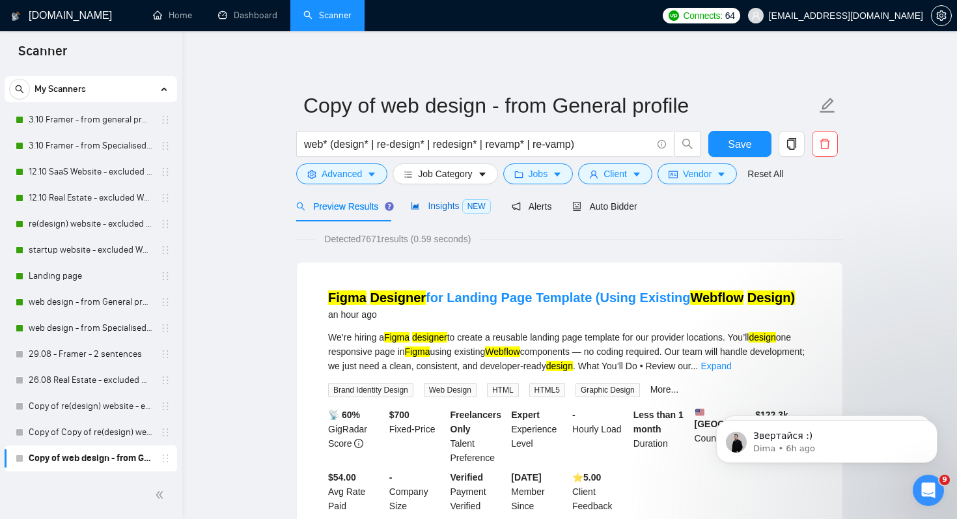
click at [440, 212] on div "Insights NEW" at bounding box center [450, 206] width 79 height 15
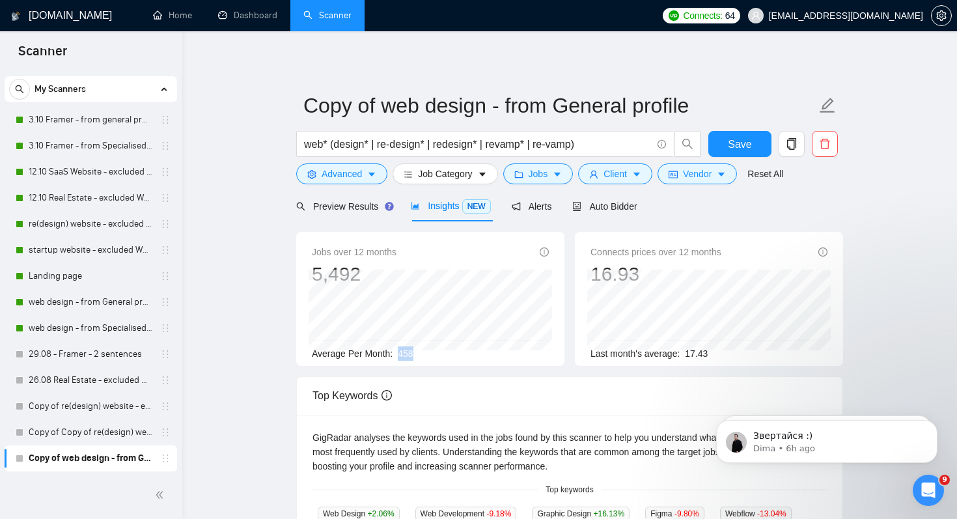
click at [457, 344] on div "Jobs over 12 months 5,492 Mar 2025 420 Average Per Month: 458" at bounding box center [430, 303] width 237 height 116
click at [460, 349] on div "Average Per Month: 458" at bounding box center [430, 353] width 237 height 14
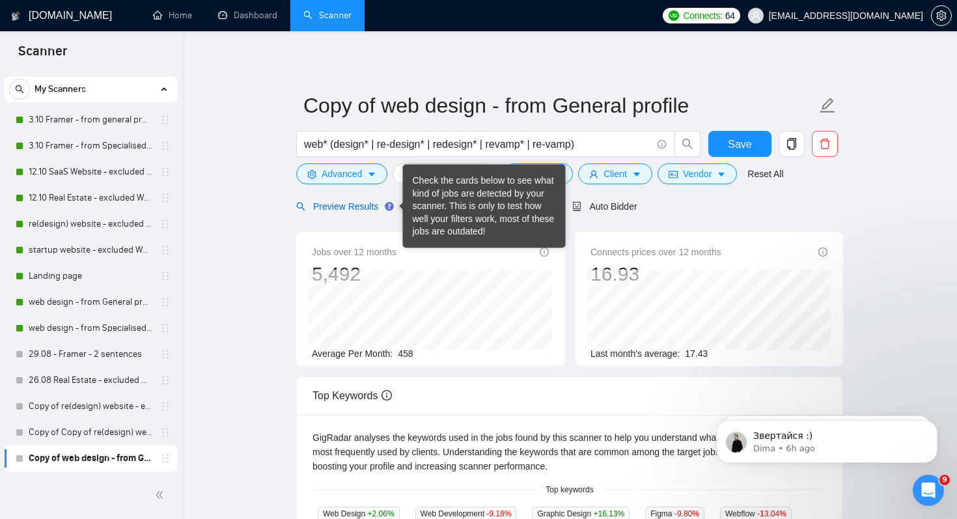
click at [358, 206] on span "Preview Results" at bounding box center [343, 206] width 94 height 10
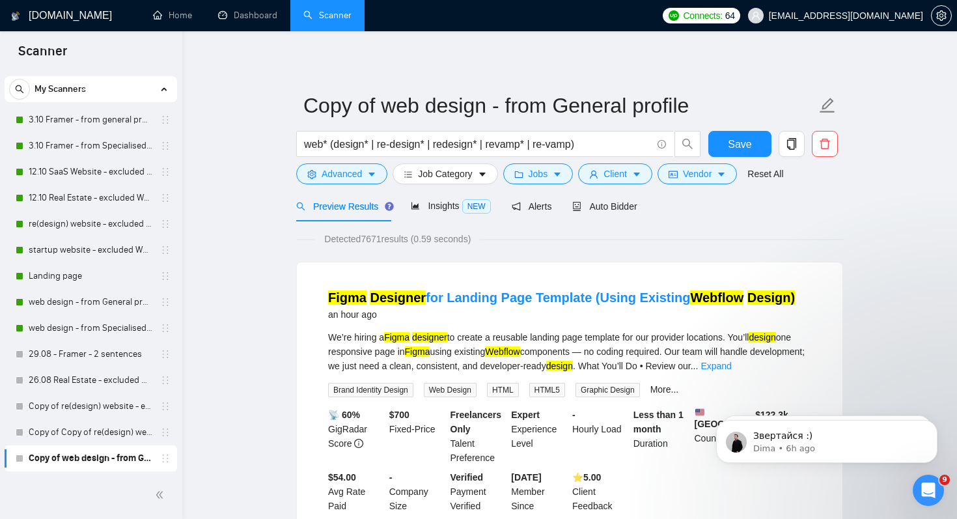
click at [655, 232] on div "Detected 7671 results (0.59 seconds)" at bounding box center [569, 239] width 547 height 14
click at [472, 172] on span "Job Category" at bounding box center [445, 174] width 54 height 14
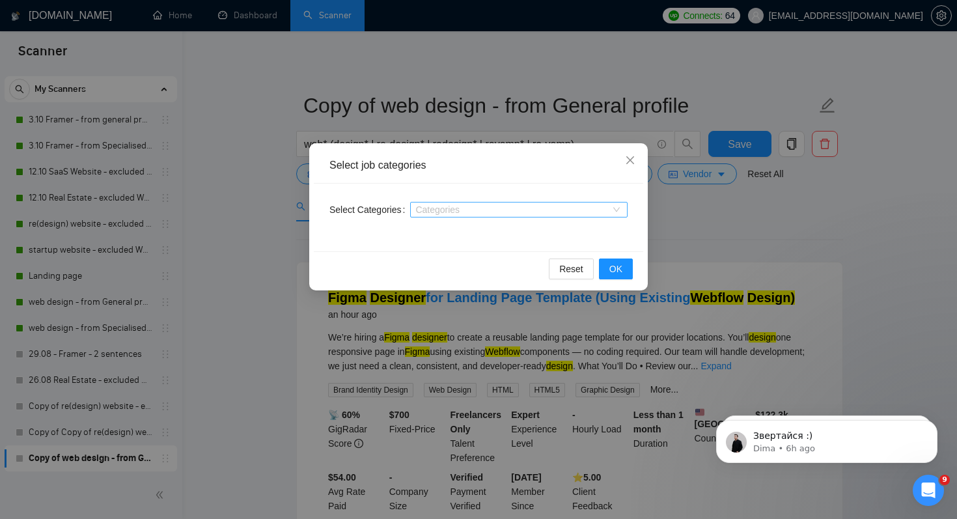
click at [593, 207] on div at bounding box center [513, 209] width 198 height 10
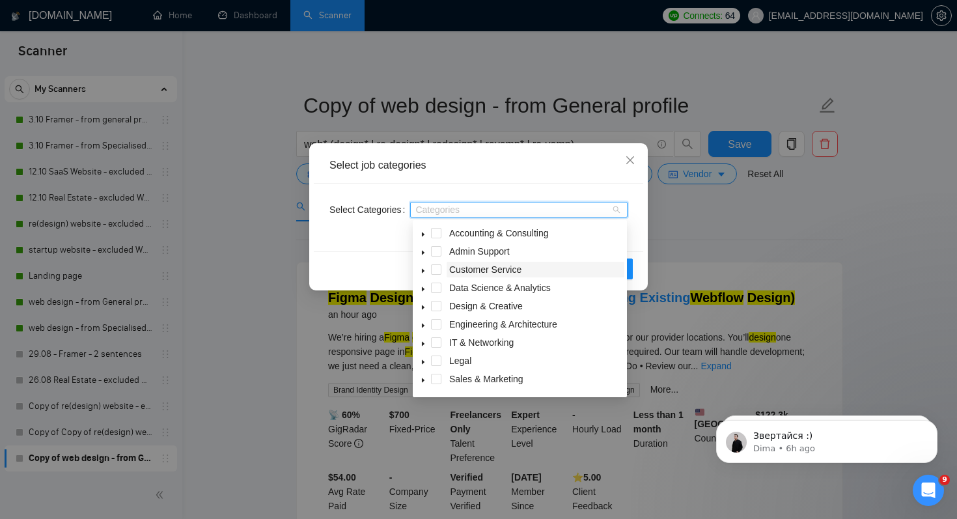
scroll to position [52, 0]
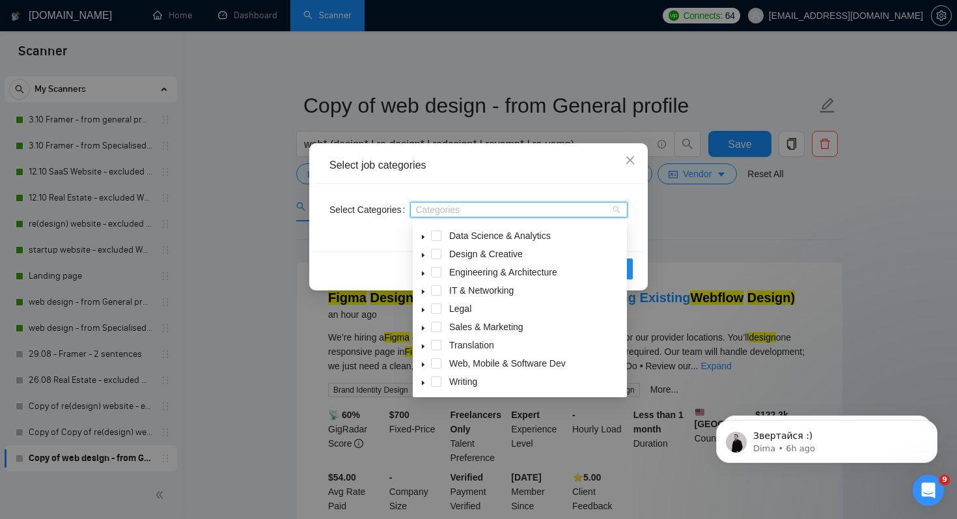
click at [717, 221] on div "Select job categories Select Categories Categories Reset OK" at bounding box center [478, 259] width 957 height 519
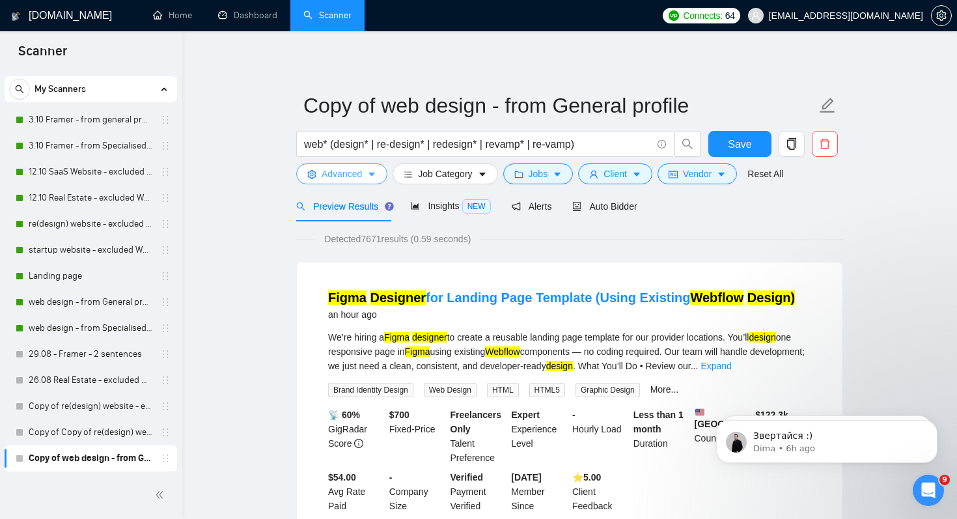
click at [351, 176] on span "Advanced" at bounding box center [342, 174] width 40 height 14
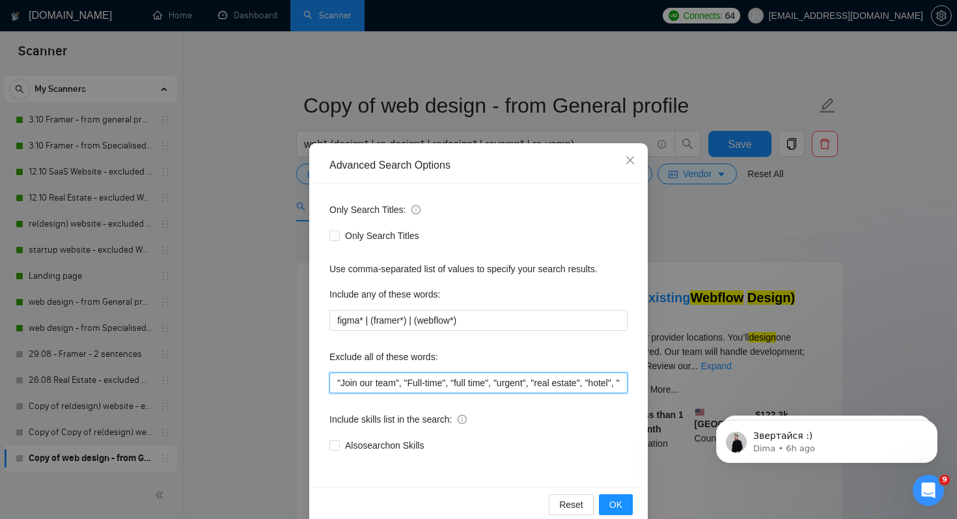
click at [334, 386] on input ""Join our team", "Full-time", "full time", "urgent", "real estate", "hotel", "t…" at bounding box center [479, 383] width 298 height 21
type input "fix*, small*, quick*, non-profit*, "Join our team", "Full-time", "full time", "…"
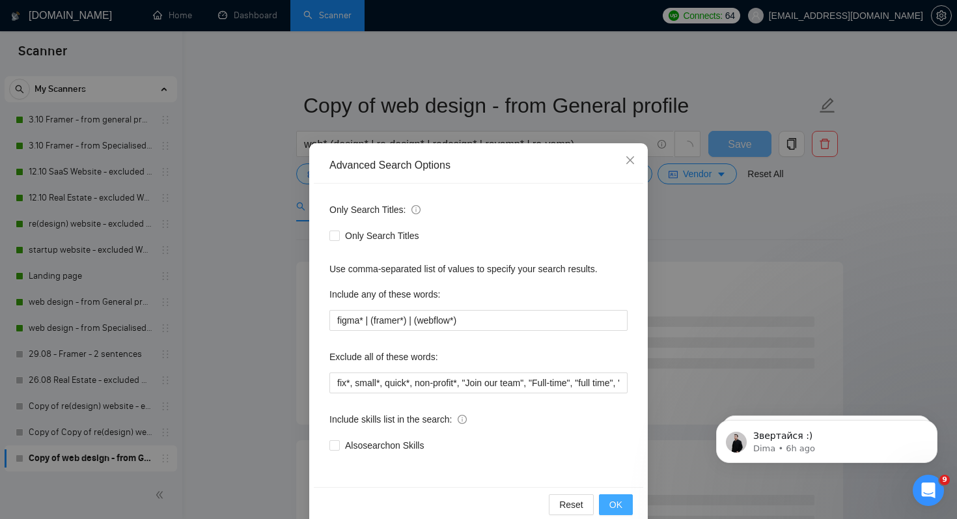
click at [620, 506] on span "OK" at bounding box center [616, 505] width 13 height 14
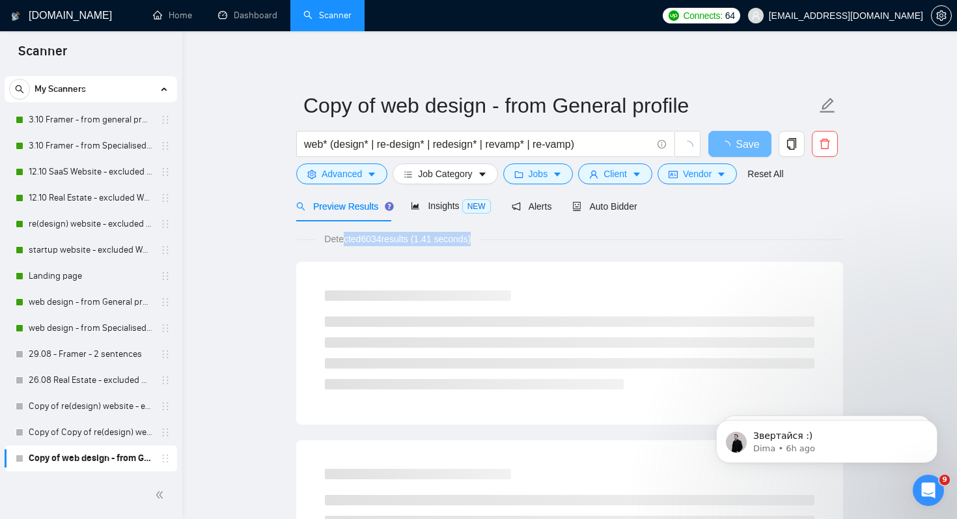
drag, startPoint x: 345, startPoint y: 236, endPoint x: 500, endPoint y: 244, distance: 155.8
click at [501, 244] on div "Detected 6034 results (1.41 seconds)" at bounding box center [569, 239] width 547 height 14
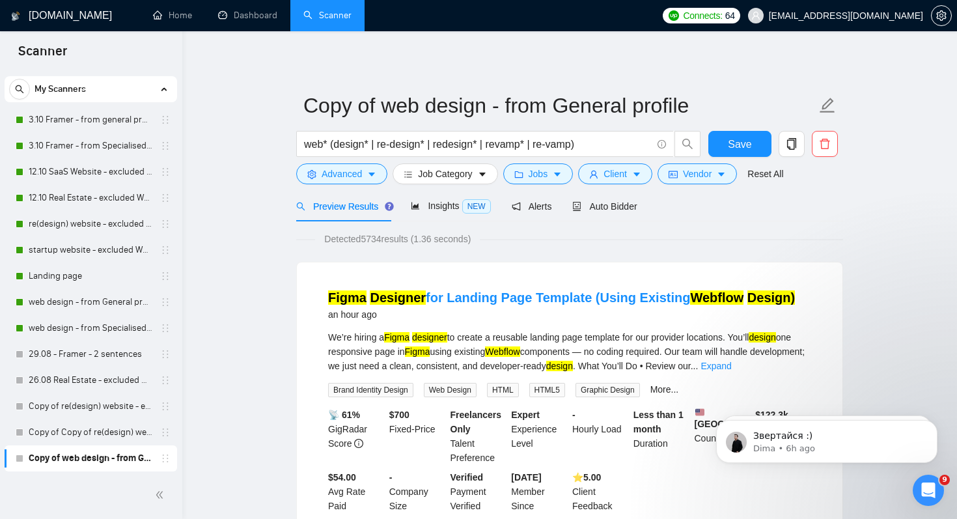
click at [552, 241] on div "Detected 5734 results (1.36 seconds)" at bounding box center [569, 239] width 547 height 14
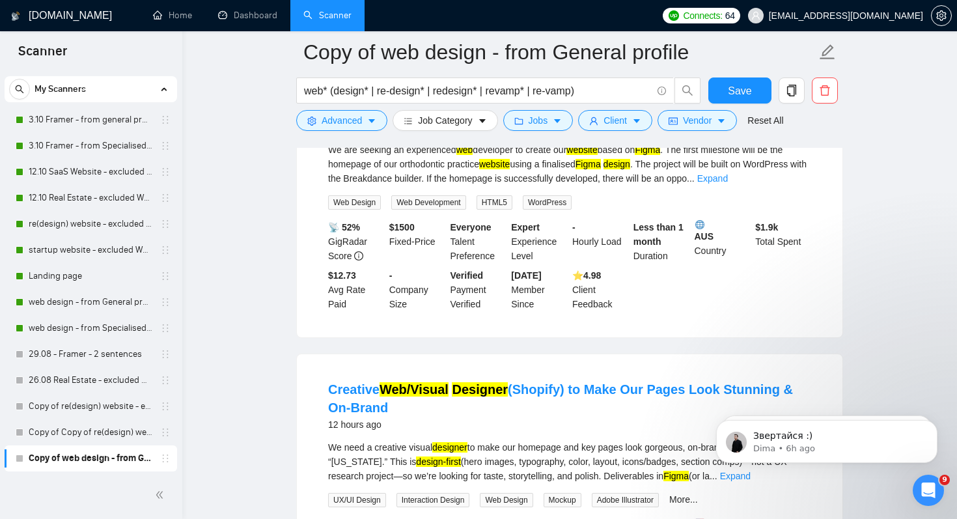
scroll to position [1075, 0]
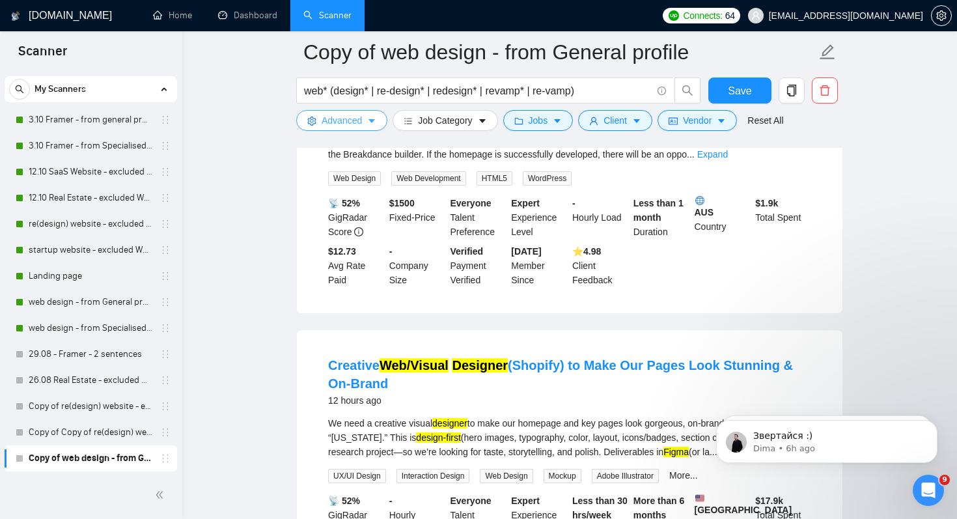
click at [343, 122] on span "Advanced" at bounding box center [342, 120] width 40 height 14
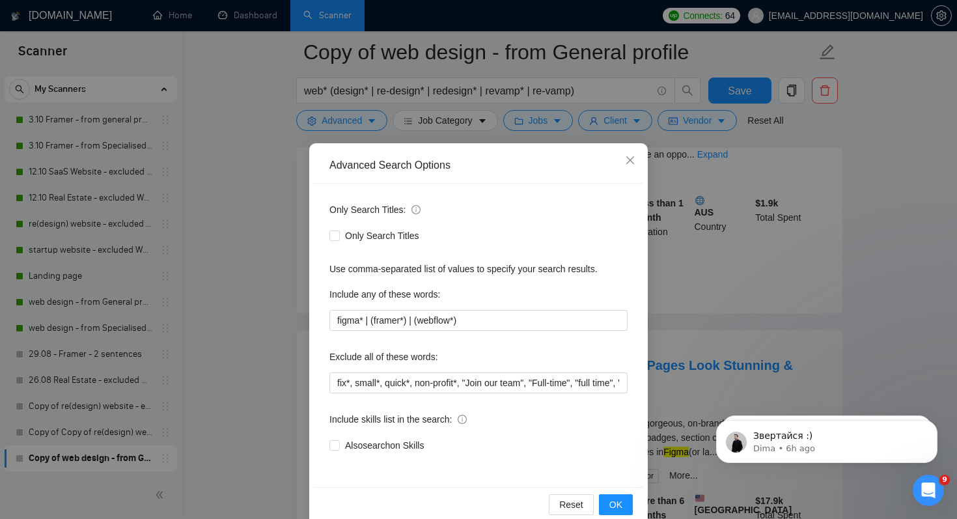
click at [294, 356] on div "Advanced Search Options Only Search Titles: Only Search Titles Use comma-separa…" at bounding box center [478, 259] width 957 height 519
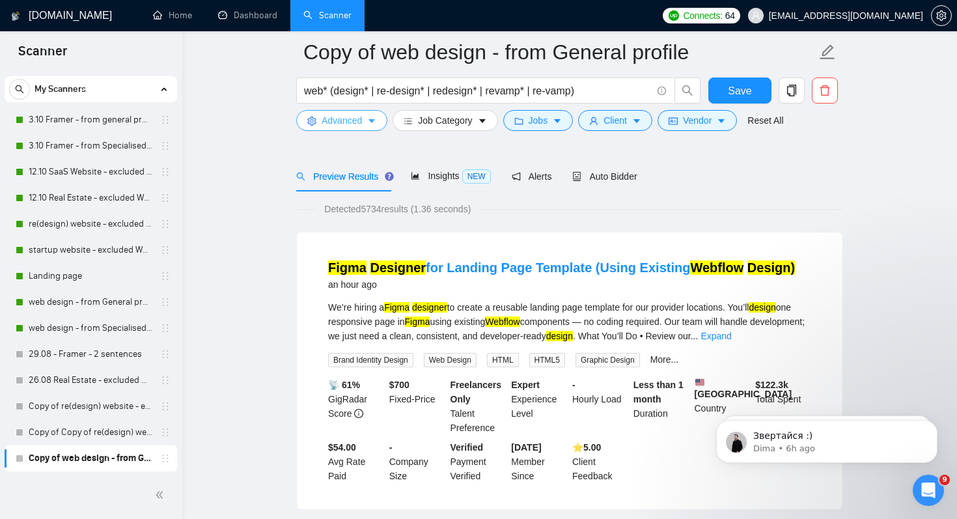
scroll to position [0, 0]
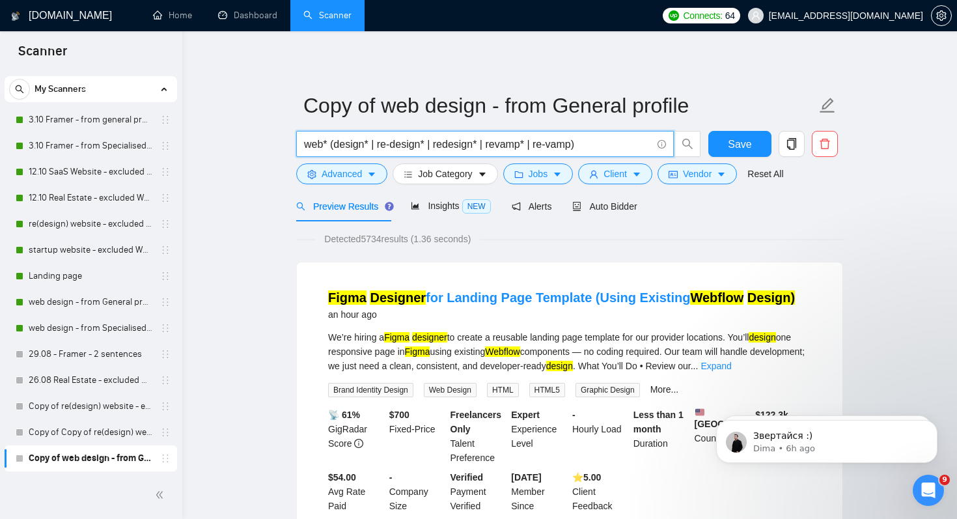
drag, startPoint x: 370, startPoint y: 143, endPoint x: 701, endPoint y: 139, distance: 331.5
click at [701, 139] on div "web* (design* | re-design* | redesign* | revamp* | re-vamp)" at bounding box center [499, 147] width 410 height 33
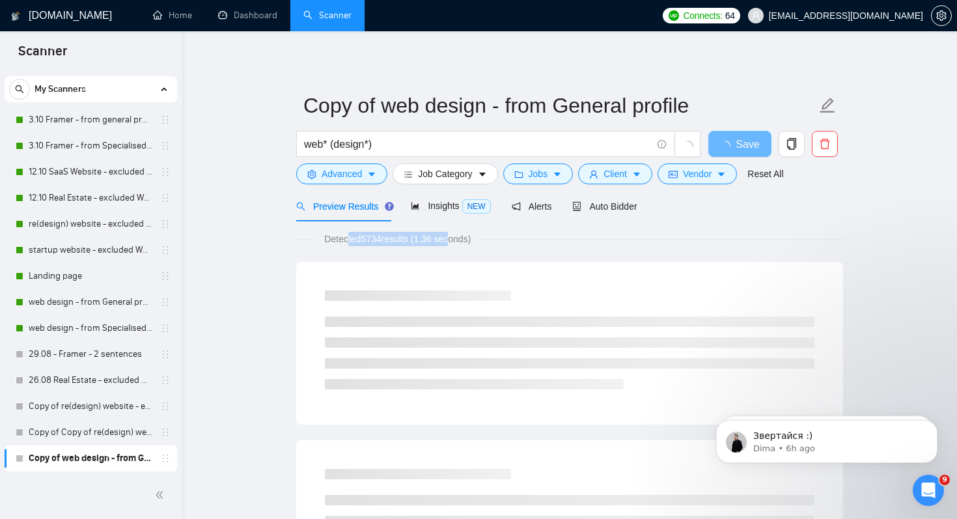
drag, startPoint x: 348, startPoint y: 243, endPoint x: 459, endPoint y: 236, distance: 111.6
click at [459, 236] on span "Detected 5734 results (1.36 seconds)" at bounding box center [397, 239] width 165 height 14
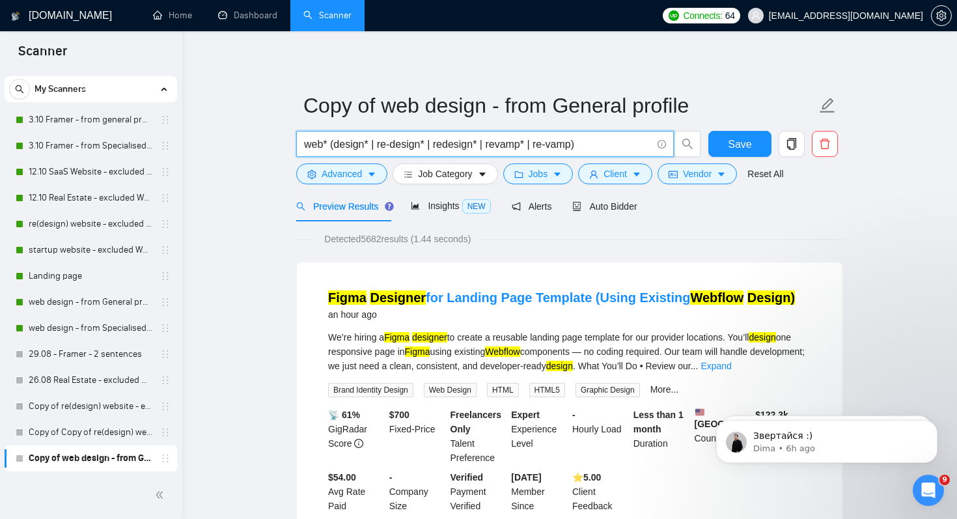
type input "web* (design* | re-design* | redesign* | revamp* | re-vamp)"
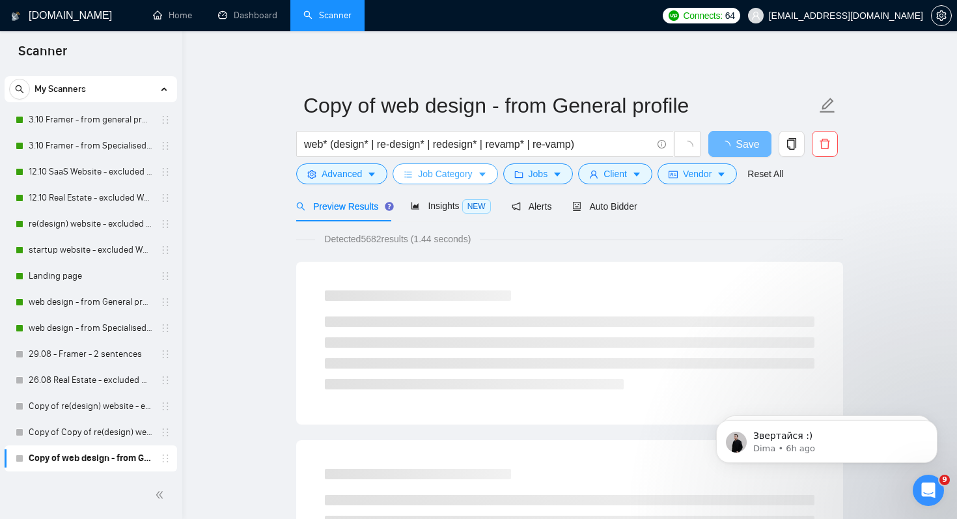
click at [457, 171] on span "Job Category" at bounding box center [445, 174] width 54 height 14
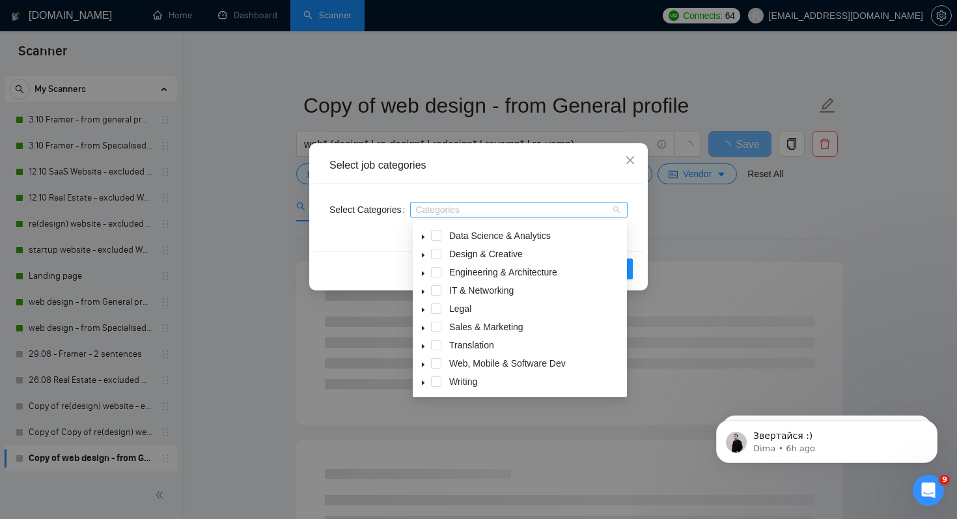
click at [480, 208] on div at bounding box center [513, 209] width 198 height 10
click at [425, 367] on icon "caret-down" at bounding box center [423, 364] width 7 height 7
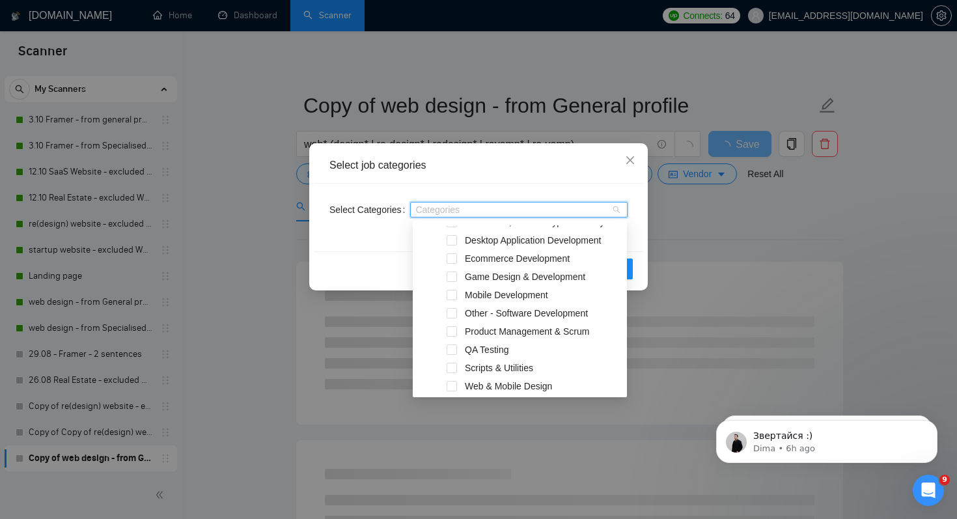
scroll to position [271, 0]
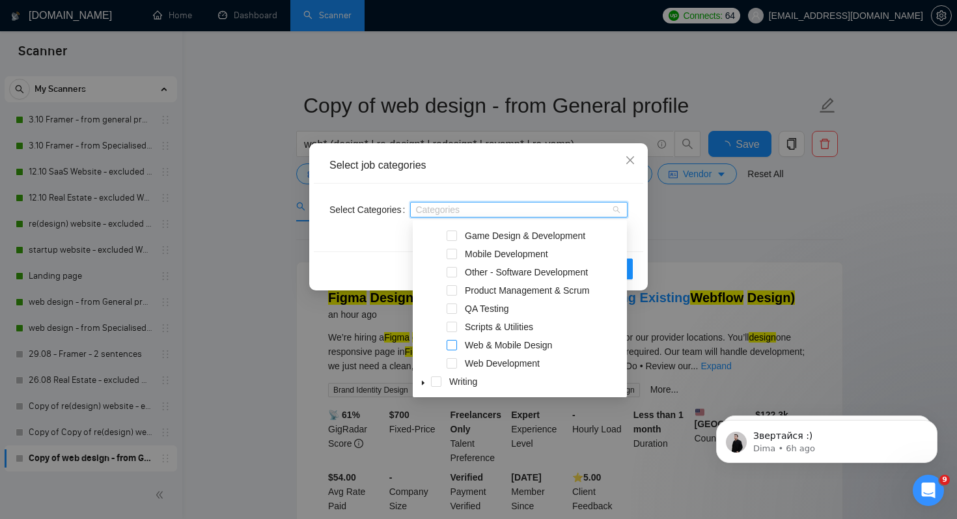
click at [454, 346] on span at bounding box center [452, 345] width 10 height 10
click at [453, 363] on span at bounding box center [452, 363] width 10 height 10
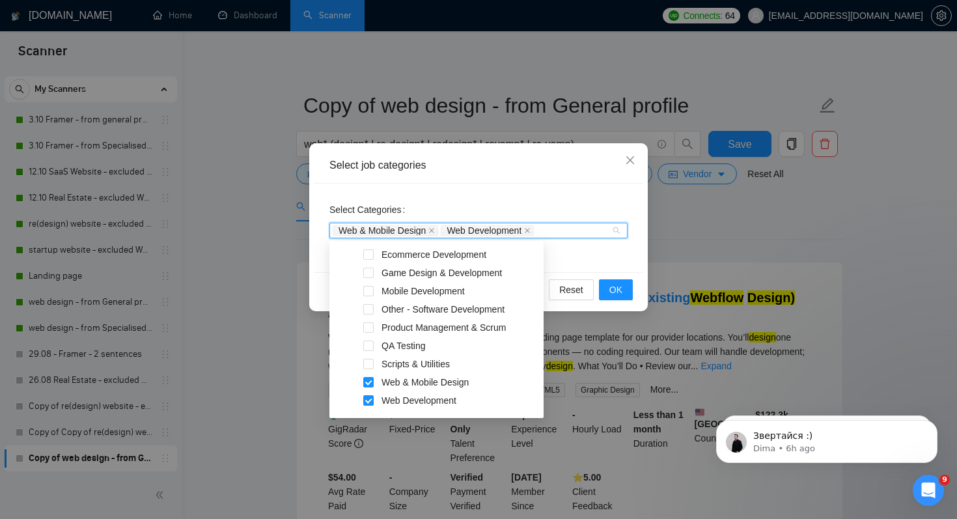
scroll to position [247, 0]
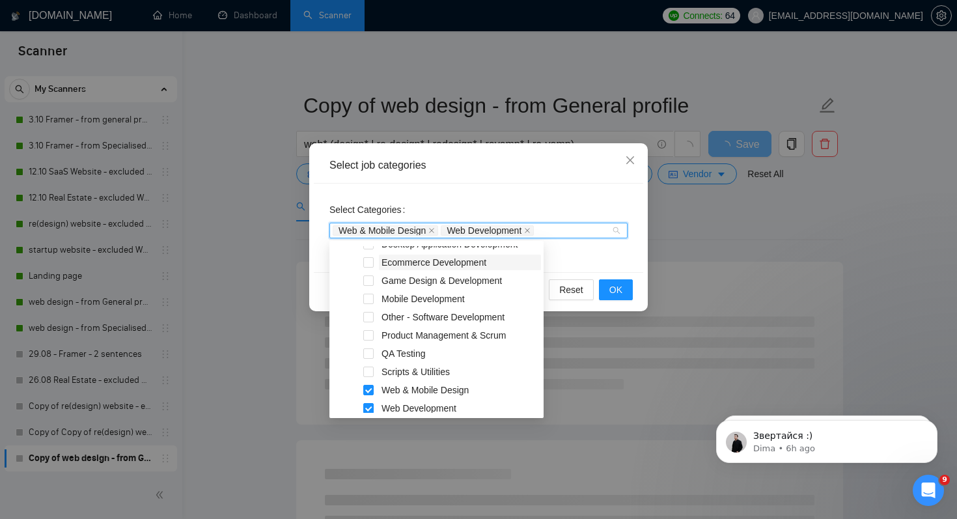
click at [427, 264] on span "Ecommerce Development" at bounding box center [434, 262] width 105 height 10
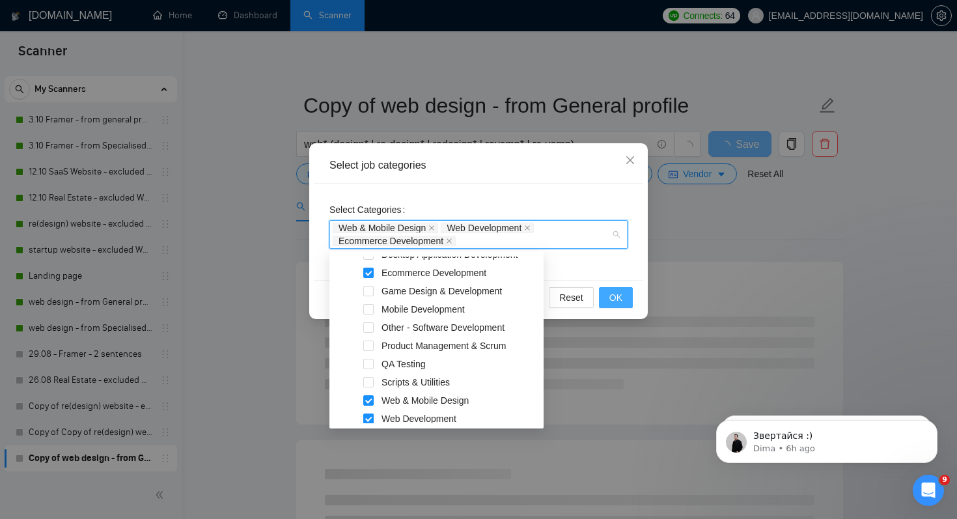
click at [617, 301] on span "OK" at bounding box center [616, 297] width 13 height 14
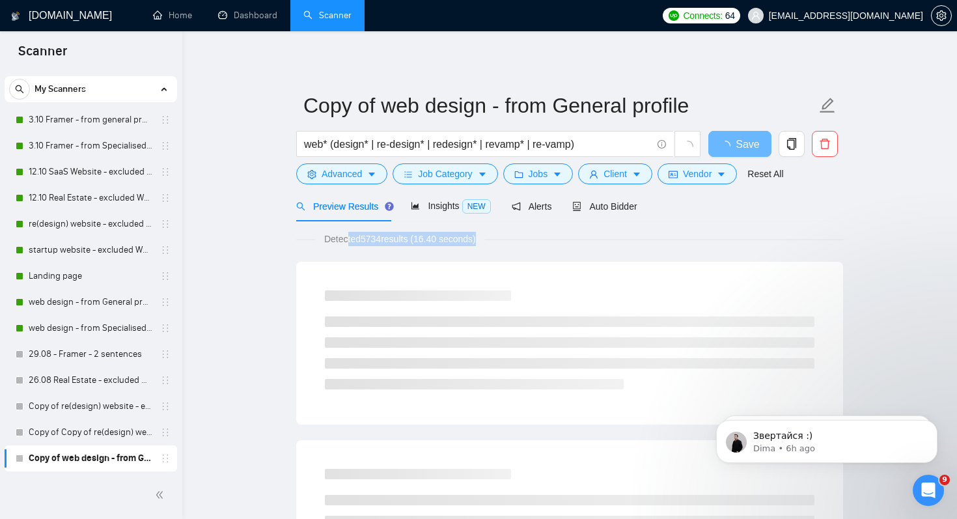
drag, startPoint x: 350, startPoint y: 238, endPoint x: 494, endPoint y: 241, distance: 144.6
click at [485, 241] on span "Detected 5734 results (16.40 seconds)" at bounding box center [400, 239] width 170 height 14
click at [346, 175] on span "Advanced" at bounding box center [342, 174] width 40 height 14
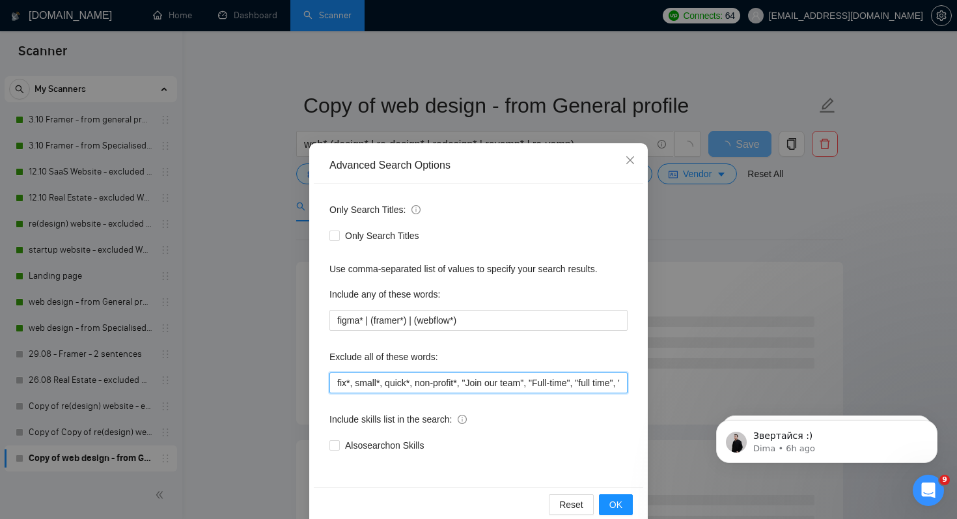
click at [339, 382] on input "fix*, small*, quick*, non-profit*, "Join our team", "Full-time", "full time", "…" at bounding box center [479, 383] width 298 height 21
type input "seo*, fix*, small*, quick*, non-profit*, "Join our team", "Full-time", "full ti…"
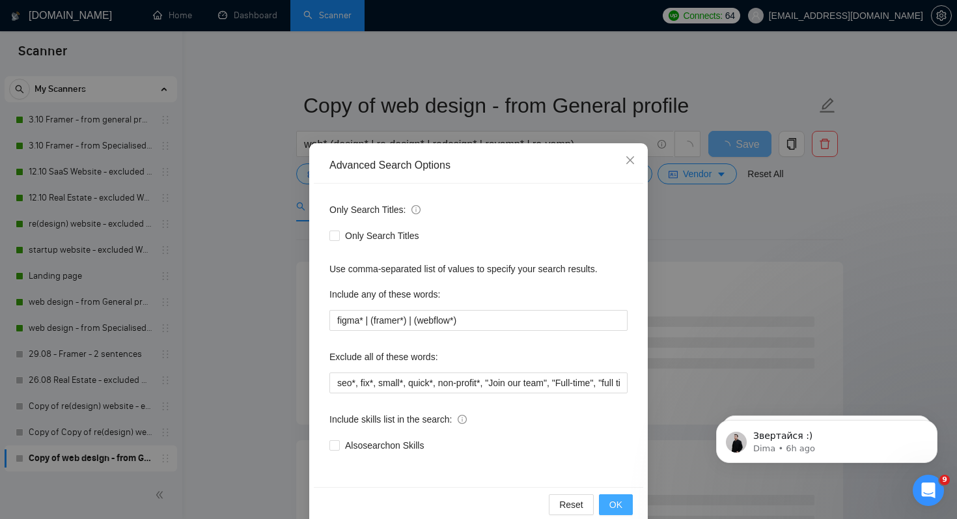
click at [612, 498] on span "OK" at bounding box center [616, 505] width 13 height 14
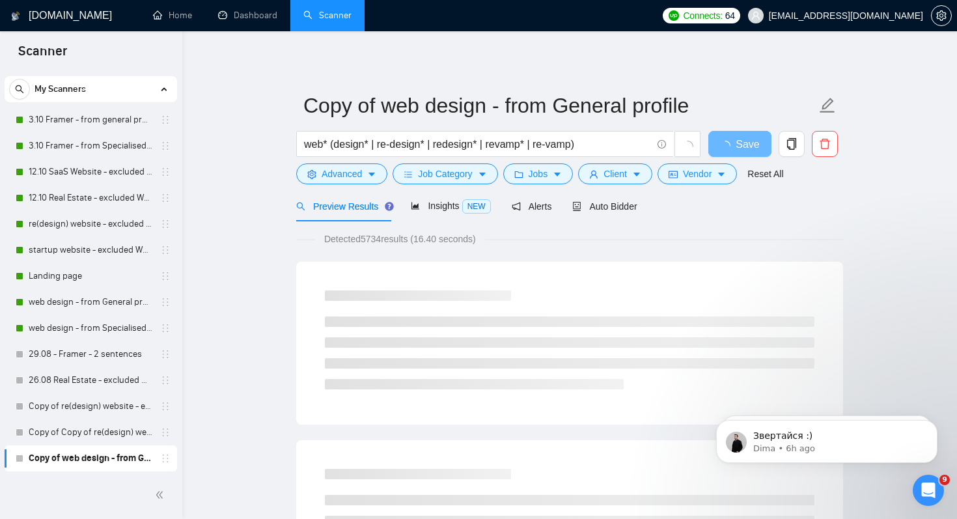
click at [526, 234] on div "Detected 5734 results (16.40 seconds)" at bounding box center [569, 239] width 547 height 14
click at [447, 208] on span "Insights NEW" at bounding box center [450, 206] width 79 height 10
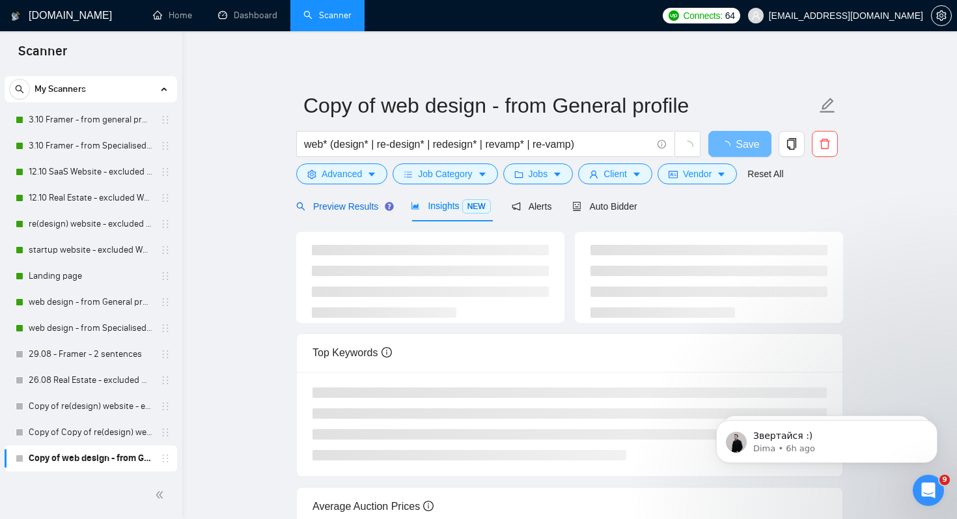
click at [366, 208] on span "Preview Results" at bounding box center [343, 206] width 94 height 10
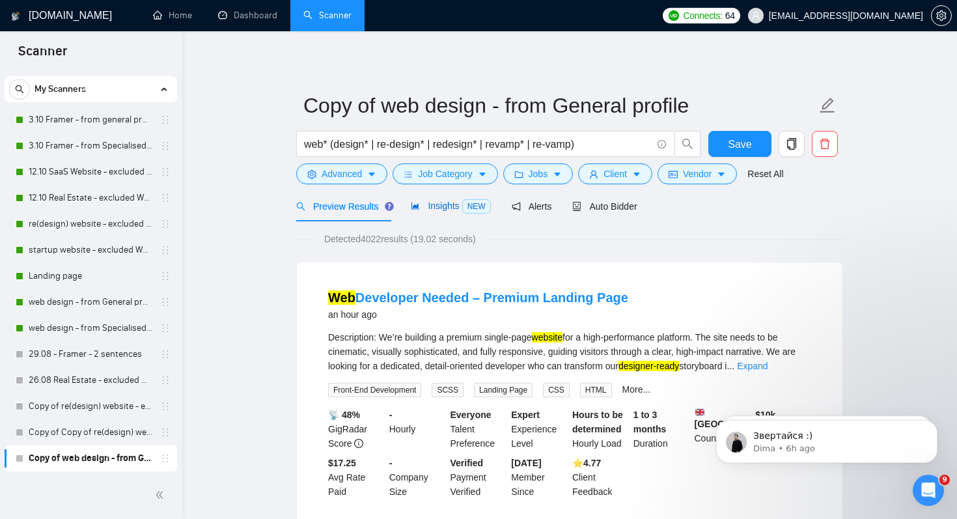
click at [434, 204] on span "Insights NEW" at bounding box center [450, 206] width 79 height 10
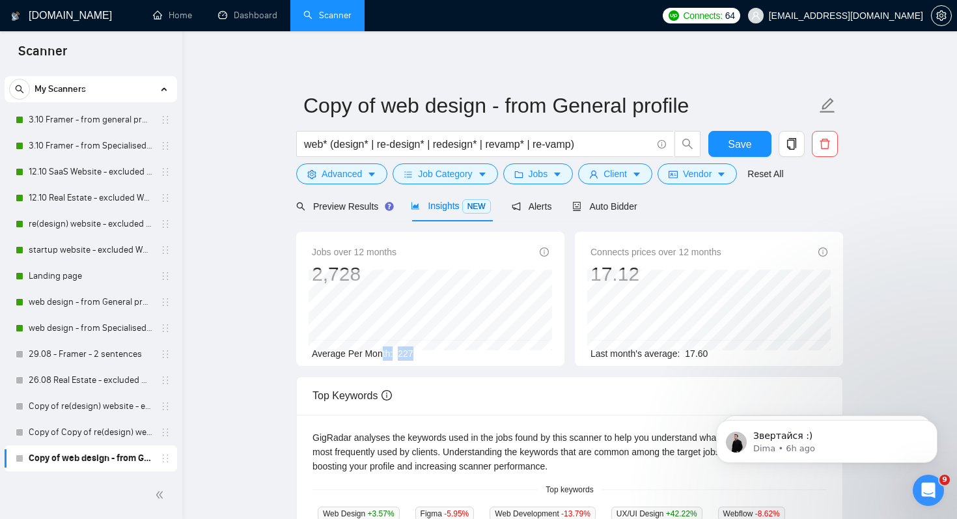
drag, startPoint x: 385, startPoint y: 352, endPoint x: 477, endPoint y: 353, distance: 92.5
click at [477, 353] on div "Average Per Month: 227" at bounding box center [430, 353] width 237 height 14
click at [698, 206] on div "Preview Results Insights NEW Alerts Auto Bidder" at bounding box center [569, 206] width 547 height 31
click at [548, 180] on span "Jobs" at bounding box center [539, 174] width 20 height 14
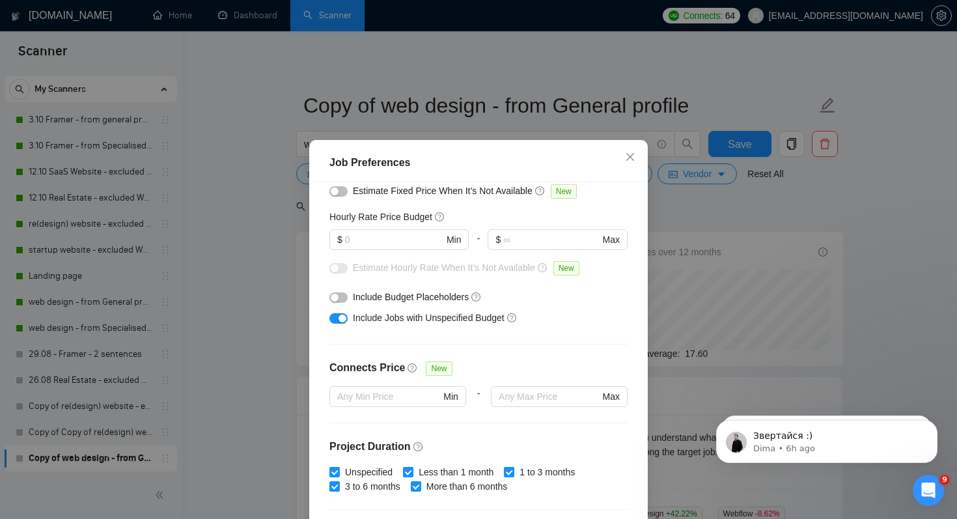
scroll to position [150, 0]
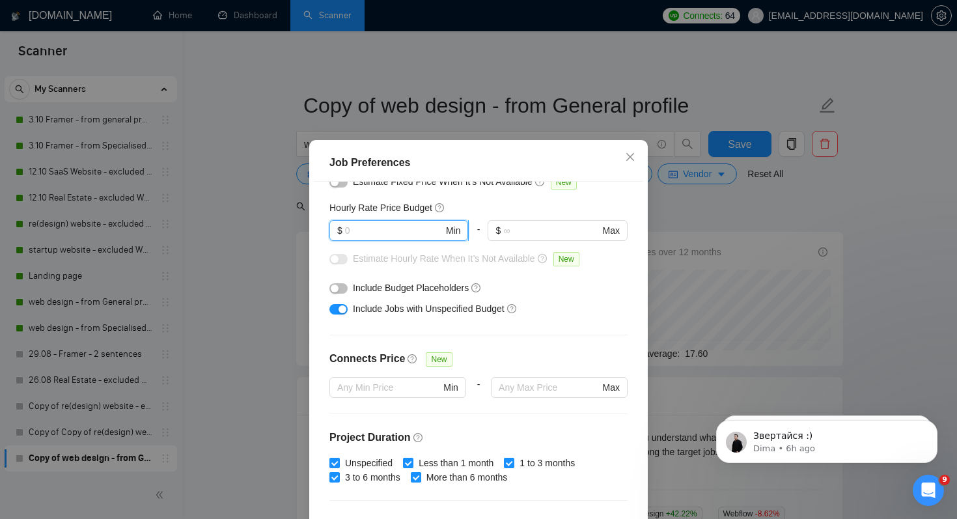
click at [403, 235] on input "text" at bounding box center [394, 230] width 98 height 14
click at [593, 328] on div "Budget Project Type All Fixed Price Hourly Rate Fixed Price Budget $ 500 Min - …" at bounding box center [479, 363] width 330 height 363
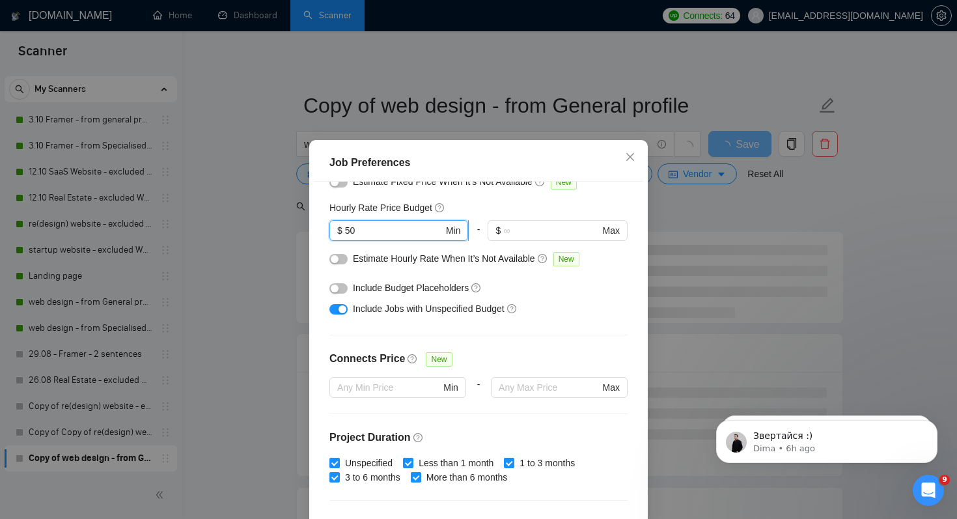
drag, startPoint x: 363, startPoint y: 227, endPoint x: 344, endPoint y: 227, distance: 18.9
click at [344, 227] on span "$ 50 Min" at bounding box center [399, 230] width 139 height 21
type input "45"
click at [546, 345] on div "Budget Project Type All Fixed Price Hourly Rate Fixed Price Budget $ 500 Min - …" at bounding box center [479, 363] width 330 height 363
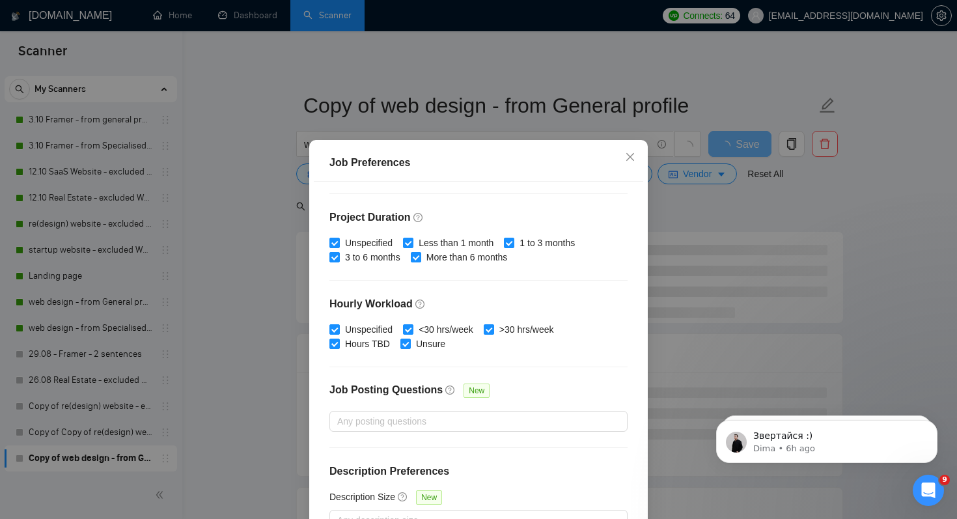
scroll to position [83, 0]
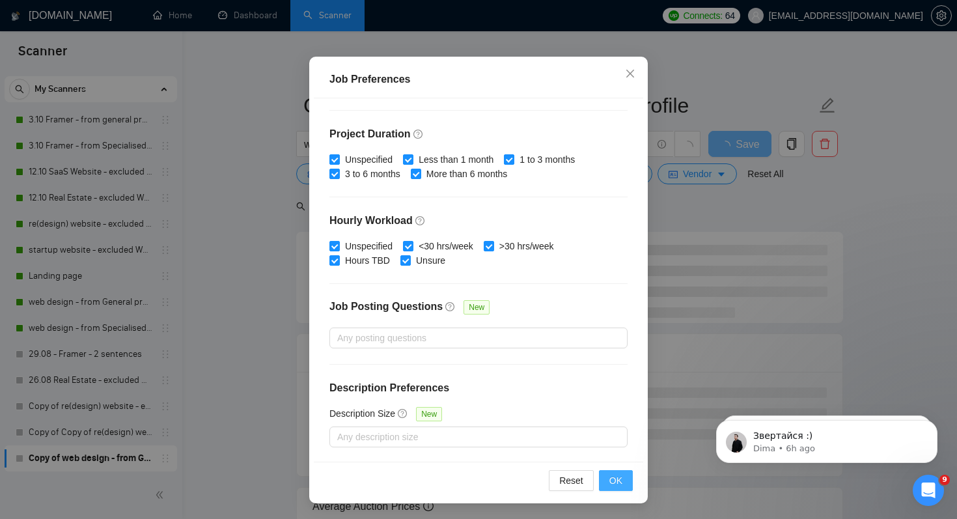
click at [619, 484] on span "OK" at bounding box center [616, 480] width 13 height 14
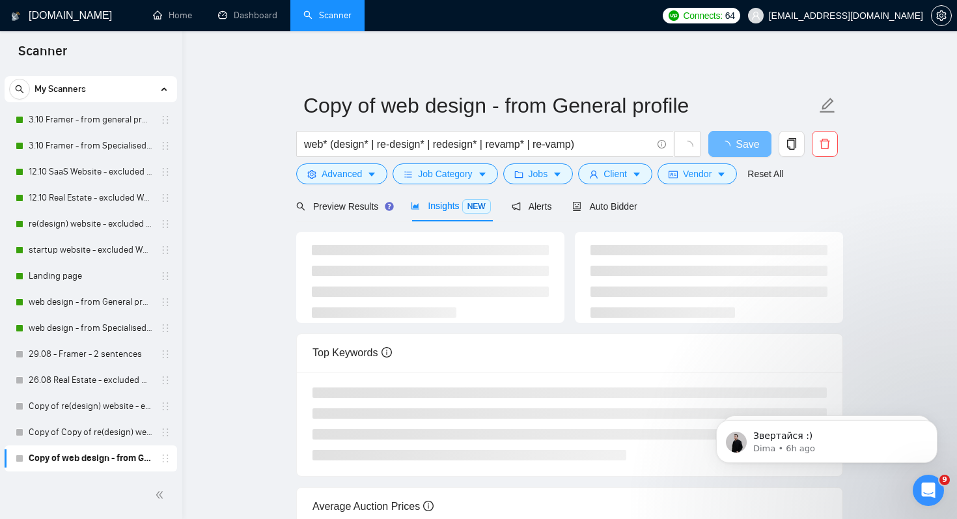
scroll to position [21, 0]
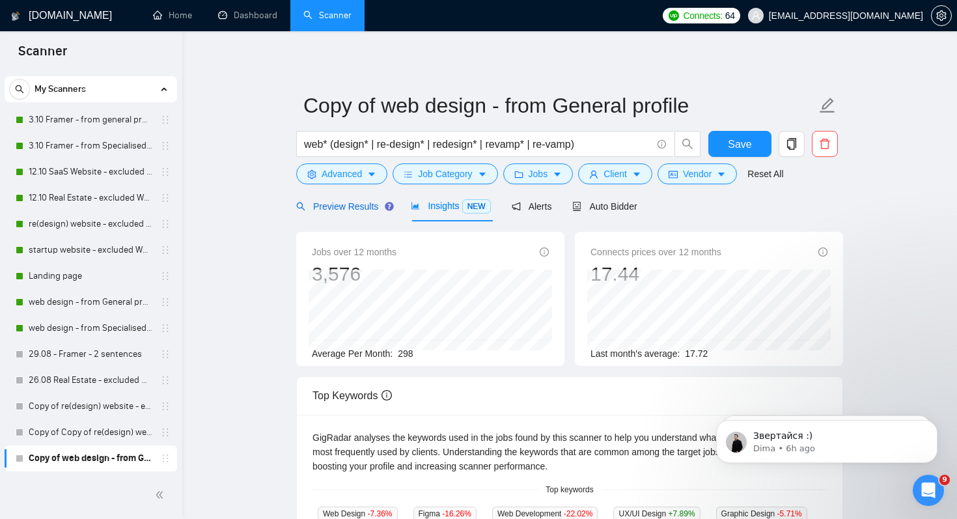
click at [348, 203] on span "Preview Results" at bounding box center [343, 206] width 94 height 10
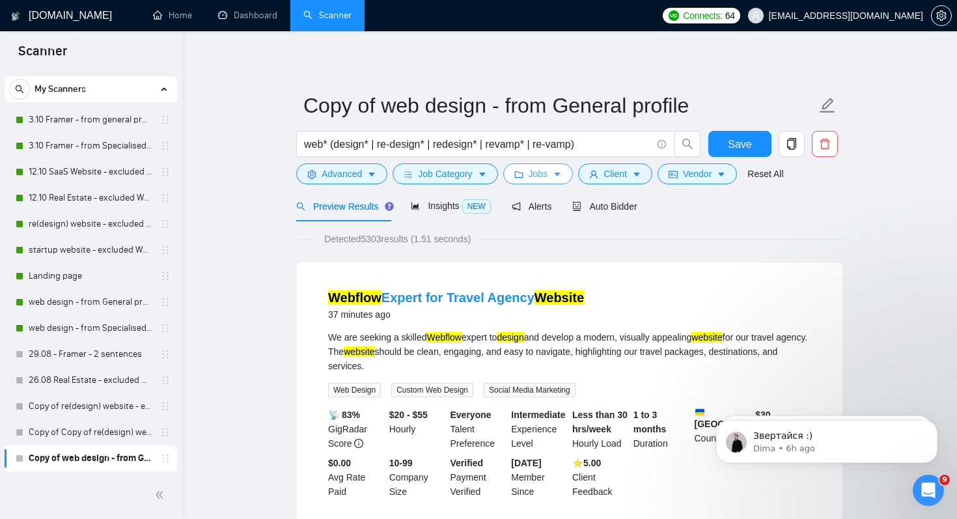
click at [533, 178] on span "Jobs" at bounding box center [539, 174] width 20 height 14
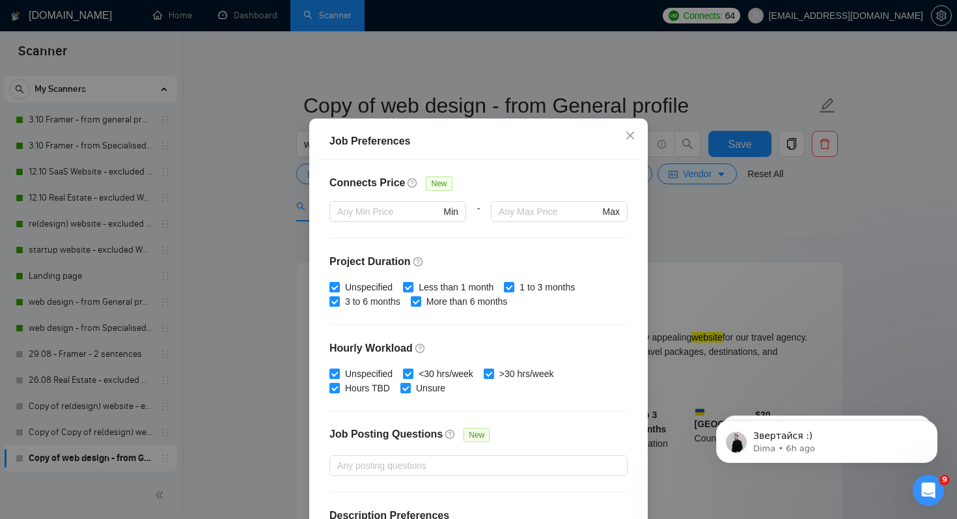
scroll to position [365, 0]
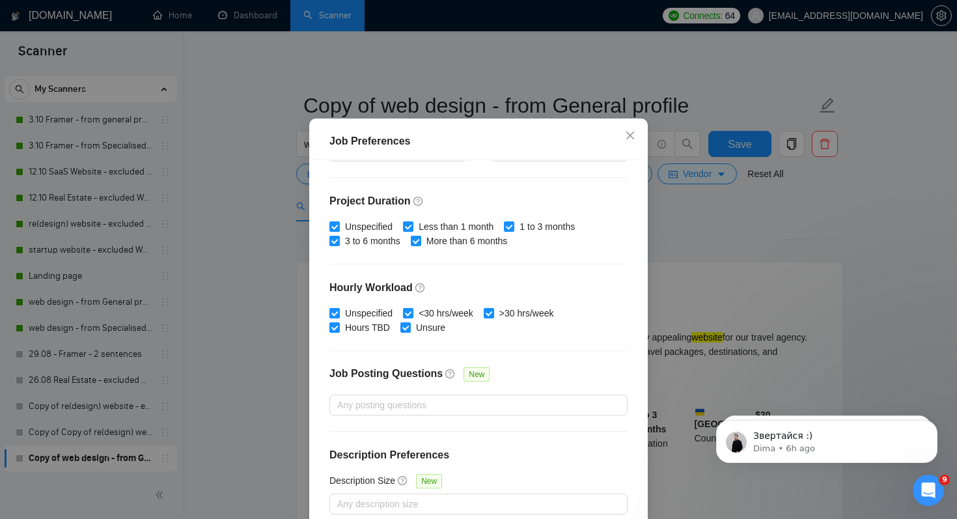
click at [211, 323] on div "Job Preferences Budget Project Type All Fixed Price Hourly Rate Fixed Price Bud…" at bounding box center [478, 259] width 957 height 519
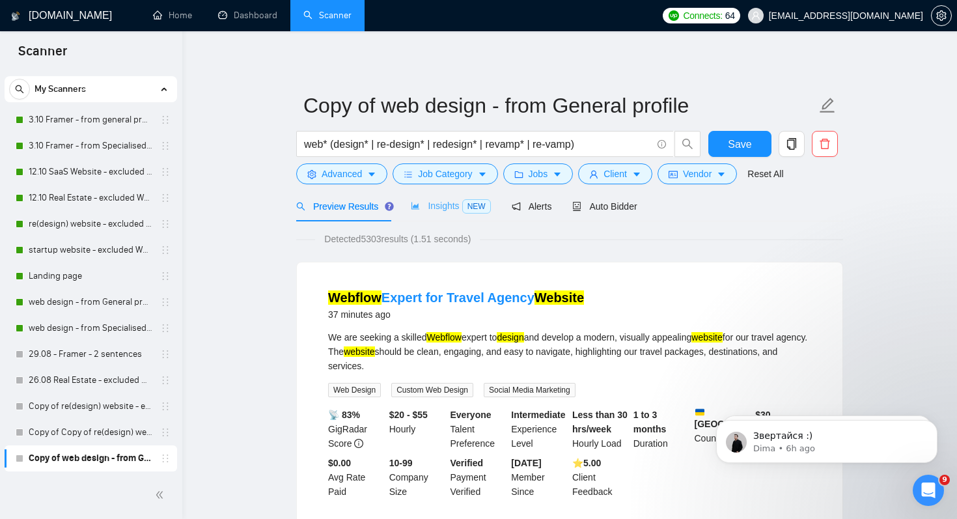
click at [454, 214] on div "Insights NEW" at bounding box center [450, 206] width 79 height 31
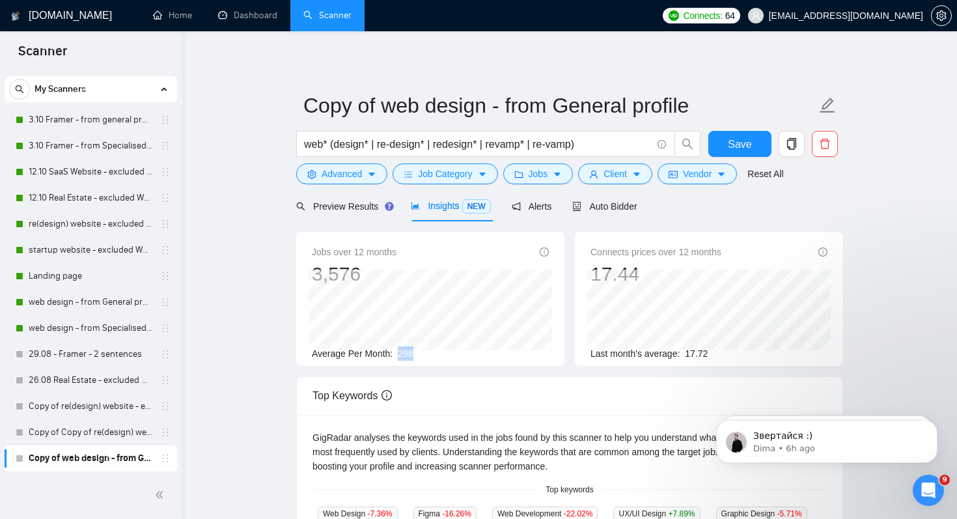
drag, startPoint x: 402, startPoint y: 352, endPoint x: 438, endPoint y: 352, distance: 35.2
click at [438, 352] on div "Average Per Month: 298" at bounding box center [430, 353] width 237 height 14
click at [546, 169] on span "Jobs" at bounding box center [539, 174] width 20 height 14
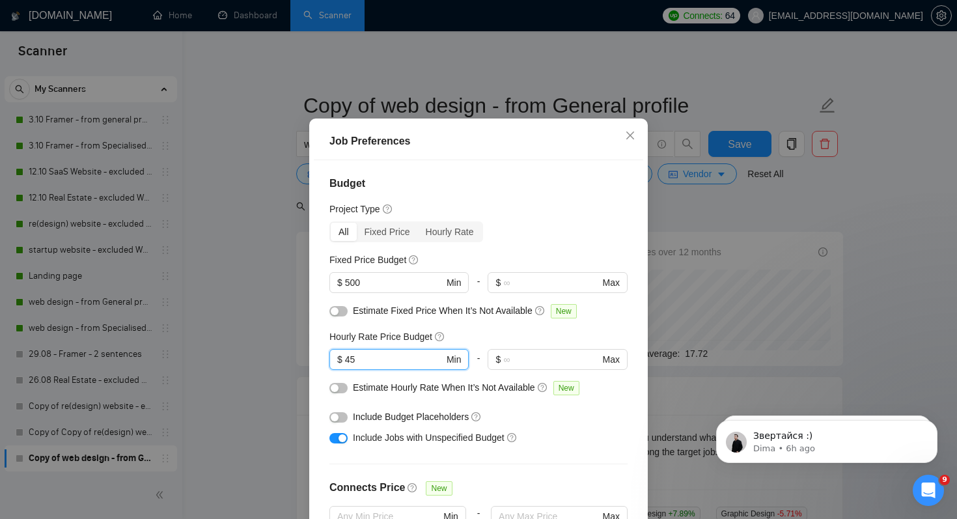
drag, startPoint x: 363, startPoint y: 380, endPoint x: 296, endPoint y: 380, distance: 66.4
click at [296, 380] on div "Job Preferences Budget Project Type All Fixed Price Hourly Rate Fixed Price Bud…" at bounding box center [478, 259] width 957 height 519
click at [605, 475] on div "Budget Project Type All Fixed Price Hourly Rate Fixed Price Budget $ 500 Min - …" at bounding box center [479, 341] width 330 height 363
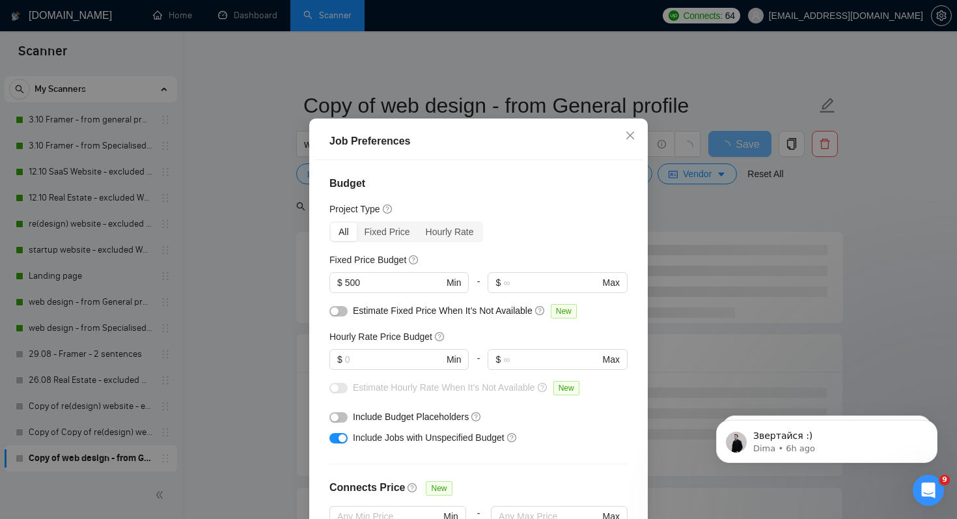
click at [709, 223] on div "Job Preferences Budget Project Type All Fixed Price Hourly Rate Fixed Price Bud…" at bounding box center [478, 259] width 957 height 519
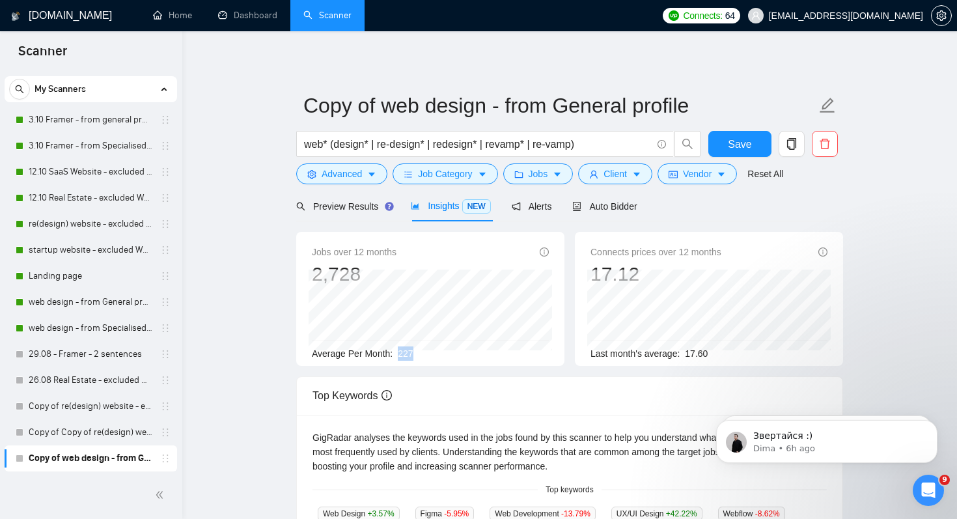
drag, startPoint x: 401, startPoint y: 355, endPoint x: 432, endPoint y: 355, distance: 31.9
click at [432, 355] on div "Average Per Month: 227" at bounding box center [430, 353] width 237 height 14
click at [541, 175] on span "Jobs" at bounding box center [539, 174] width 20 height 14
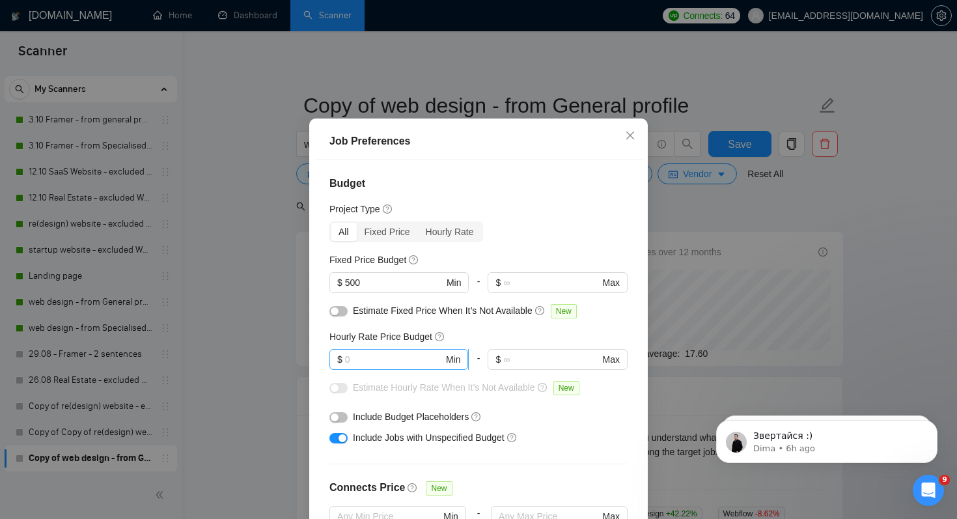
click at [382, 367] on input "text" at bounding box center [394, 359] width 98 height 14
paste input "45"
type input "45"
click at [613, 427] on div "Include Budget Placeholders" at bounding box center [479, 416] width 298 height 21
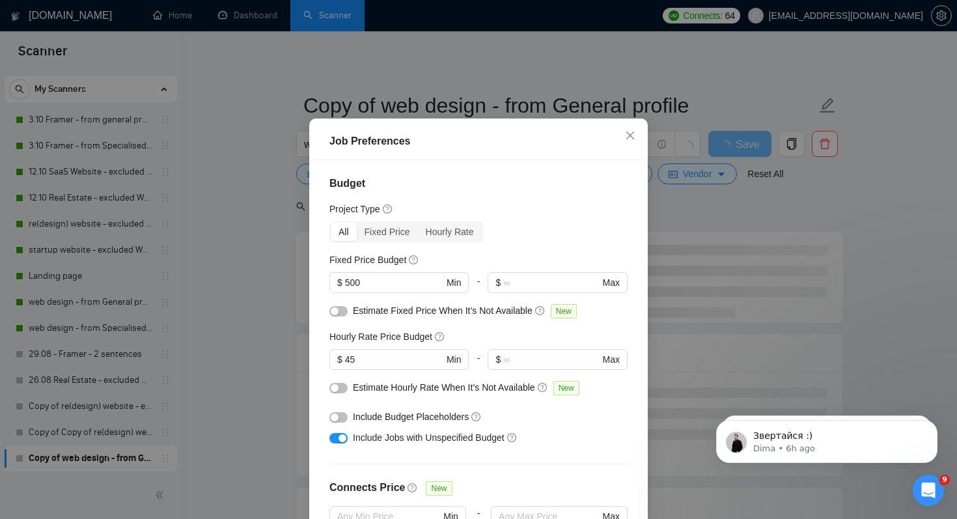
click at [708, 214] on div "Job Preferences Budget Project Type All Fixed Price Hourly Rate Fixed Price Bud…" at bounding box center [478, 259] width 957 height 519
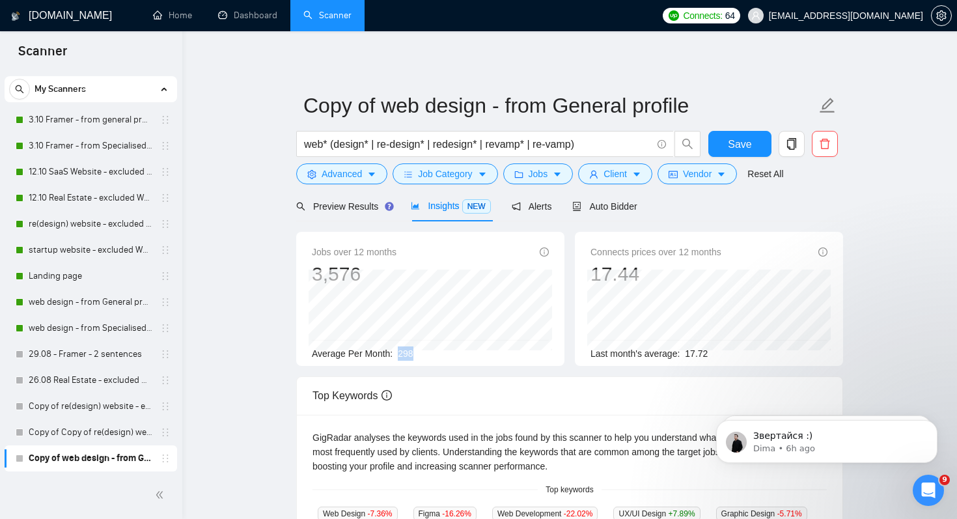
drag, startPoint x: 396, startPoint y: 350, endPoint x: 474, endPoint y: 349, distance: 78.2
click at [474, 350] on div "Average Per Month: 298" at bounding box center [430, 353] width 237 height 14
click at [562, 178] on icon "caret-down" at bounding box center [557, 174] width 9 height 9
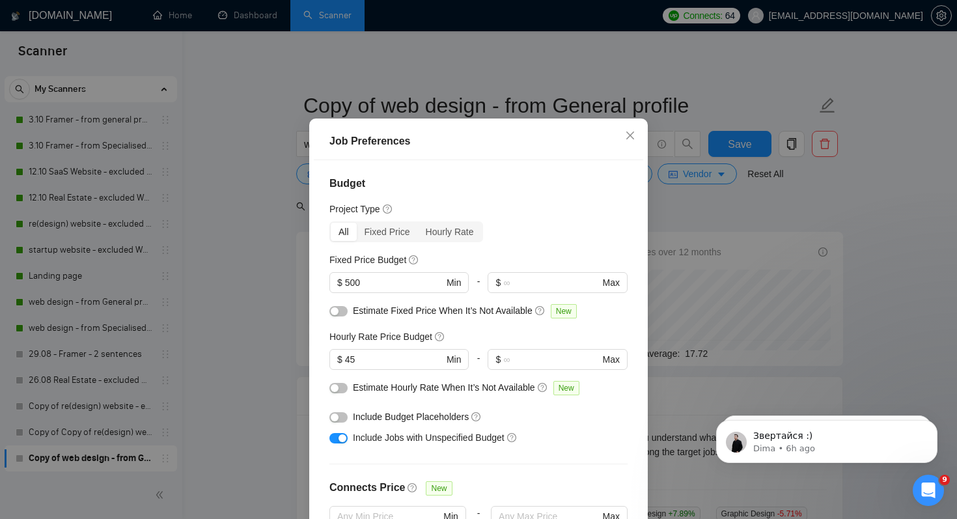
click at [711, 221] on div "Job Preferences Budget Project Type All Fixed Price Hourly Rate Fixed Price Bud…" at bounding box center [478, 259] width 957 height 519
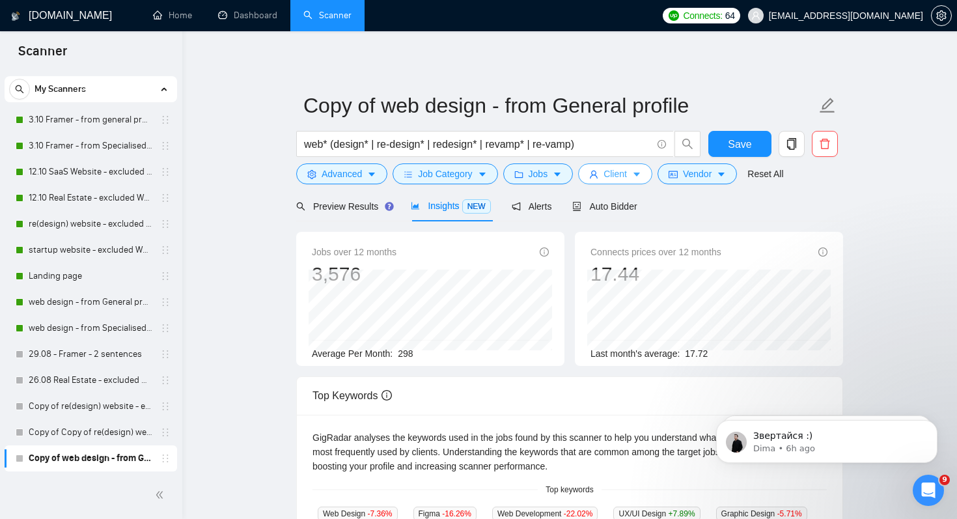
click at [615, 177] on span "Client" at bounding box center [615, 174] width 23 height 14
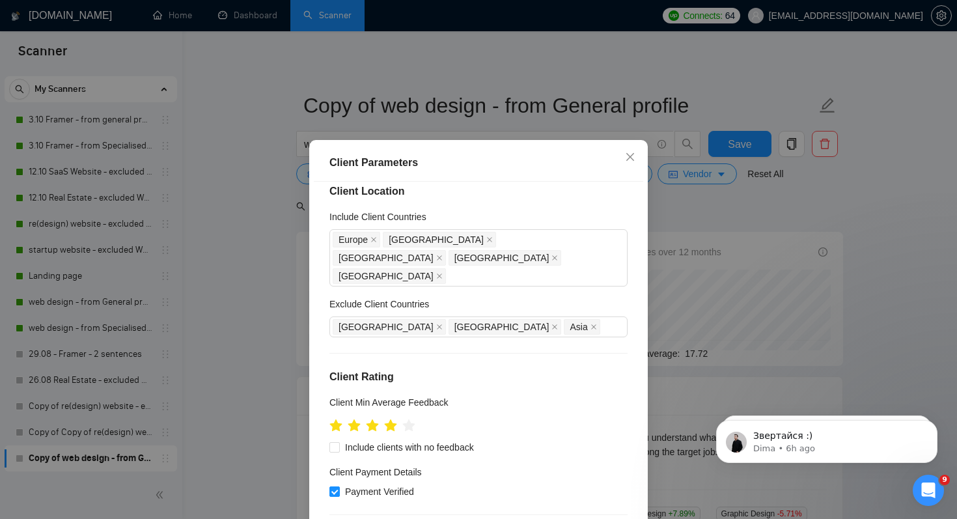
scroll to position [13, 0]
click at [677, 211] on div "Client Parameters Client Location Include Client Countries Europe United Kingdo…" at bounding box center [478, 259] width 957 height 519
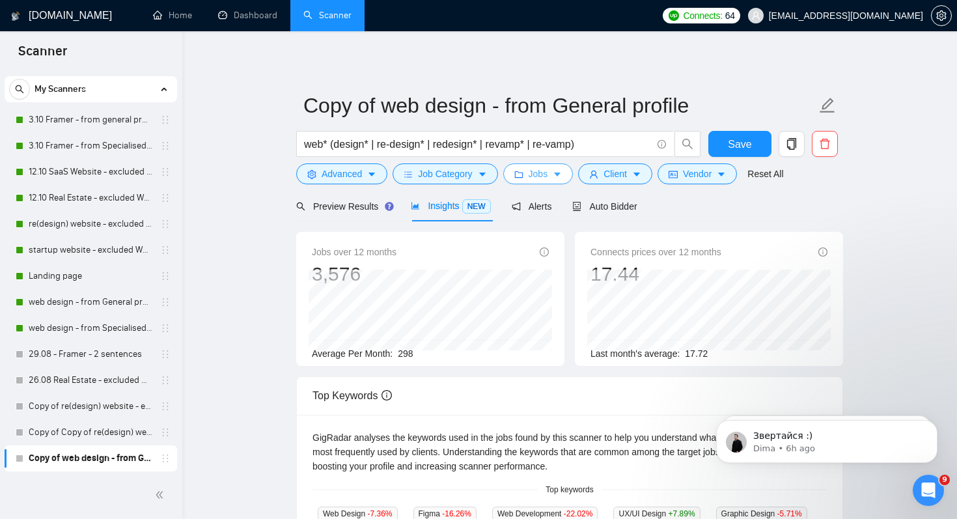
click at [562, 176] on icon "caret-down" at bounding box center [557, 174] width 9 height 9
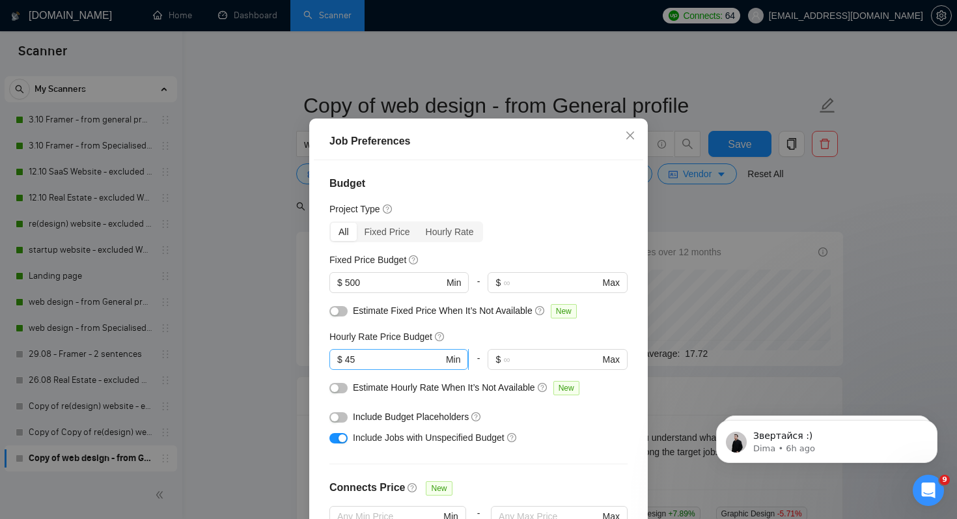
click at [383, 370] on span "$ 45 Min" at bounding box center [399, 359] width 139 height 21
click at [383, 367] on input "45" at bounding box center [394, 359] width 98 height 14
click at [578, 424] on div "Include Budget Placeholders" at bounding box center [483, 417] width 261 height 14
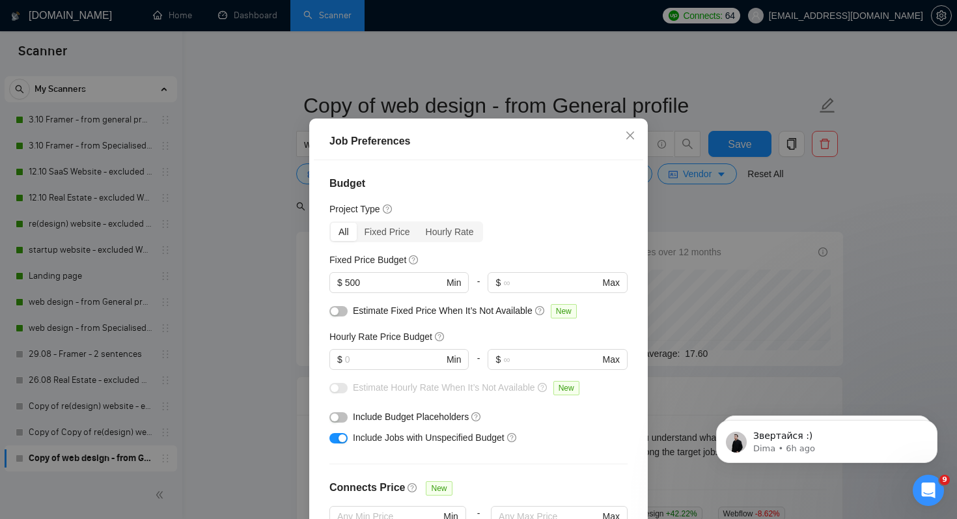
click at [695, 202] on div "Job Preferences Budget Project Type All Fixed Price Hourly Rate Fixed Price Bud…" at bounding box center [478, 259] width 957 height 519
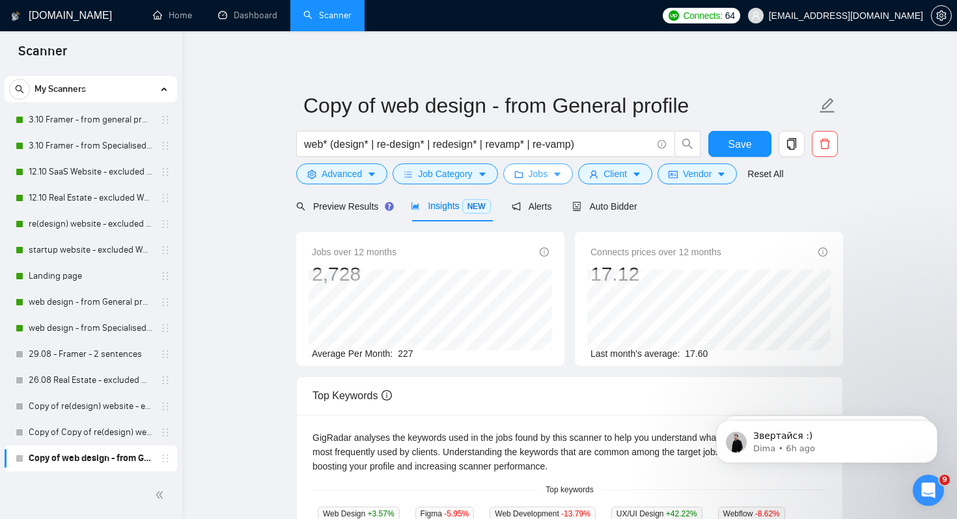
click at [548, 178] on span "Jobs" at bounding box center [539, 174] width 20 height 14
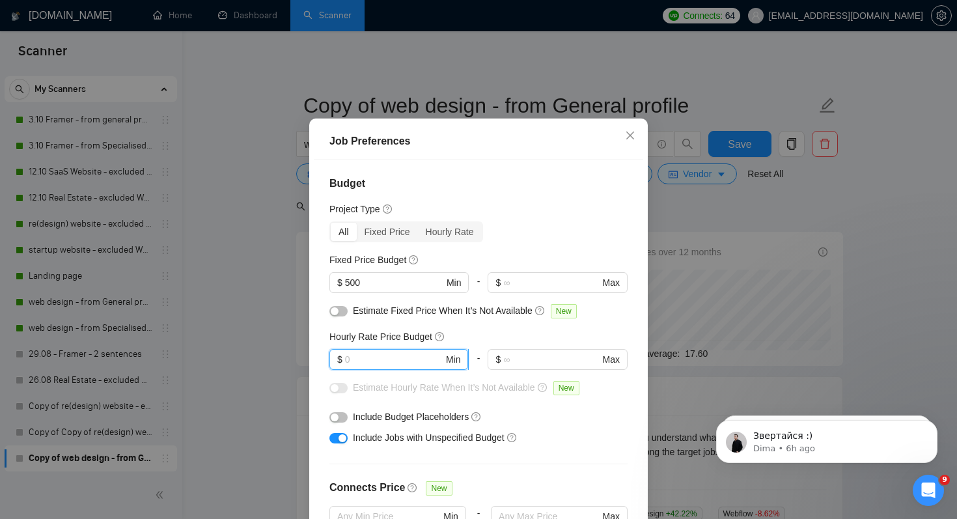
click at [410, 367] on input "text" at bounding box center [394, 359] width 98 height 14
type input "45"
click at [599, 445] on div "Include Jobs with Unspecified Budget" at bounding box center [483, 437] width 261 height 14
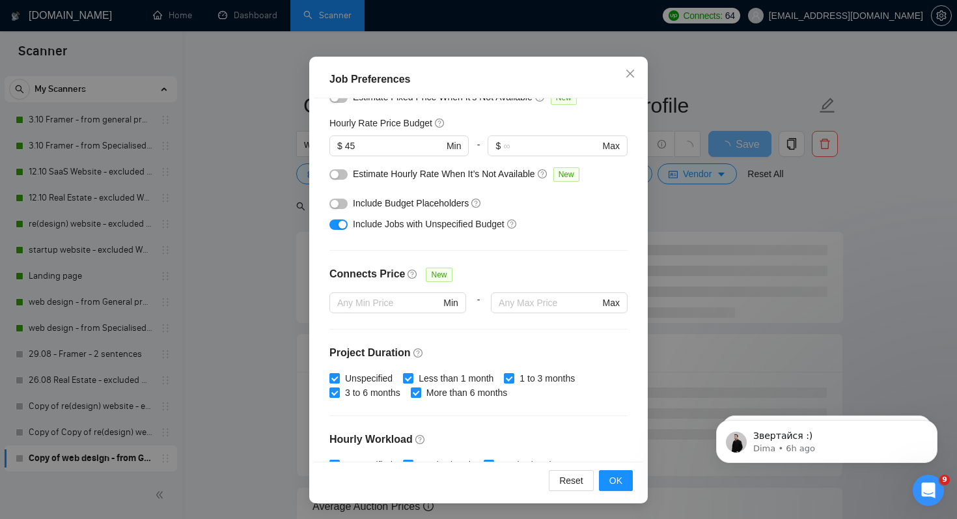
scroll to position [150, 0]
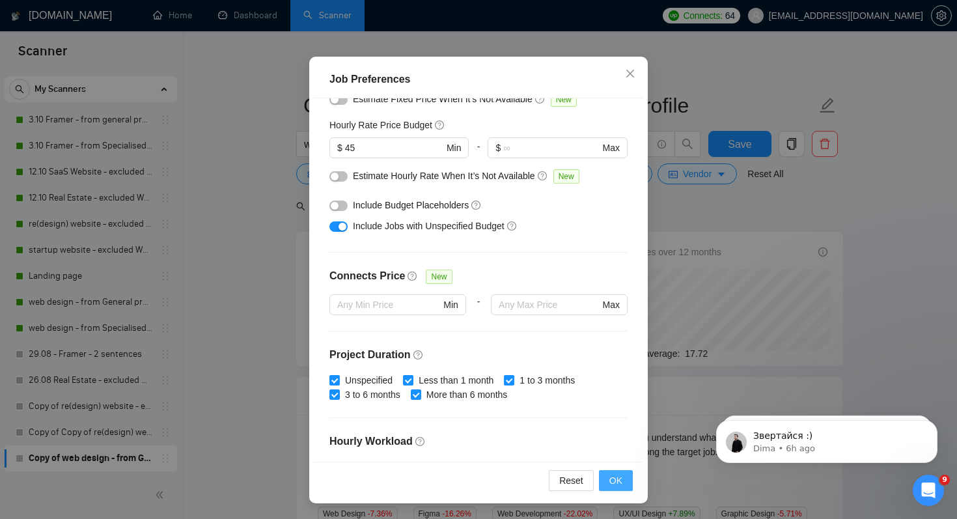
click at [619, 486] on span "OK" at bounding box center [616, 480] width 13 height 14
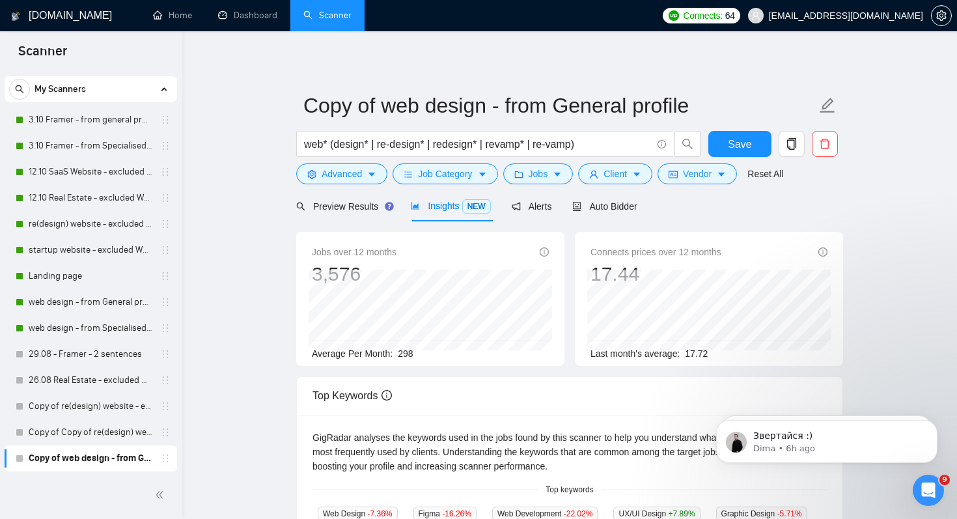
scroll to position [21, 0]
click at [626, 176] on span "Client" at bounding box center [615, 174] width 23 height 14
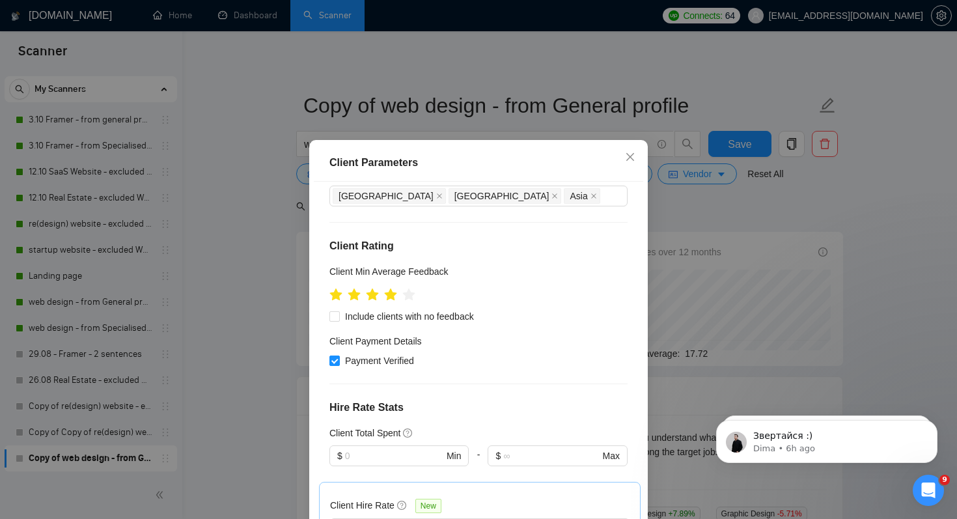
scroll to position [150, 0]
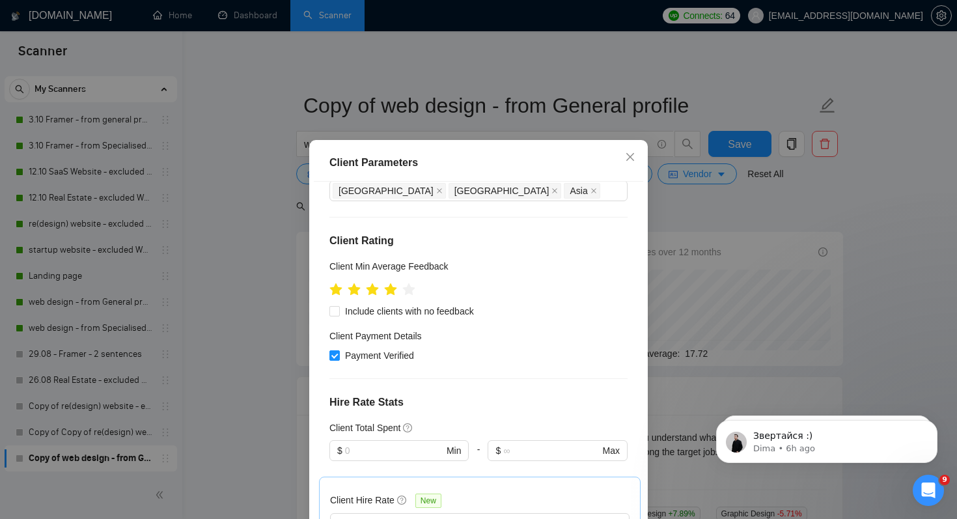
click at [576, 329] on div "Client Payment Details" at bounding box center [479, 339] width 298 height 20
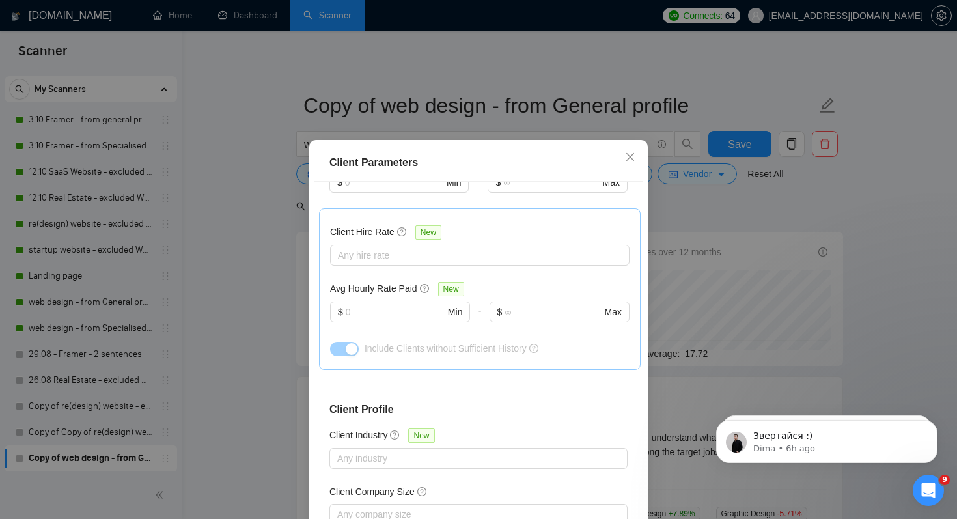
scroll to position [399, 0]
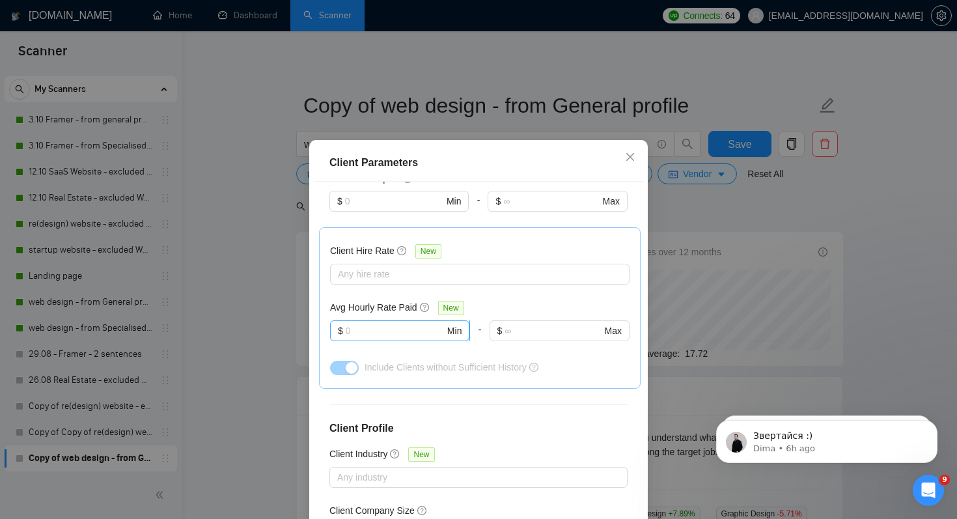
click at [393, 324] on input "text" at bounding box center [395, 331] width 99 height 14
type input "20"
click at [589, 421] on h4 "Client Profile" at bounding box center [479, 429] width 298 height 16
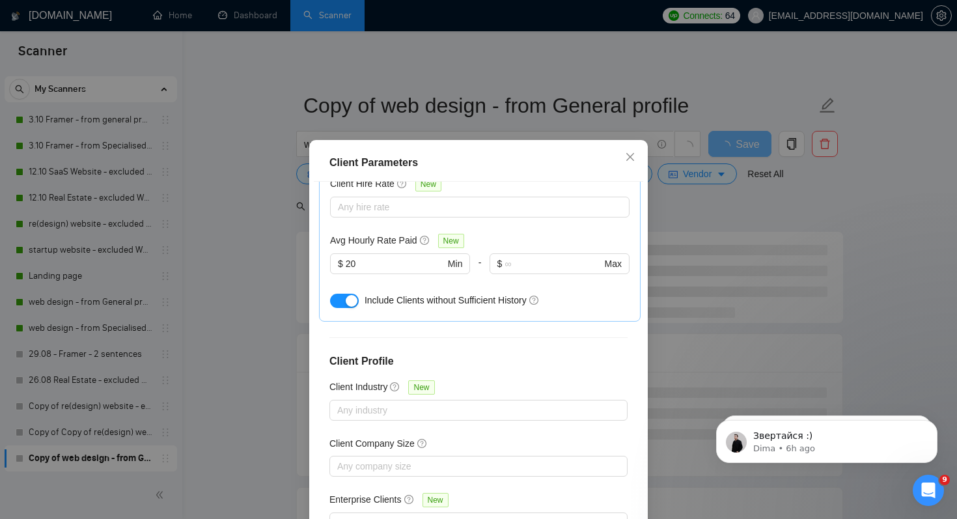
scroll to position [83, 0]
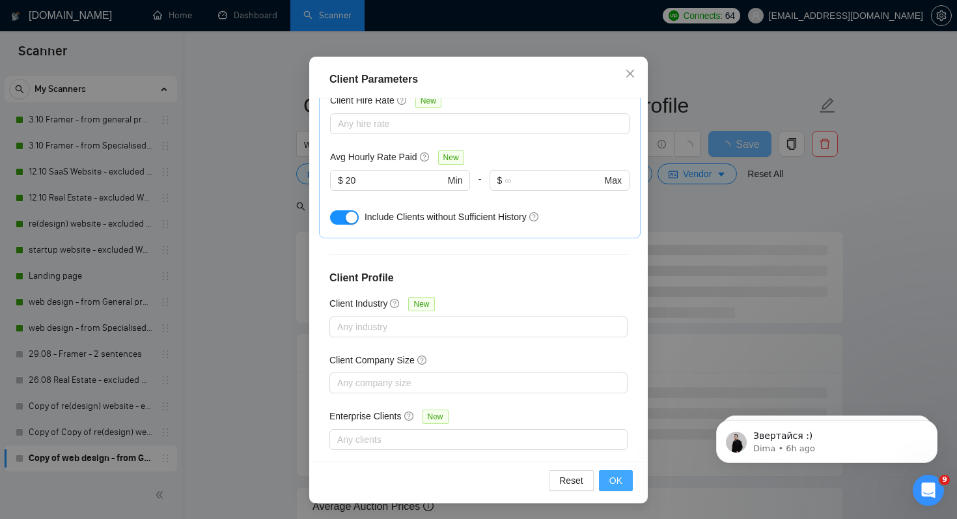
click at [618, 477] on span "OK" at bounding box center [616, 480] width 13 height 14
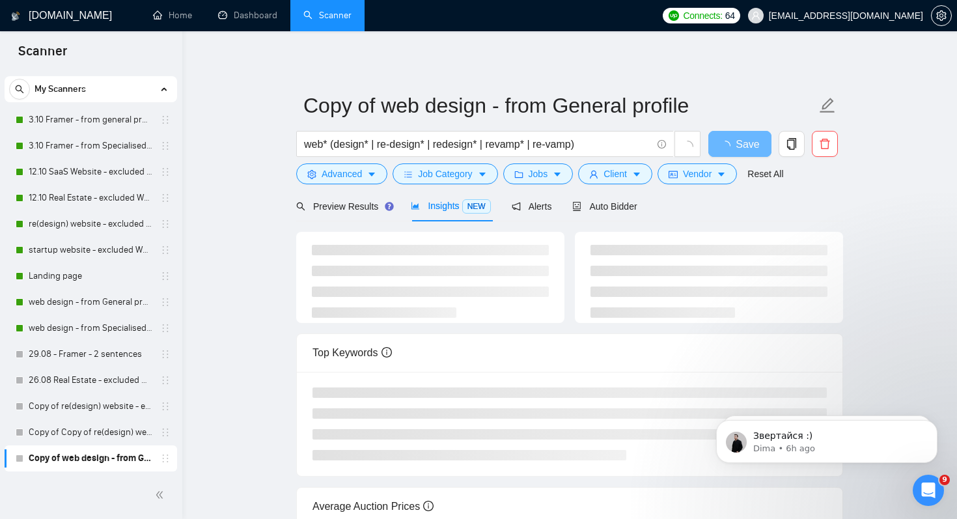
scroll to position [21, 0]
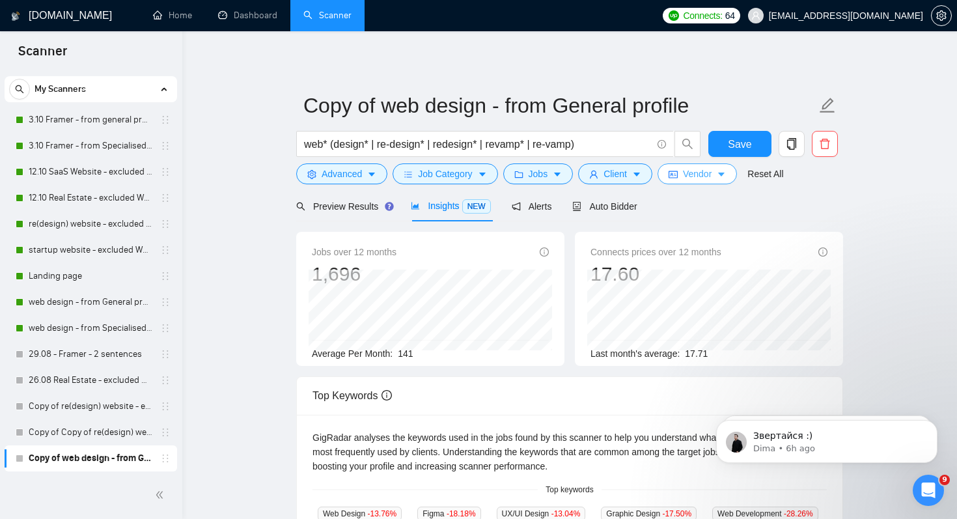
click at [678, 178] on icon "idcard" at bounding box center [673, 174] width 9 height 9
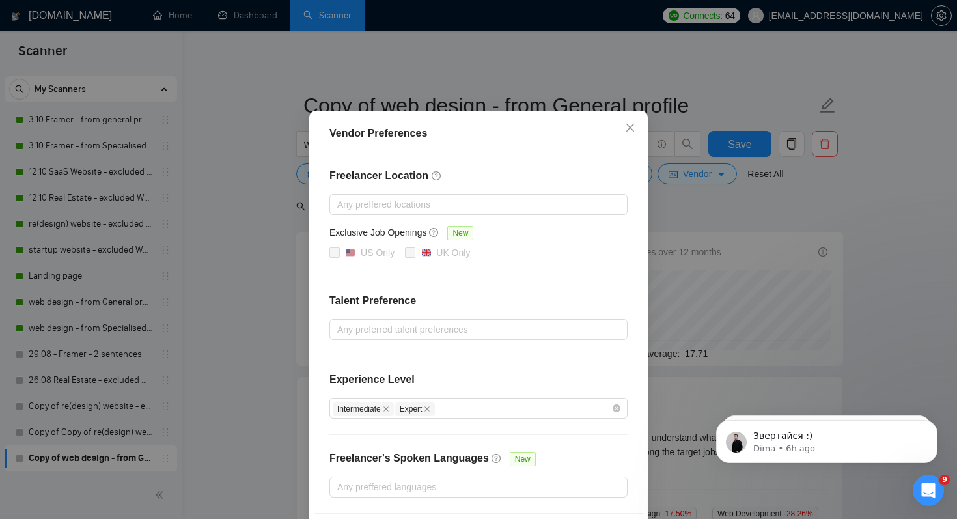
scroll to position [83, 0]
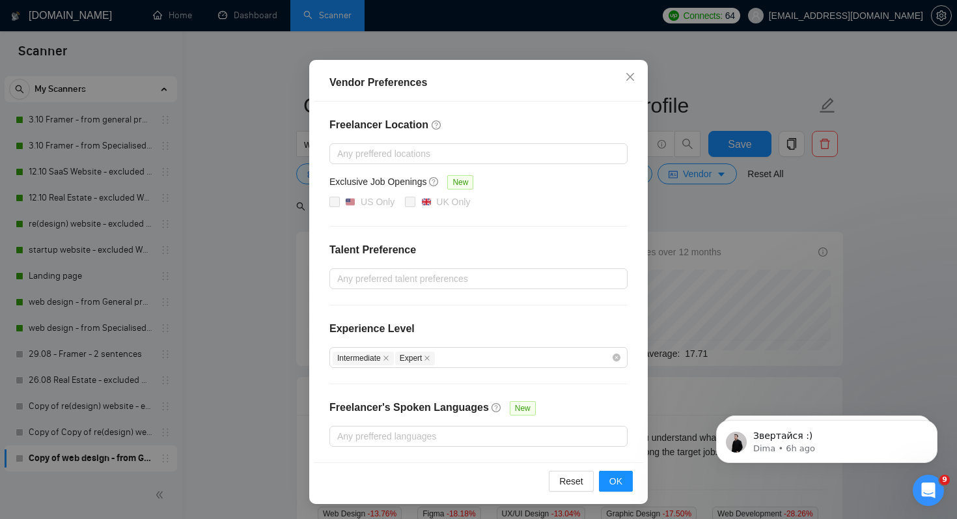
click at [707, 208] on div "Vendor Preferences Freelancer Location Any preffered locations Exclusive Job Op…" at bounding box center [478, 259] width 957 height 519
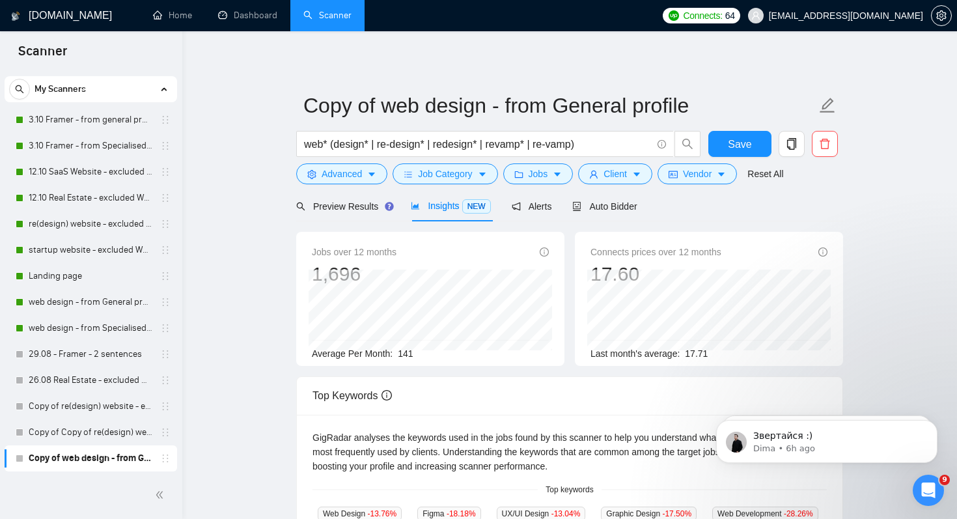
scroll to position [18, 0]
click at [546, 175] on span "Jobs" at bounding box center [539, 174] width 20 height 14
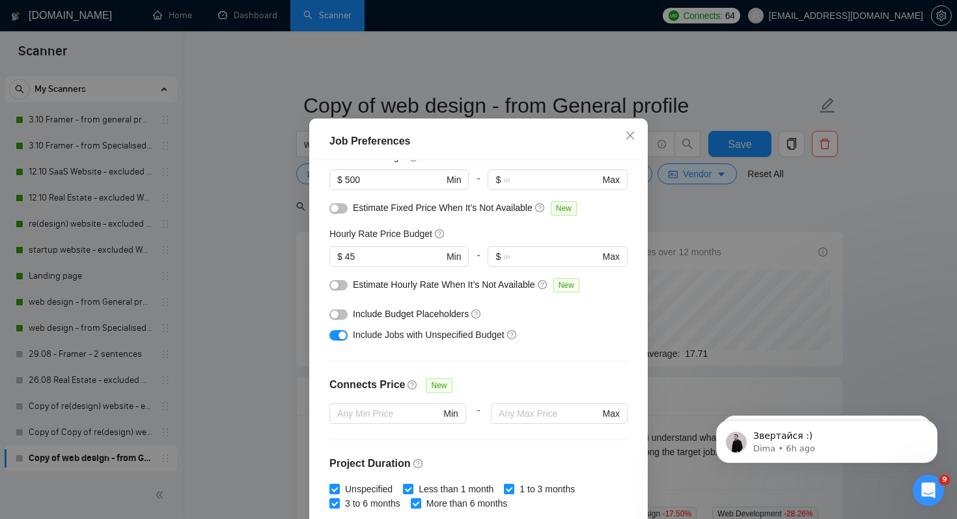
scroll to position [0, 0]
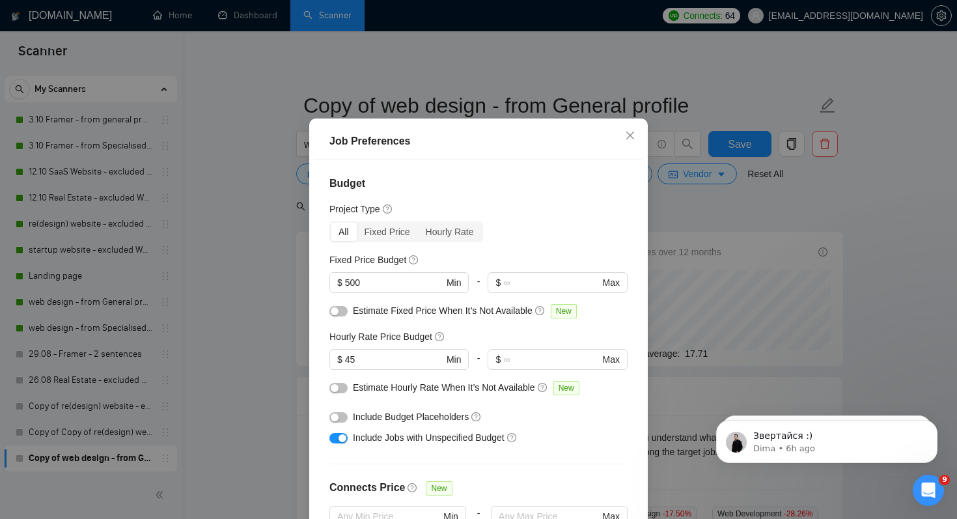
click at [732, 220] on div "Job Preferences Budget Project Type All Fixed Price Hourly Rate Fixed Price Bud…" at bounding box center [478, 259] width 957 height 519
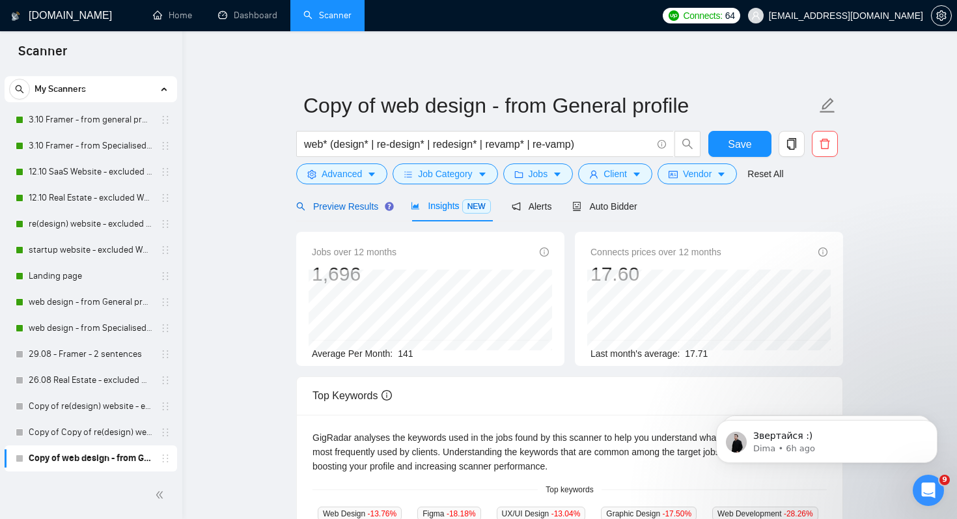
click at [361, 211] on span "Preview Results" at bounding box center [343, 206] width 94 height 10
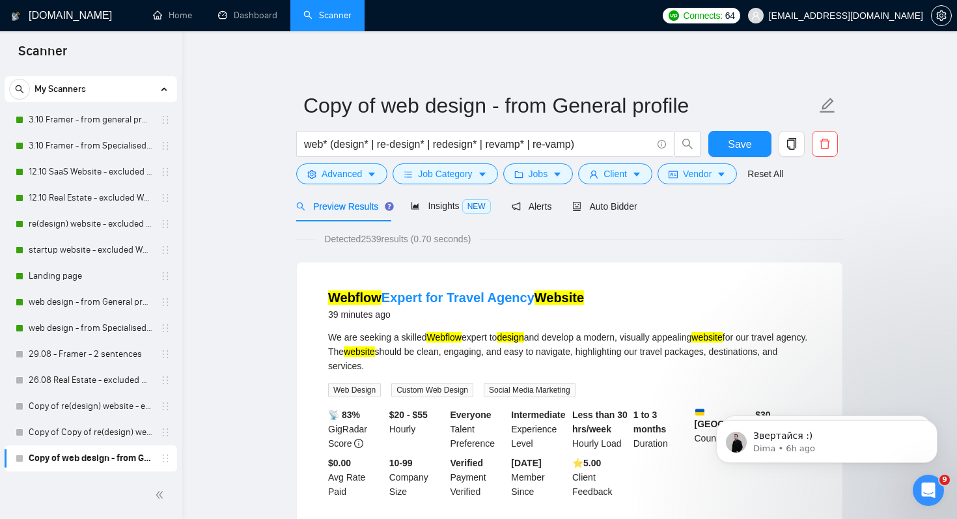
click at [669, 239] on div "Detected 2539 results (0.70 seconds)" at bounding box center [569, 239] width 547 height 14
click at [738, 142] on span "Save" at bounding box center [739, 144] width 23 height 16
click at [521, 232] on div "Detected 2539 results (0.70 seconds)" at bounding box center [569, 239] width 547 height 14
click at [565, 212] on div "Preview Results Insights NEW Alerts Auto Bidder" at bounding box center [466, 206] width 341 height 31
click at [611, 210] on span "Auto Bidder" at bounding box center [604, 206] width 64 height 10
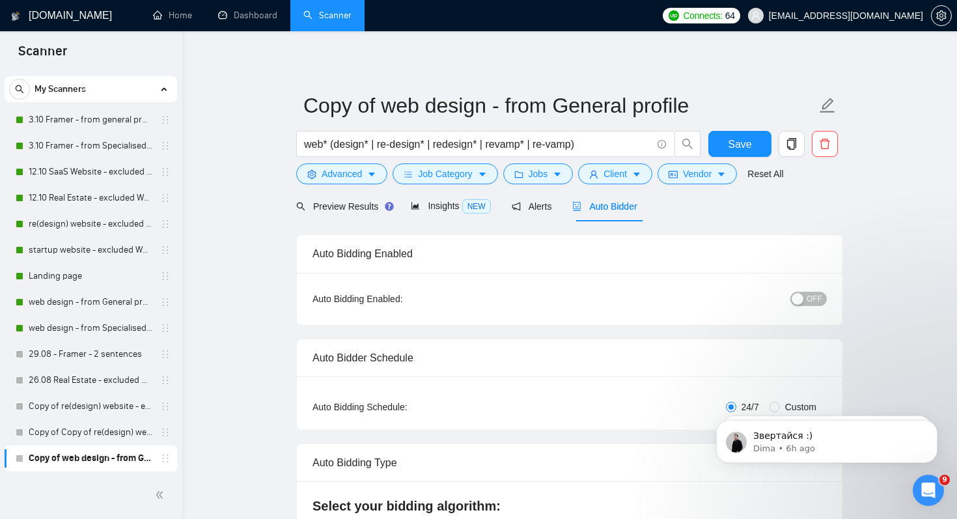
radio input "false"
radio input "true"
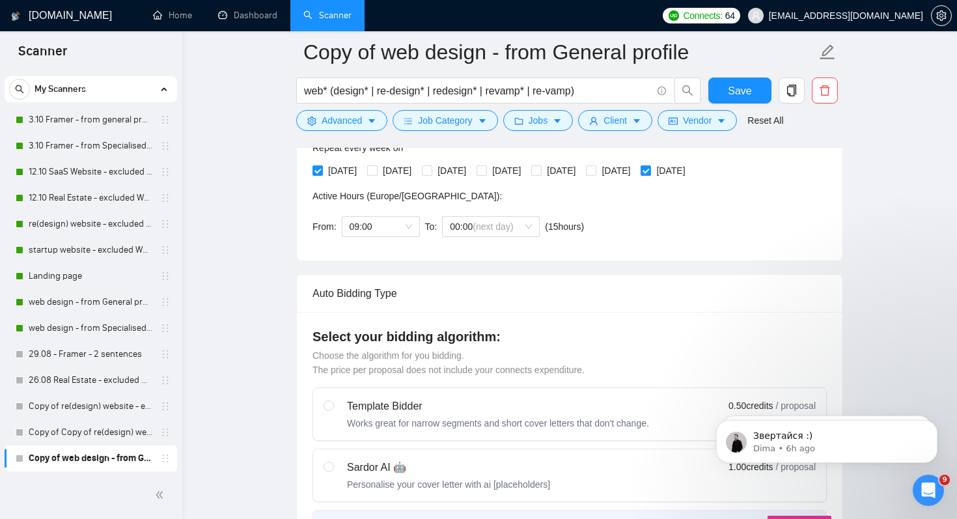
scroll to position [343, 0]
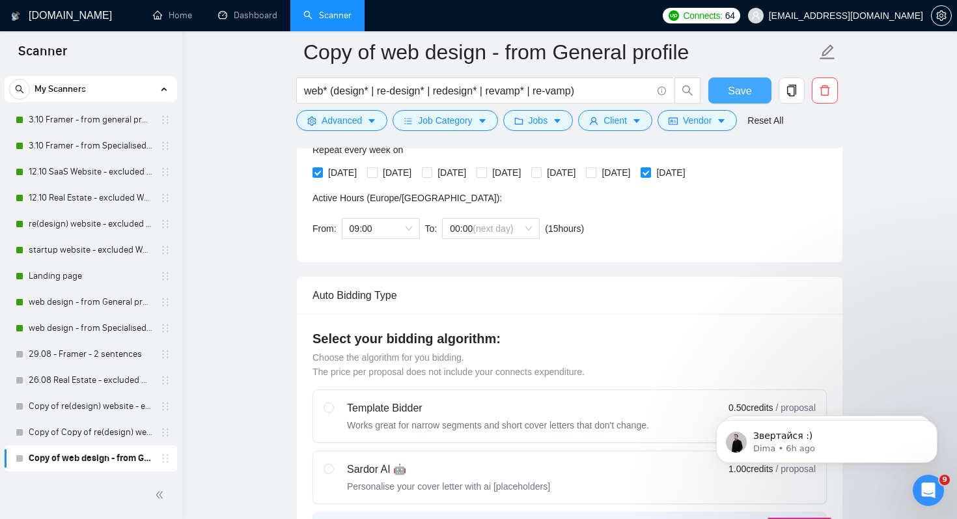
click at [747, 95] on span "Save" at bounding box center [739, 91] width 23 height 16
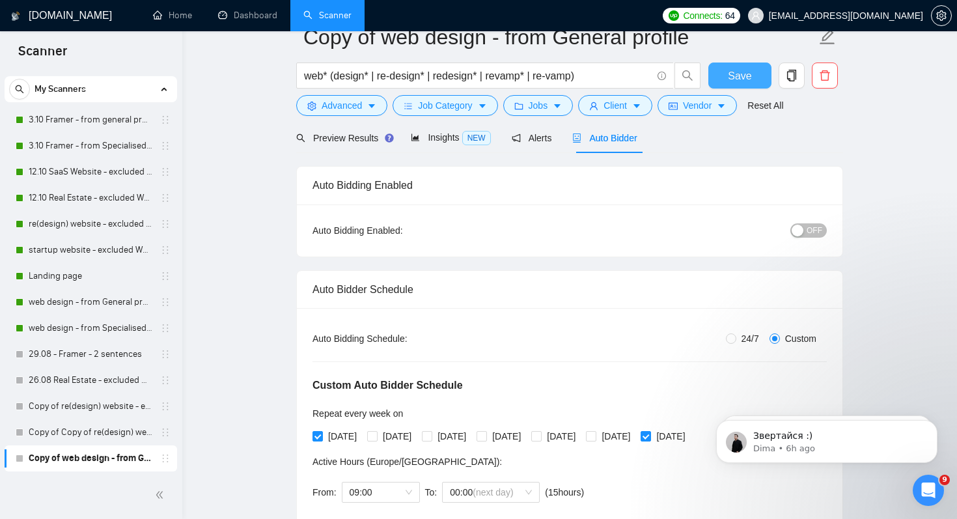
scroll to position [0, 0]
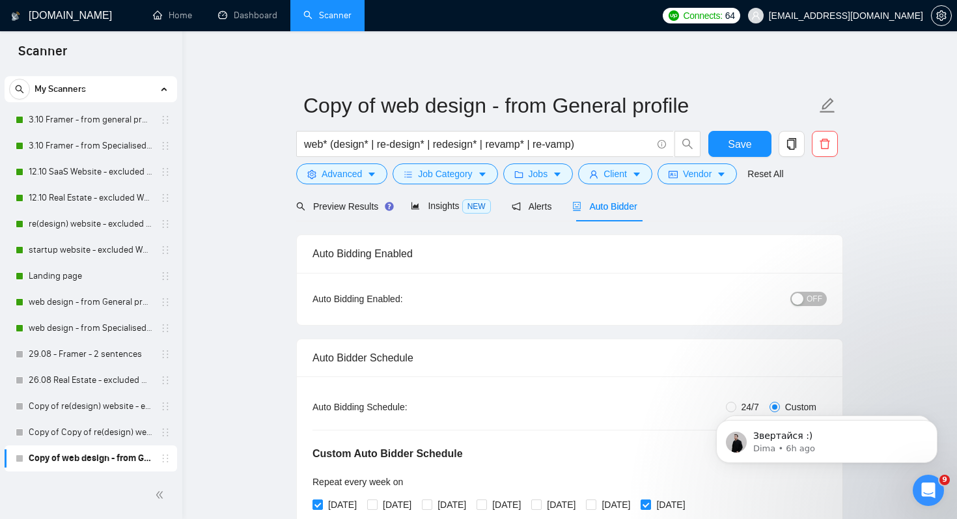
click at [449, 198] on div "Insights NEW" at bounding box center [450, 206] width 79 height 31
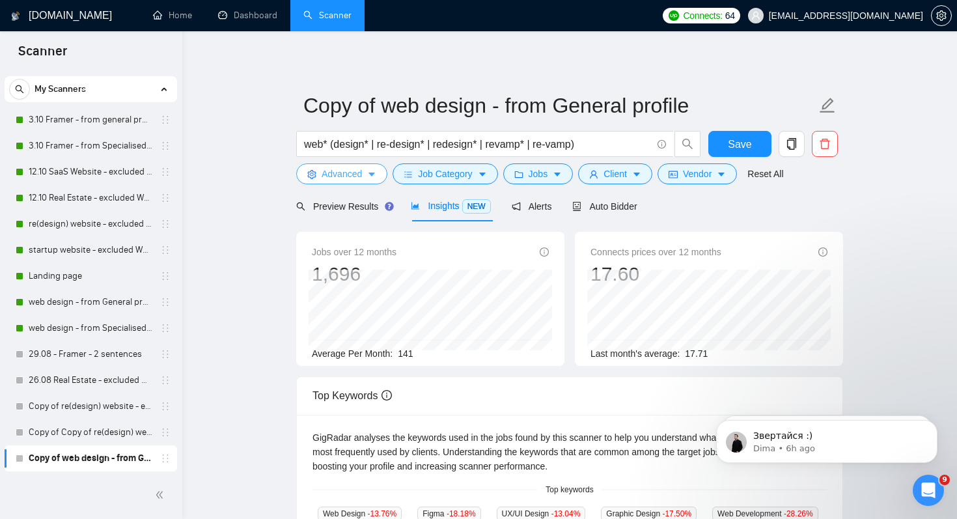
click at [352, 176] on span "Advanced" at bounding box center [342, 174] width 40 height 14
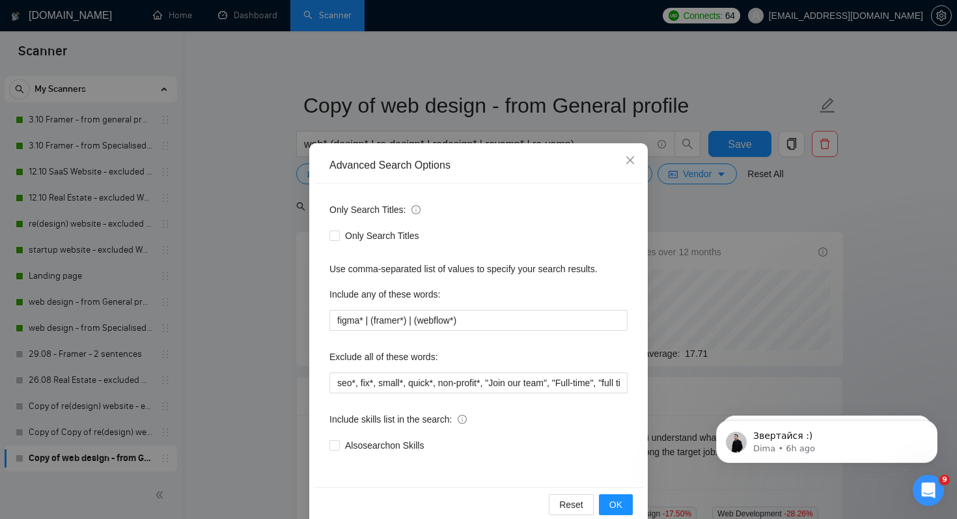
click at [260, 295] on div "Advanced Search Options Only Search Titles: Only Search Titles Use comma-separa…" at bounding box center [478, 259] width 957 height 519
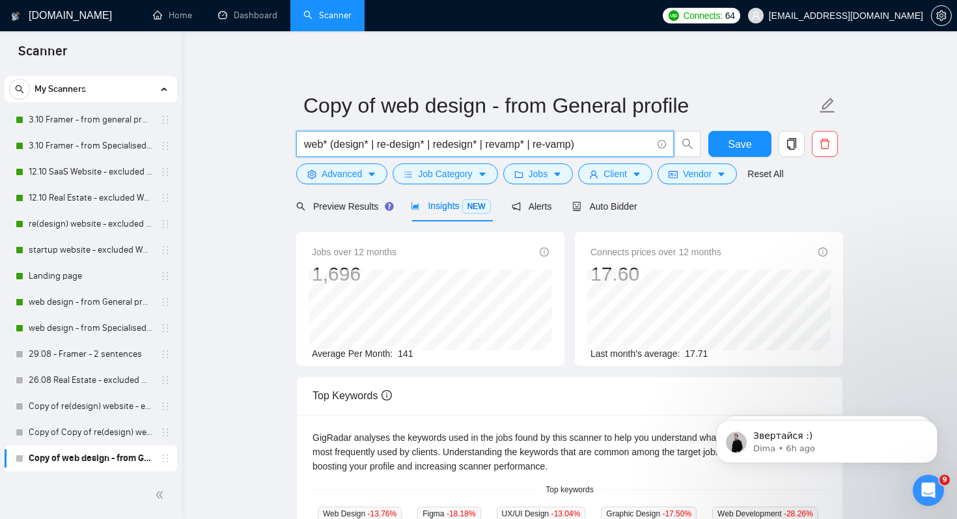
drag, startPoint x: 589, startPoint y: 145, endPoint x: 271, endPoint y: 145, distance: 318.5
click at [270, 145] on main "Copy of web design - from General profile web* (design* | re-design* | redesign…" at bounding box center [569, 499] width 733 height 894
type input "ui* | ux* | figma*"
click at [227, 233] on main "Copy of web design - from General profile ui* | ux* | figma* Save Advanced Job …" at bounding box center [569, 499] width 733 height 894
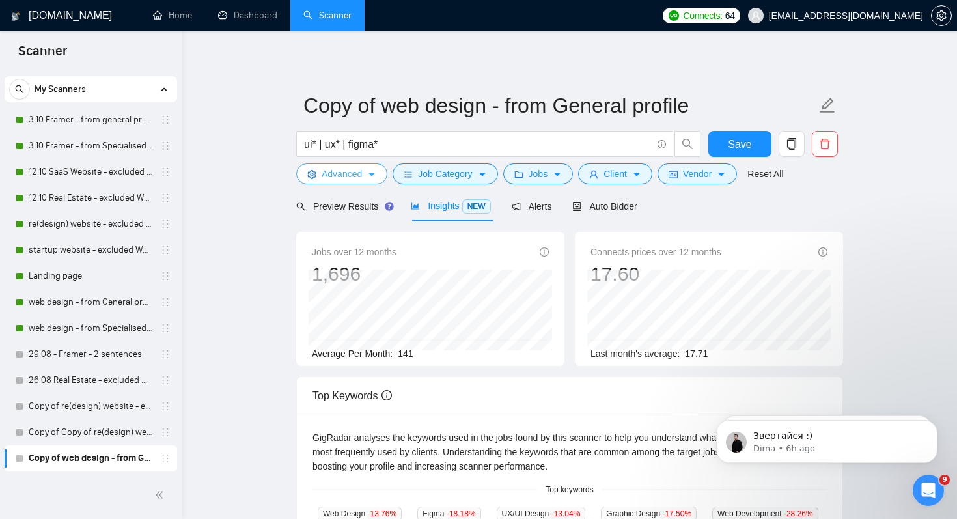
click at [354, 177] on span "Advanced" at bounding box center [342, 174] width 40 height 14
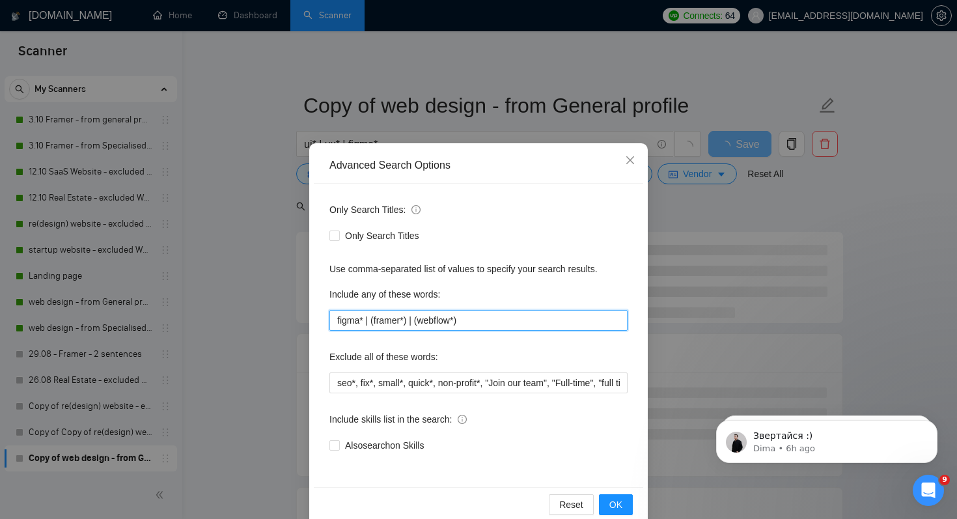
click at [429, 318] on input "figma* | (framer*) | (webflow*)" at bounding box center [479, 320] width 298 height 21
click at [247, 336] on div "Advanced Search Options Only Search Titles: Only Search Titles Use comma-separa…" at bounding box center [478, 259] width 957 height 519
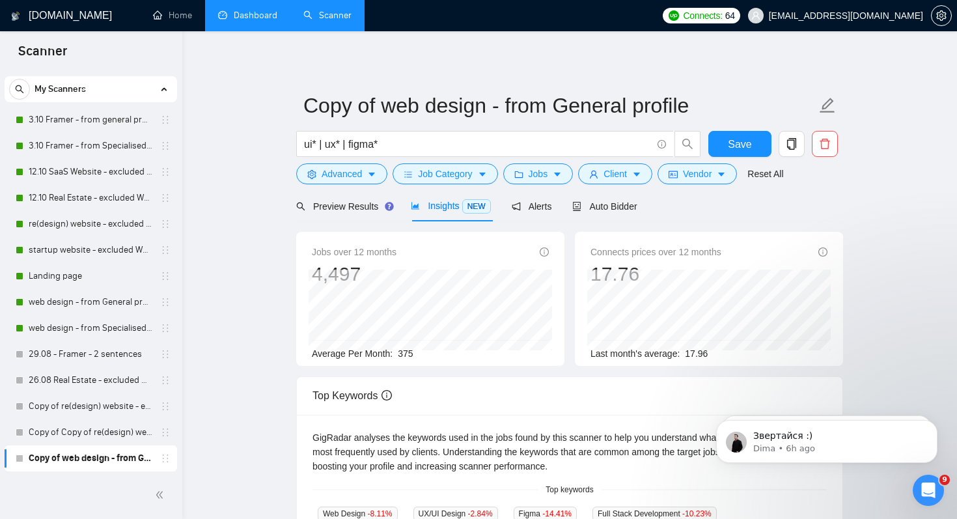
click at [242, 14] on link "Dashboard" at bounding box center [247, 15] width 59 height 11
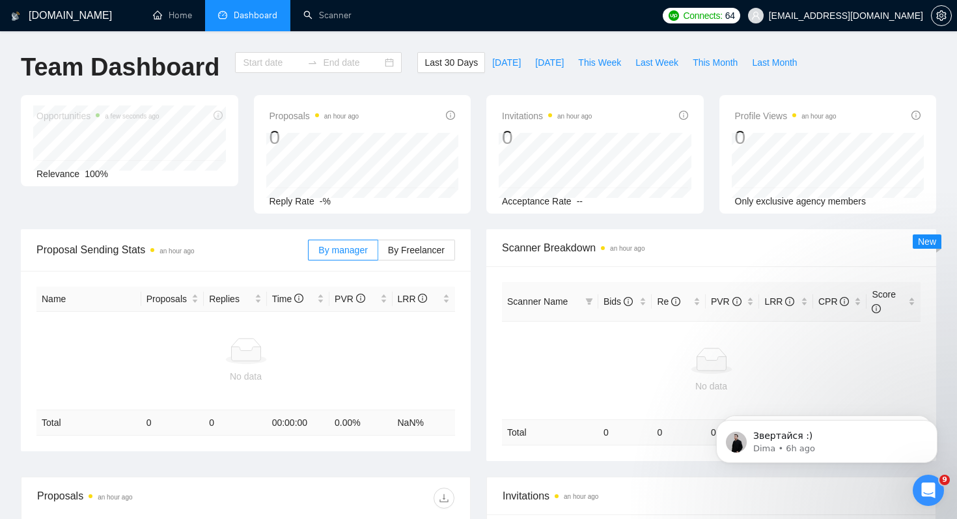
type input "[DATE]"
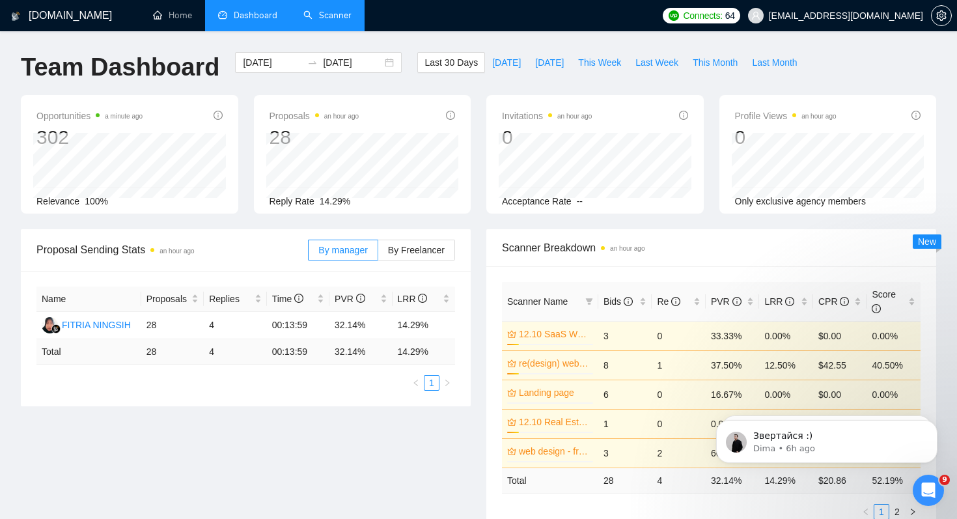
click at [329, 20] on link "Scanner" at bounding box center [327, 15] width 48 height 11
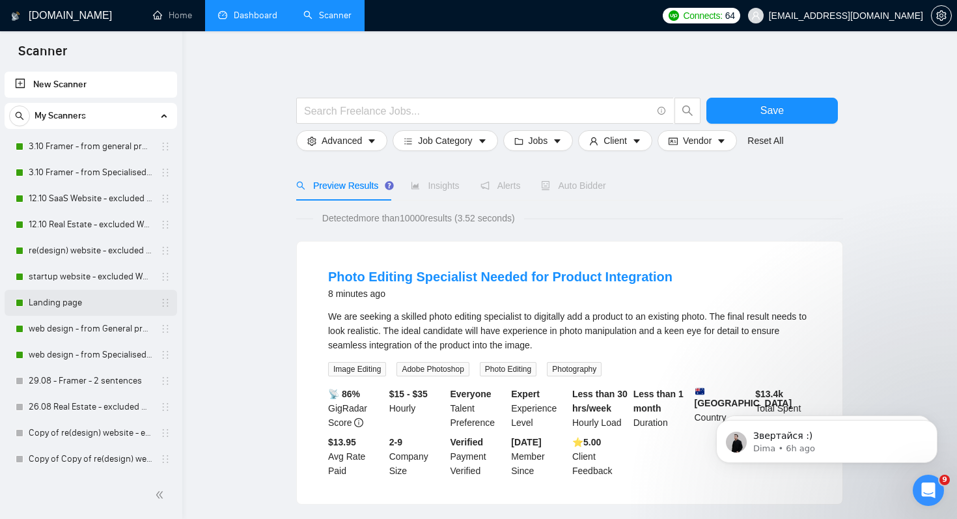
scroll to position [27, 0]
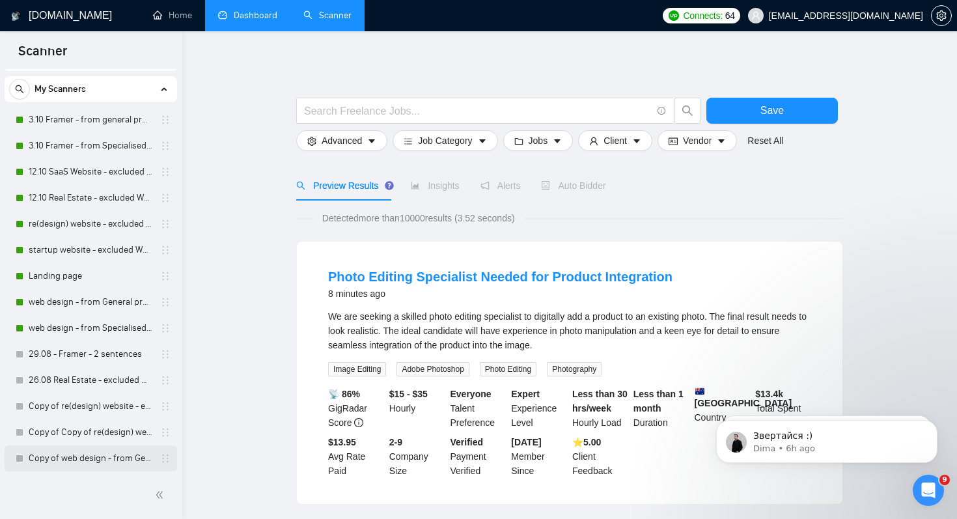
click at [126, 460] on link "Copy of web design - from General profile" at bounding box center [91, 458] width 124 height 26
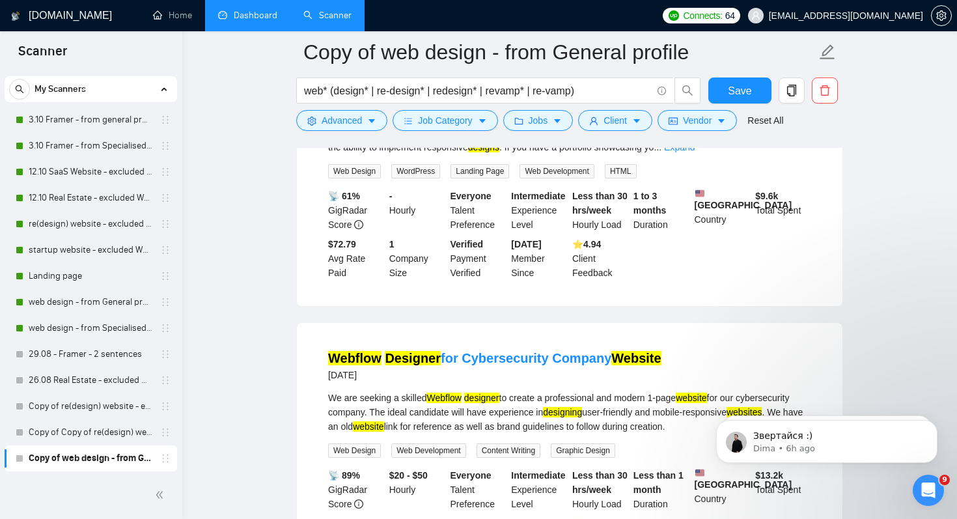
scroll to position [2729, 0]
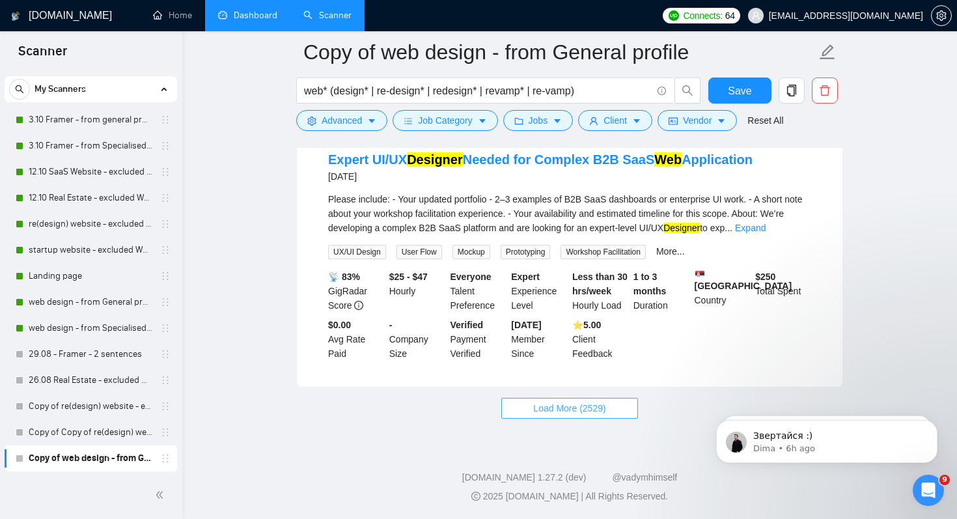
click at [606, 401] on span "Load More (2529)" at bounding box center [569, 408] width 72 height 14
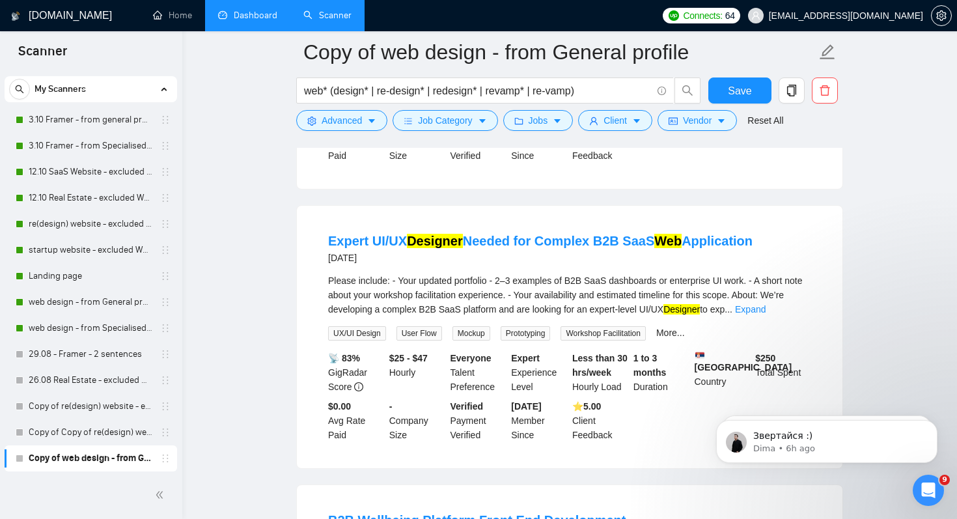
scroll to position [2574, 0]
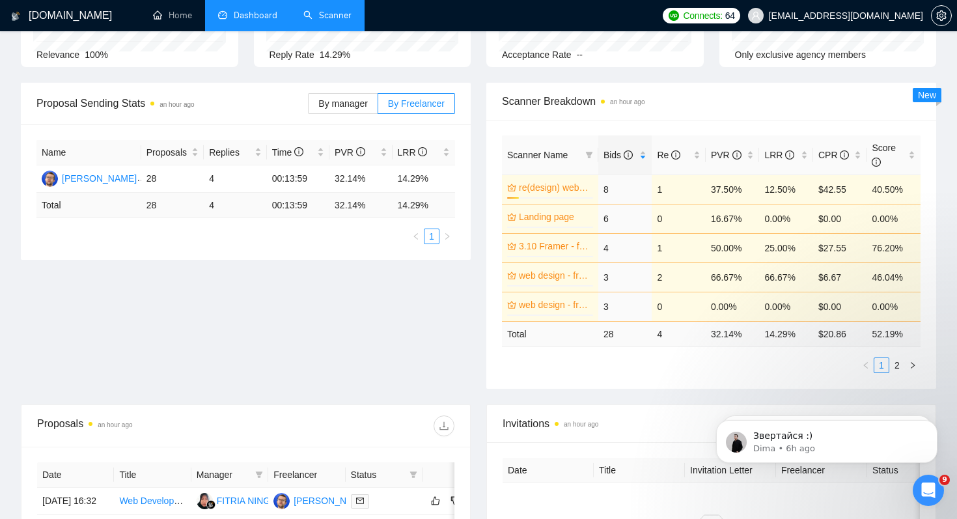
click at [333, 21] on link "Scanner" at bounding box center [327, 15] width 48 height 11
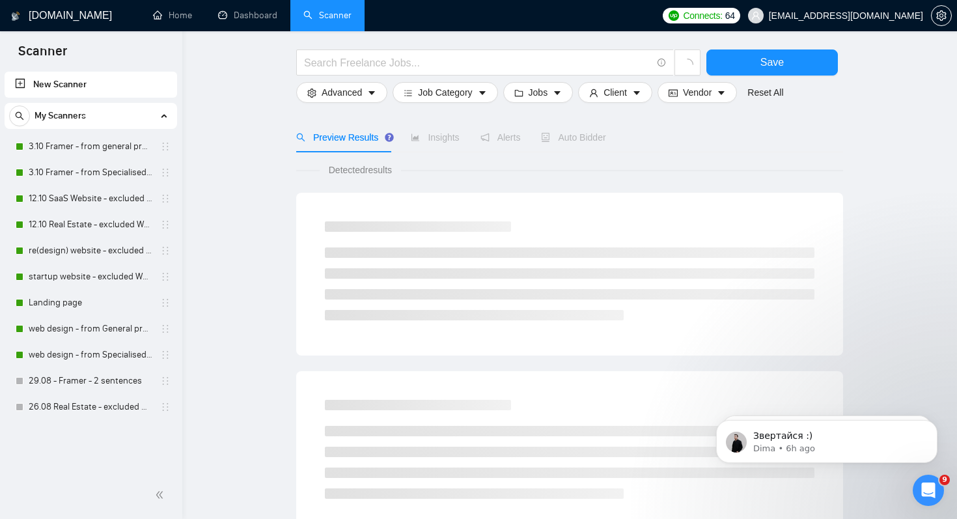
scroll to position [78, 0]
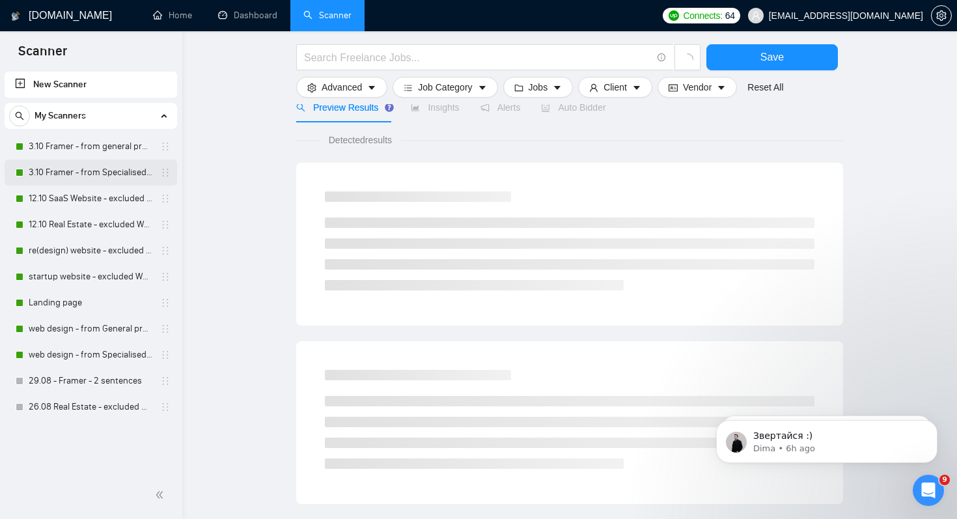
click at [107, 184] on link "3.10 Framer - from Specialised Framer profile" at bounding box center [91, 173] width 124 height 26
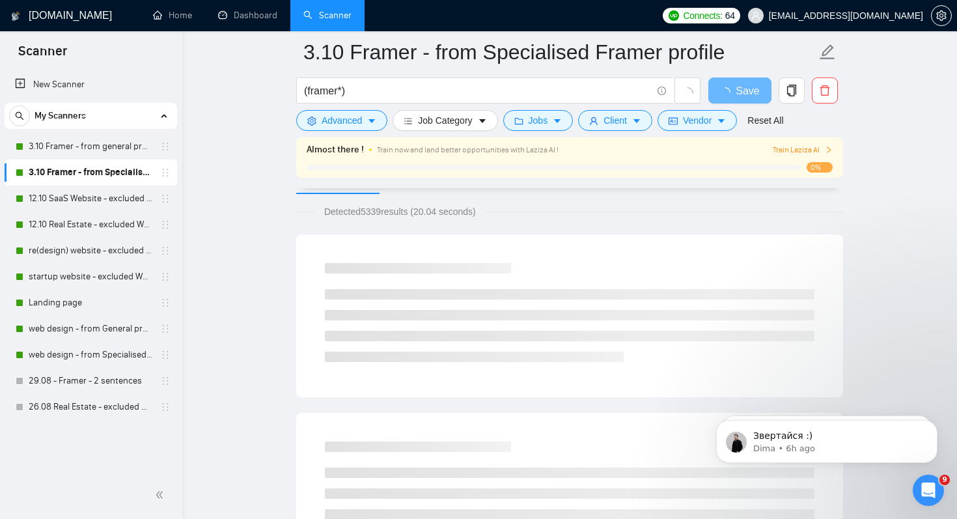
click at [102, 167] on link "3.10 Framer - from Specialised Framer profile" at bounding box center [91, 173] width 124 height 26
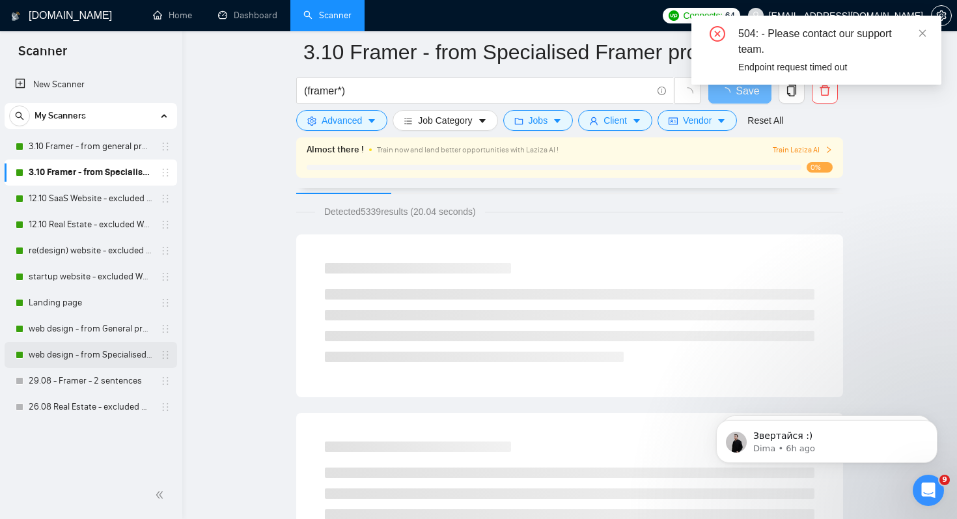
click at [104, 349] on link "web design - from Specialised profile" at bounding box center [91, 355] width 124 height 26
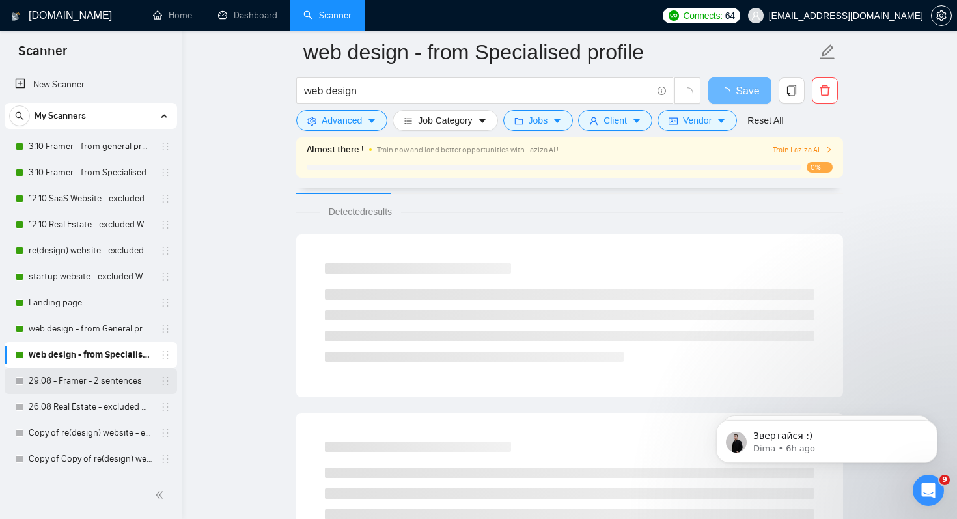
click at [111, 379] on link "29.08 - Framer - 2 sentences" at bounding box center [91, 381] width 124 height 26
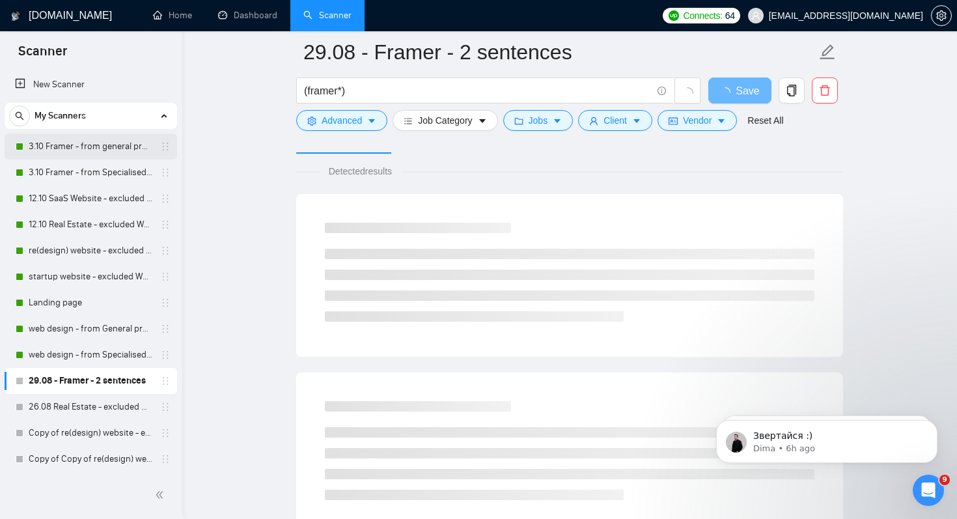
click at [88, 147] on link "3.10 Framer - from general profile" at bounding box center [91, 147] width 124 height 26
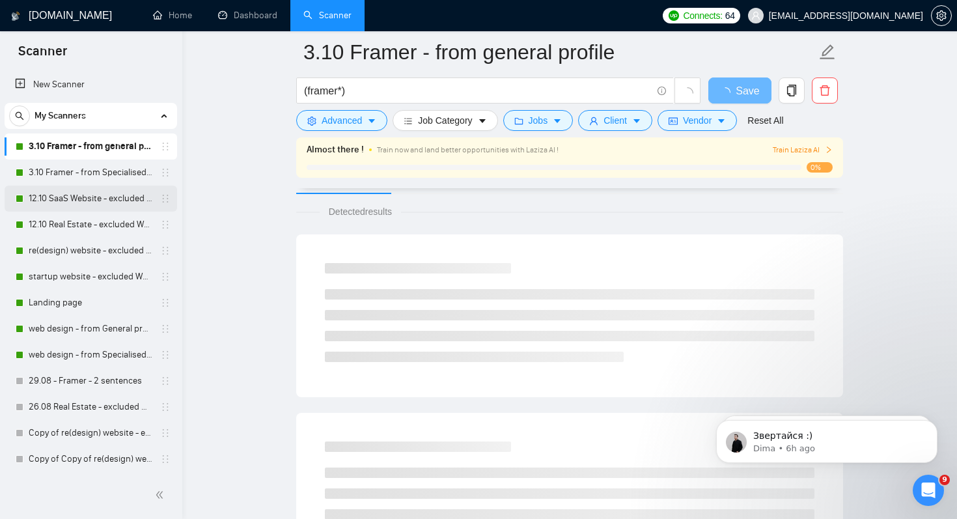
click at [63, 208] on link "12.10 SaaS Website - excluded Webflow & Wordpress" at bounding box center [91, 199] width 124 height 26
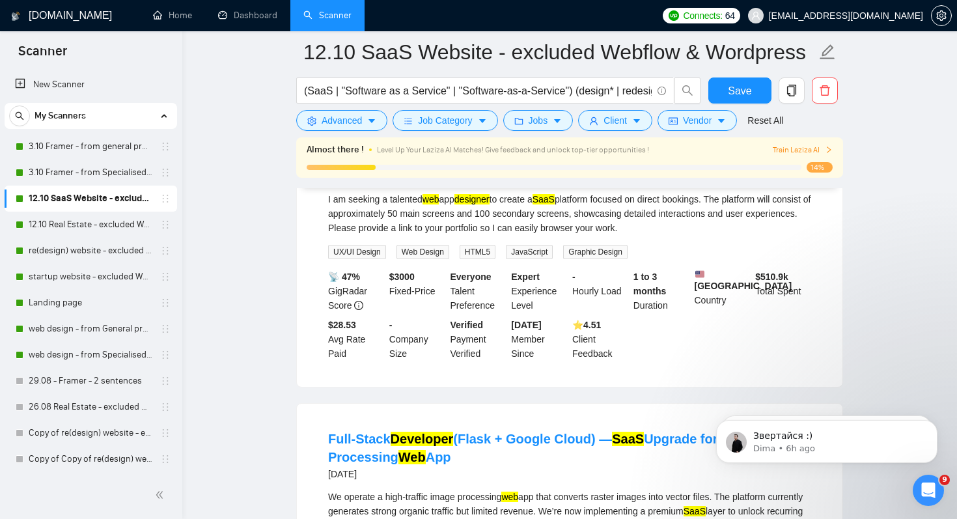
scroll to position [162, 0]
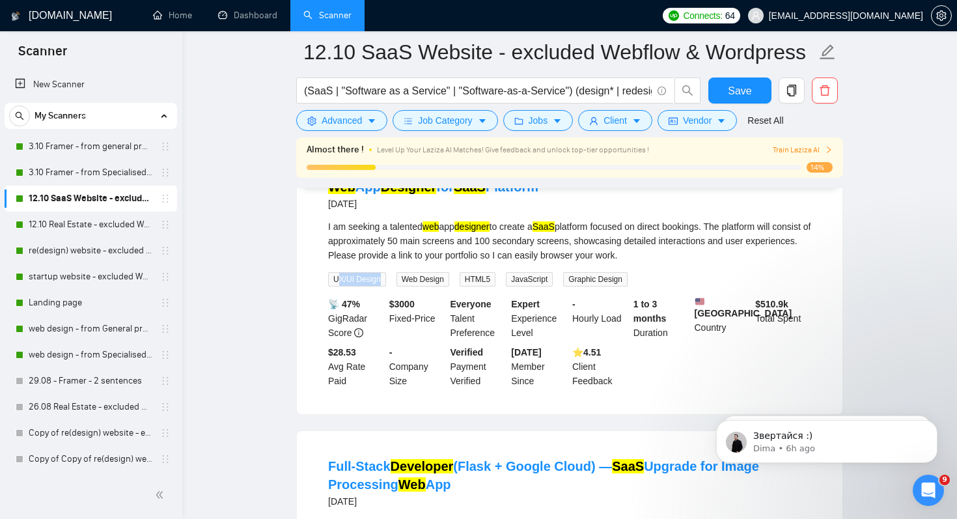
drag, startPoint x: 337, startPoint y: 279, endPoint x: 389, endPoint y: 279, distance: 52.1
click at [389, 279] on div "UX/UI Design" at bounding box center [360, 279] width 68 height 15
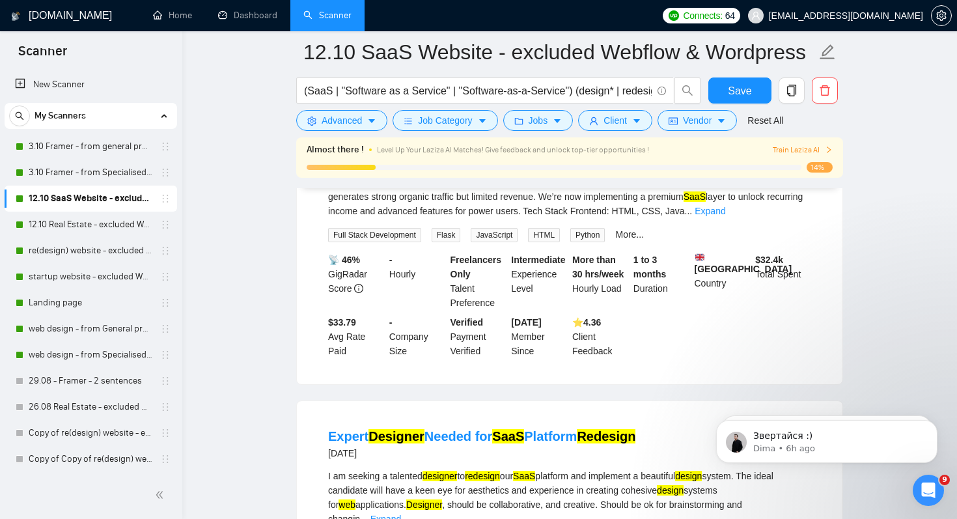
scroll to position [505, 0]
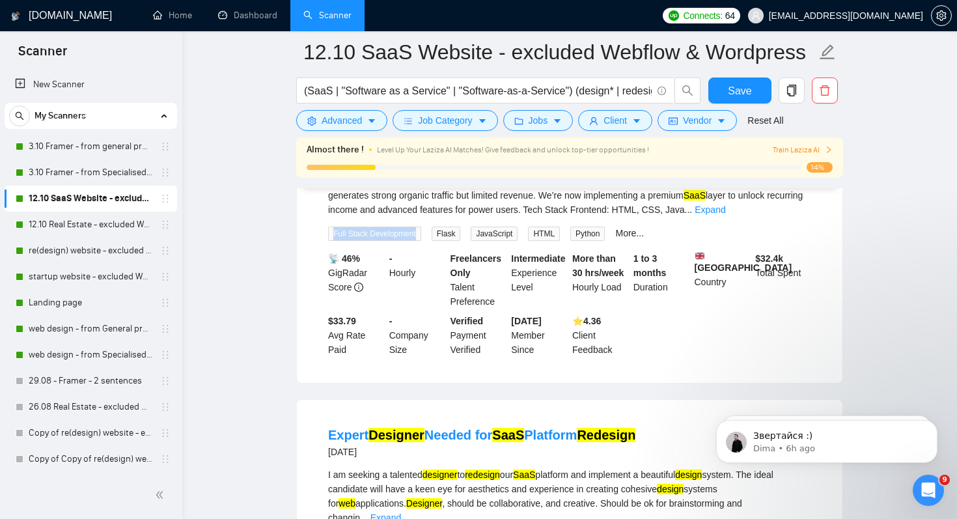
drag, startPoint x: 335, startPoint y: 241, endPoint x: 421, endPoint y: 241, distance: 86.0
click at [421, 241] on span "Full Stack Development" at bounding box center [374, 234] width 93 height 14
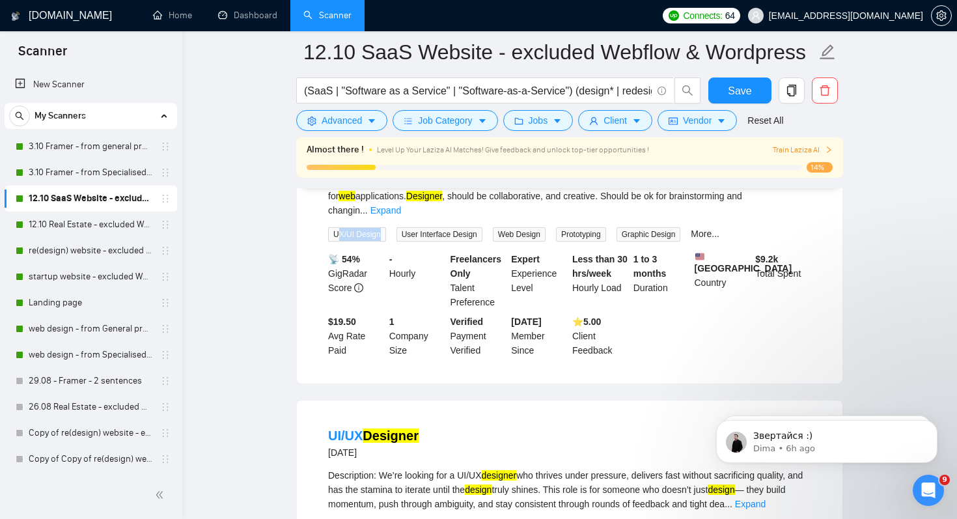
drag, startPoint x: 337, startPoint y: 225, endPoint x: 387, endPoint y: 227, distance: 50.2
click at [387, 227] on div "UX/UI Design" at bounding box center [360, 234] width 68 height 15
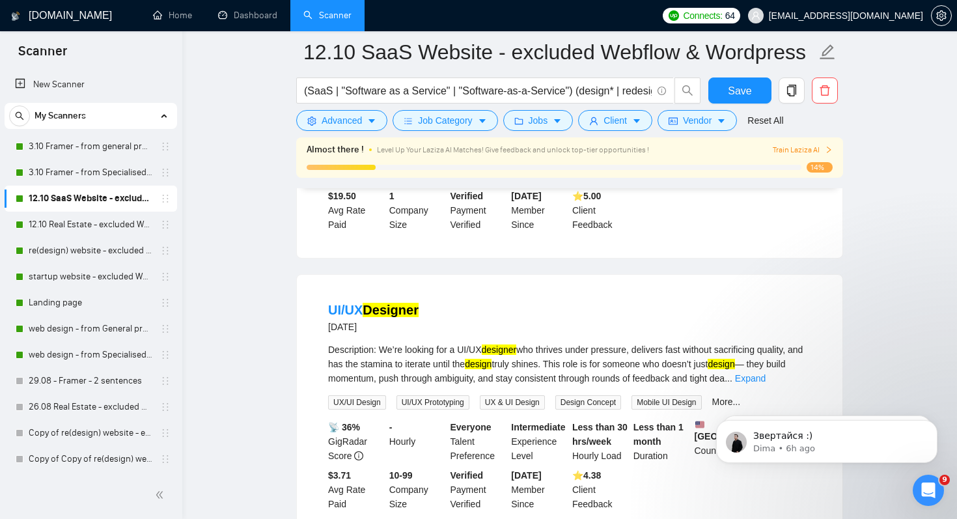
scroll to position [1009, 0]
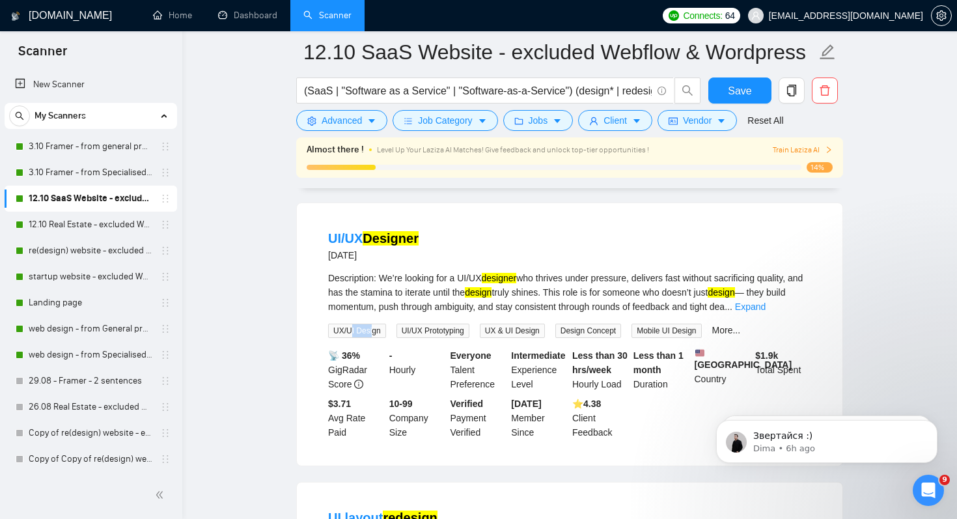
drag, startPoint x: 350, startPoint y: 318, endPoint x: 374, endPoint y: 318, distance: 23.4
click at [374, 324] on span "UX/UI Design" at bounding box center [357, 331] width 58 height 14
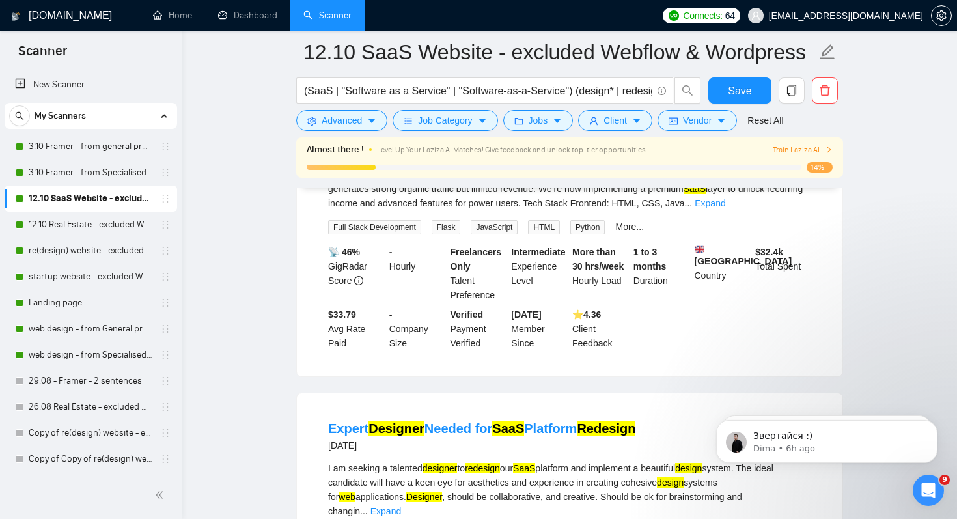
scroll to position [464, 0]
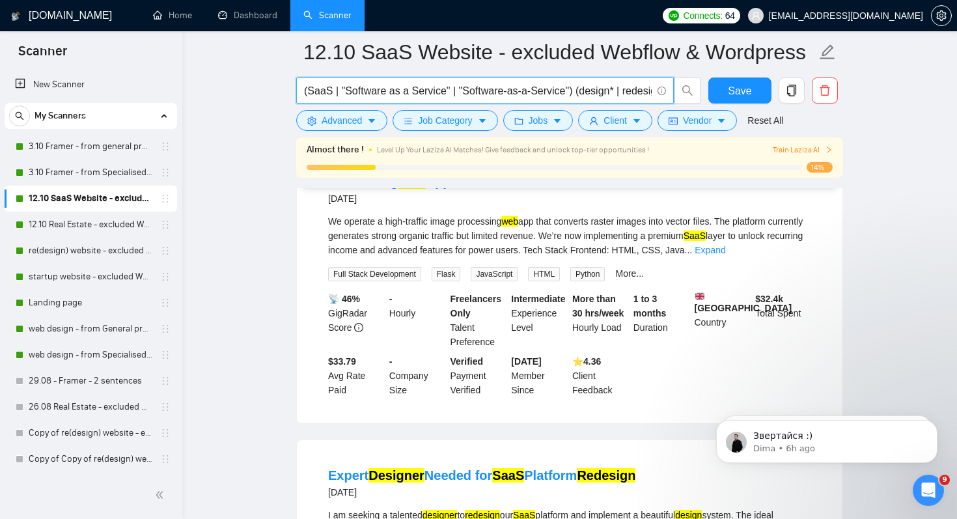
click at [457, 87] on input "(SaaS | "Software as a Service" | "Software-as-a-Service") (design* | redesign*…" at bounding box center [478, 91] width 348 height 16
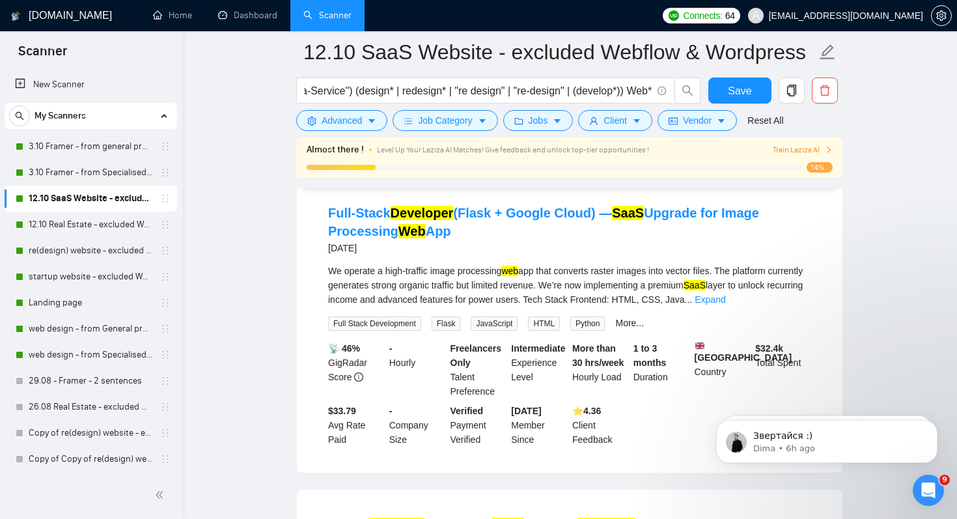
scroll to position [0, 0]
click at [346, 331] on span "Full Stack Development" at bounding box center [374, 324] width 93 height 14
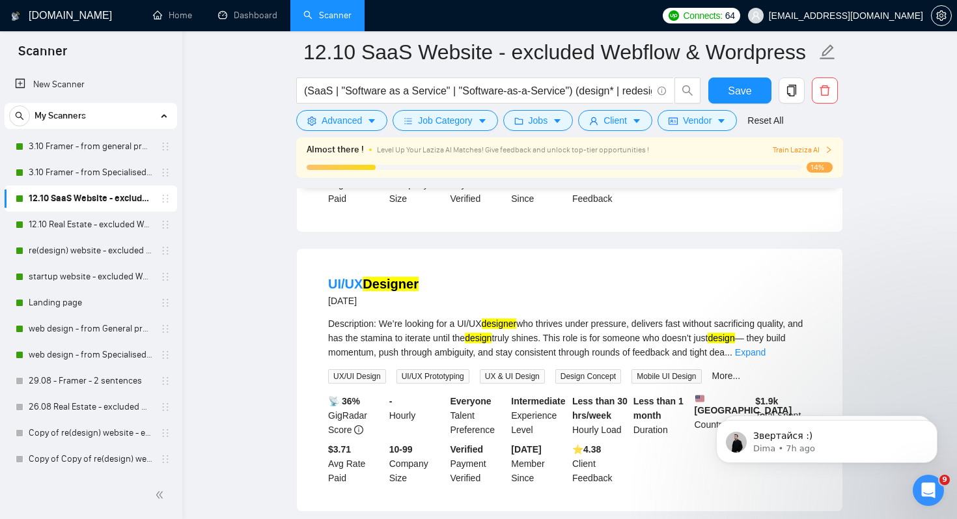
scroll to position [899, 0]
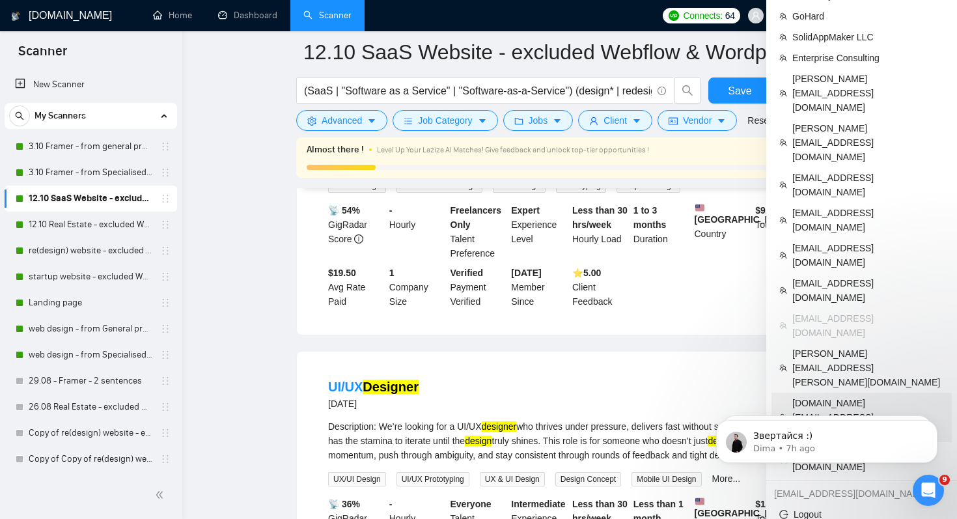
scroll to position [854, 0]
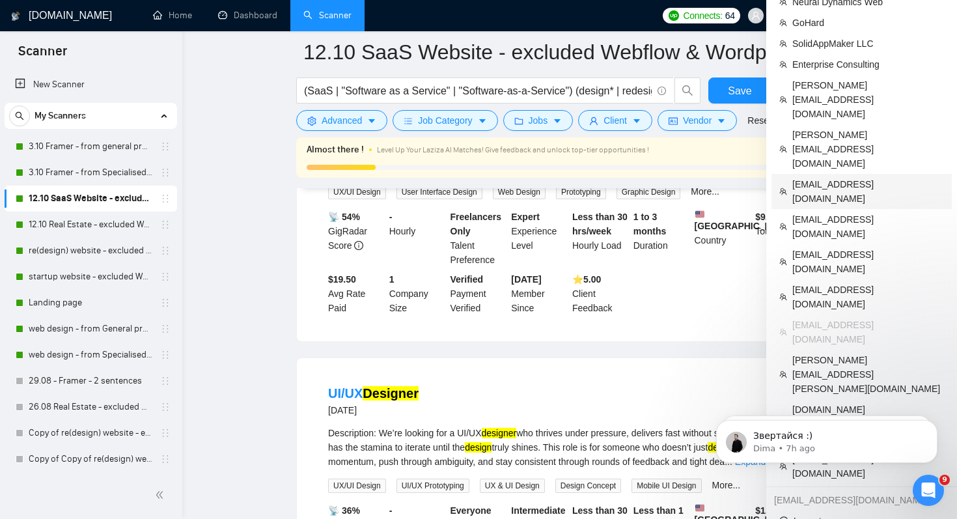
click at [845, 177] on span "[EMAIL_ADDRESS][DOMAIN_NAME]" at bounding box center [869, 191] width 152 height 29
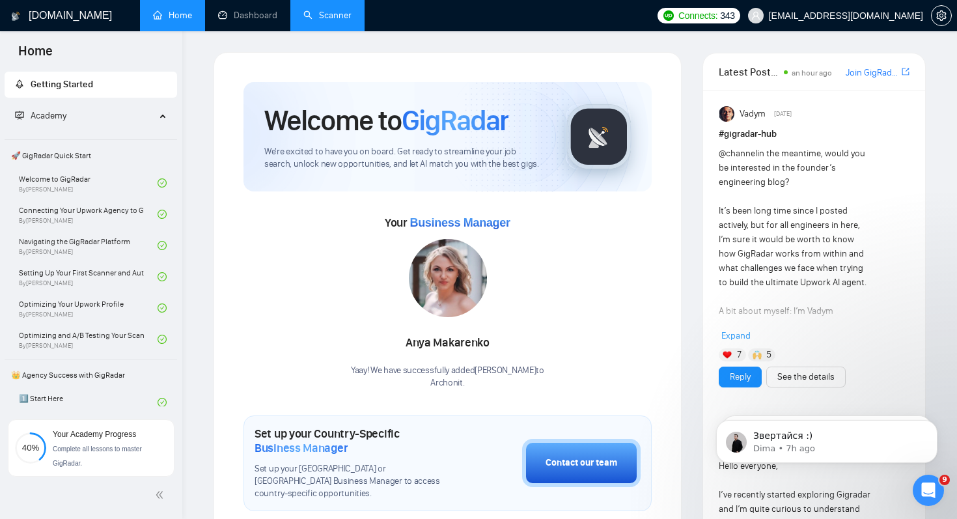
click at [337, 14] on link "Scanner" at bounding box center [327, 15] width 48 height 11
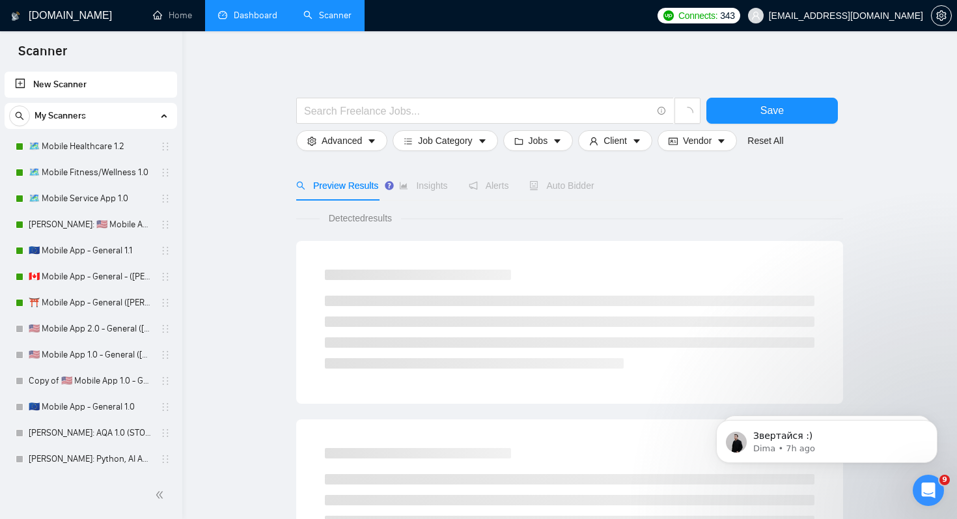
click at [249, 21] on link "Dashboard" at bounding box center [247, 15] width 59 height 11
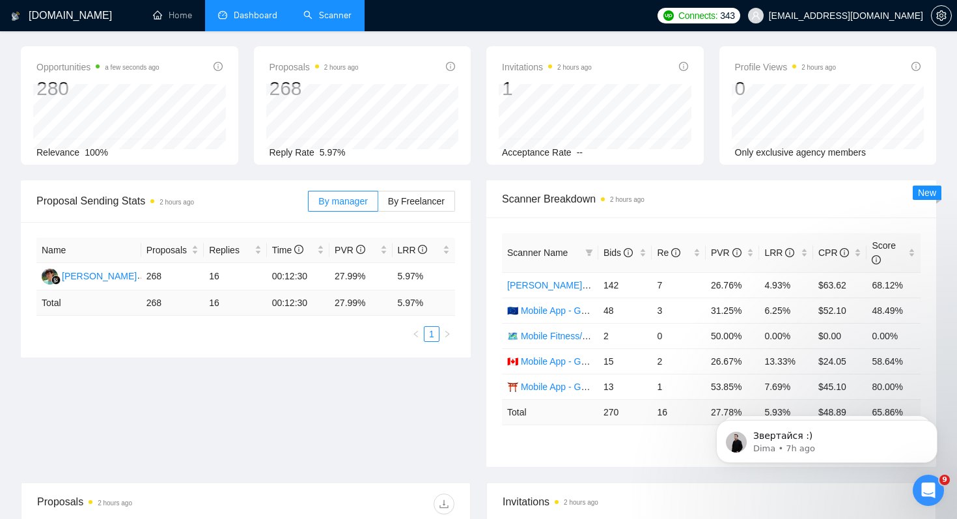
scroll to position [55, 0]
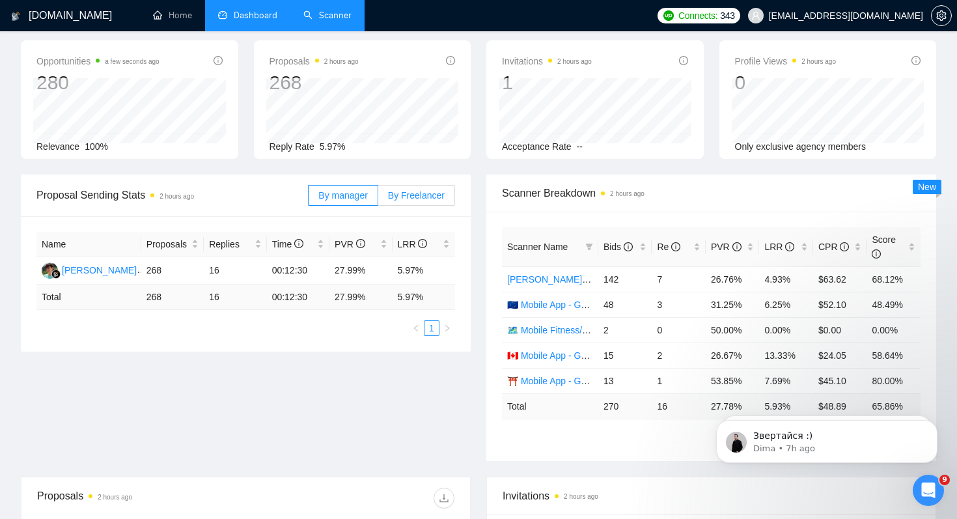
click at [425, 195] on span "By Freelancer" at bounding box center [416, 195] width 57 height 10
click at [378, 199] on input "By Freelancer" at bounding box center [378, 199] width 0 height 0
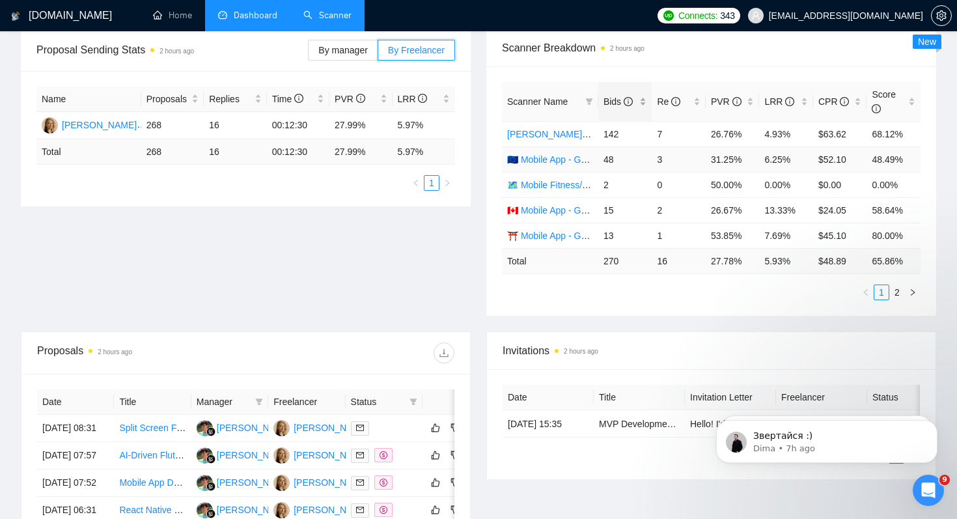
scroll to position [209, 0]
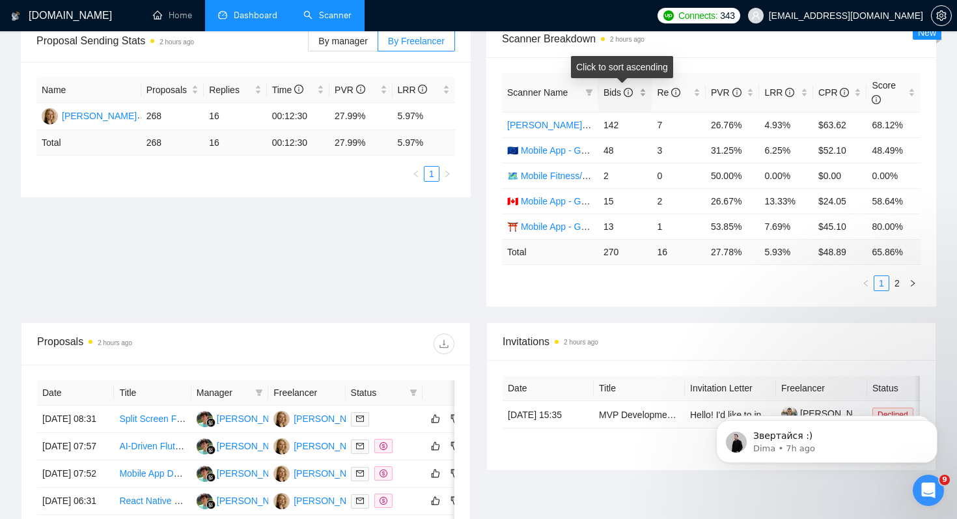
click at [612, 87] on span "Bids" at bounding box center [618, 92] width 29 height 10
drag, startPoint x: 707, startPoint y: 126, endPoint x: 760, endPoint y: 126, distance: 53.4
click at [760, 126] on tr "Julia: 🇺🇸 Mobile App 1.1 - General 142 7 26.76% 4.93% $63.62 68.12%" at bounding box center [711, 124] width 419 height 25
drag, startPoint x: 772, startPoint y: 123, endPoint x: 811, endPoint y: 125, distance: 39.1
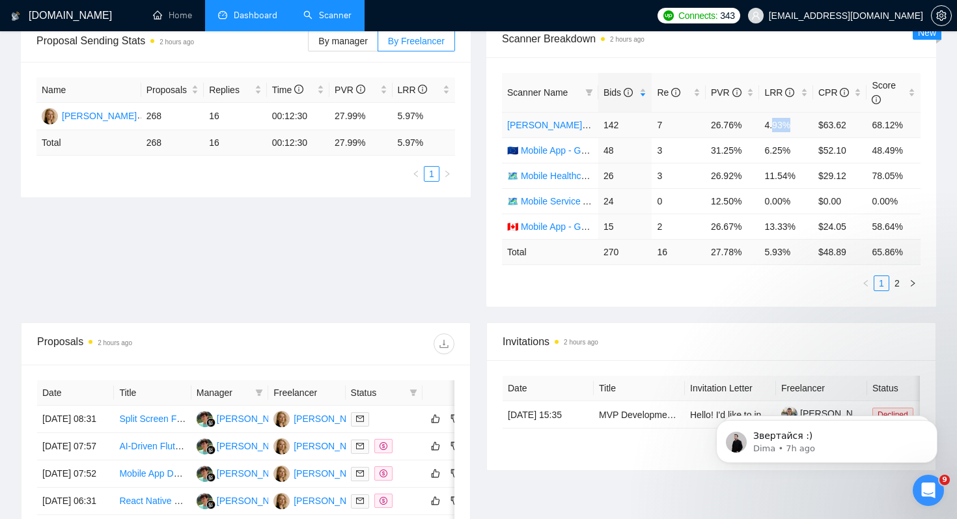
click at [811, 125] on td "4.93%" at bounding box center [786, 124] width 54 height 25
drag, startPoint x: 714, startPoint y: 150, endPoint x: 752, endPoint y: 150, distance: 37.8
click at [730, 150] on td "31.25%" at bounding box center [733, 149] width 54 height 25
drag, startPoint x: 775, startPoint y: 150, endPoint x: 789, endPoint y: 150, distance: 14.3
click at [776, 150] on td "6.25%" at bounding box center [786, 149] width 54 height 25
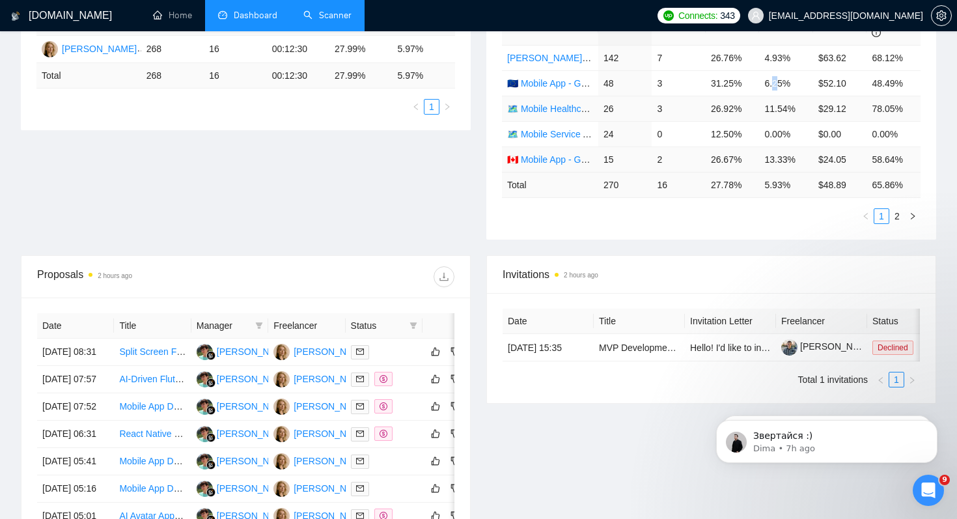
scroll to position [291, 0]
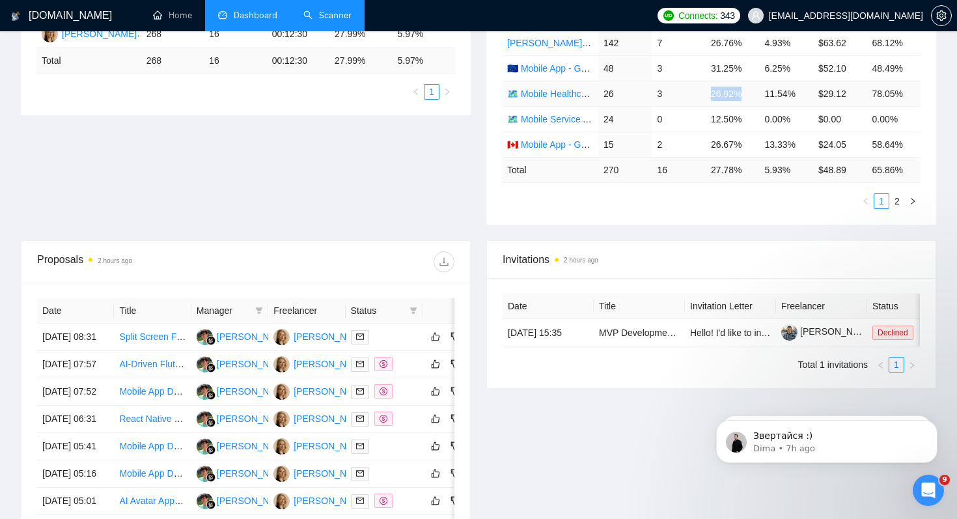
drag, startPoint x: 709, startPoint y: 89, endPoint x: 748, endPoint y: 91, distance: 39.8
click at [748, 91] on td "26.92%" at bounding box center [733, 93] width 54 height 25
click at [565, 92] on link "🗺️ Mobile Healthcare 1.2" at bounding box center [558, 94] width 102 height 10
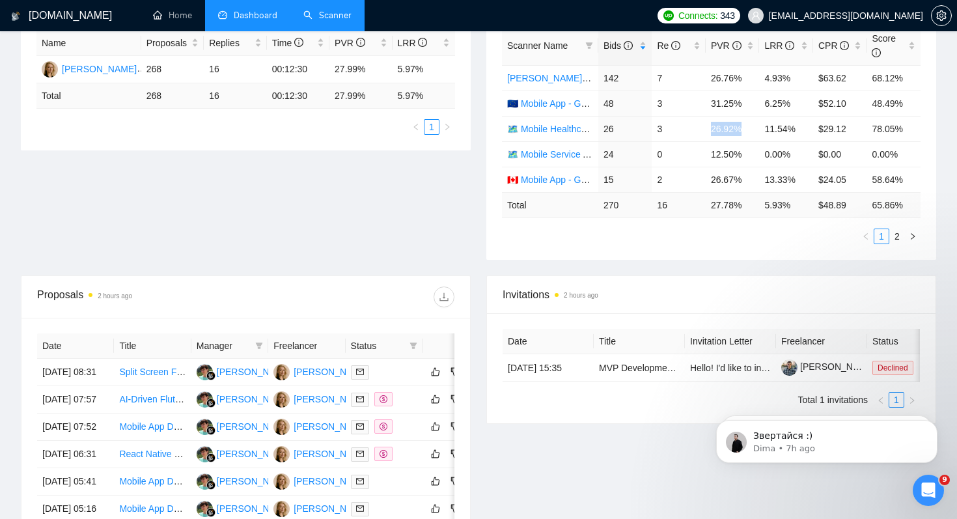
scroll to position [132, 0]
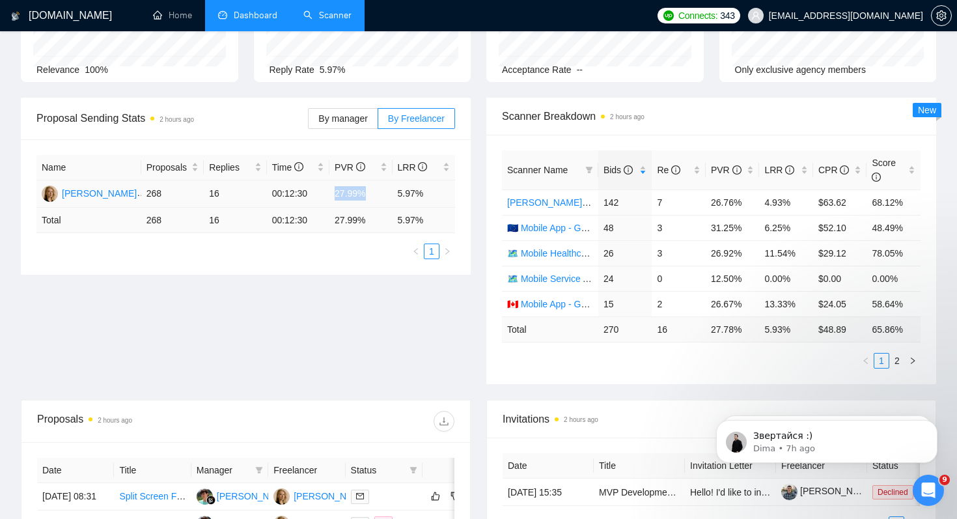
drag, startPoint x: 336, startPoint y: 186, endPoint x: 369, endPoint y: 199, distance: 34.8
click at [369, 199] on td "27.99%" at bounding box center [361, 193] width 63 height 27
click at [338, 186] on td "27.99%" at bounding box center [361, 193] width 63 height 27
click at [410, 195] on td "5.97%" at bounding box center [424, 193] width 63 height 27
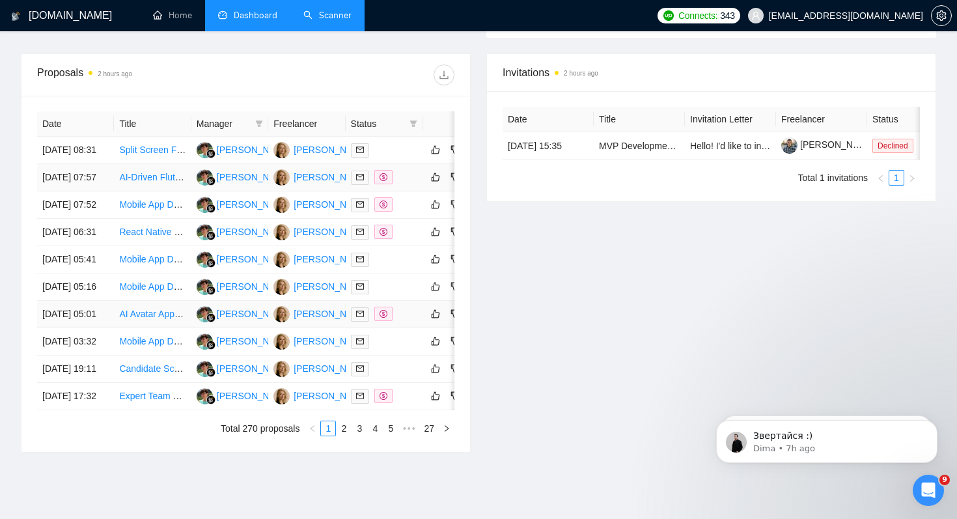
scroll to position [477, 0]
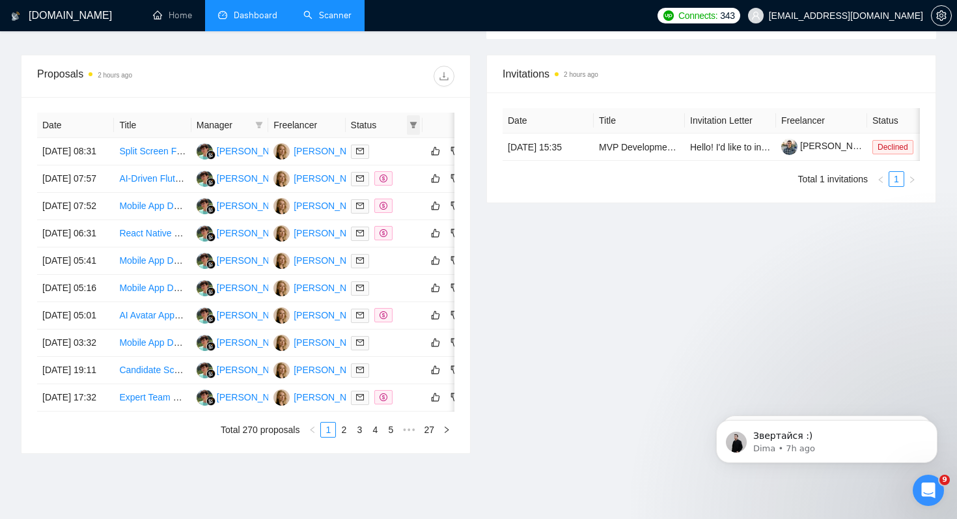
click at [410, 124] on icon "filter" at bounding box center [414, 125] width 8 height 8
click at [391, 167] on span "Sent" at bounding box center [381, 170] width 63 height 14
click at [385, 171] on span "Sent" at bounding box center [381, 170] width 63 height 14
checkbox input "false"
click at [389, 151] on span "Chat" at bounding box center [381, 150] width 63 height 14
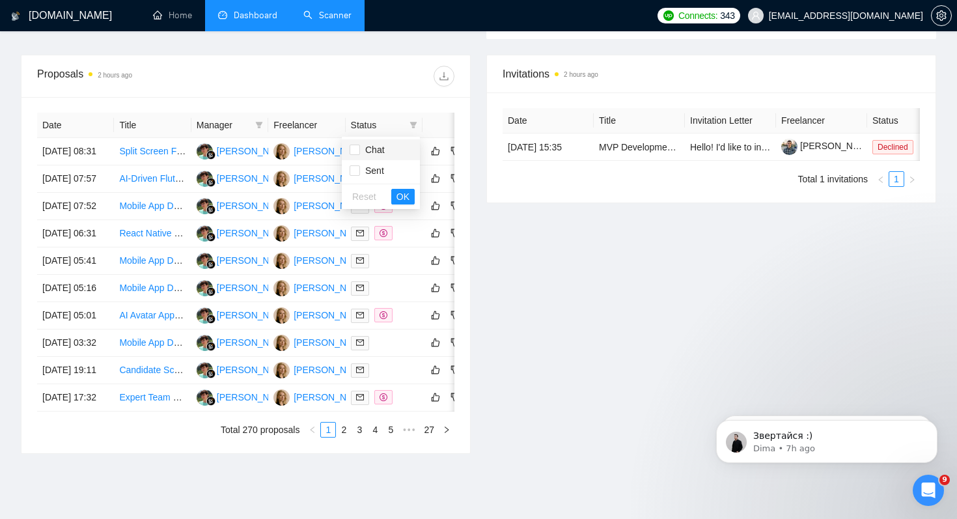
checkbox input "true"
click at [405, 197] on span "OK" at bounding box center [403, 197] width 13 height 14
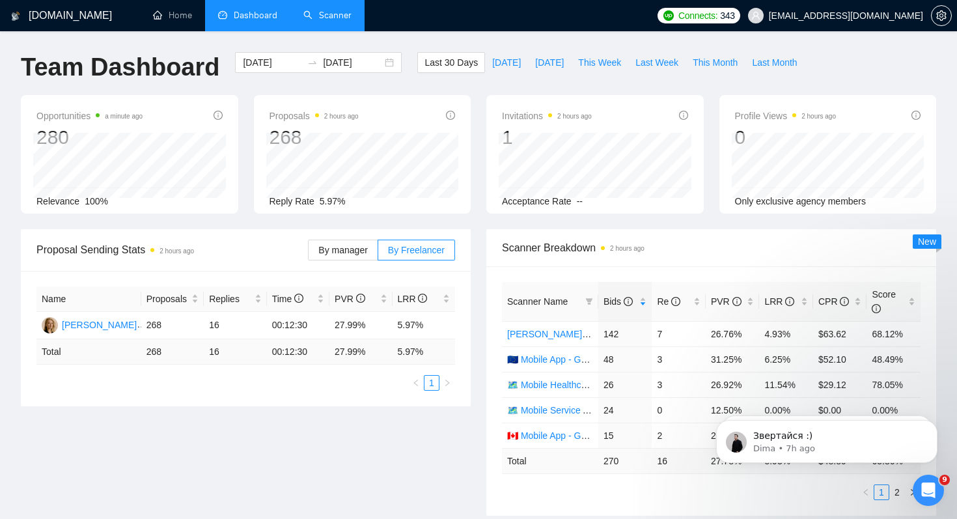
click at [343, 15] on link "Scanner" at bounding box center [327, 15] width 48 height 11
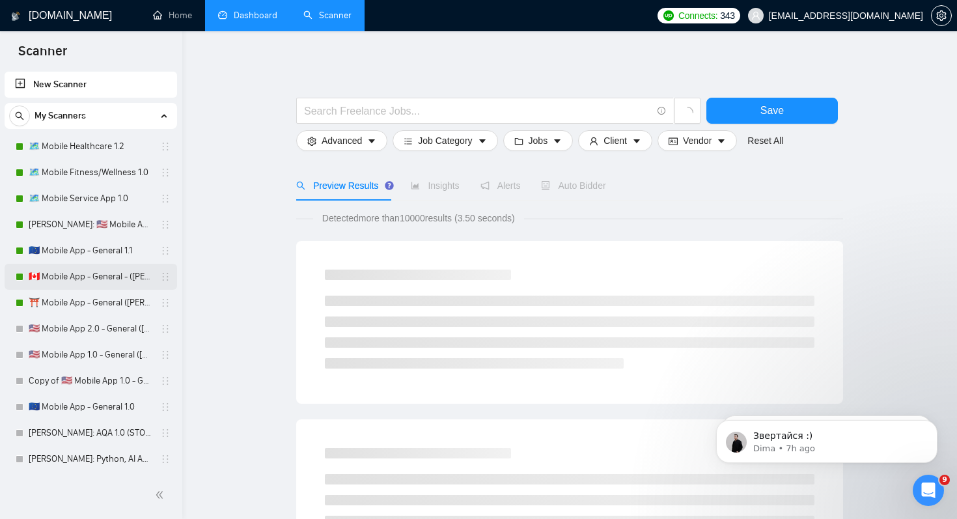
click at [110, 283] on link "🇨🇦 Mobile App - General - ([PERSON_NAME] | ✅ Immediate Start)" at bounding box center [91, 277] width 124 height 26
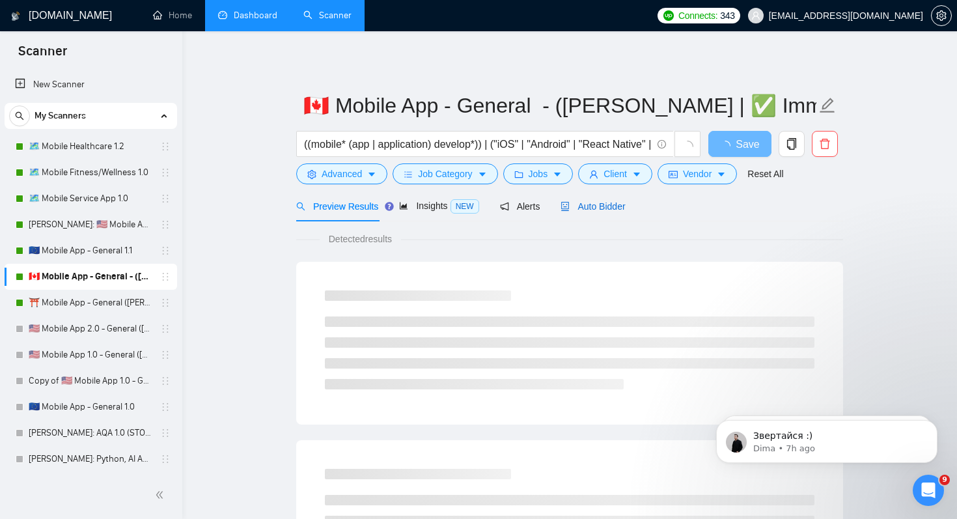
click at [613, 205] on span "Auto Bidder" at bounding box center [593, 206] width 64 height 10
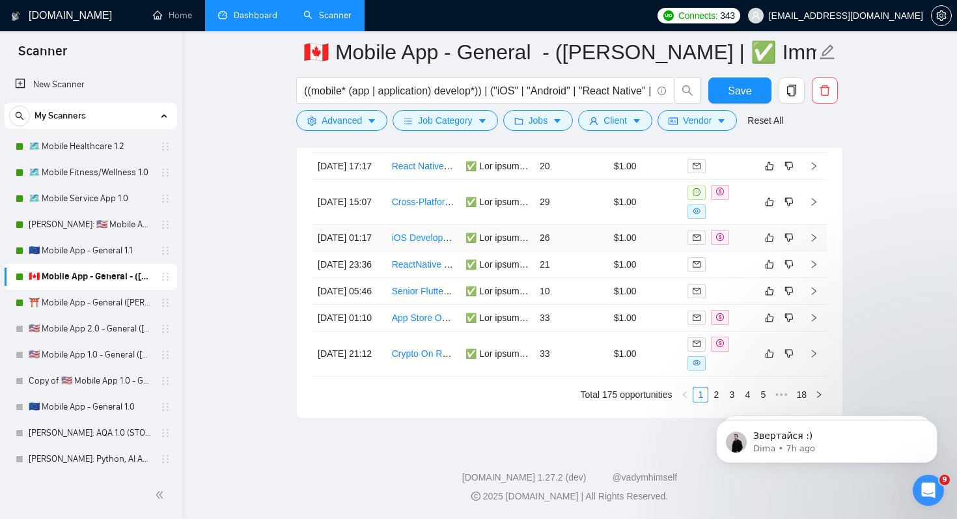
scroll to position [3850, 0]
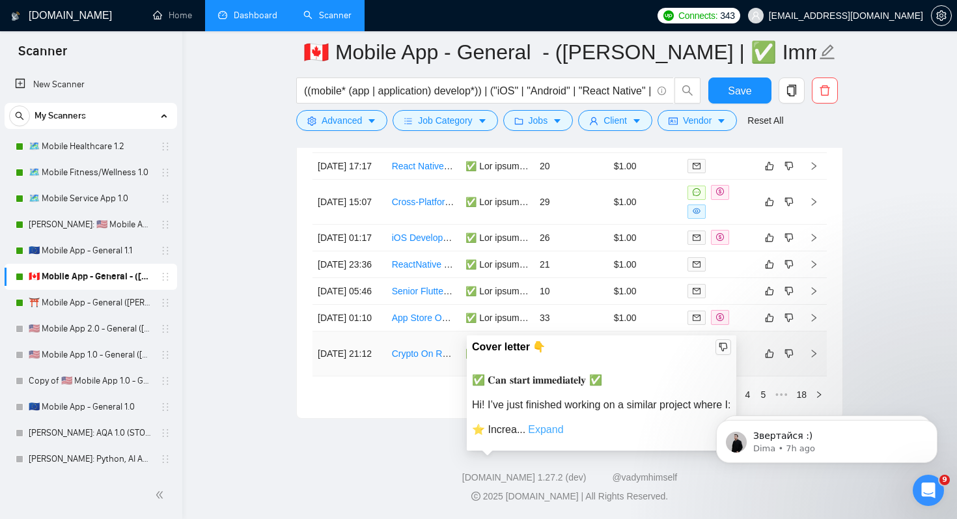
click at [543, 424] on link "Expand" at bounding box center [545, 429] width 35 height 11
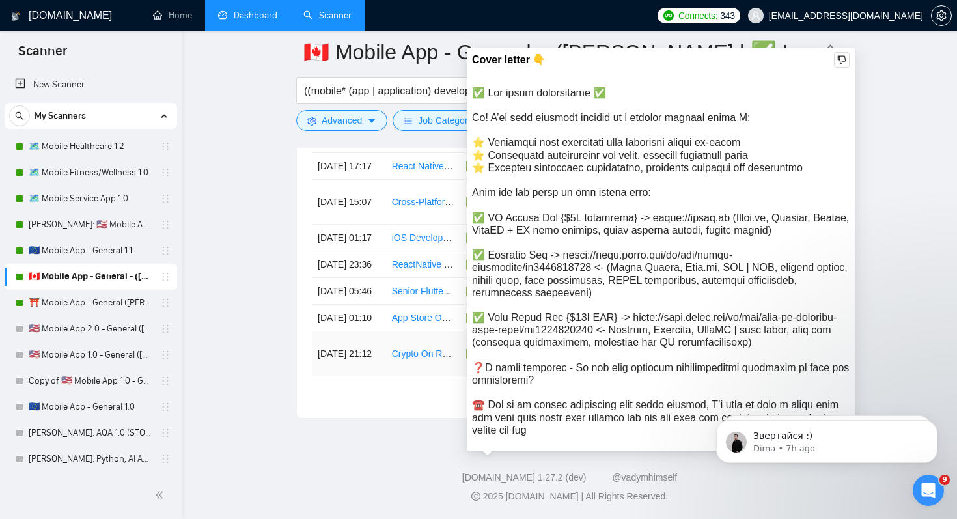
scroll to position [3751, 0]
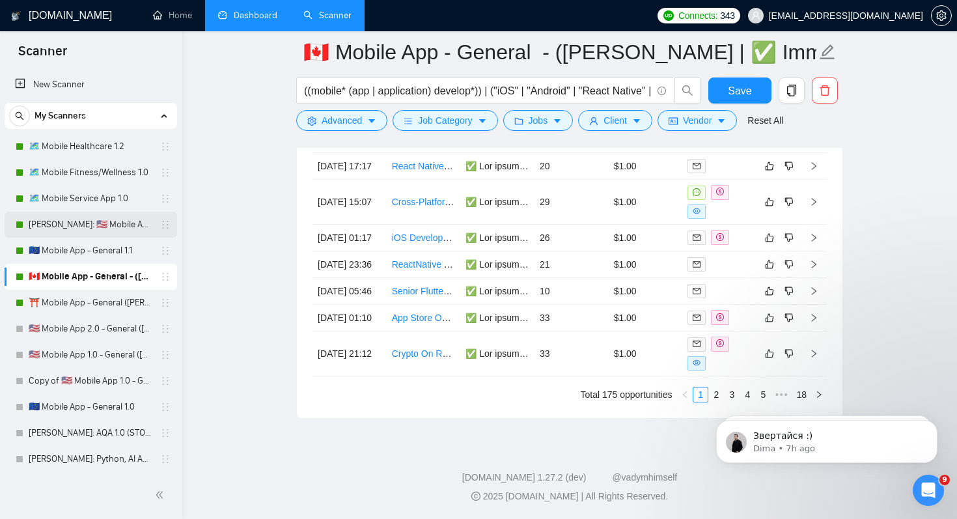
click at [105, 228] on link "[PERSON_NAME]: 🇺🇸 Mobile App 1.1 - General" at bounding box center [91, 225] width 124 height 26
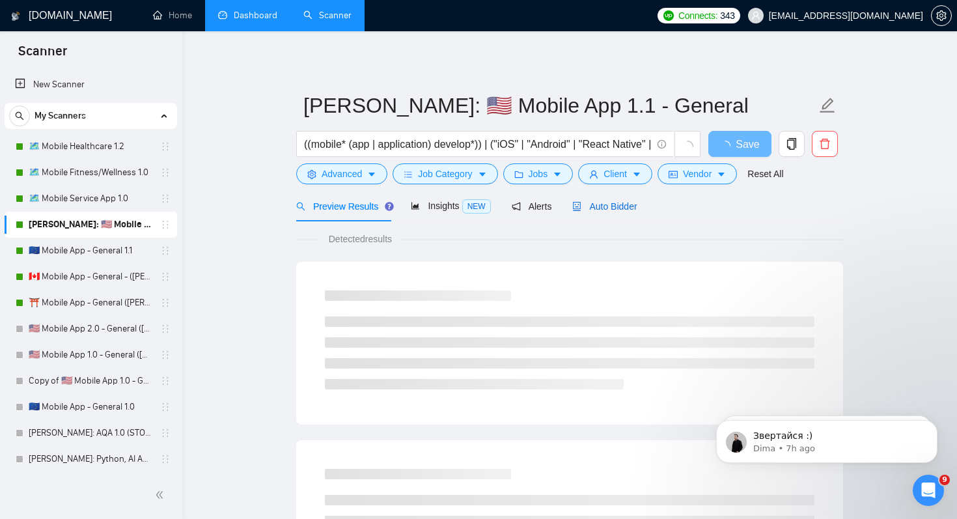
click at [609, 212] on div "Auto Bidder" at bounding box center [604, 206] width 64 height 14
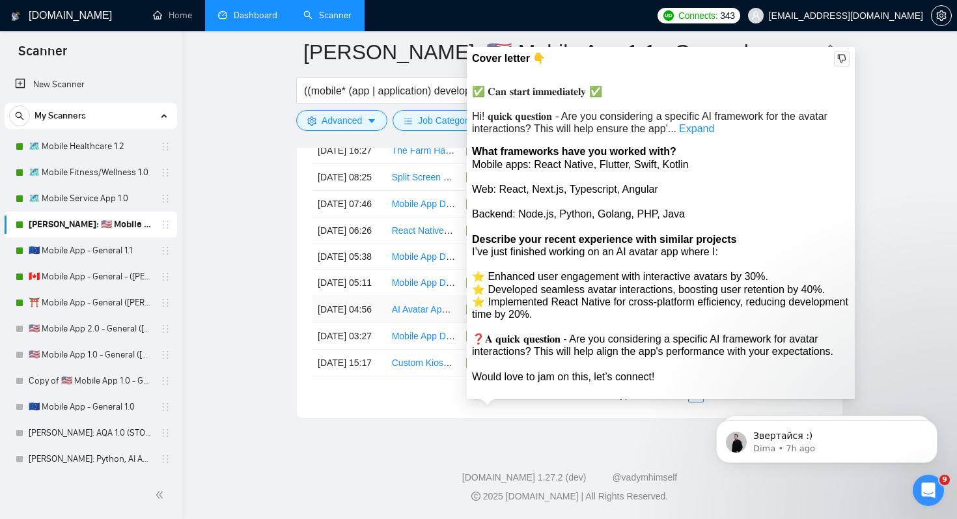
scroll to position [3582, 0]
click at [703, 123] on link "Expand" at bounding box center [696, 128] width 35 height 11
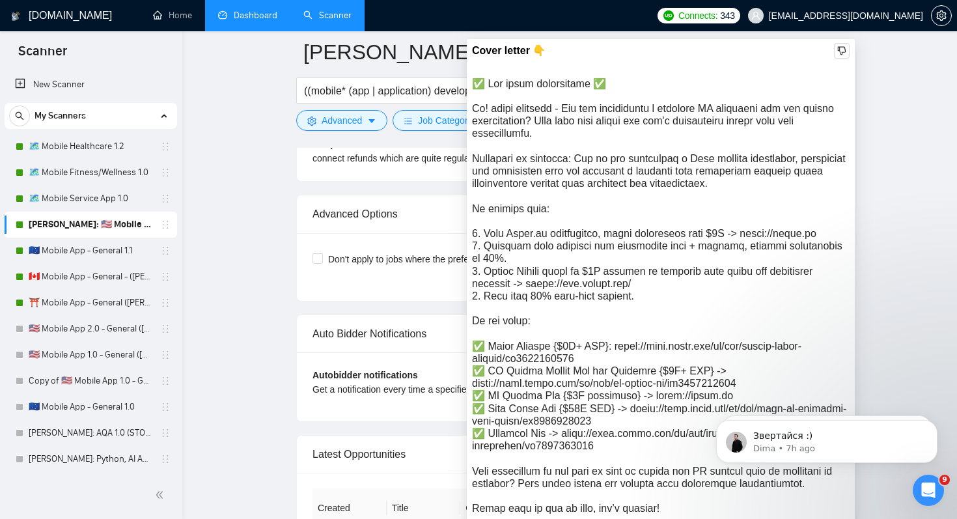
scroll to position [3080, 0]
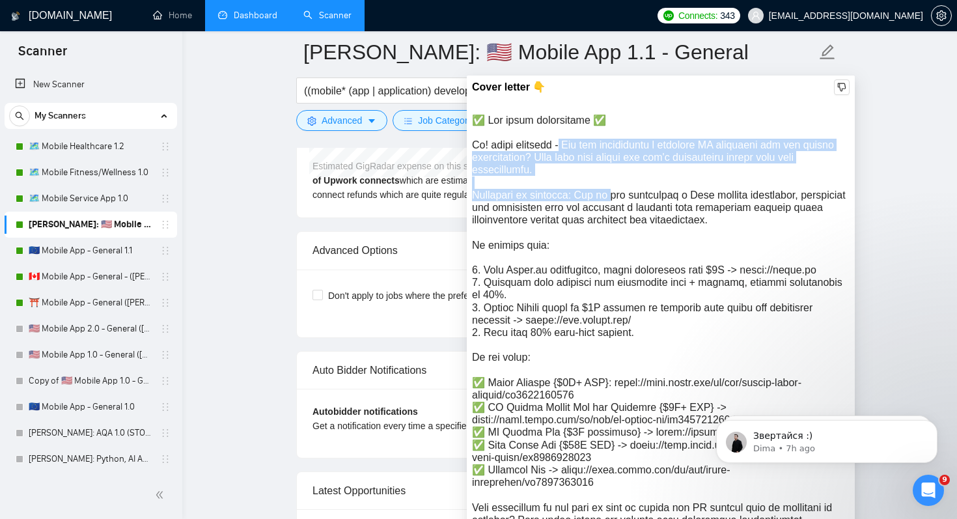
drag, startPoint x: 476, startPoint y: 145, endPoint x: 597, endPoint y: 167, distance: 122.5
click at [597, 167] on div "✅ 𝐂𝐚𝐧 𝐬𝐭𝐚𝐫𝐭 𝐢𝐦𝐦𝐞𝐝𝐢𝐚𝐭𝐞𝐥𝐲 ✅\a\aHi! 𝐪𝐮𝐢𝐜𝐤 𝐪𝐮𝐞𝐬𝐭𝐢𝐨𝐧 - Are you considering a specifi…" at bounding box center [661, 351] width 378 height 475
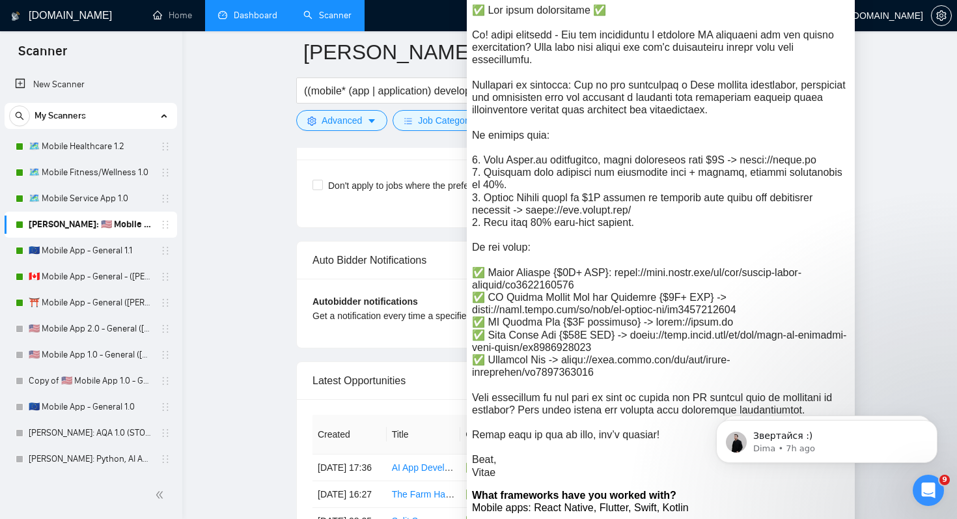
scroll to position [3198, 0]
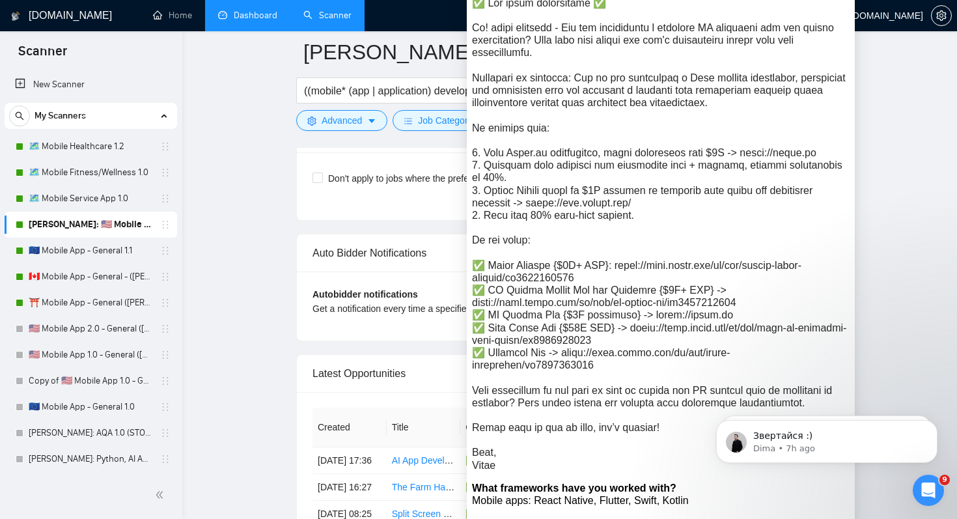
drag, startPoint x: 622, startPoint y: 32, endPoint x: 656, endPoint y: 415, distance: 384.4
click at [656, 415] on div "✅ 𝐂𝐚𝐧 𝐬𝐭𝐚𝐫𝐭 𝐢𝐦𝐦𝐞𝐝𝐢𝐚𝐭𝐞𝐥𝐲 ✅\a\aHi! 𝐪𝐮𝐢𝐜𝐤 𝐪𝐮𝐞𝐬𝐭𝐢𝐨𝐧 - Are you considering a specifi…" at bounding box center [661, 234] width 378 height 475
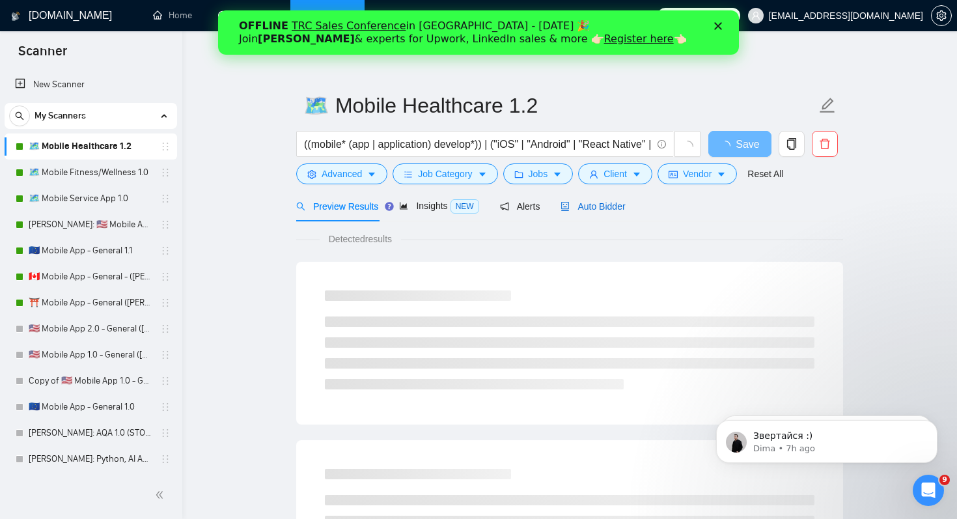
click at [620, 208] on span "Auto Bidder" at bounding box center [593, 206] width 64 height 10
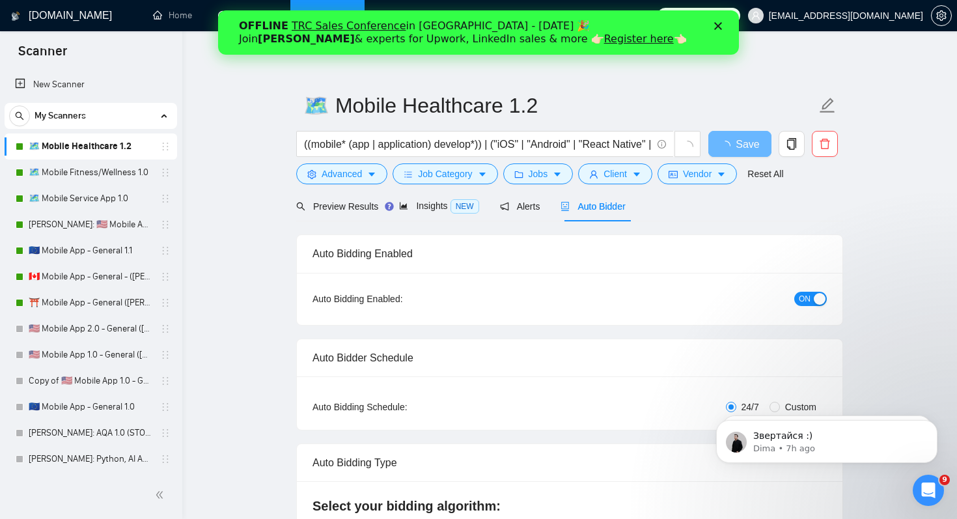
checkbox input "true"
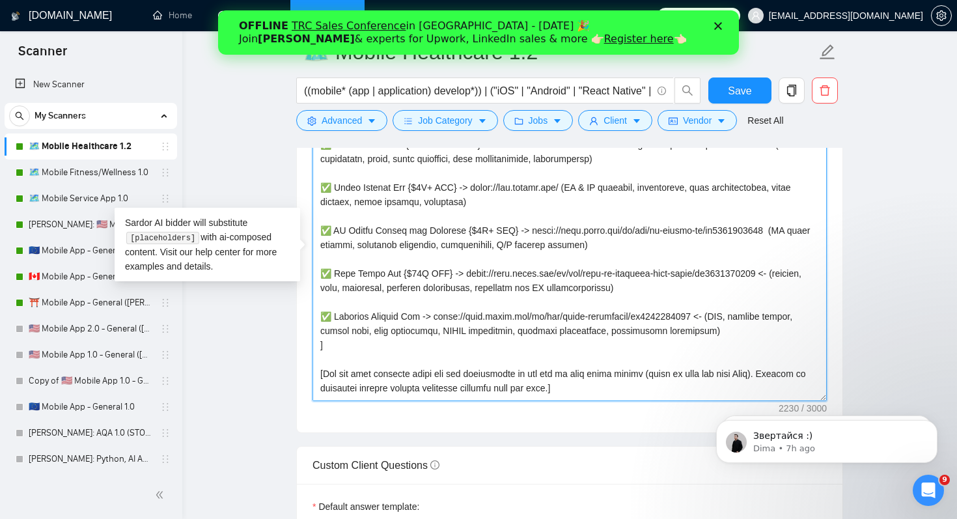
scroll to position [246, 0]
drag, startPoint x: 408, startPoint y: 165, endPoint x: 415, endPoint y: 340, distance: 175.4
click at [415, 340] on textarea "Cover letter template:" at bounding box center [570, 254] width 514 height 293
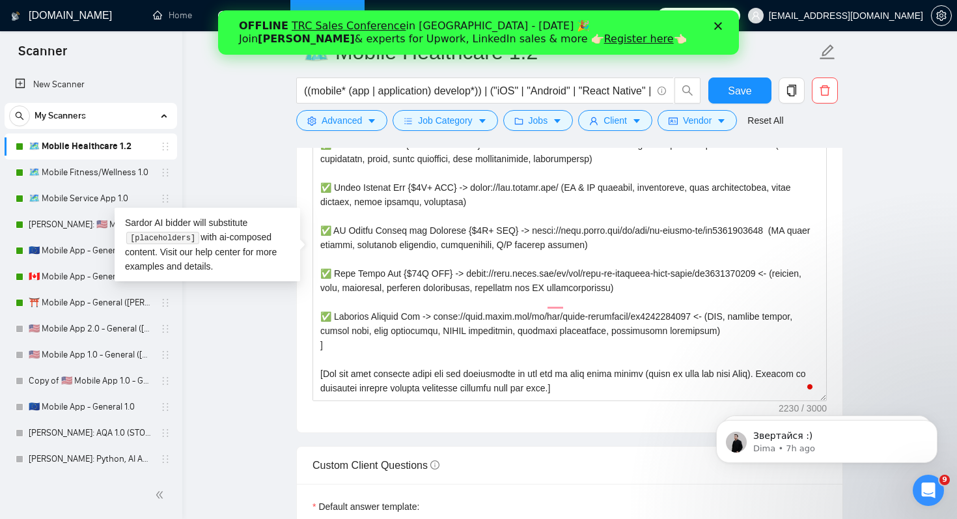
click at [260, 128] on main "🗺️ Mobile Healthcare 1.2 ((mobile* (app | application) develop*)) | ("iOS" | "A…" at bounding box center [569, 516] width 733 height 3948
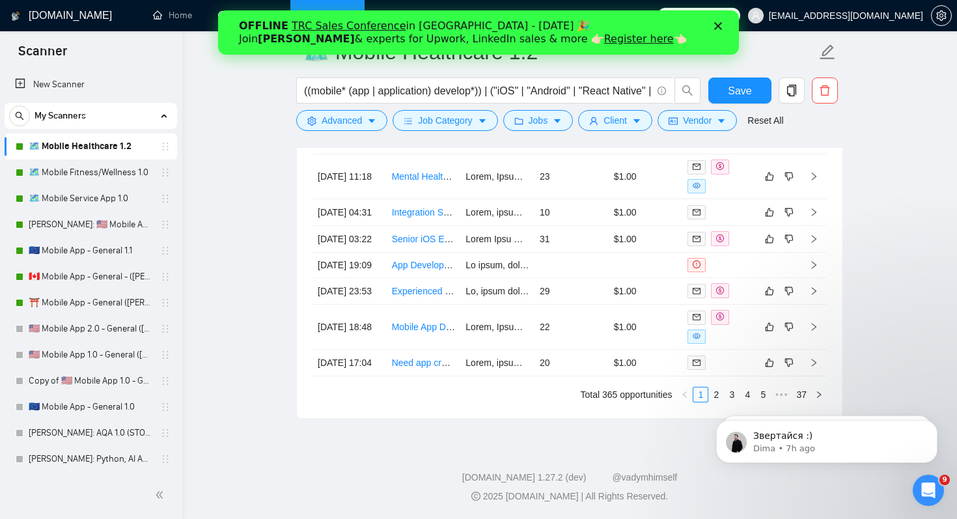
scroll to position [3648, 0]
click at [109, 294] on link "⛩️ Mobile App - General ([PERSON_NAME] | ✅ Immediate Start)" at bounding box center [91, 303] width 124 height 26
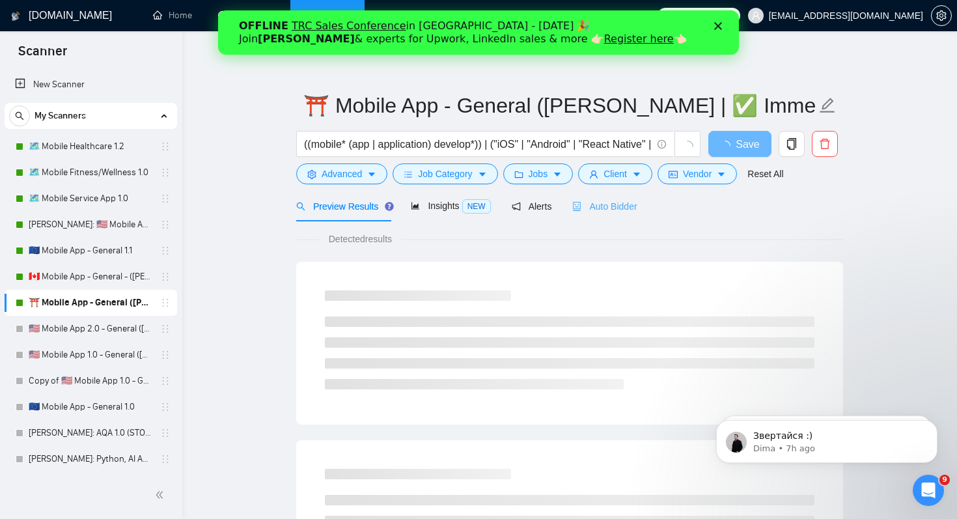
click at [627, 214] on div "Auto Bidder" at bounding box center [604, 206] width 64 height 31
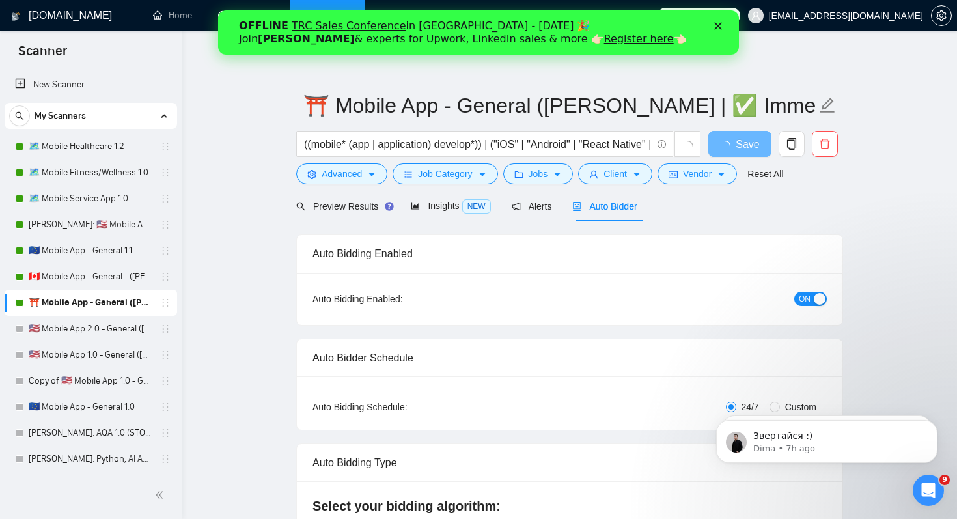
radio input "false"
radio input "true"
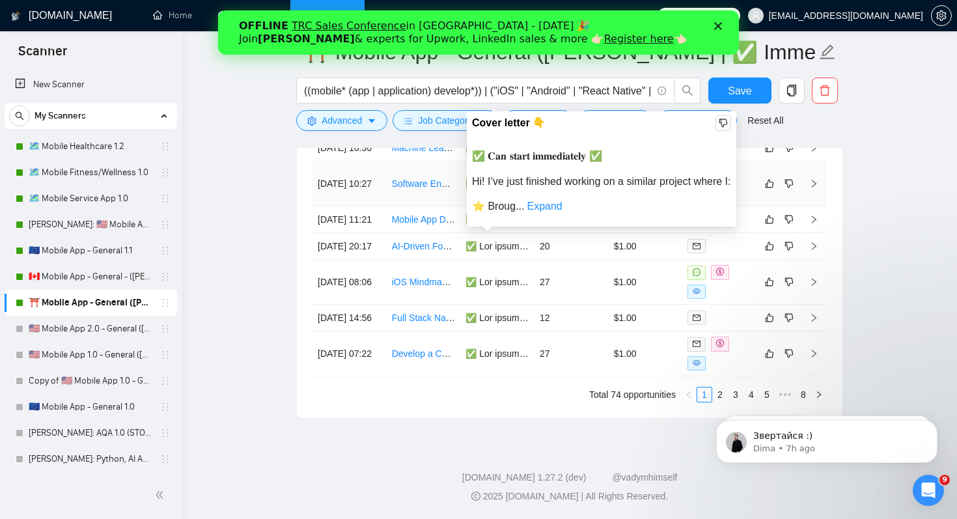
scroll to position [3680, 0]
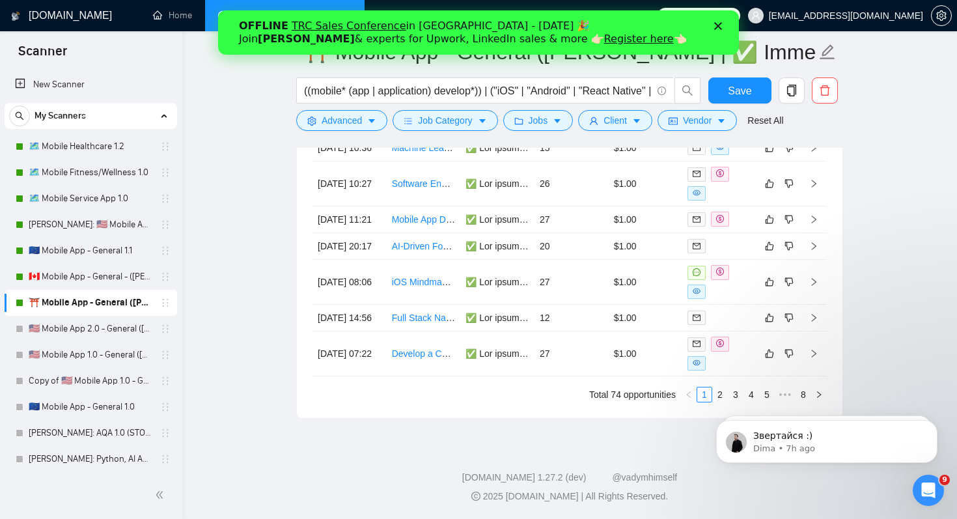
click at [266, 10] on link "Dashboard" at bounding box center [247, 15] width 59 height 11
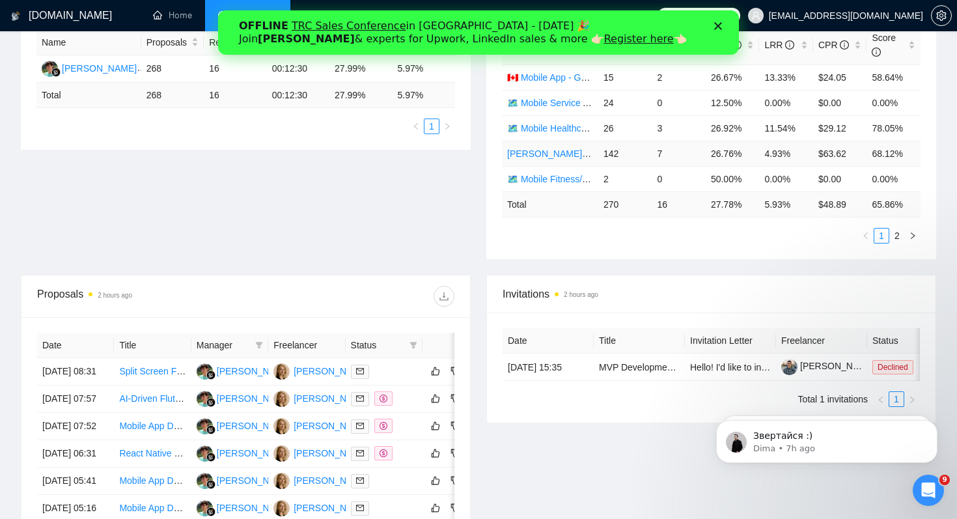
click at [619, 269] on div "Proposal Sending Stats 2 hours ago By manager By Freelancer Name Proposals Repl…" at bounding box center [478, 124] width 931 height 302
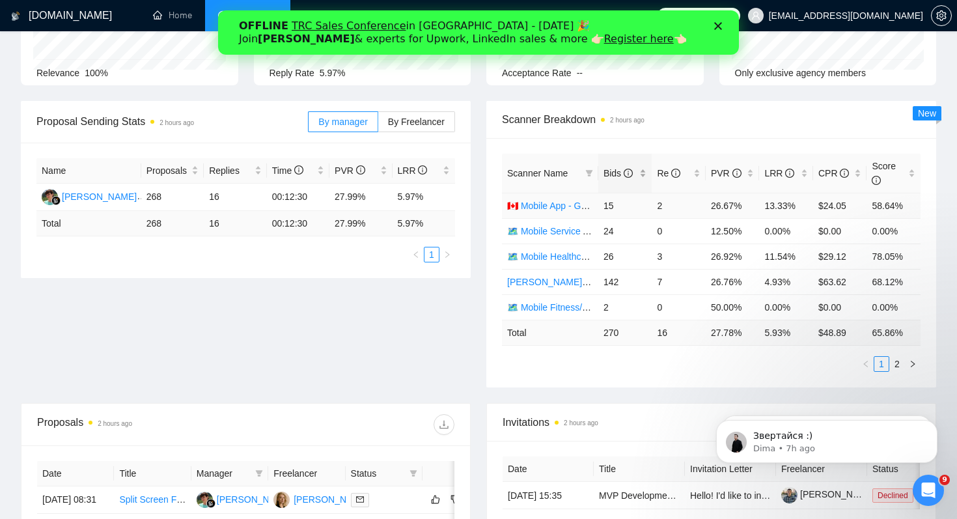
scroll to position [81, 0]
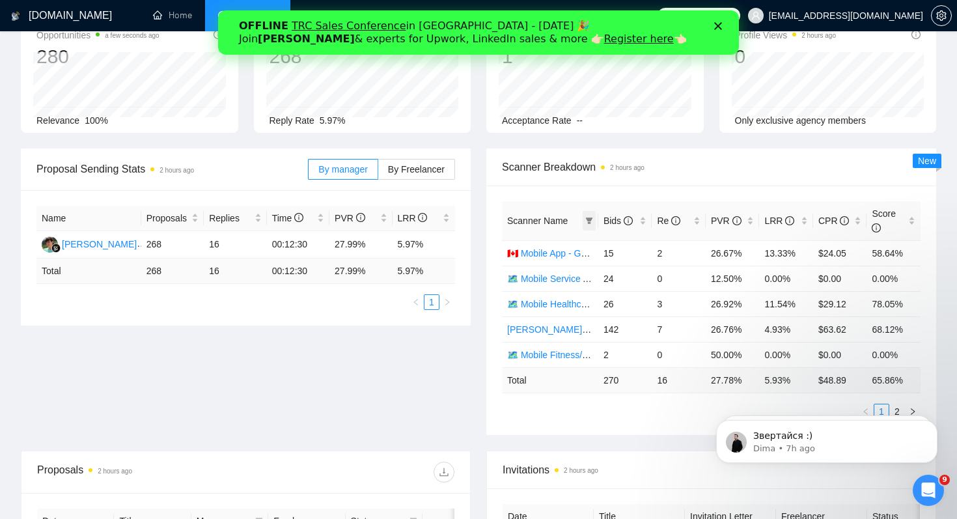
click at [587, 222] on icon "filter" at bounding box center [589, 221] width 8 height 8
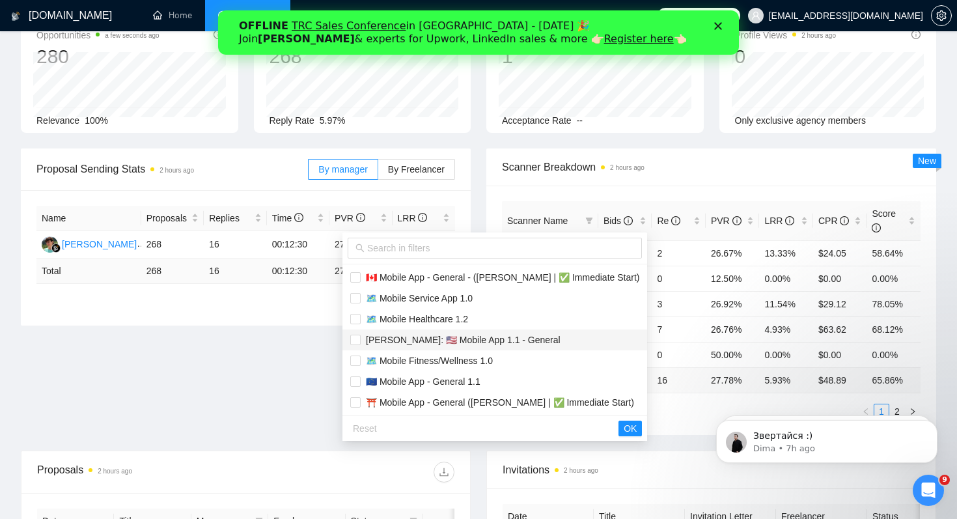
click at [492, 342] on span "[PERSON_NAME]: 🇺🇸 Mobile App 1.1 - General" at bounding box center [461, 340] width 200 height 10
checkbox input "true"
click at [624, 427] on span "OK" at bounding box center [630, 428] width 13 height 14
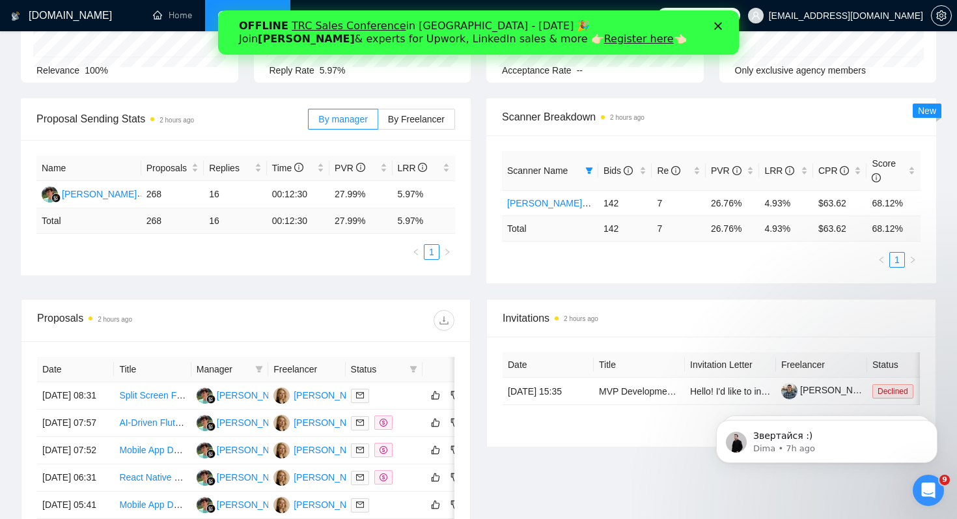
scroll to position [130, 0]
drag, startPoint x: 767, startPoint y: 204, endPoint x: 789, endPoint y: 204, distance: 22.1
click at [789, 204] on td "4.93%" at bounding box center [786, 203] width 54 height 25
click at [735, 204] on td "26.76%" at bounding box center [733, 203] width 54 height 25
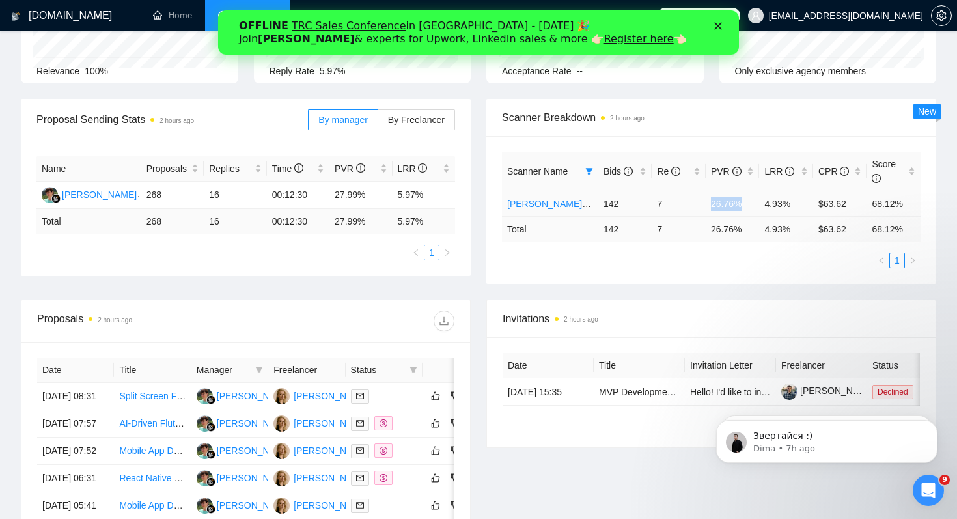
click at [735, 204] on td "26.76%" at bounding box center [733, 203] width 54 height 25
click at [772, 201] on td "4.93%" at bounding box center [786, 203] width 54 height 25
